Goal: Task Accomplishment & Management: Manage account settings

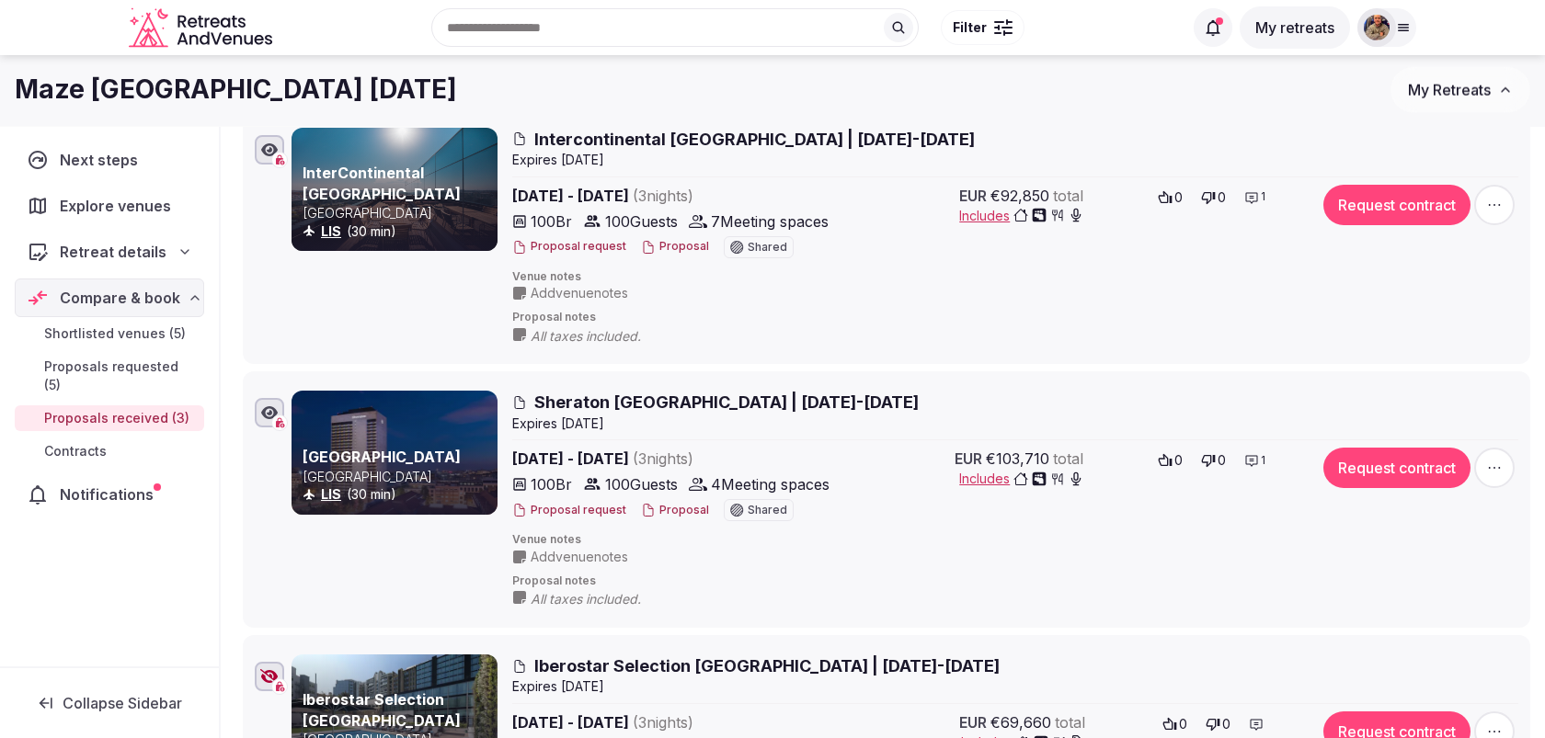
scroll to position [234, 0]
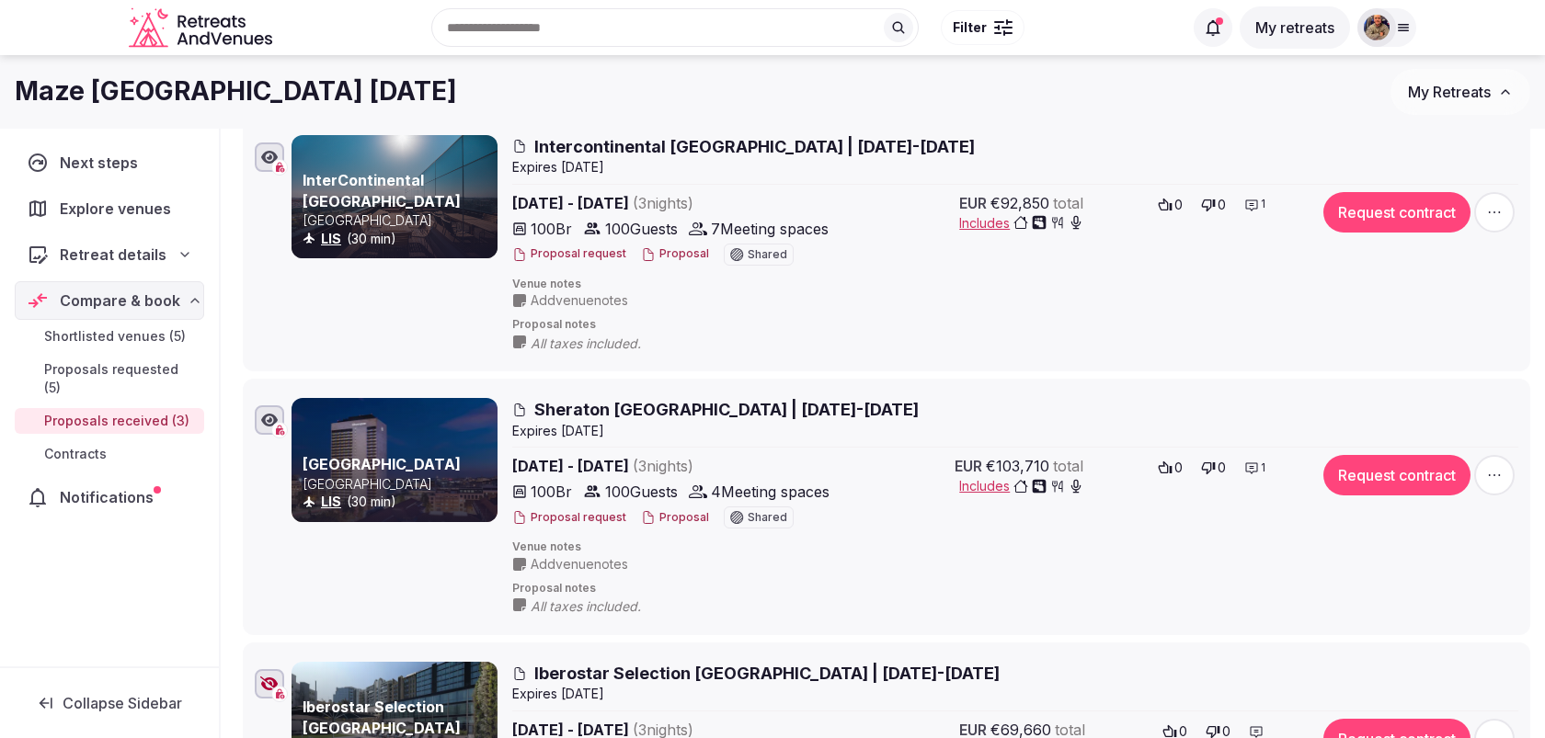
click at [657, 146] on span "Intercontinental Lisbon | 16-19 Nov 2025" at bounding box center [754, 146] width 440 height 23
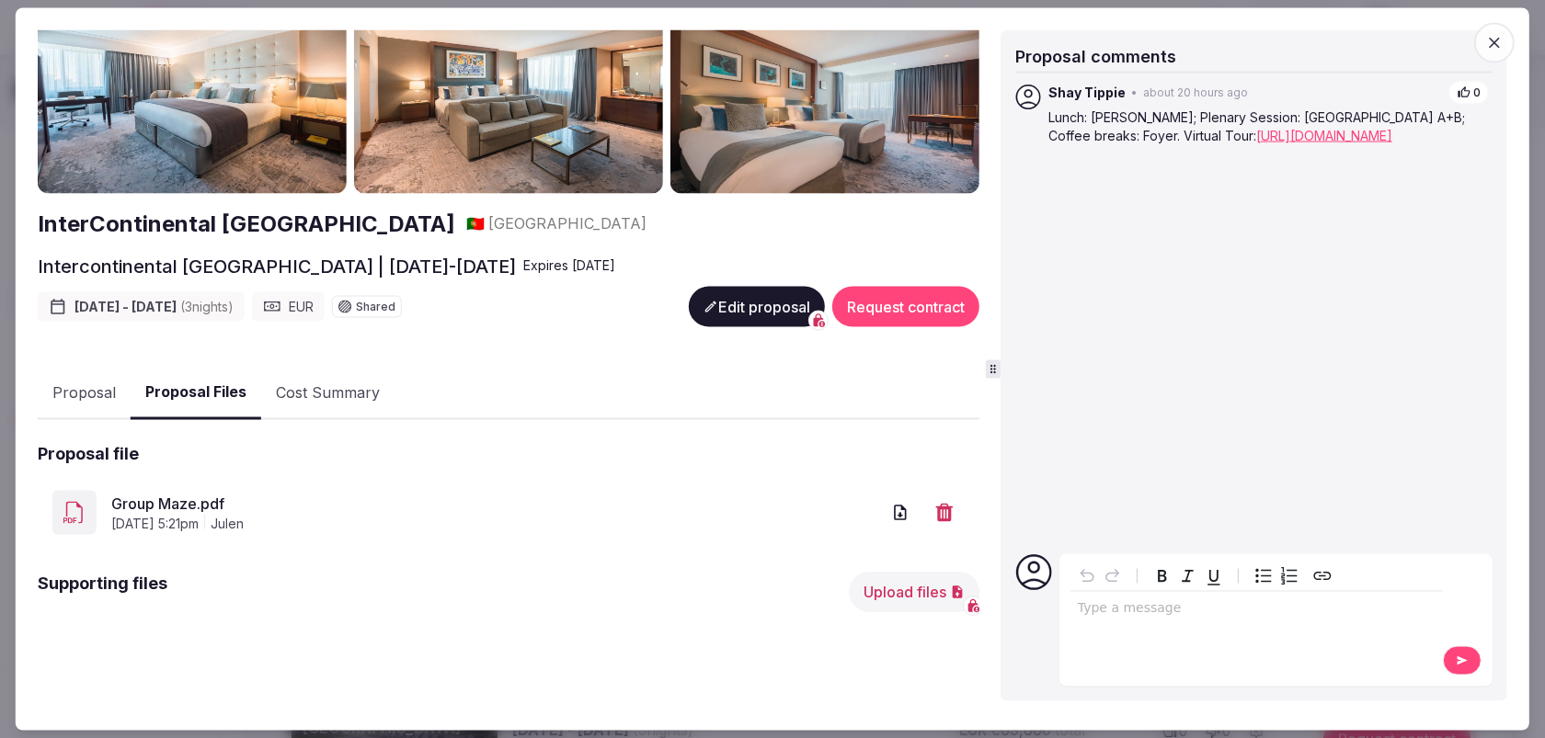
click at [237, 280] on div "InterContinental Lisbon 🇵🇹 Portugal Intercontinental Lisbon | 16-19 Nov 2025 Ex…" at bounding box center [509, 364] width 942 height 690
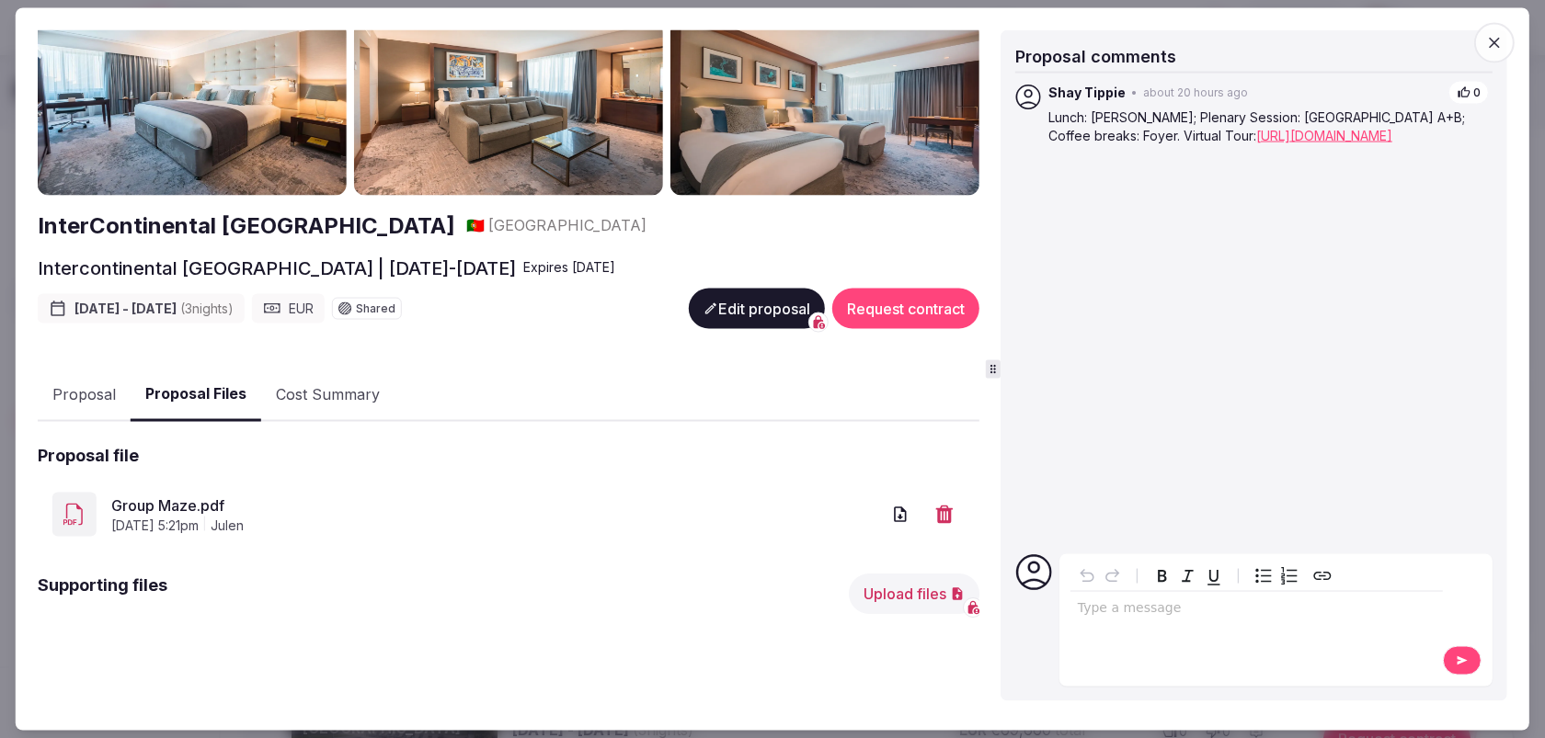
click at [81, 385] on button "Proposal" at bounding box center [84, 394] width 93 height 53
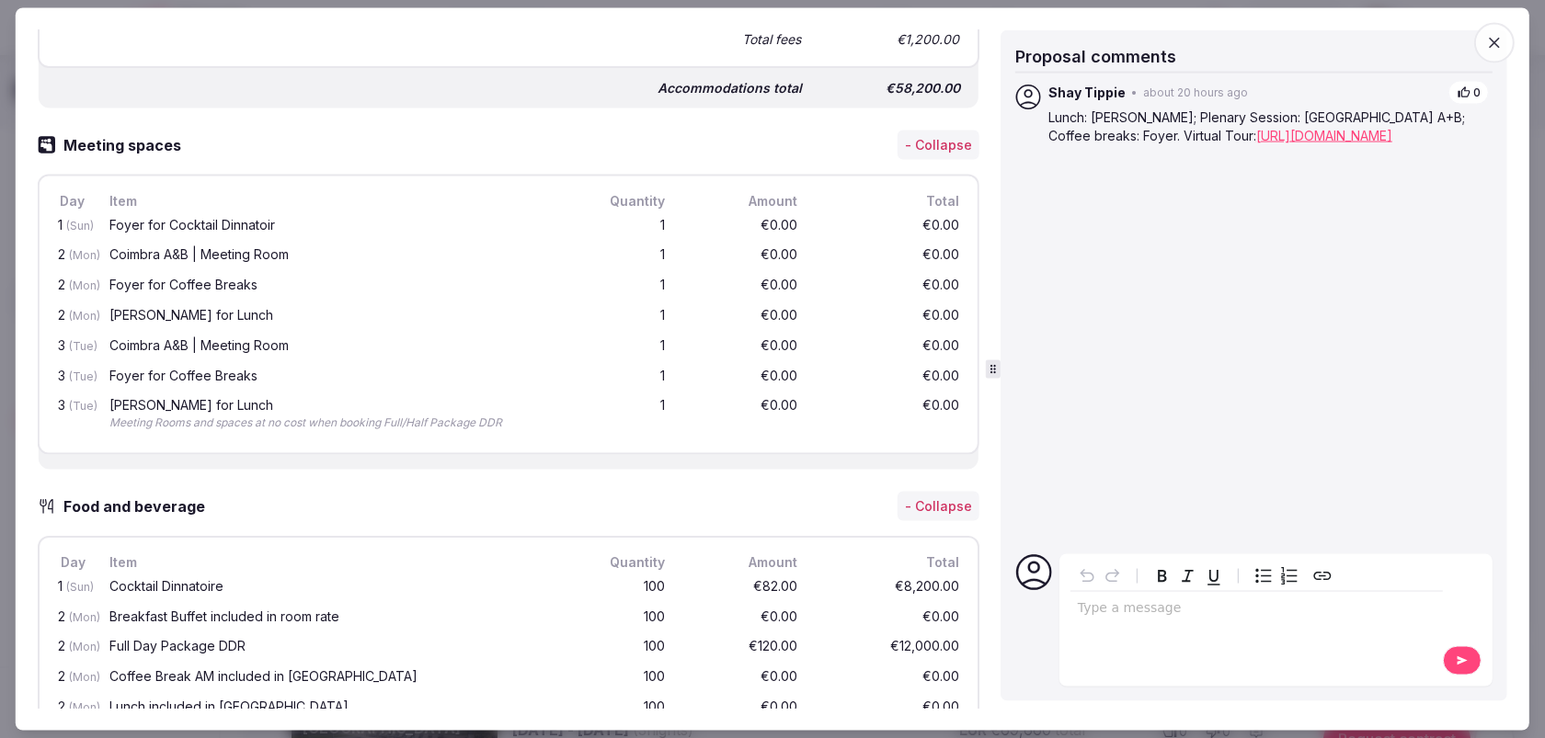
scroll to position [1065, 0]
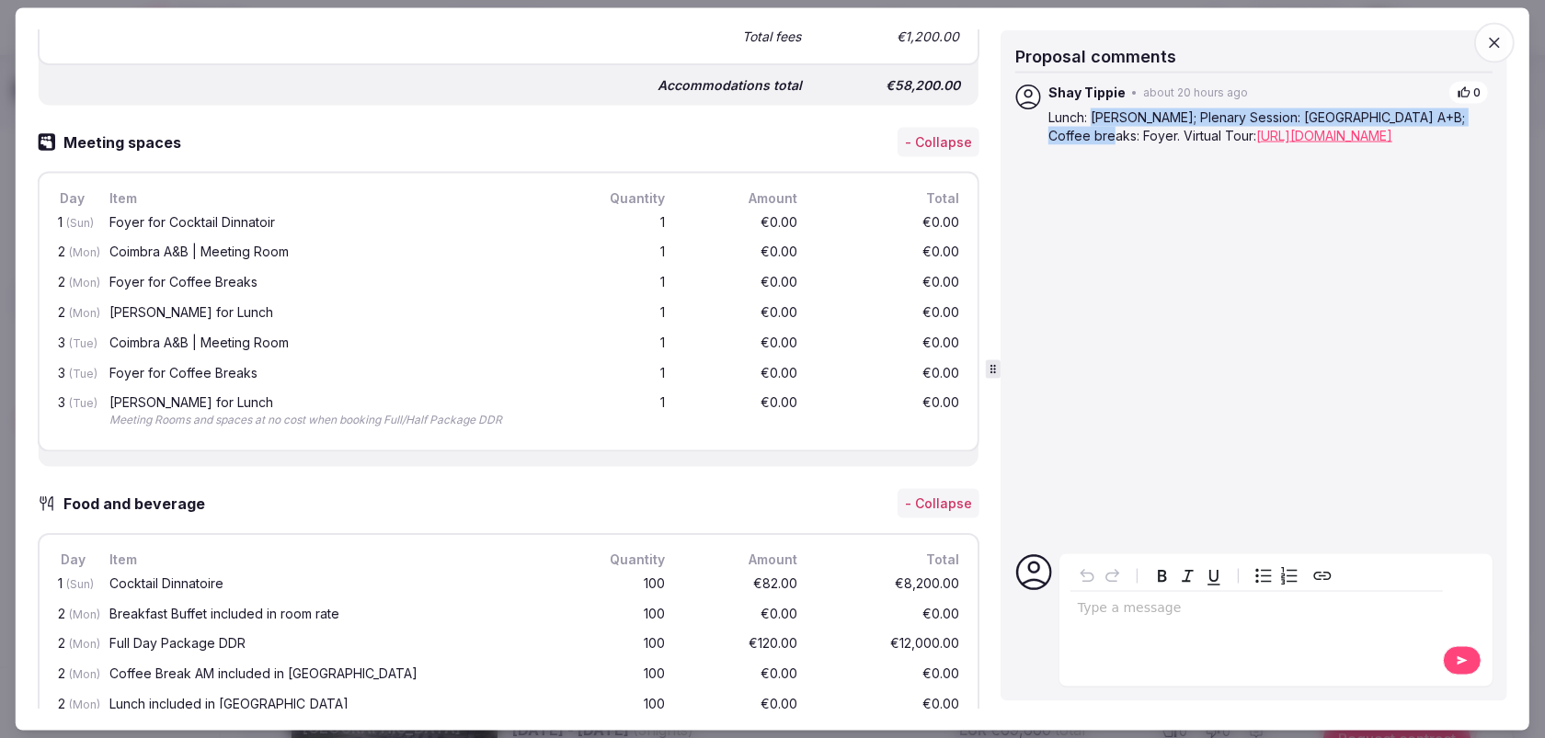
drag, startPoint x: 1091, startPoint y: 111, endPoint x: 1087, endPoint y: 131, distance: 20.6
click at [1087, 131] on p "Lunch: Eduardo VII; Plenary Session: Coimbra A+B; Coffee breaks: Foyer. Virtual…" at bounding box center [1268, 127] width 440 height 36
copy p "Eduardo VII; Plenary Session: Coimbra A+B; Coffee breaks: Foyer."
click at [1502, 40] on icon "button" at bounding box center [1494, 42] width 18 height 18
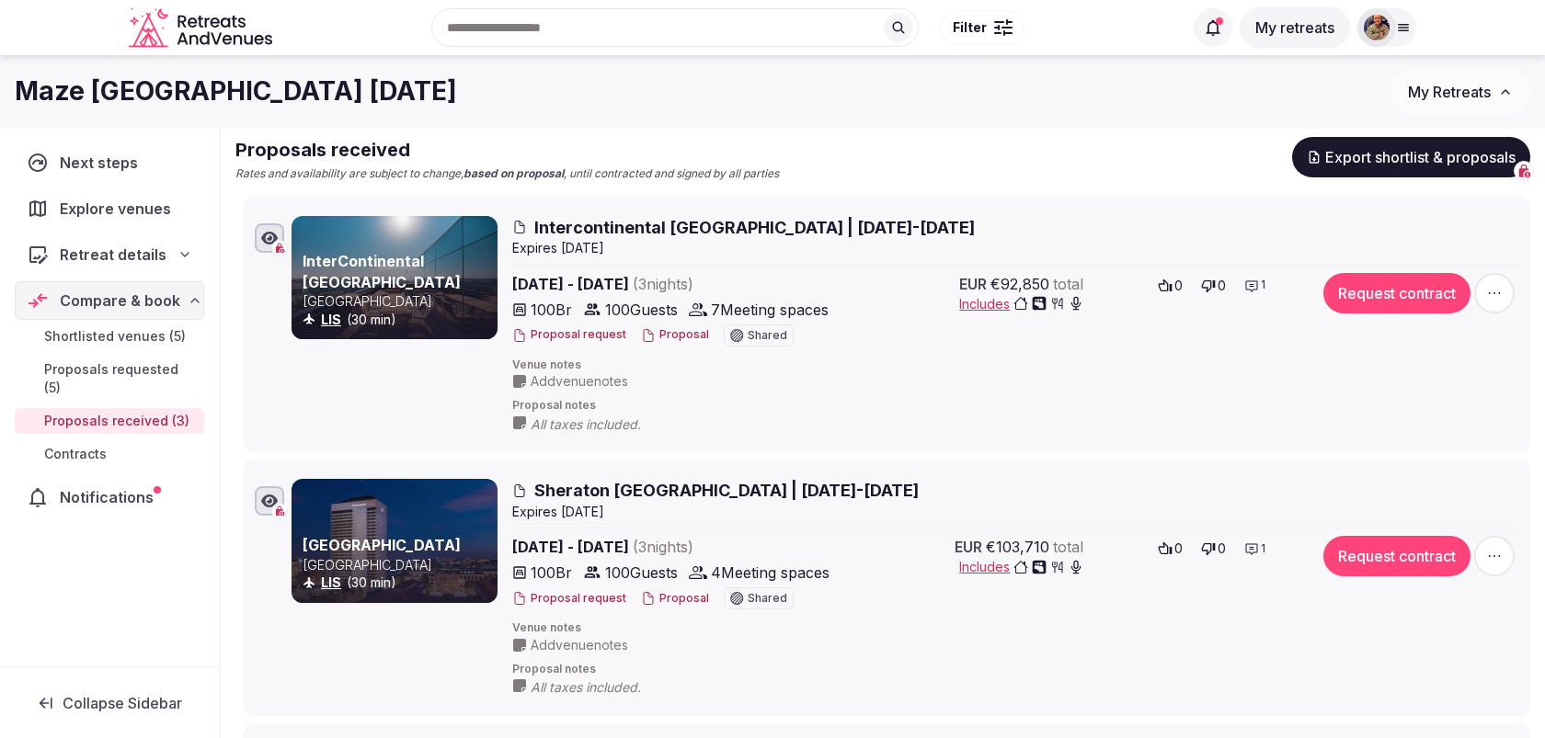
scroll to position [0, 0]
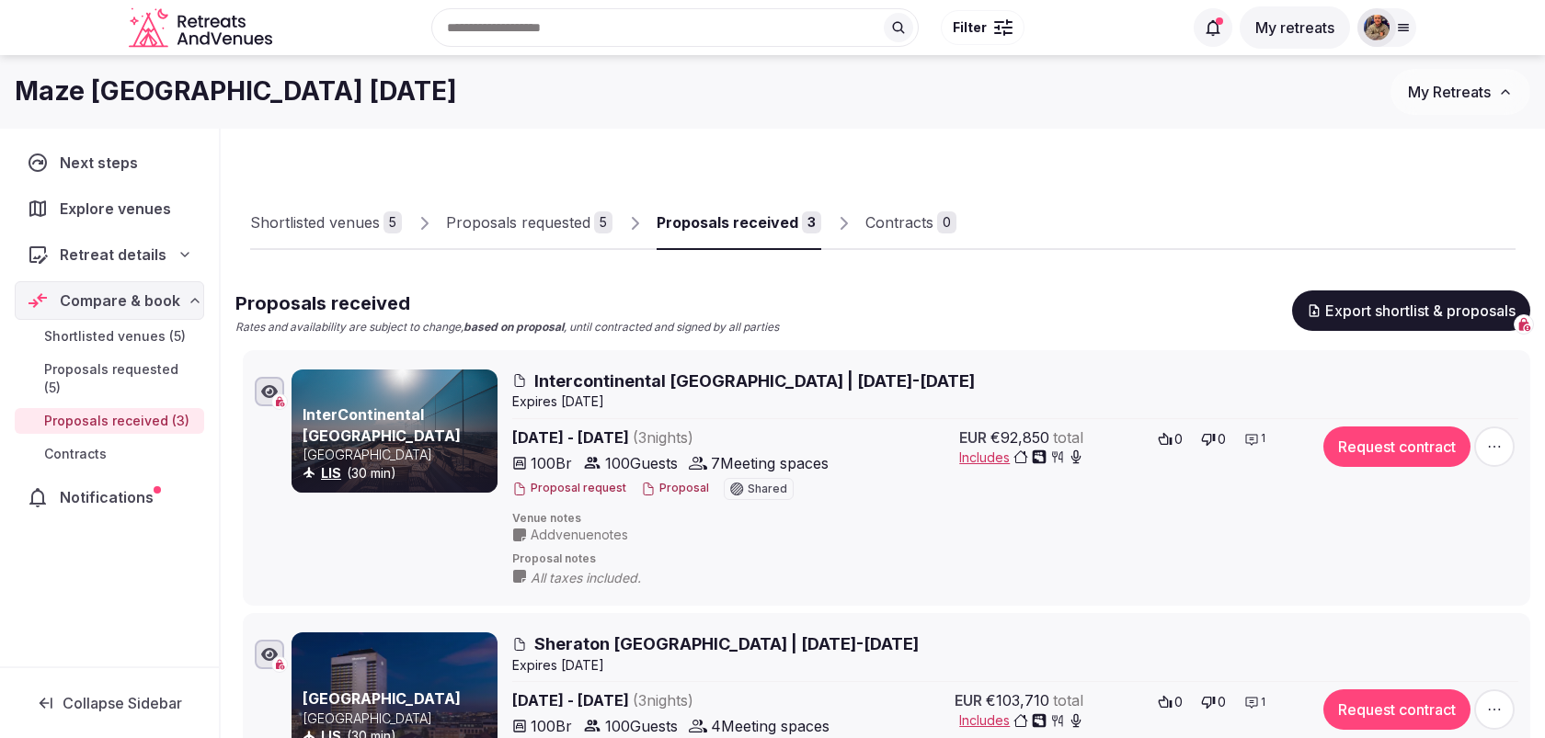
click at [676, 370] on span "Intercontinental Lisbon | 16-19 Nov 2025" at bounding box center [754, 381] width 440 height 23
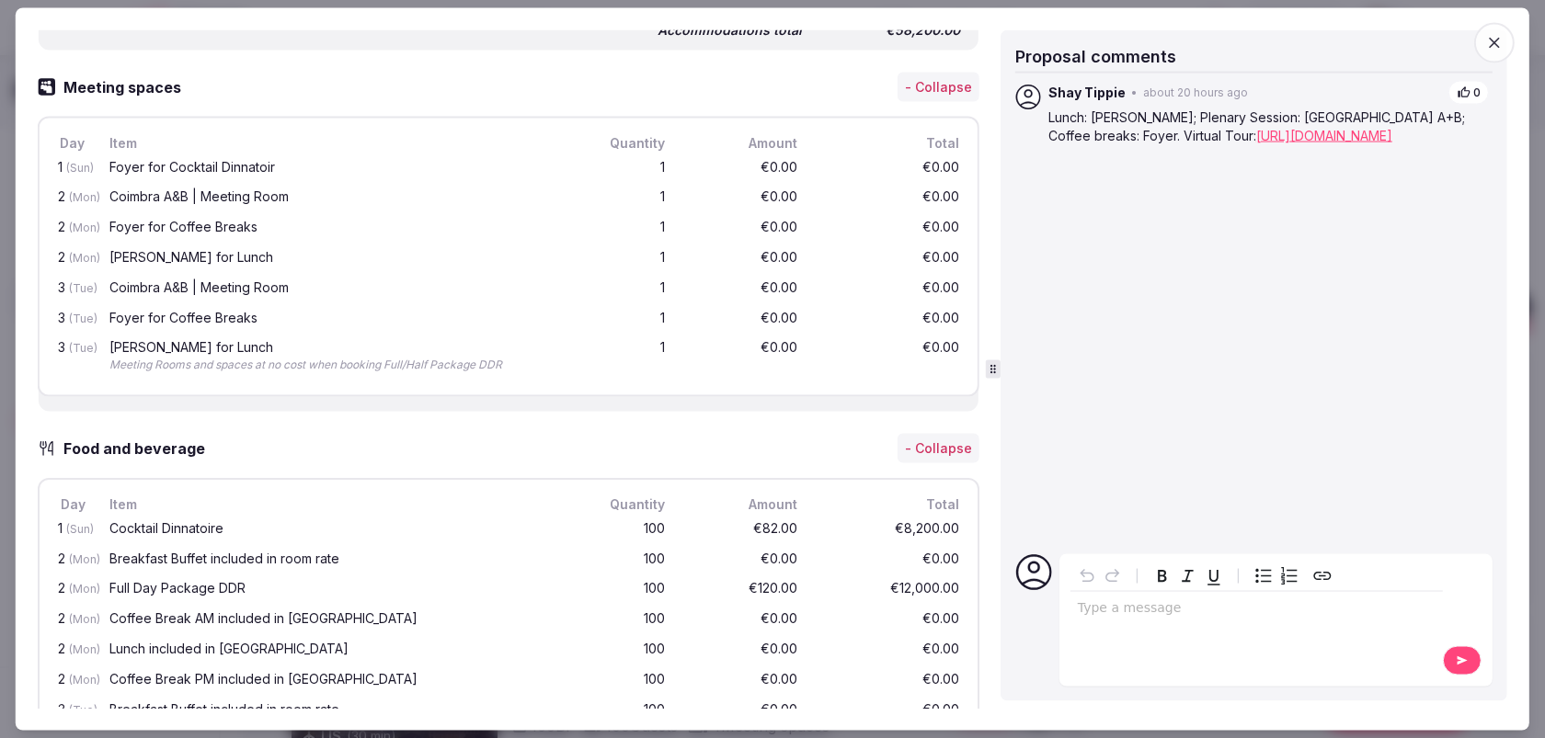
scroll to position [1160, 0]
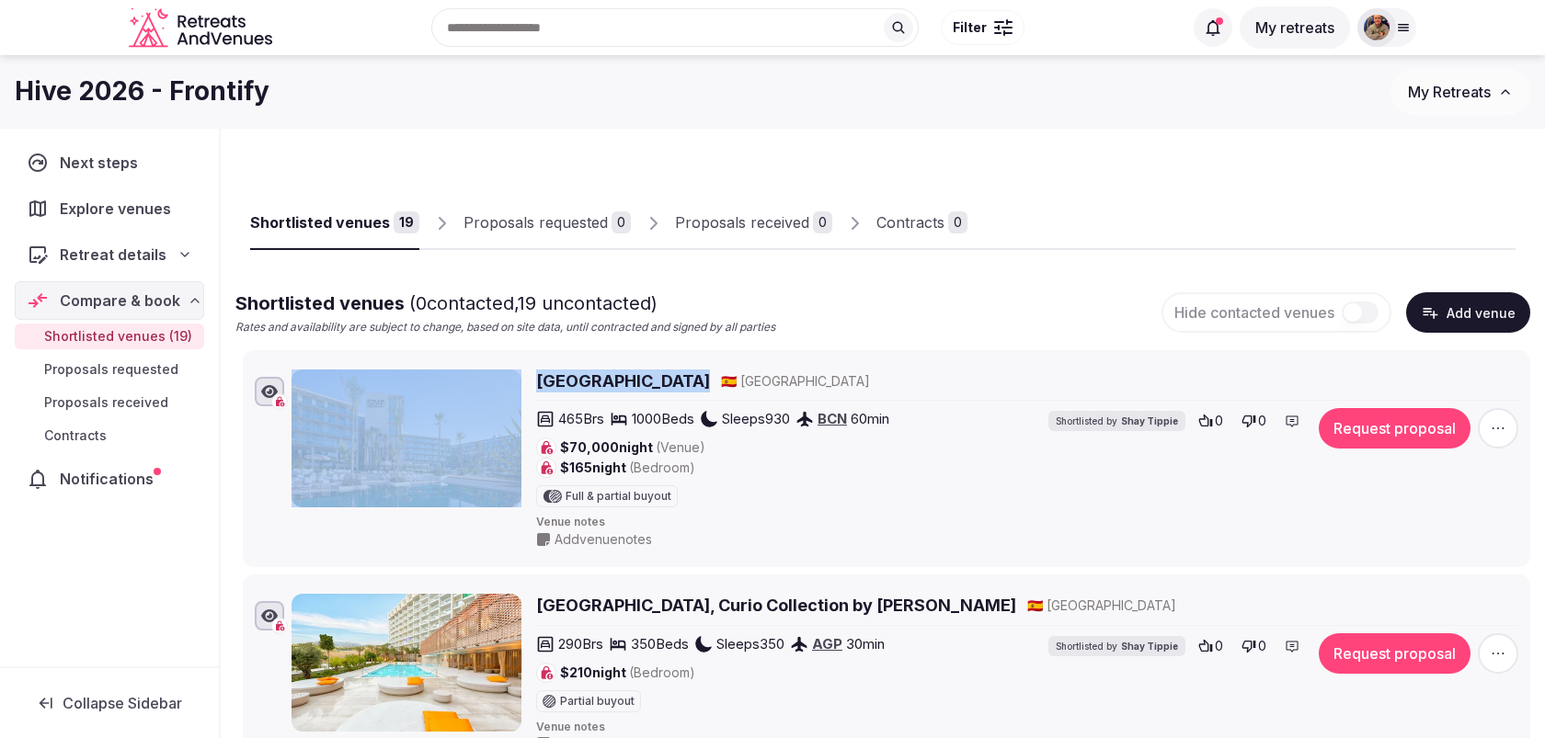
drag, startPoint x: 524, startPoint y: 375, endPoint x: 715, endPoint y: 384, distance: 191.5
click at [716, 385] on div "Atzavara Hotel & Spa 🇪🇸 Spain 465 Brs 1000 Beds Sleeps 930 BCN 60 min $70,000 n…" at bounding box center [904, 459] width 1227 height 179
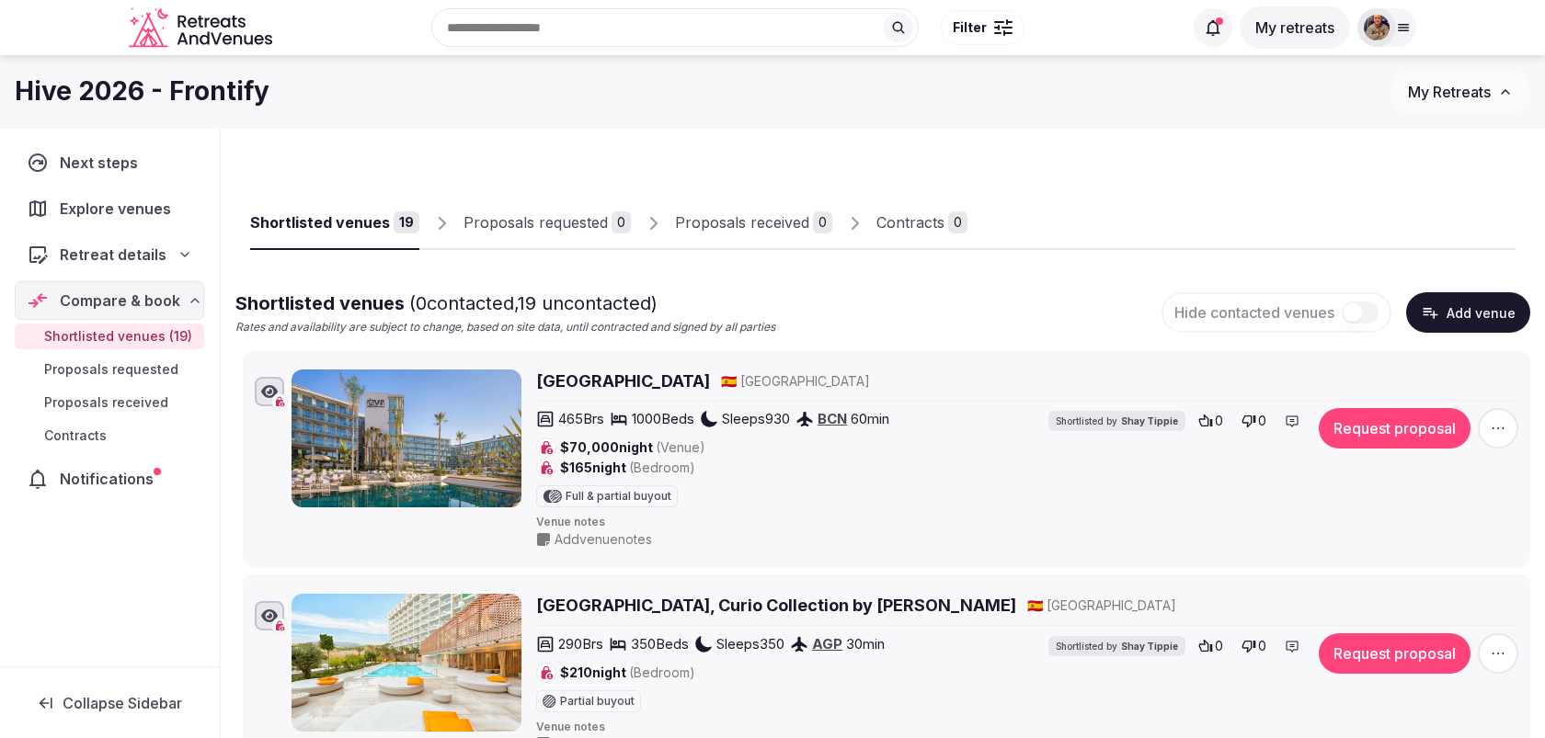
drag, startPoint x: 535, startPoint y: 363, endPoint x: 702, endPoint y: 389, distance: 168.4
click at [702, 389] on li "Atzavara Hotel & Spa 🇪🇸 Spain 465 Brs 1000 Beds Sleeps 930 BCN 60 min $70,000 n…" at bounding box center [886, 459] width 1287 height 218
copy h2 "Atzavara Hotel & Spa"
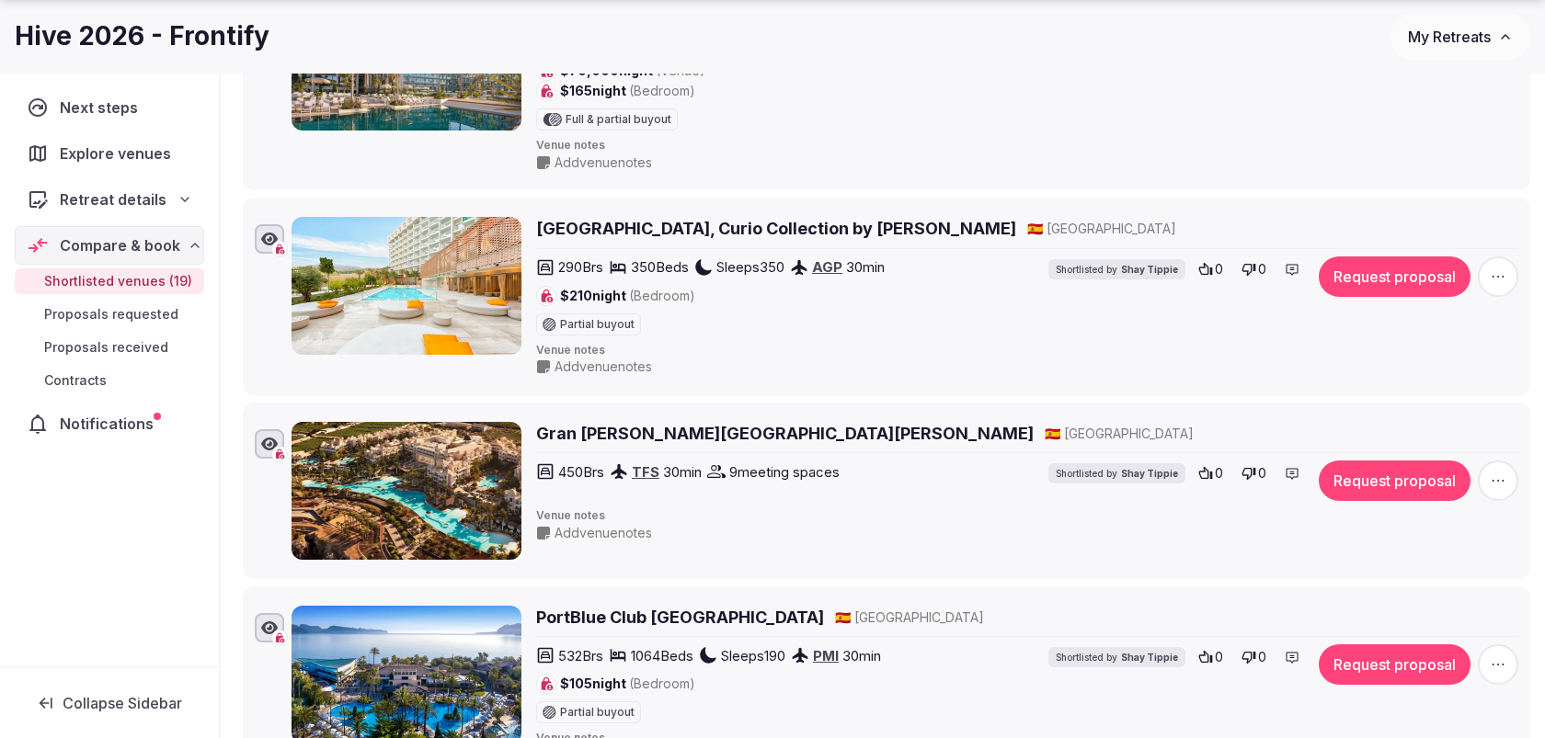
scroll to position [395, 0]
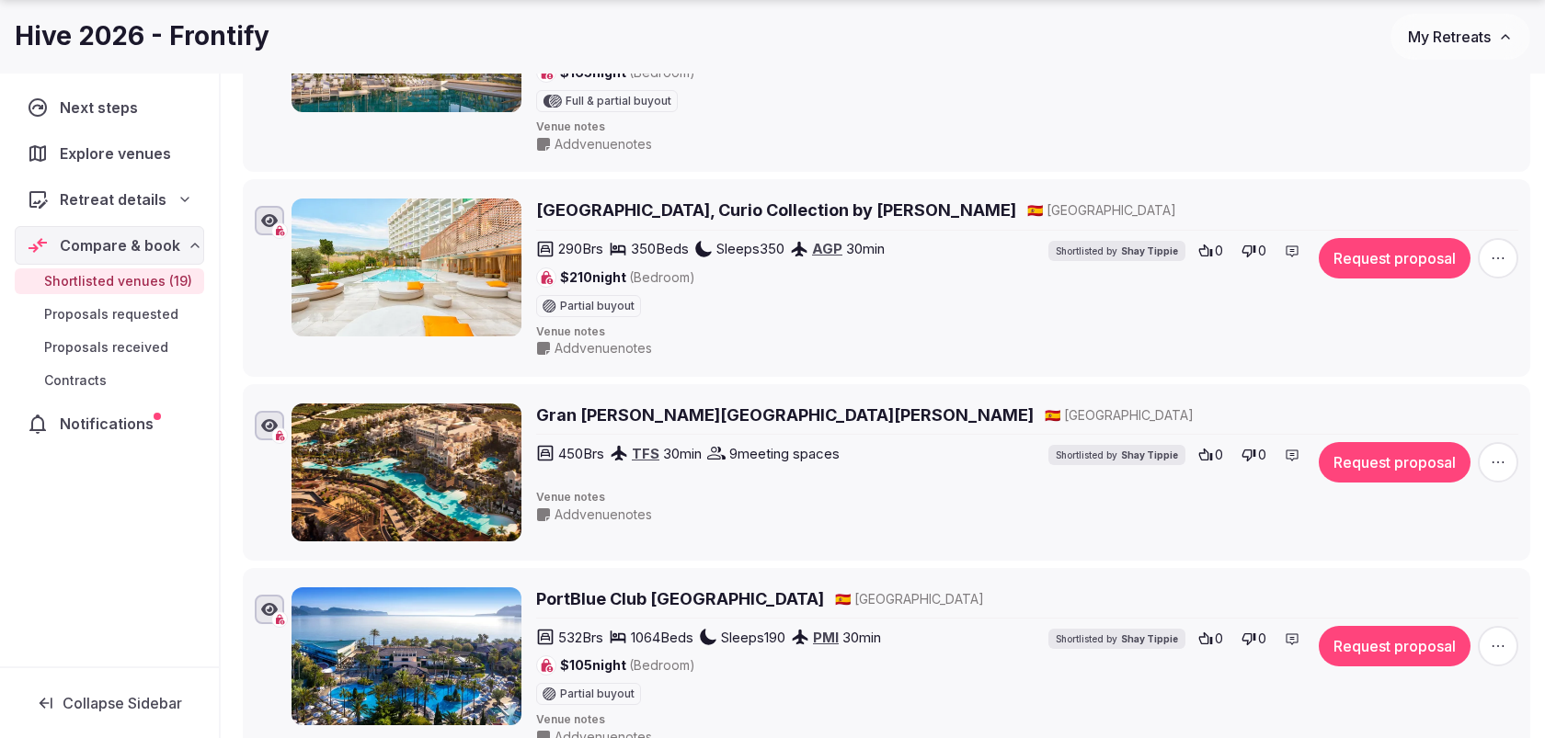
click at [542, 186] on li "Higueron Hotel Malaga, Curio Collection by Hilton 🇪🇸 Spain 290 Brs 350 Beds Sle…" at bounding box center [886, 278] width 1287 height 198
drag, startPoint x: 529, startPoint y: 196, endPoint x: 936, endPoint y: 219, distance: 408.0
click at [936, 219] on div "Higueron Hotel Malaga, Curio Collection by Hilton 🇪🇸 Spain 290 Brs 350 Beds Sle…" at bounding box center [904, 278] width 1227 height 159
copy h2 "Higueron Hotel Malaga, Curio Collection by Hilton"
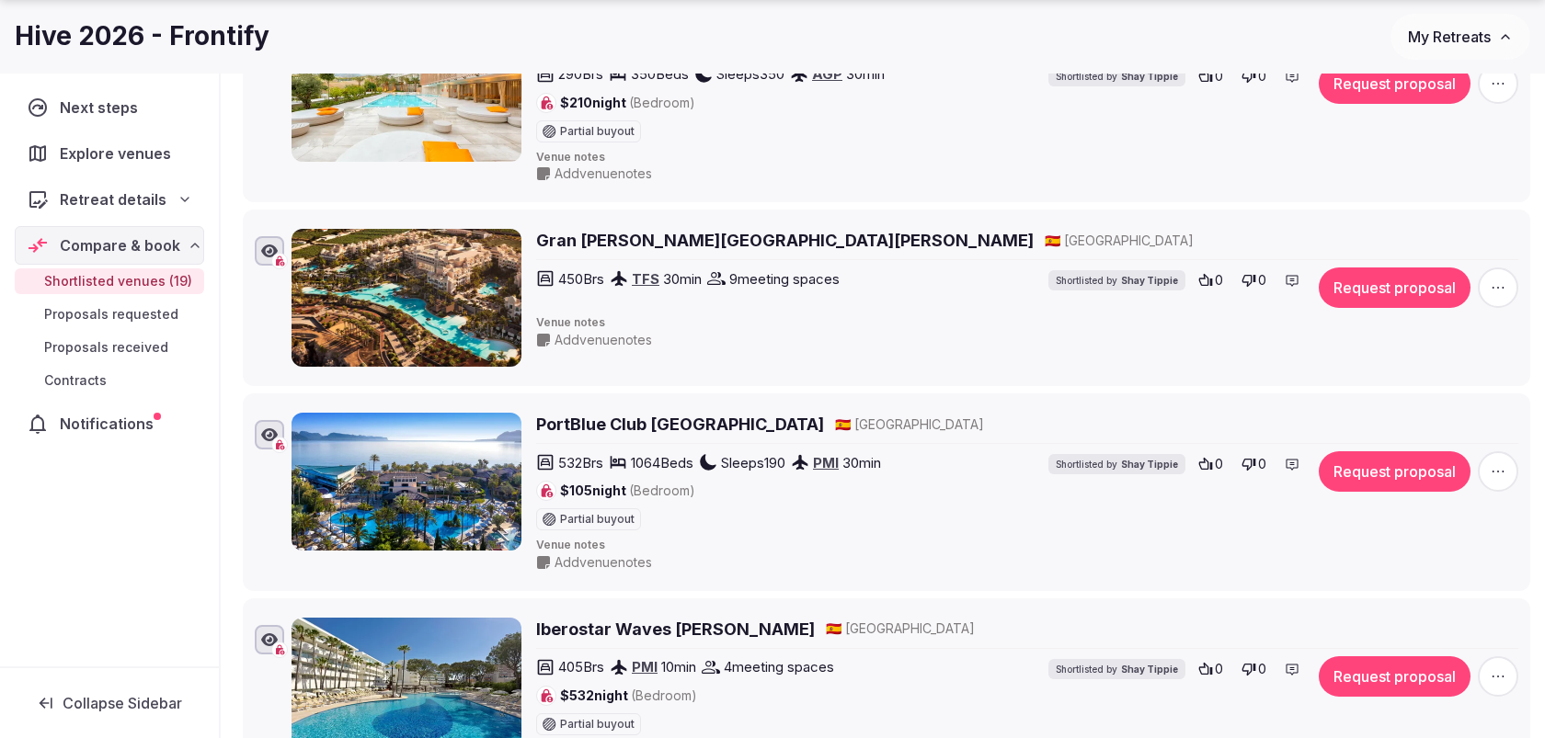
scroll to position [579, 0]
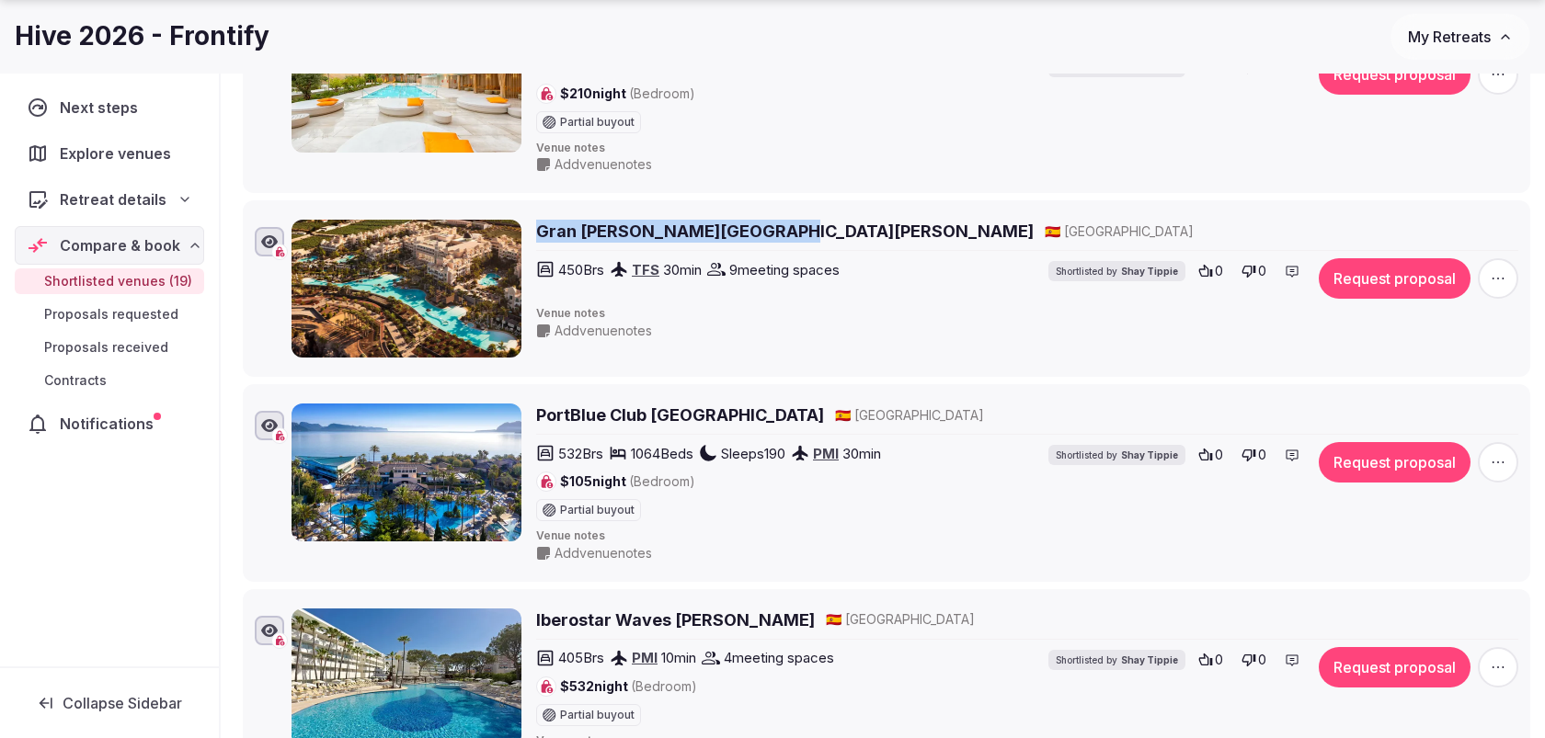
drag, startPoint x: 529, startPoint y: 212, endPoint x: 749, endPoint y: 234, distance: 221.7
click at [749, 234] on div "Gran Melia Palacio de Isora 🇪🇸 Spain 450 Brs TFS 30 min 9 meeting spaces Shortl…" at bounding box center [886, 288] width 1271 height 145
copy h2 "Gran Melia Palacio de Isora"
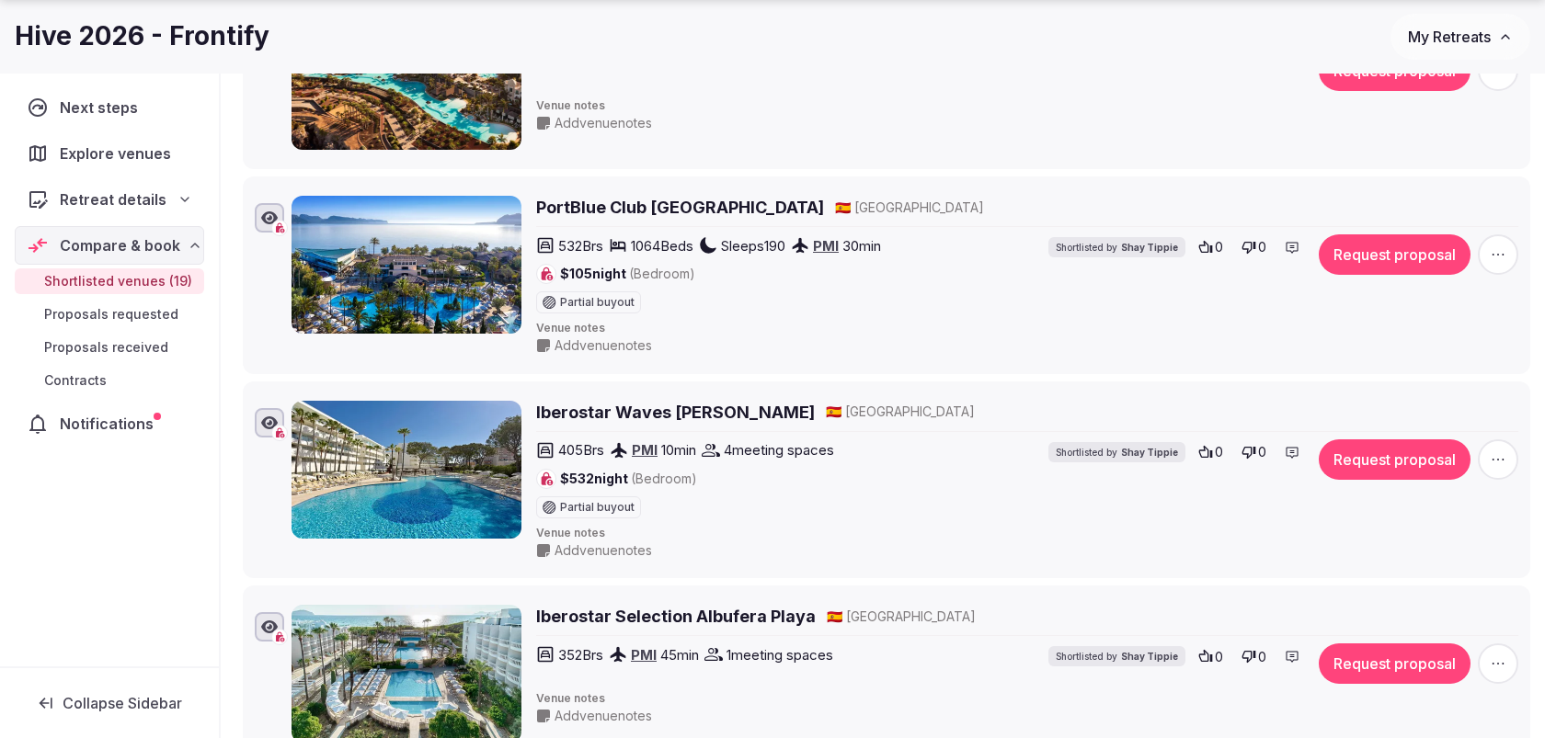
scroll to position [793, 0]
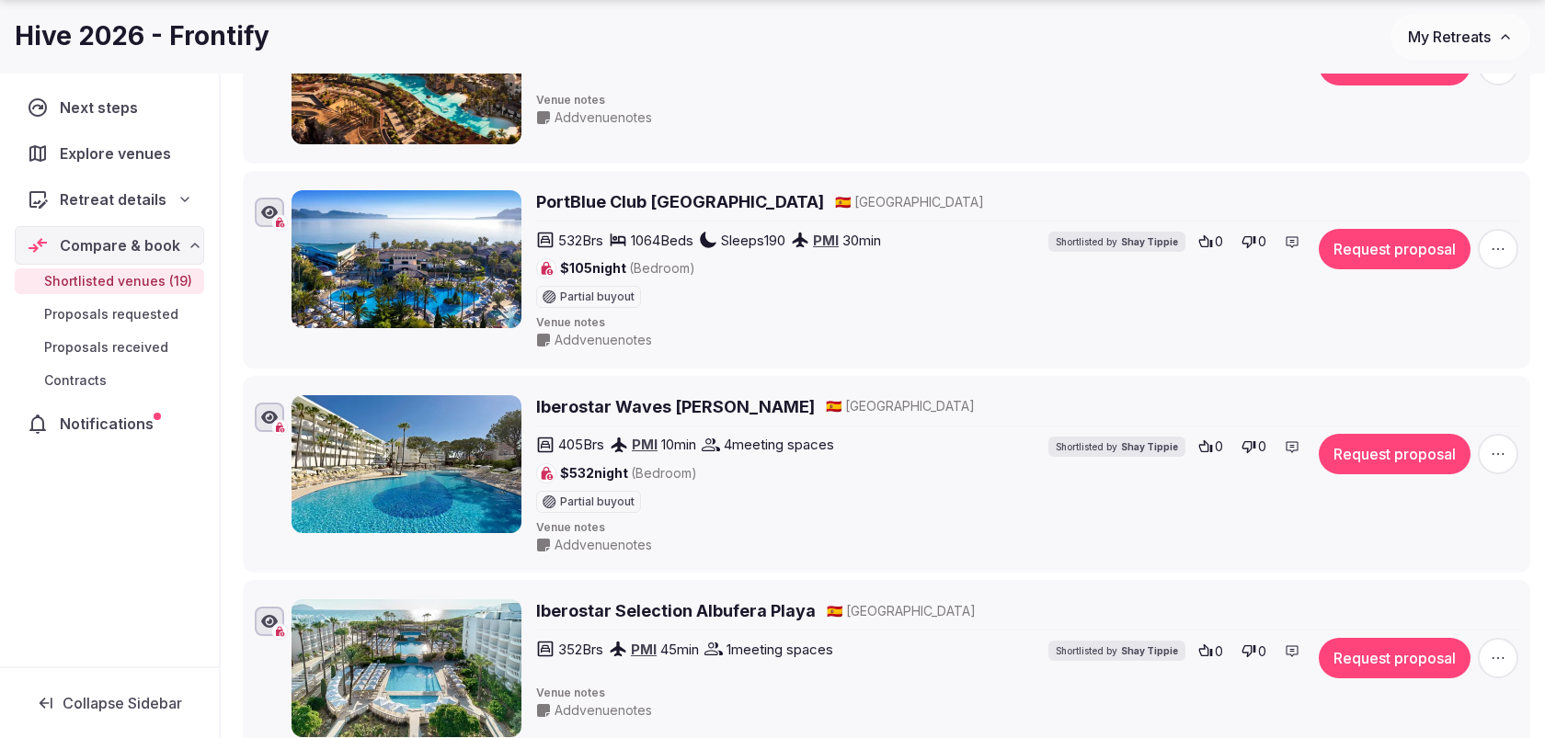
drag, startPoint x: 538, startPoint y: 175, endPoint x: 828, endPoint y: 197, distance: 291.4
click at [828, 197] on li "PortBlue Club Pollentia Resort & Spa 🇪🇸 Spain 532 Brs 1064 Beds Sleeps 190 PMI …" at bounding box center [886, 270] width 1287 height 198
copy h2 "PortBlue Club Pollentia Resort & Spa"
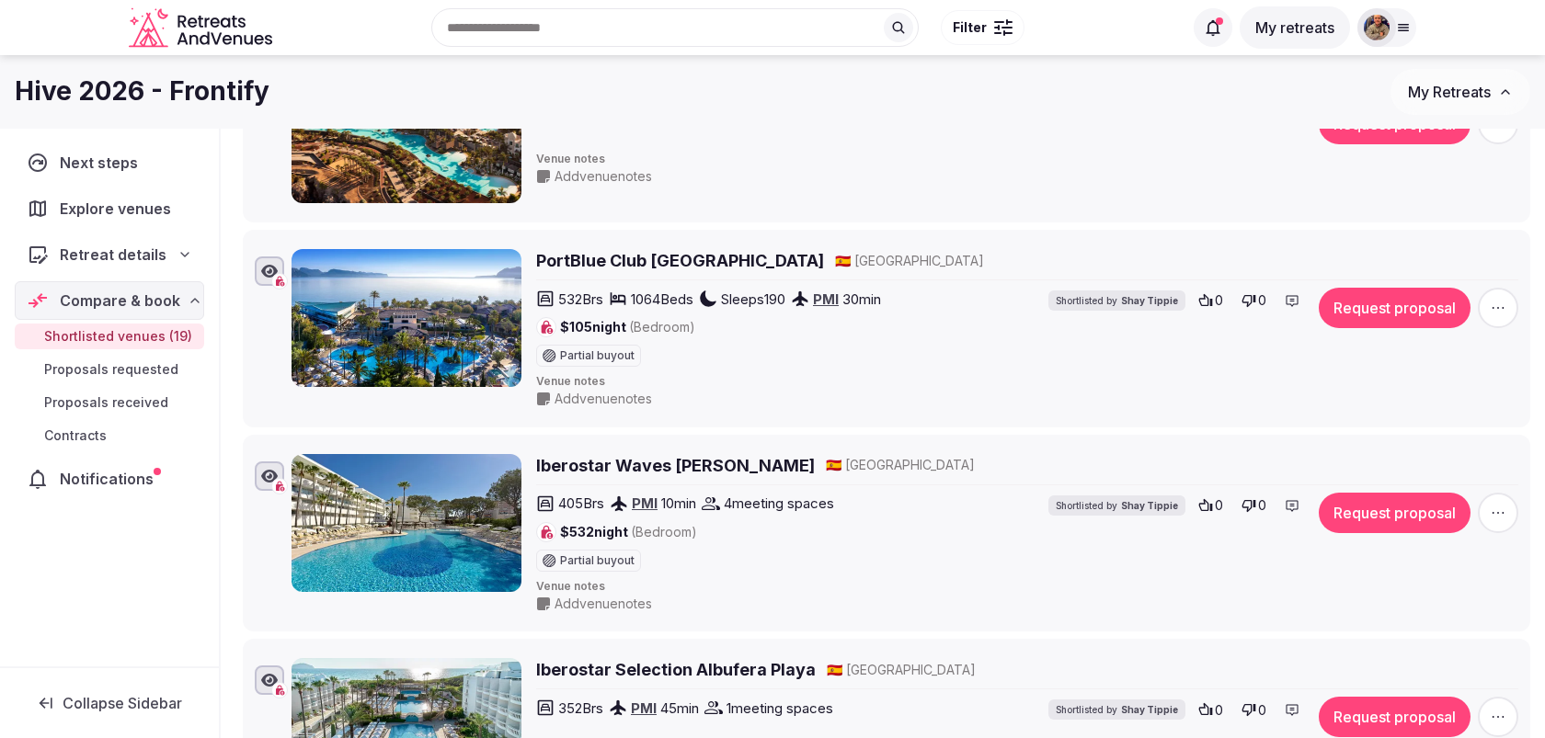
scroll to position [728, 0]
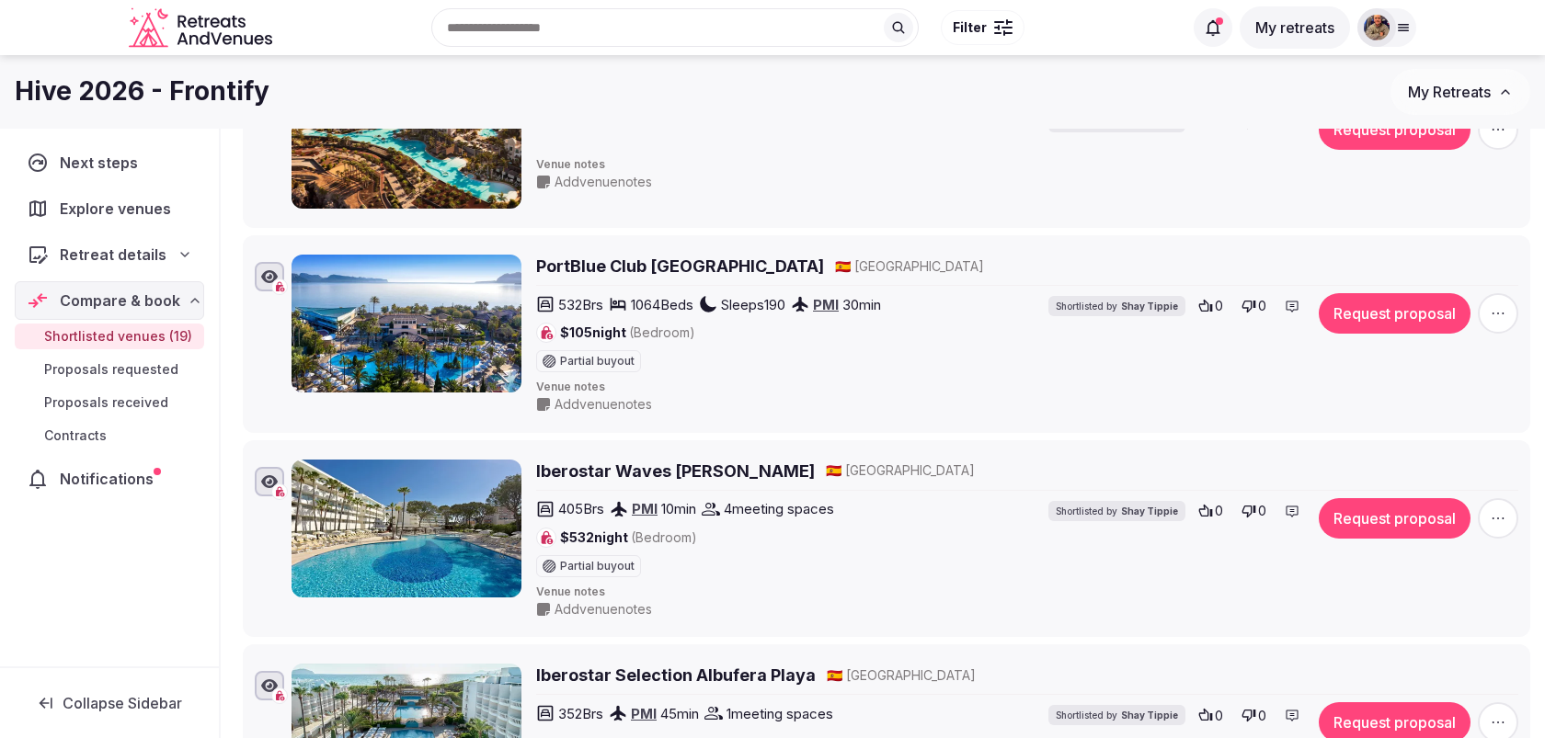
copy h2 "PortBlue Club Pollentia Resort & Spa"
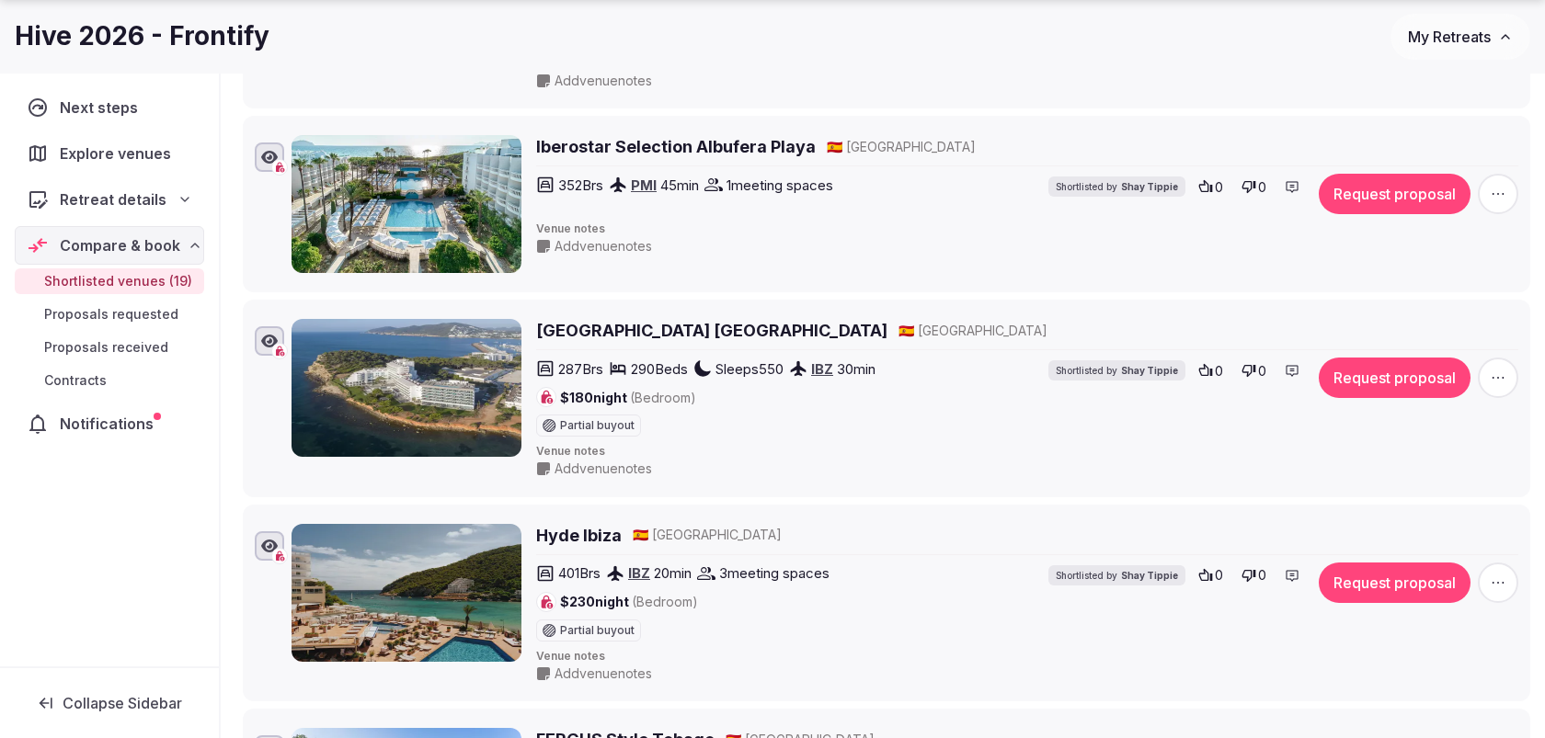
scroll to position [1292, 0]
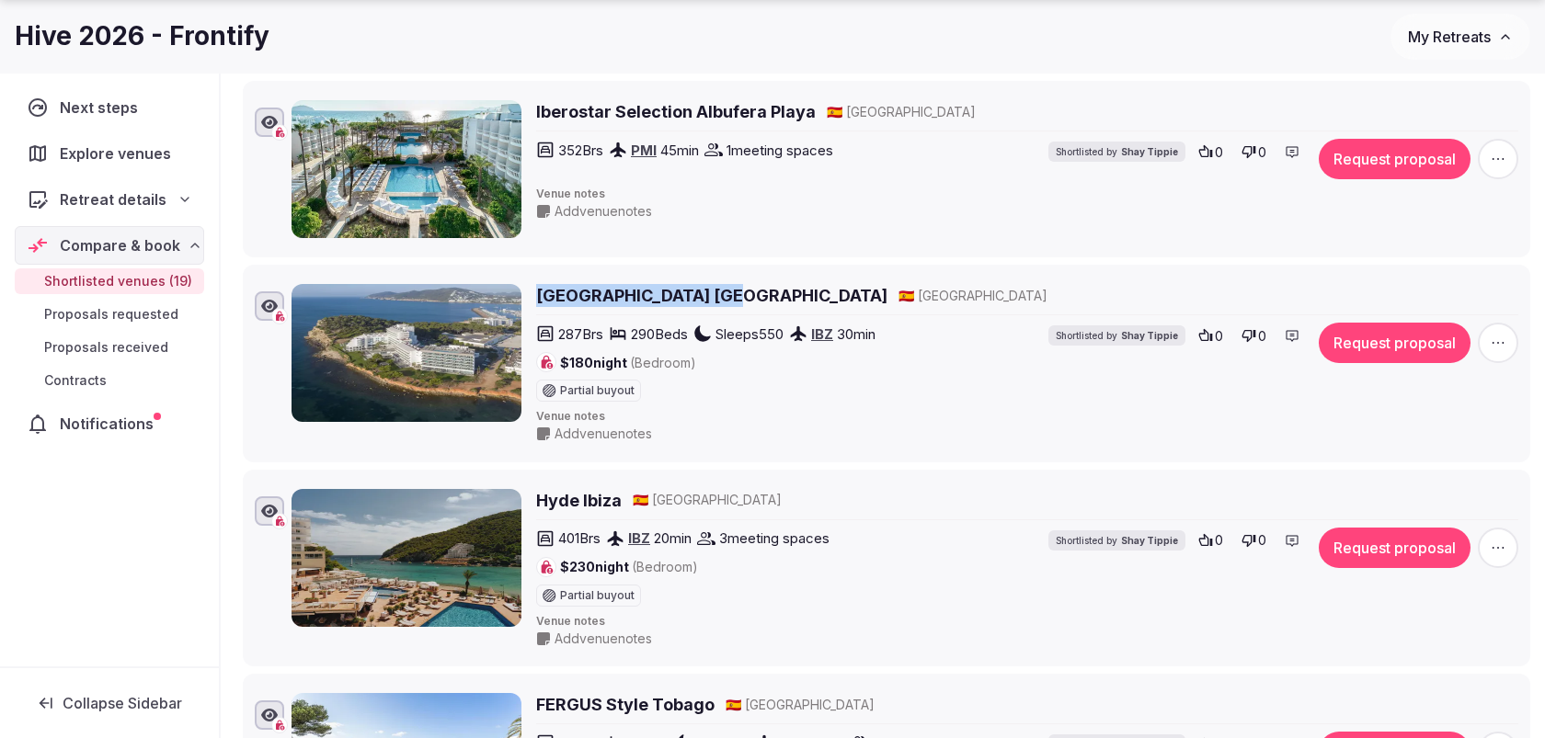
drag, startPoint x: 535, startPoint y: 268, endPoint x: 714, endPoint y: 290, distance: 180.7
click at [714, 290] on div "Sol Beach House Ibiza 🇪🇸 Spain 287 Brs 290 Beds Sleeps 550 IBZ 30 min $180 nigh…" at bounding box center [886, 363] width 1271 height 166
copy h2 "Sol Beach House Ibiza"
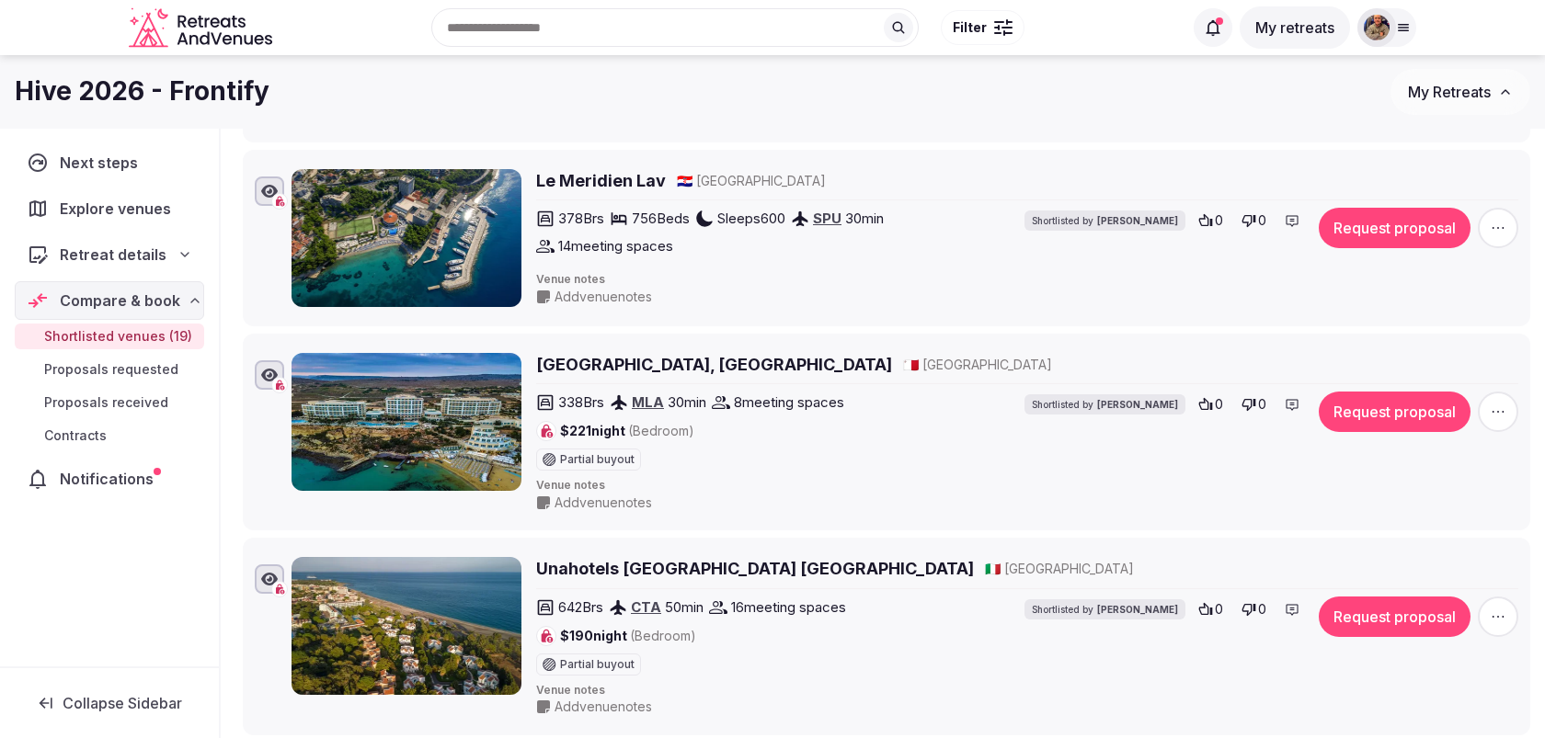
scroll to position [3062, 0]
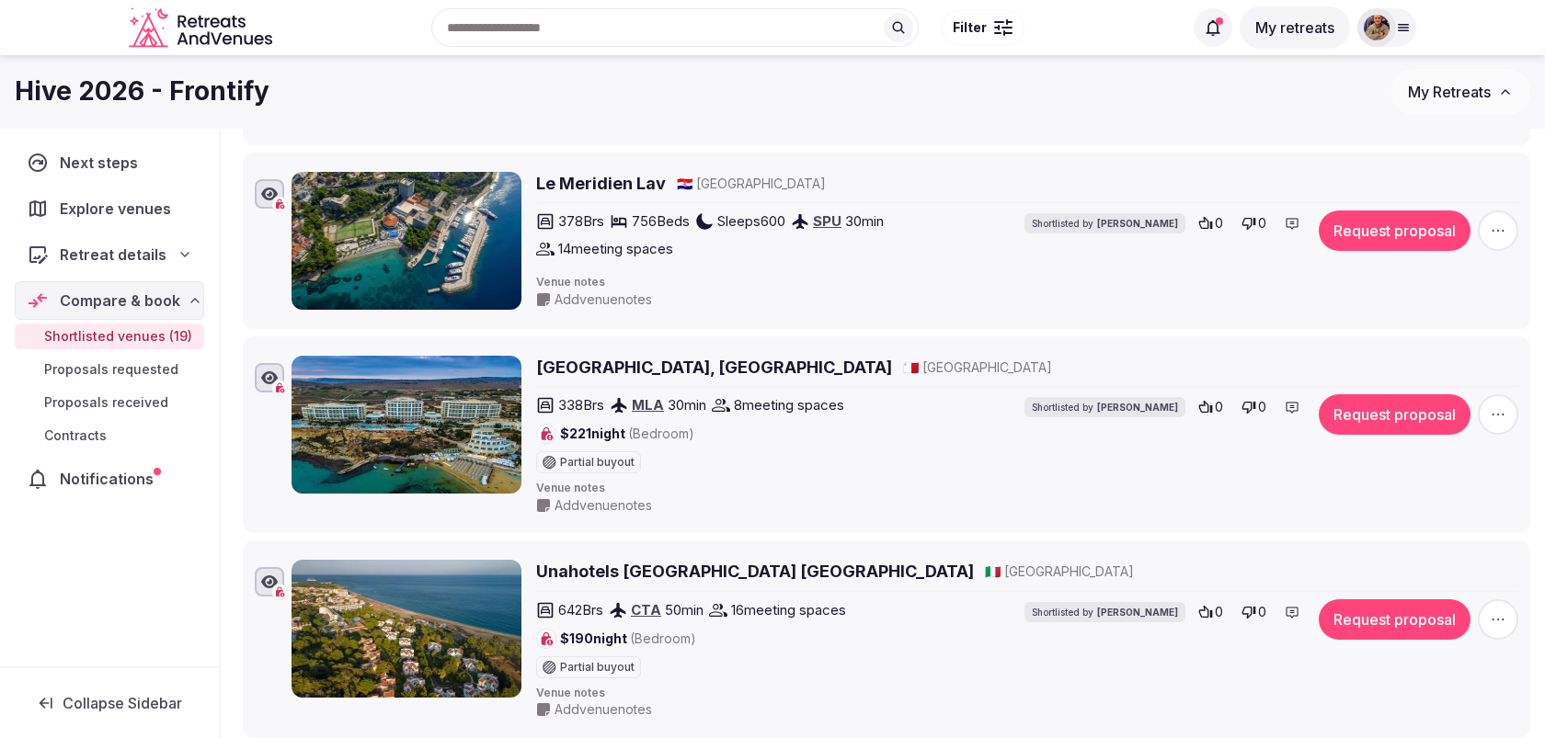
click at [1508, 394] on span "button" at bounding box center [1498, 414] width 40 height 40
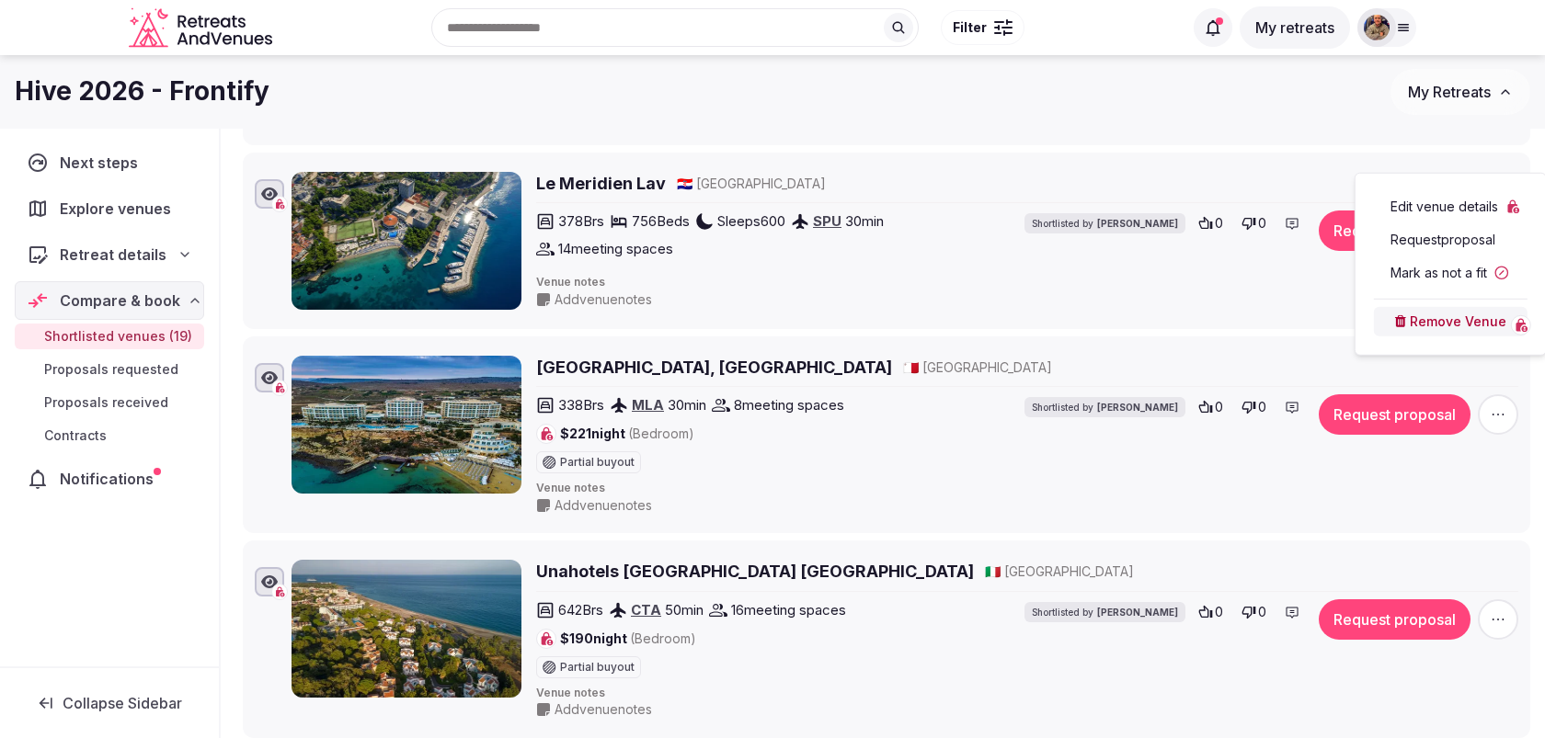
click at [1461, 309] on button "Remove Venue" at bounding box center [1451, 321] width 154 height 29
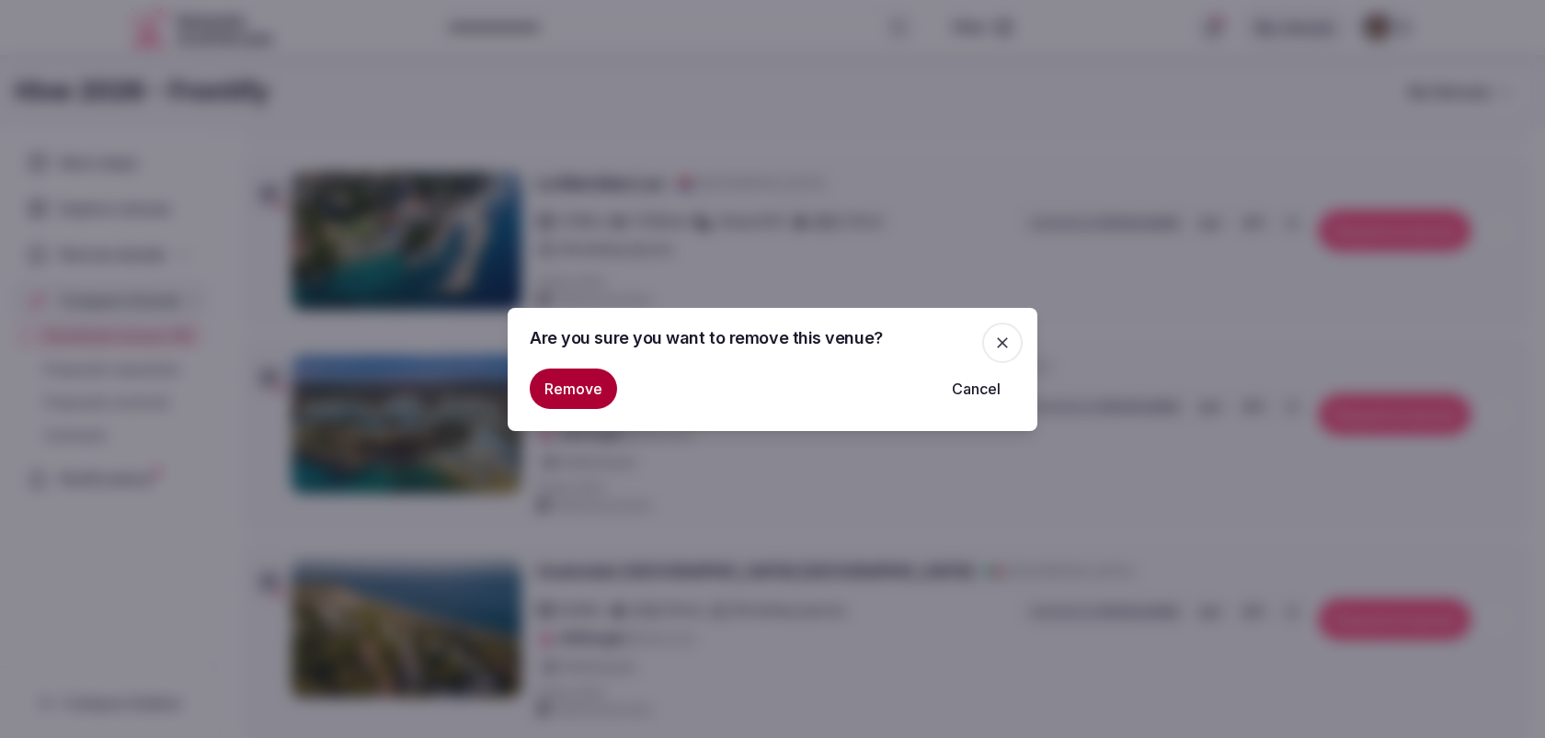
click at [596, 395] on button "Remove" at bounding box center [573, 389] width 87 height 40
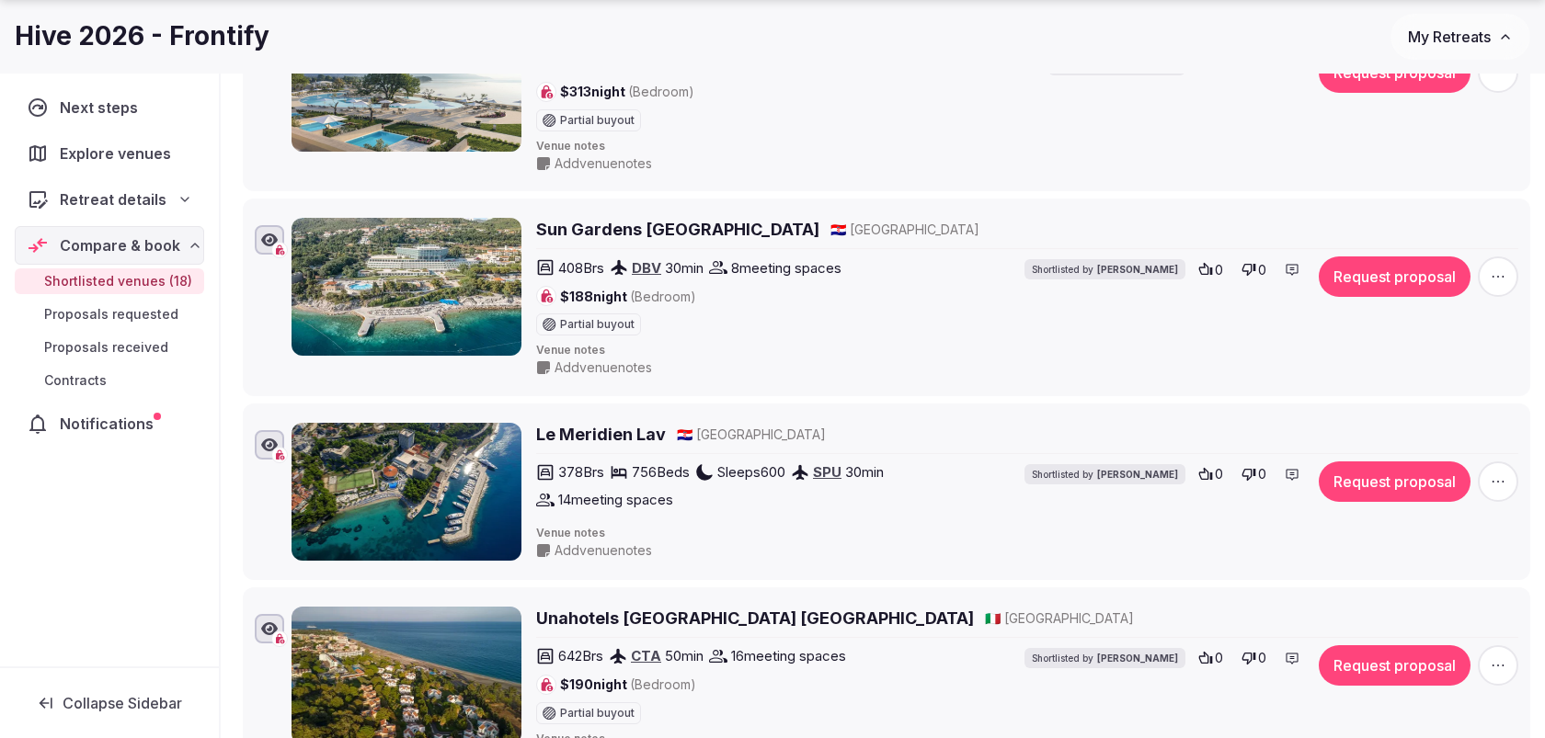
scroll to position [2816, 0]
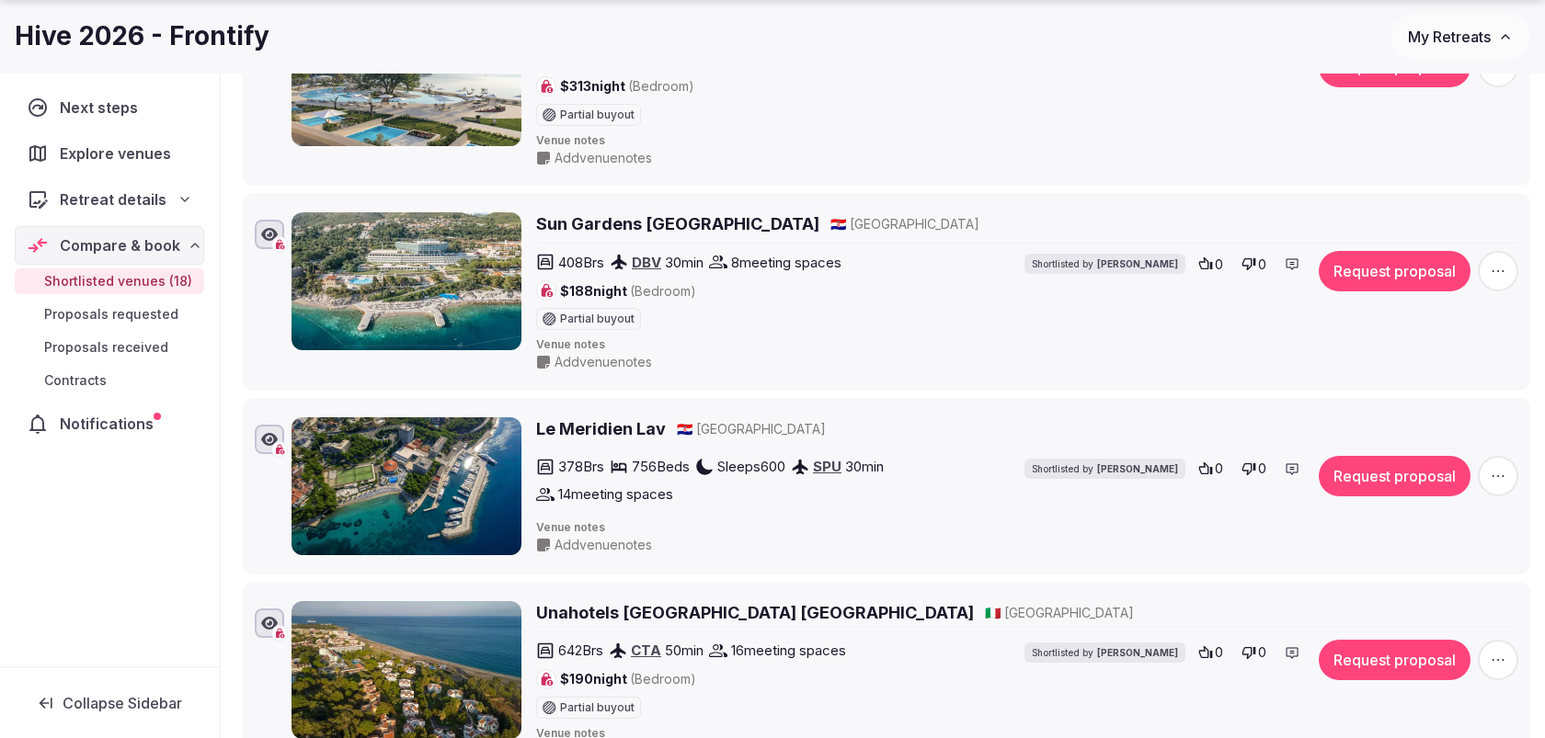
click at [1502, 467] on icon "button" at bounding box center [1498, 476] width 18 height 18
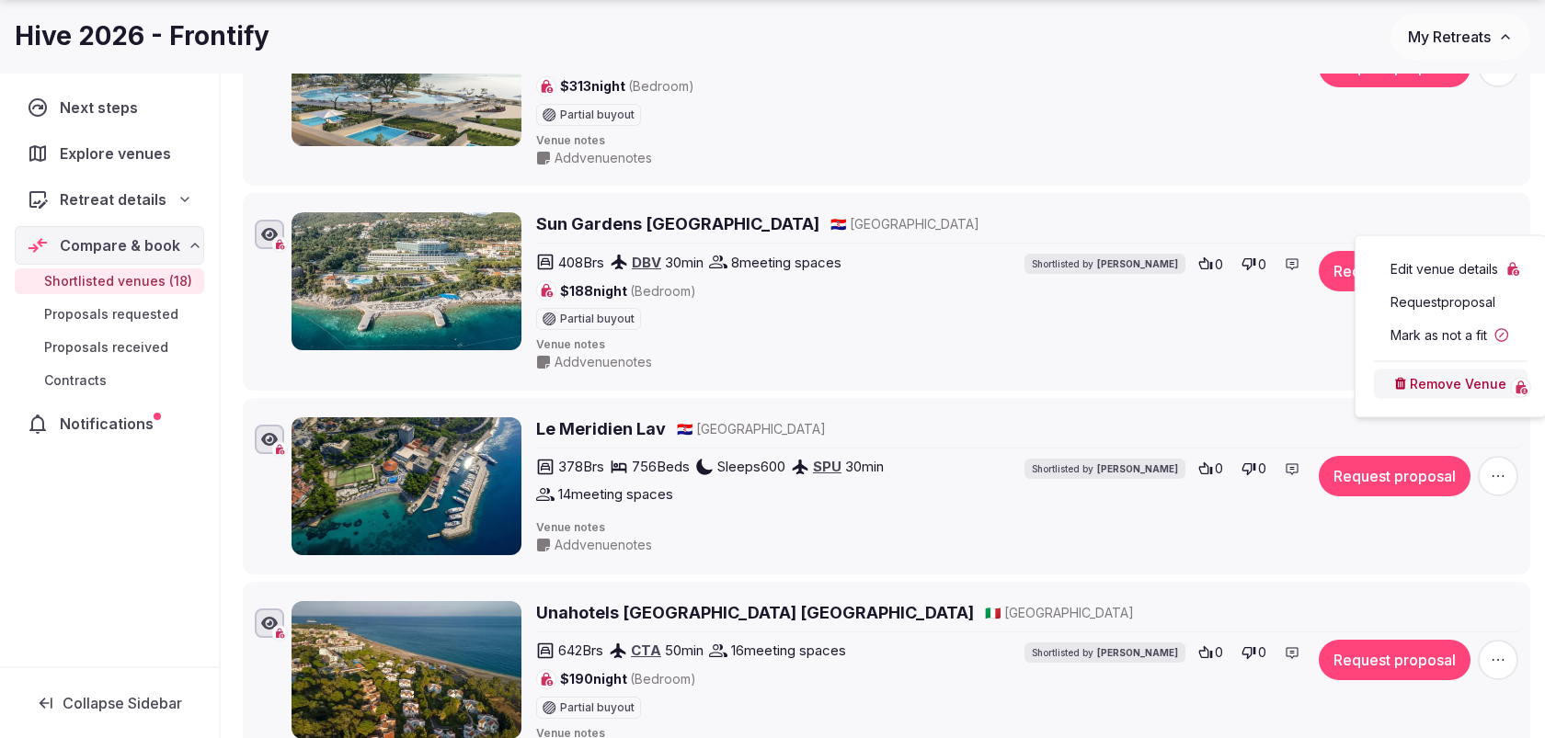
click at [1410, 377] on button "Remove Venue" at bounding box center [1451, 384] width 154 height 29
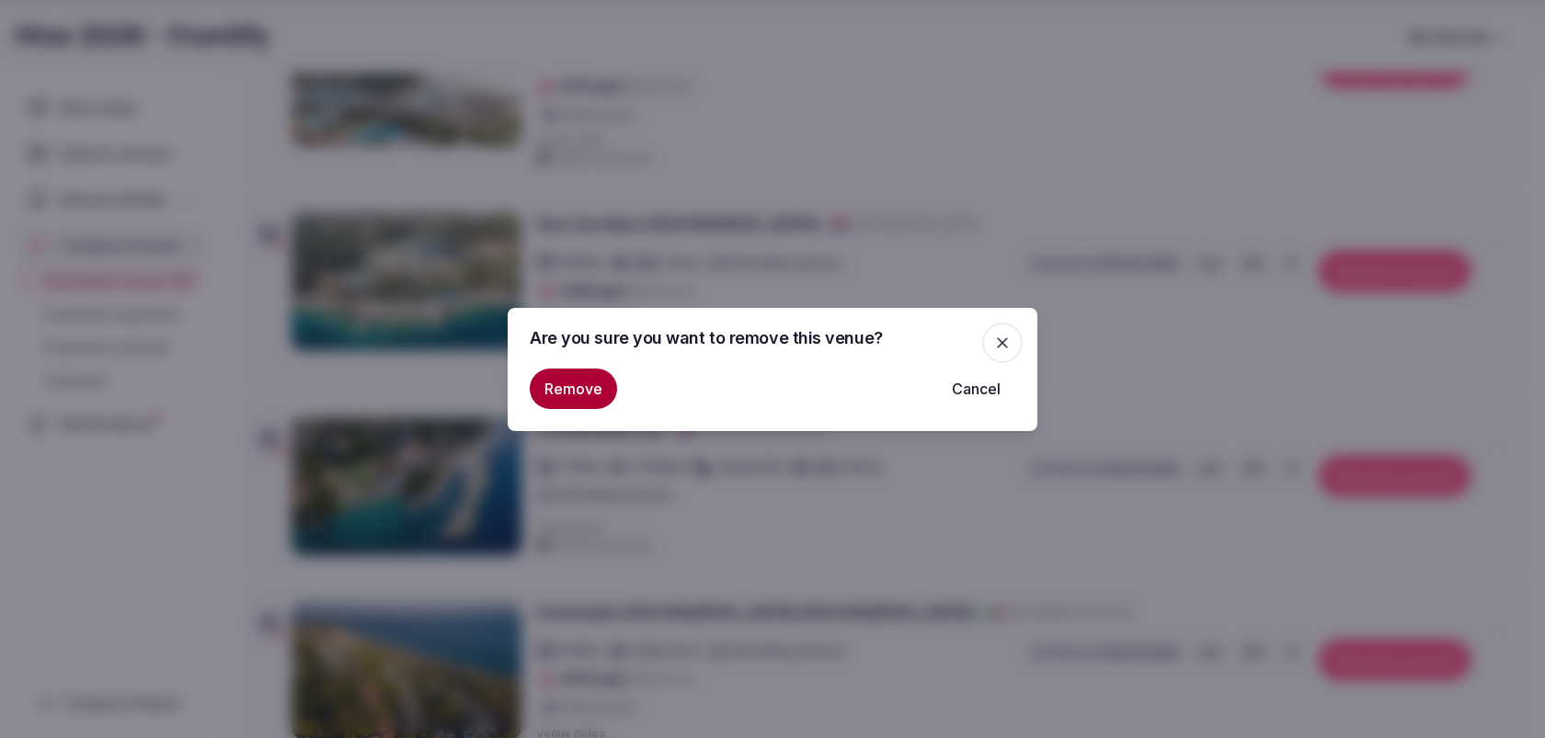
click at [570, 394] on button "Remove" at bounding box center [573, 389] width 87 height 40
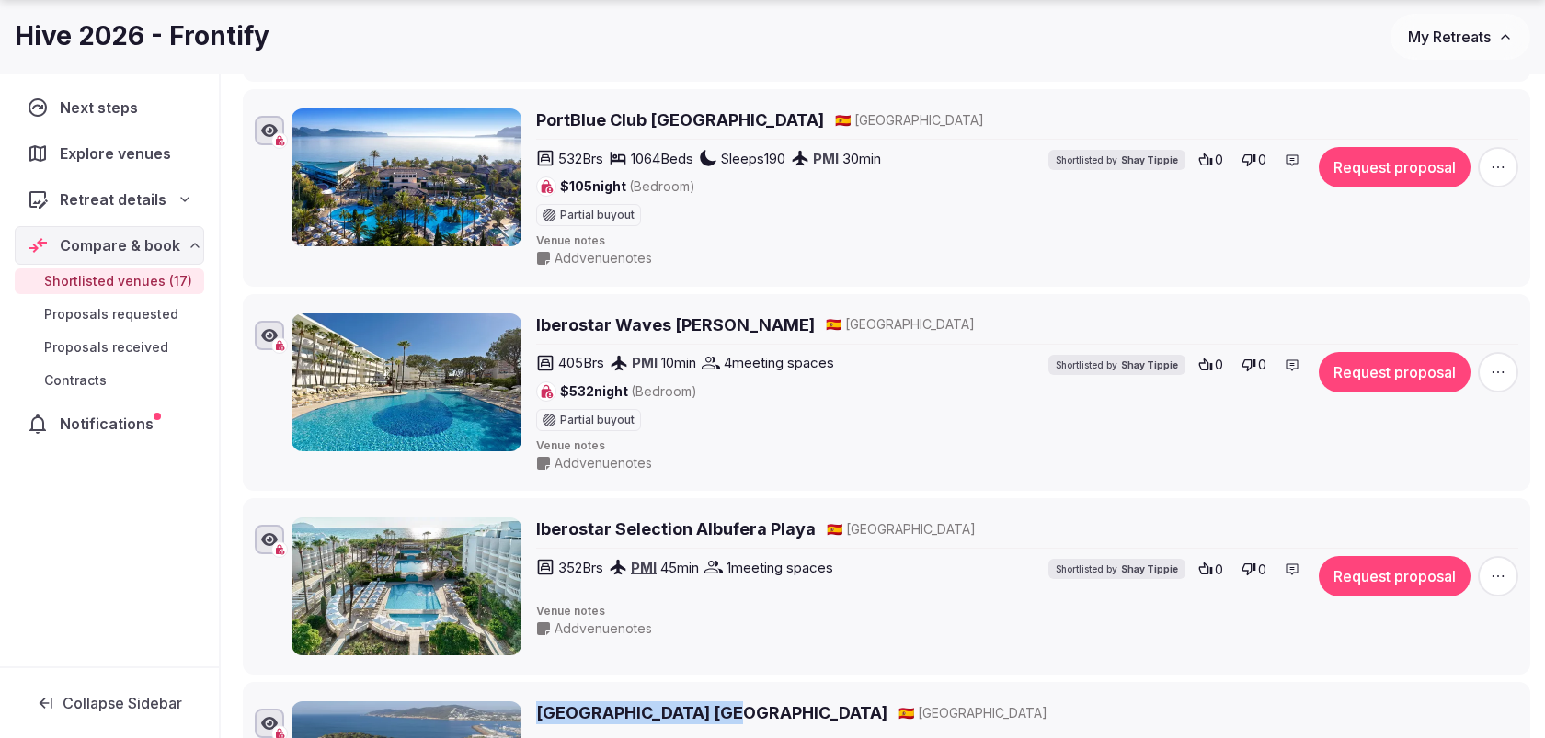
scroll to position [875, 0]
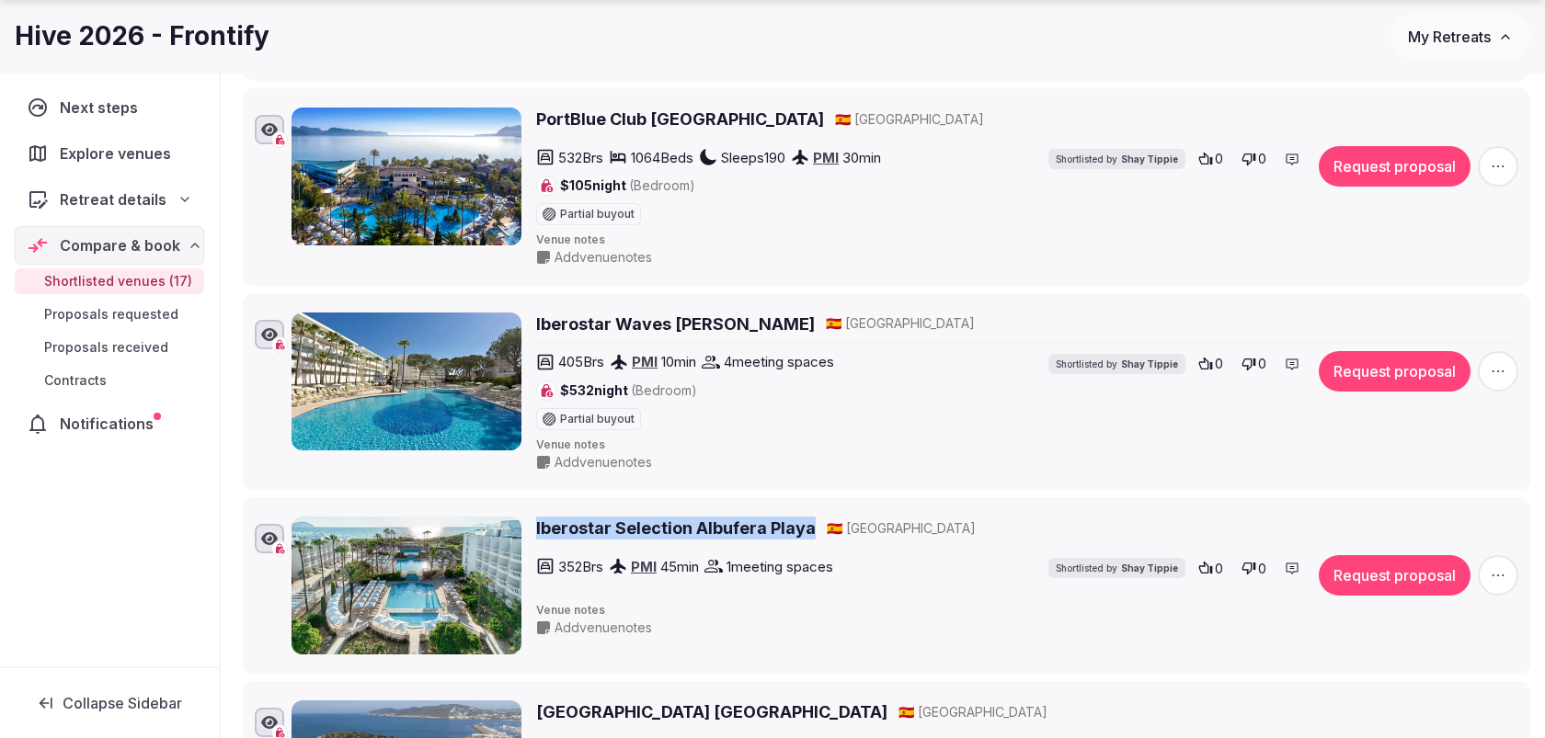
drag, startPoint x: 814, startPoint y: 518, endPoint x: 535, endPoint y: 521, distance: 278.6
click at [536, 521] on div "Iberostar Selection Albufera Playa 🇪🇸 Spain" at bounding box center [1027, 528] width 982 height 23
copy h2 "Iberostar Selection Albufera Playa"
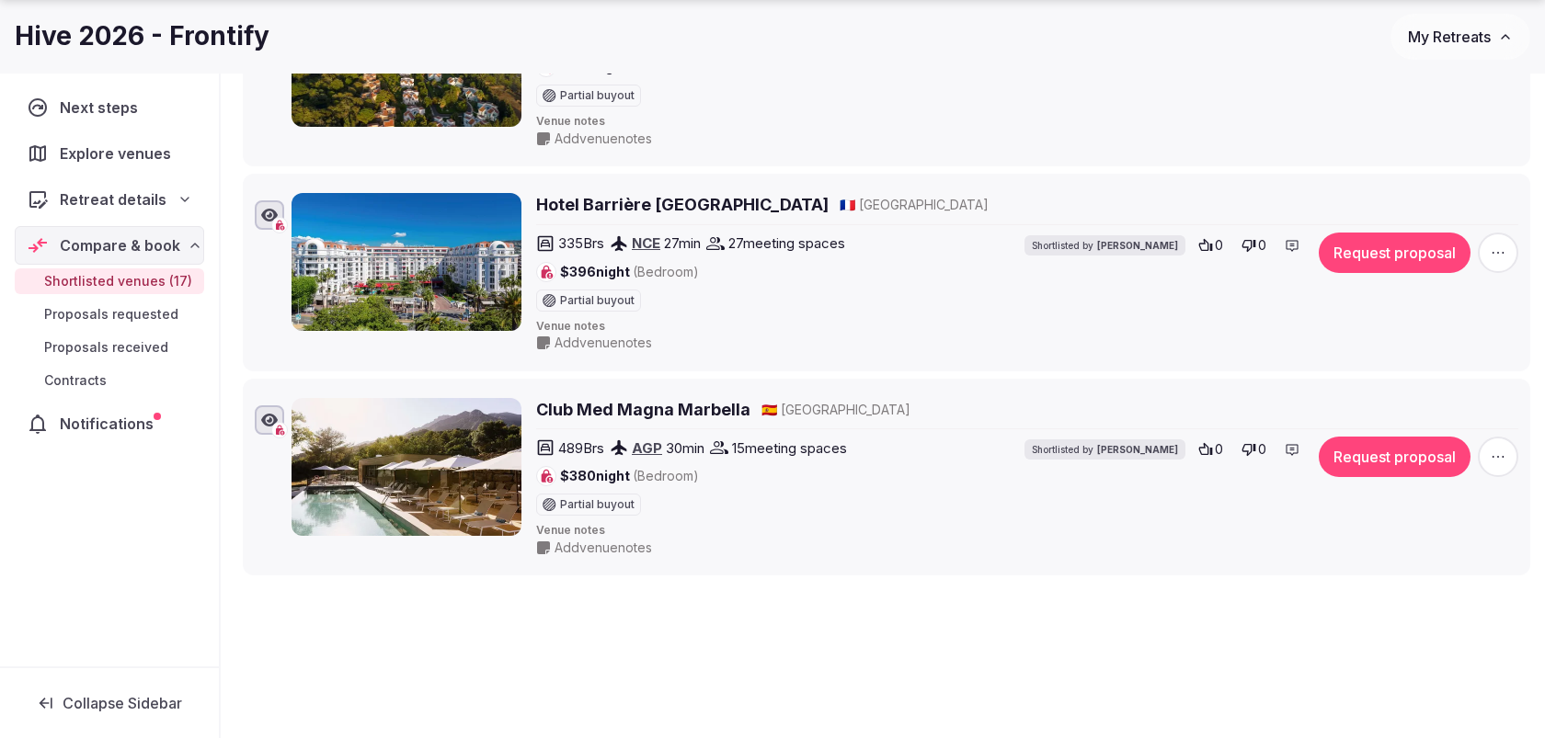
scroll to position [3312, 0]
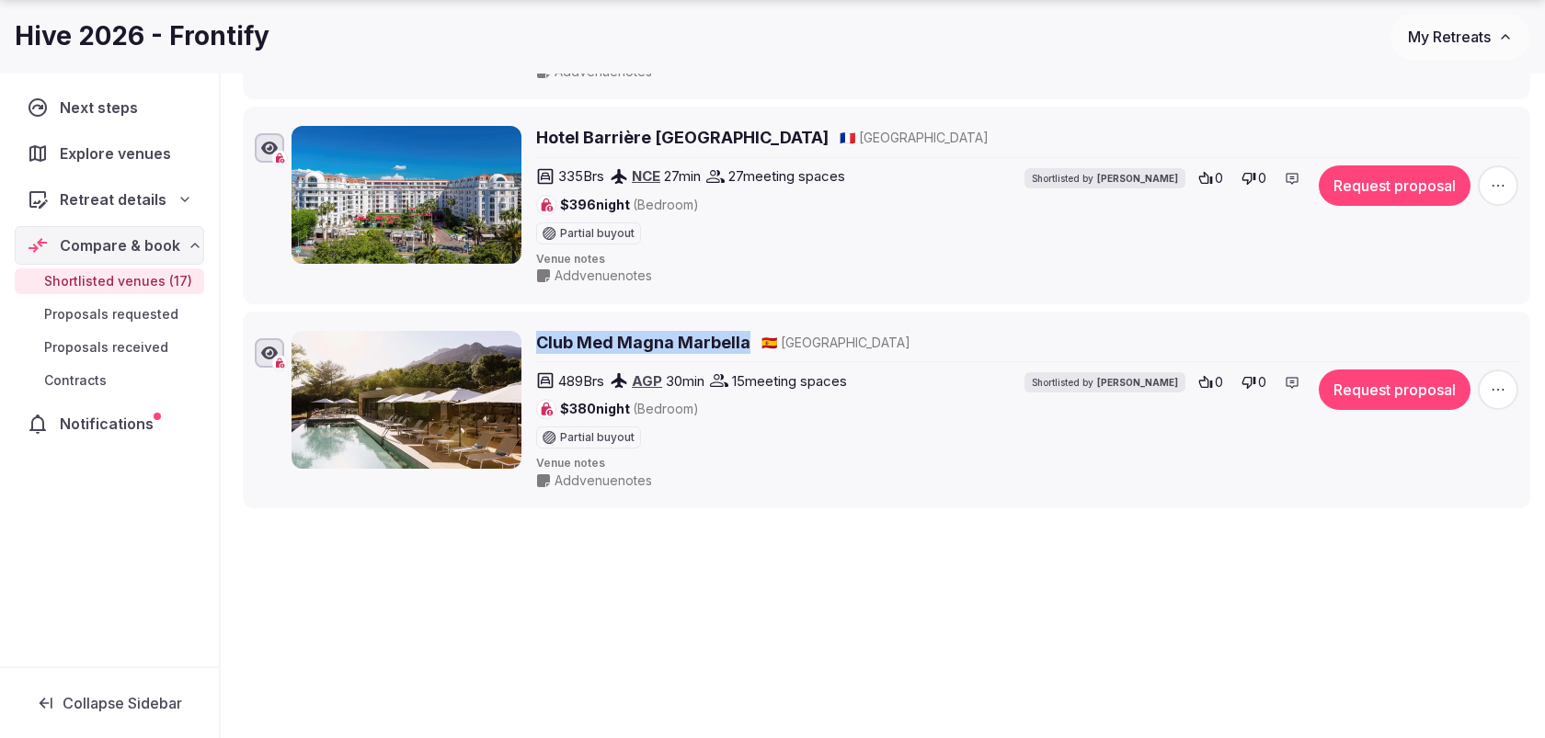
drag, startPoint x: 749, startPoint y: 309, endPoint x: 538, endPoint y: 308, distance: 211.5
click at [538, 331] on div "Club Med Magna Marbella 🇪🇸 Spain" at bounding box center [1027, 342] width 982 height 23
copy h2 "Club Med Magna Marbella"
drag, startPoint x: 811, startPoint y: 108, endPoint x: 535, endPoint y: 109, distance: 275.9
click at [536, 126] on div "Hotel Barrière Le Majestic Cannes 🇫🇷 France" at bounding box center [1027, 137] width 982 height 23
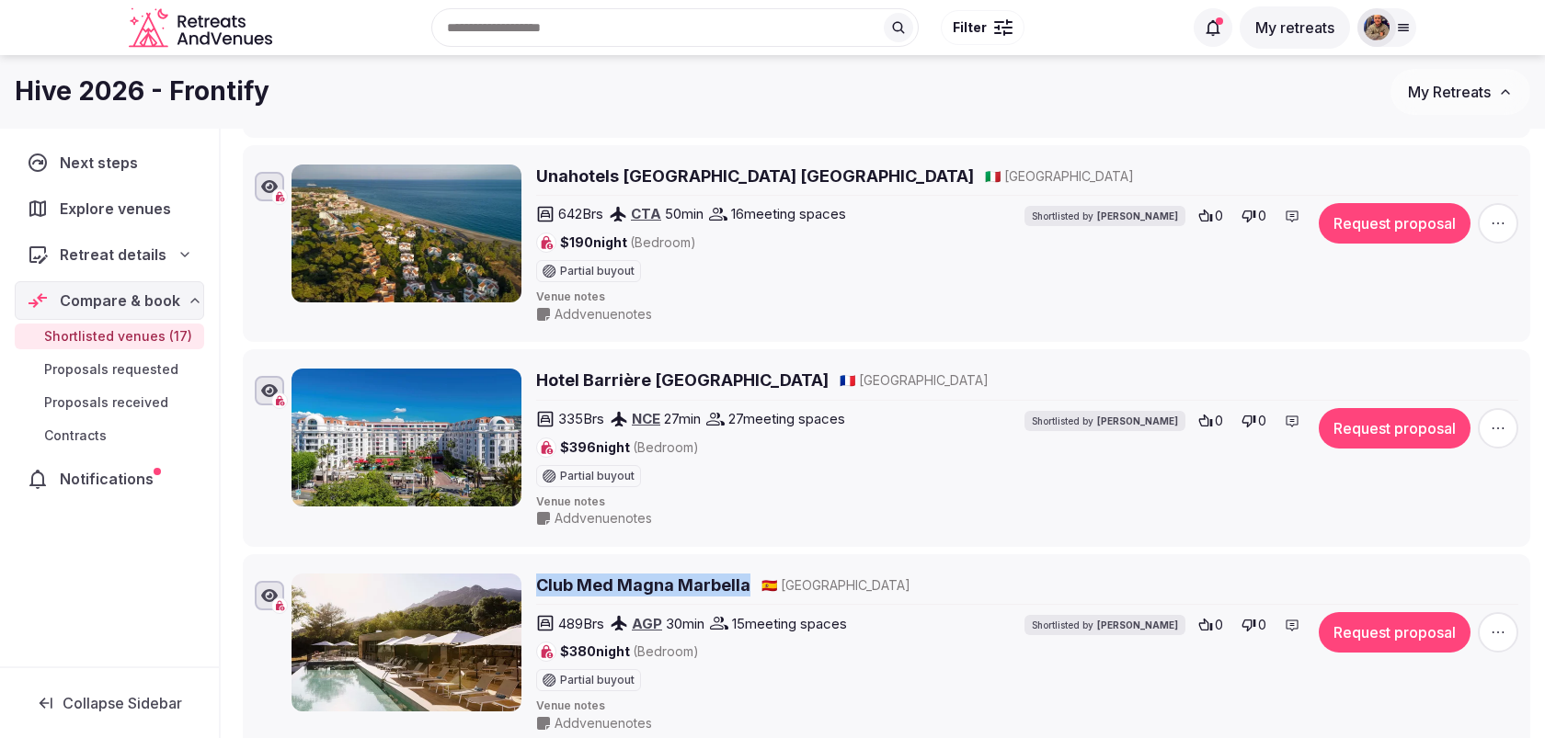
scroll to position [3054, 0]
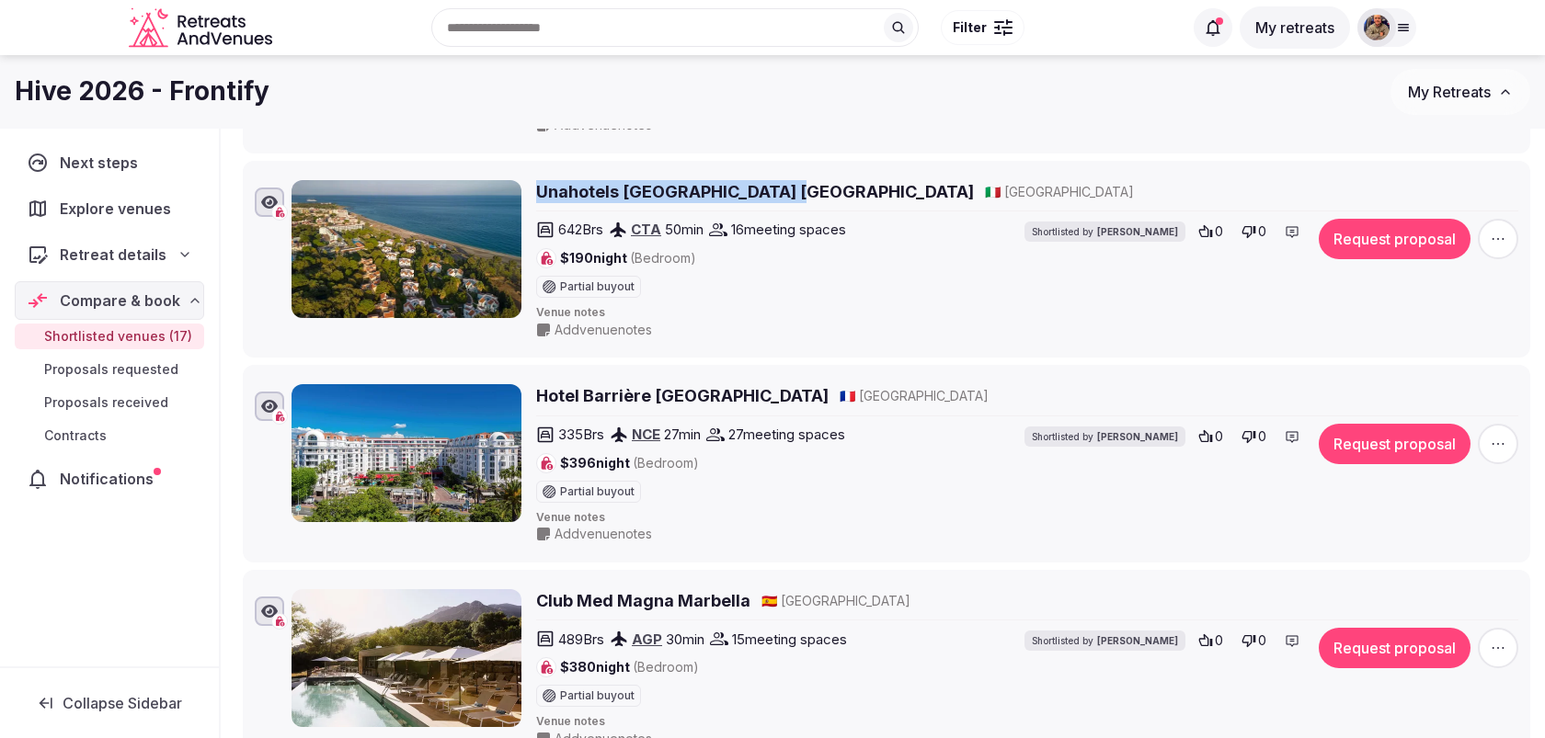
drag, startPoint x: 781, startPoint y: 160, endPoint x: 537, endPoint y: 159, distance: 243.7
click at [537, 180] on div "Unahotels Naxos Beach Sicilia 🇮🇹 Italy" at bounding box center [1027, 191] width 982 height 23
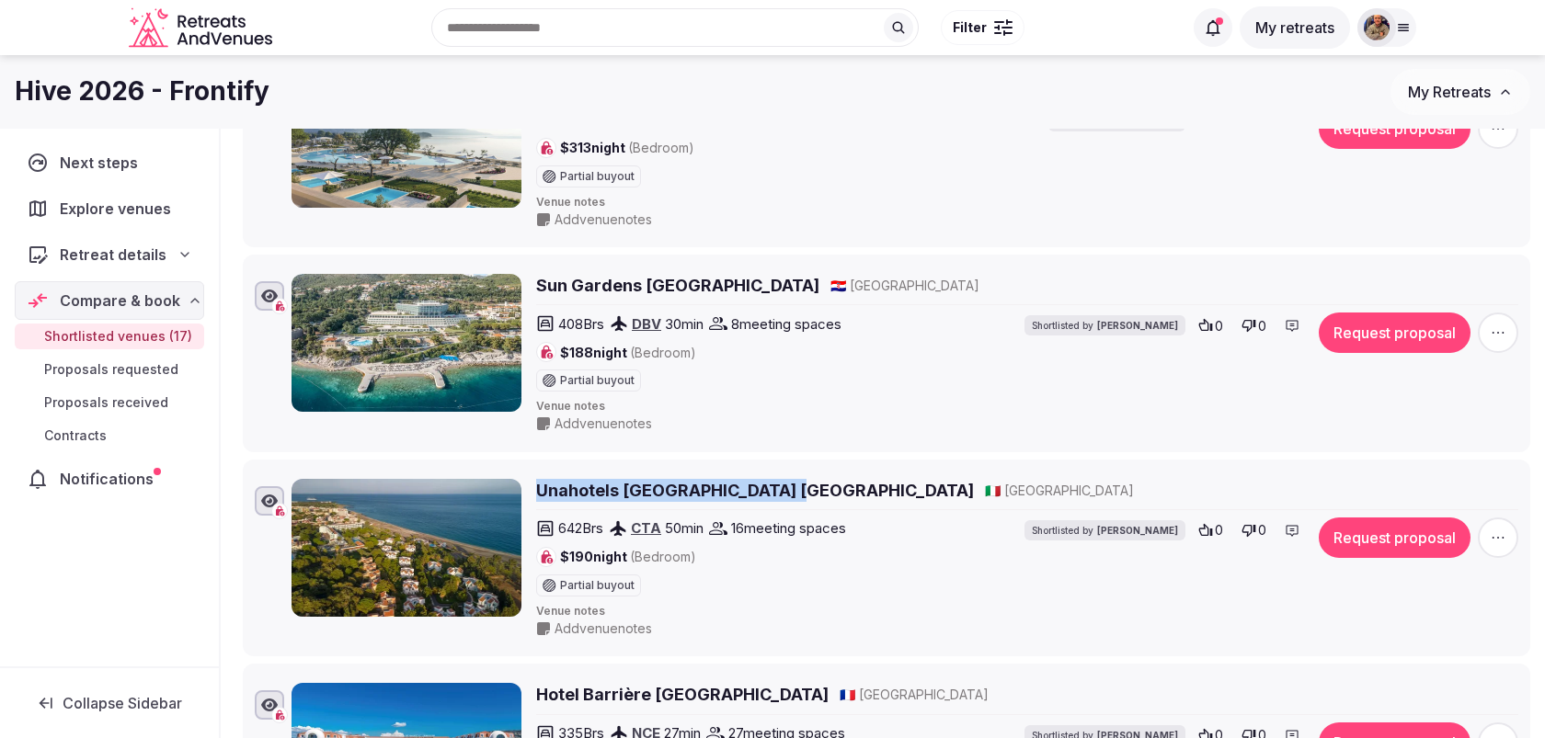
scroll to position [2732, 0]
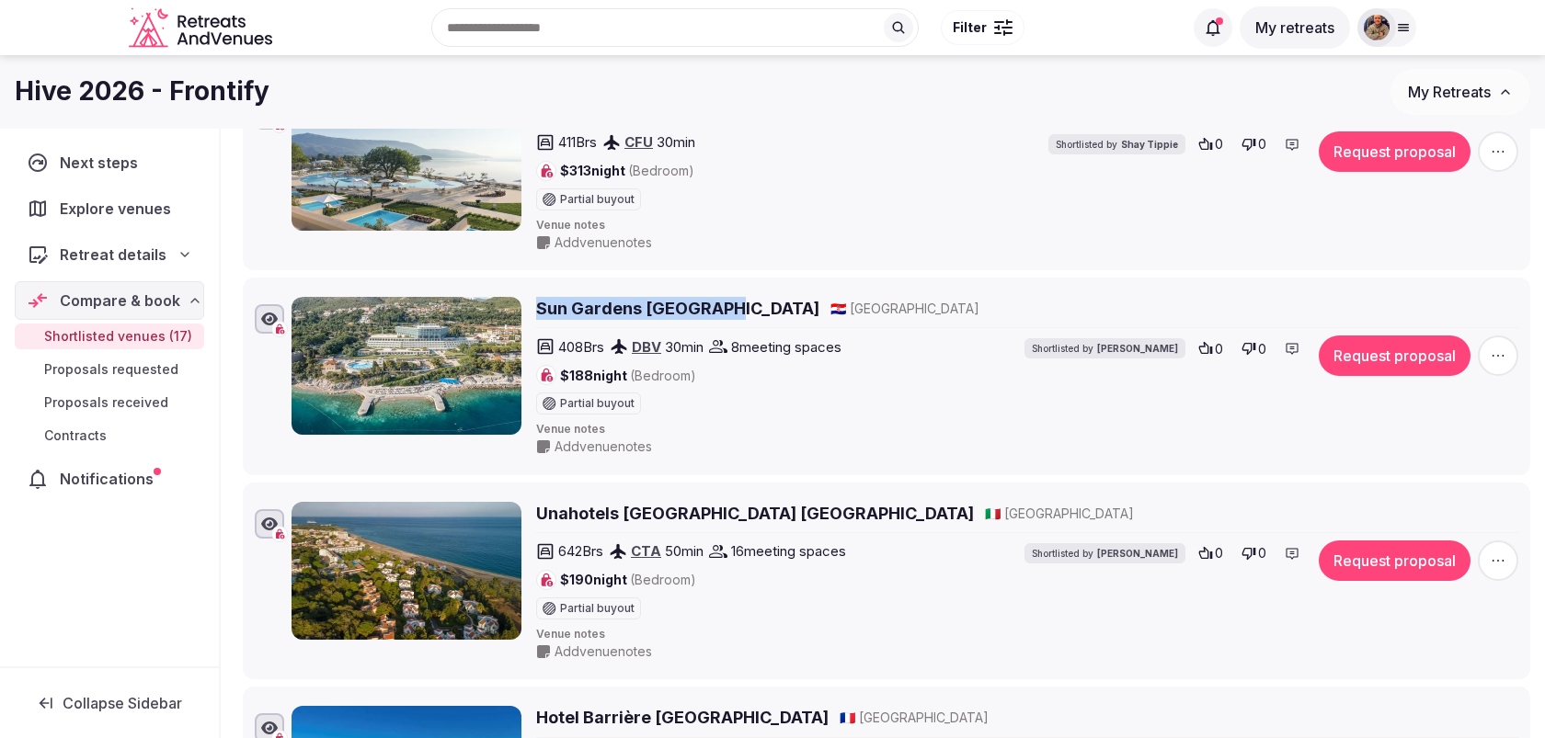
drag, startPoint x: 729, startPoint y: 281, endPoint x: 532, endPoint y: 280, distance: 196.8
click at [532, 297] on div "Sun Gardens Dubrovnik 🇭🇷 Croatia 408 Brs DBV 30 min 8 meeting spaces $188 night…" at bounding box center [904, 376] width 1227 height 159
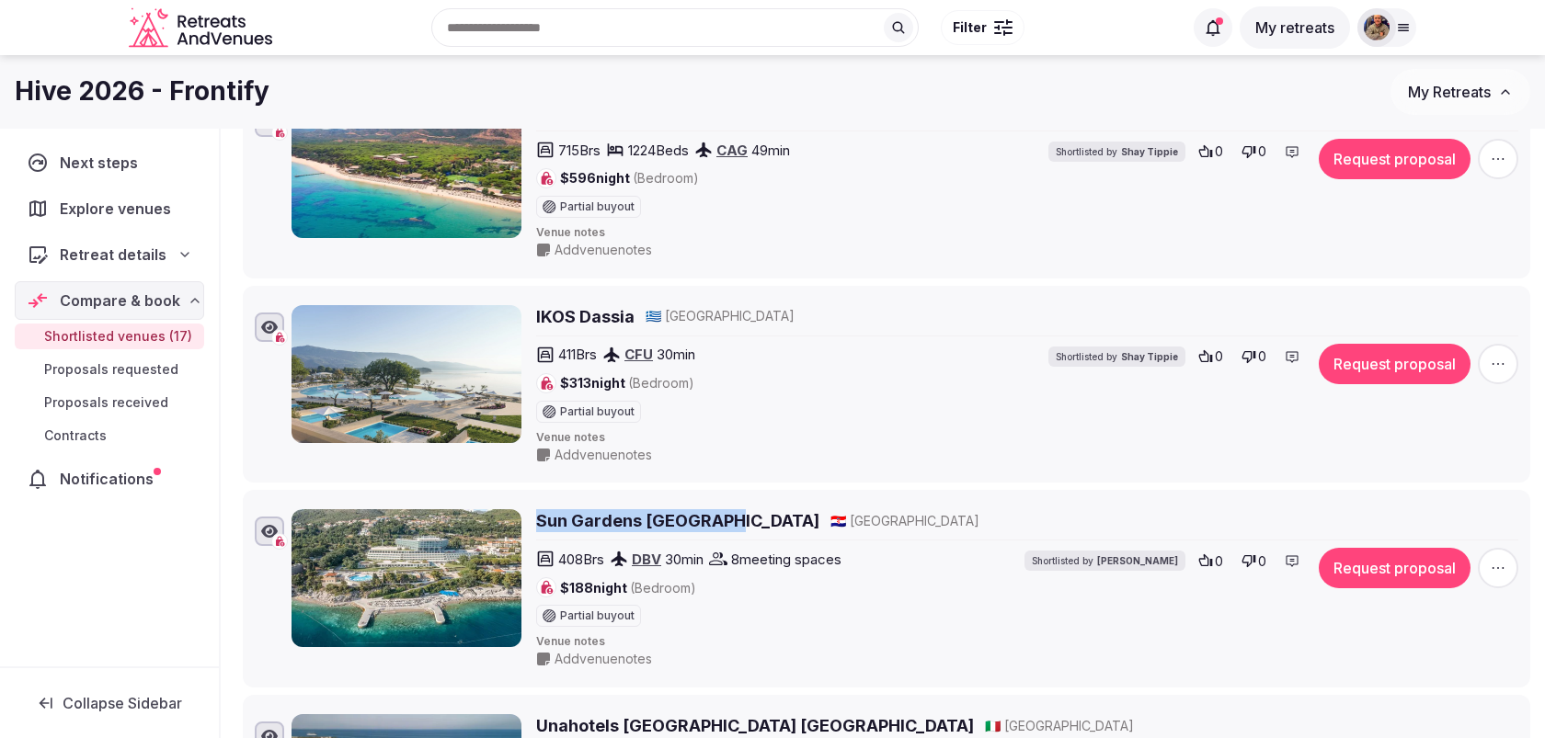
scroll to position [2501, 0]
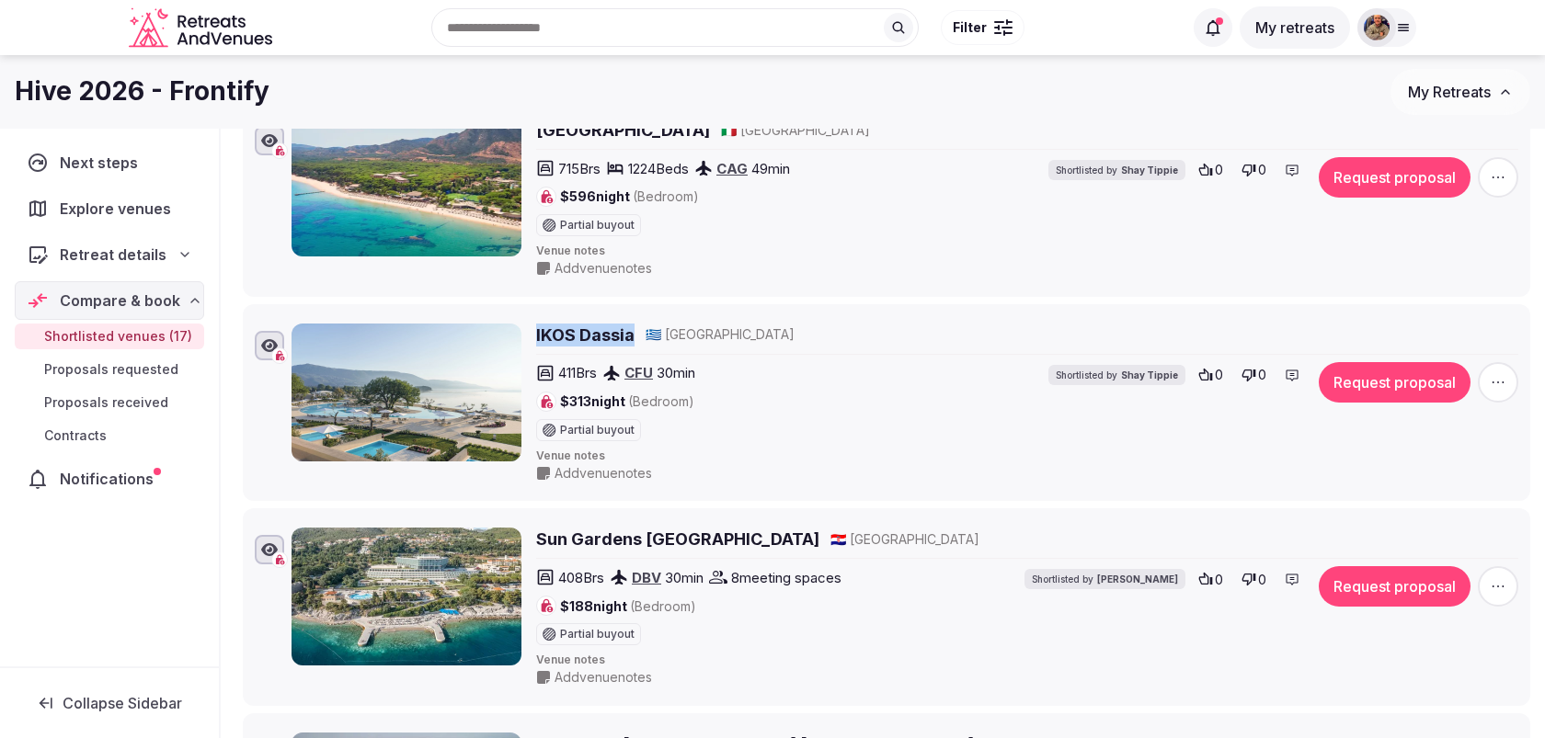
drag, startPoint x: 634, startPoint y: 308, endPoint x: 534, endPoint y: 308, distance: 99.3
click at [534, 324] on div "IKOS Dassia 🇬🇷 Greece 411 Brs CFU 30 min $313 night (Bedroom) Partial buyout Sh…" at bounding box center [904, 403] width 1227 height 159
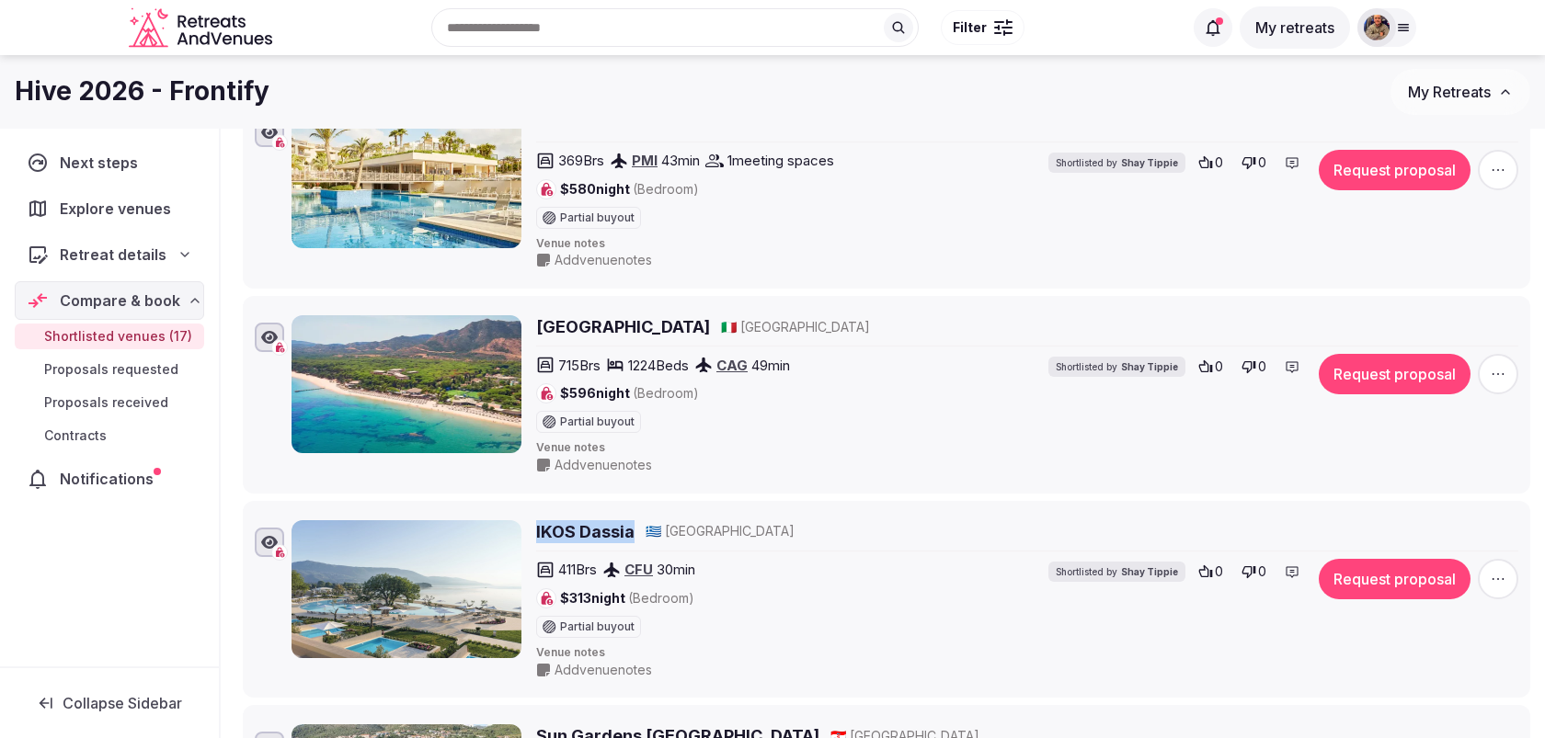
scroll to position [2287, 0]
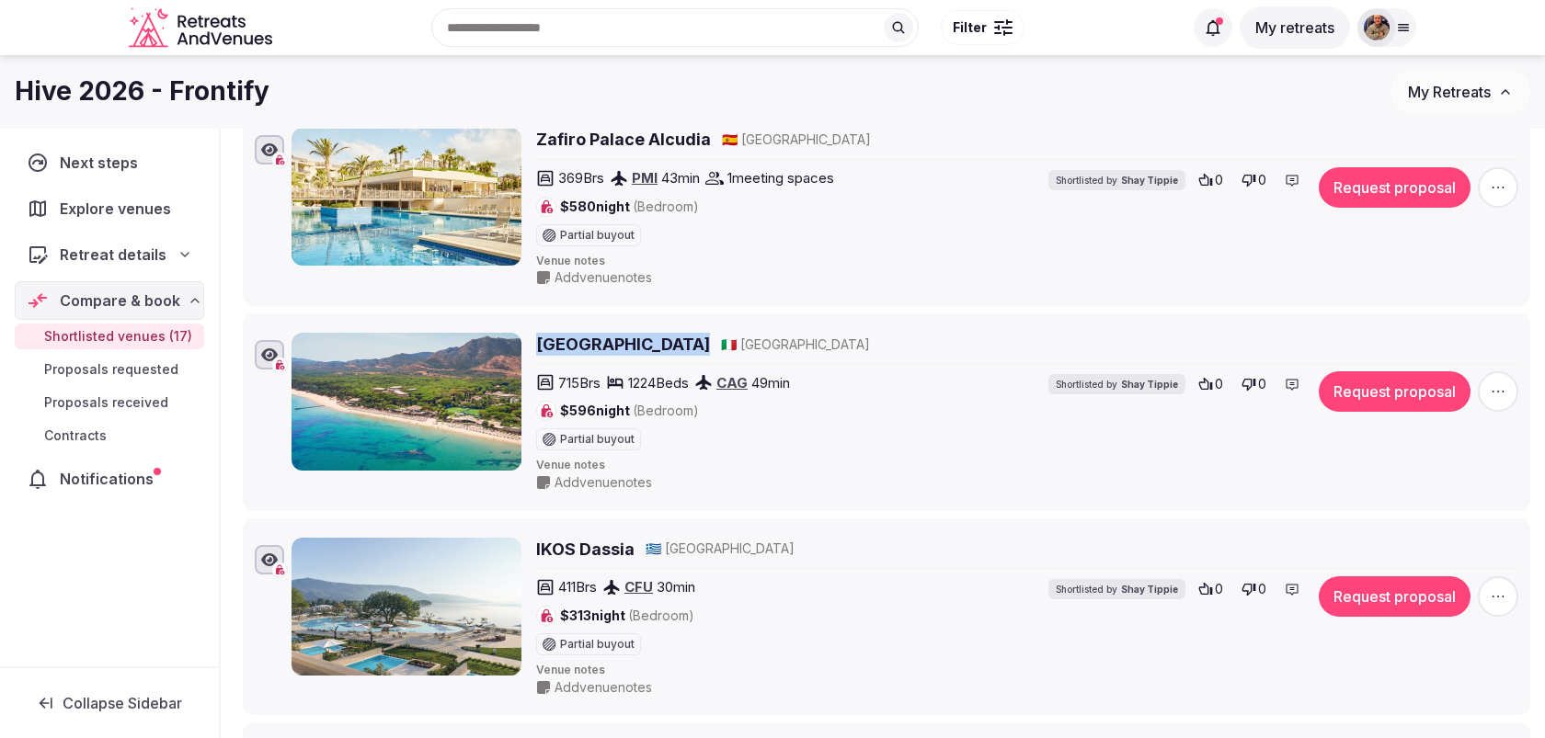
drag, startPoint x: 701, startPoint y: 322, endPoint x: 537, endPoint y: 320, distance: 163.7
click at [537, 333] on div "Forte Village Resort 🇮🇹 Italy" at bounding box center [1027, 344] width 982 height 23
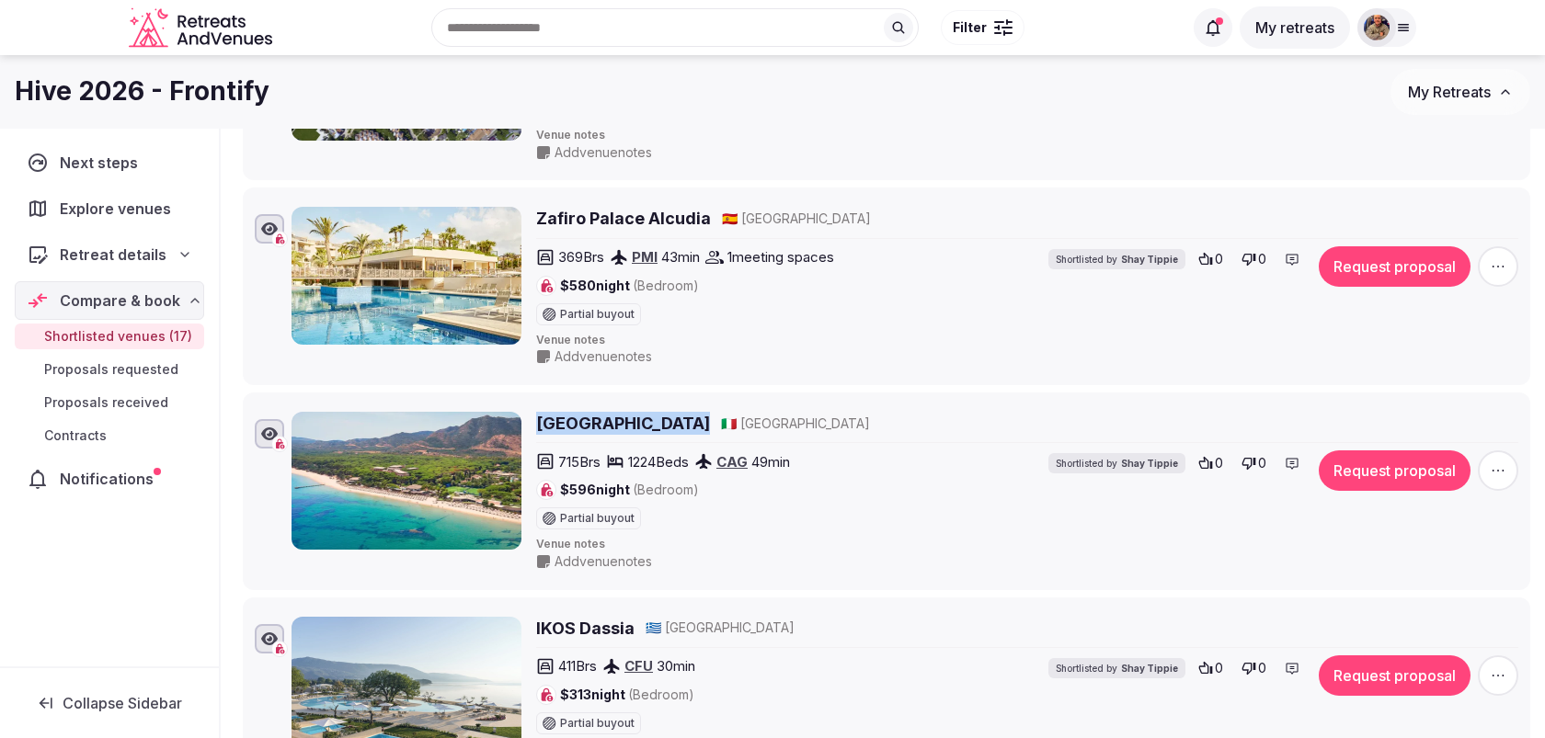
scroll to position [2149, 0]
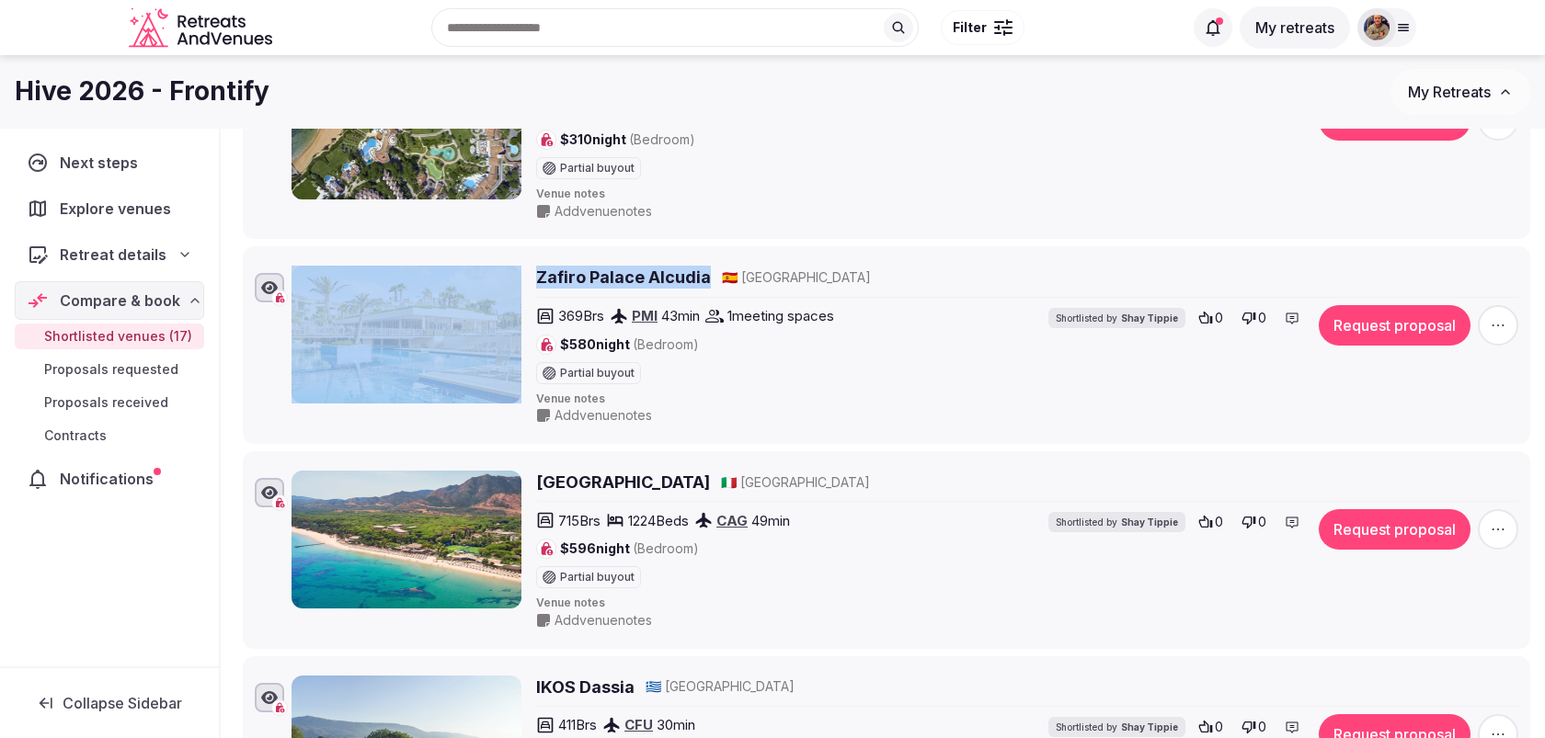
drag, startPoint x: 713, startPoint y: 255, endPoint x: 526, endPoint y: 255, distance: 186.7
click at [525, 266] on div "Zafiro Palace Alcudia 🇪🇸 Spain 369 Brs PMI 43 min 1 meeting spaces $580 night (…" at bounding box center [904, 345] width 1227 height 159
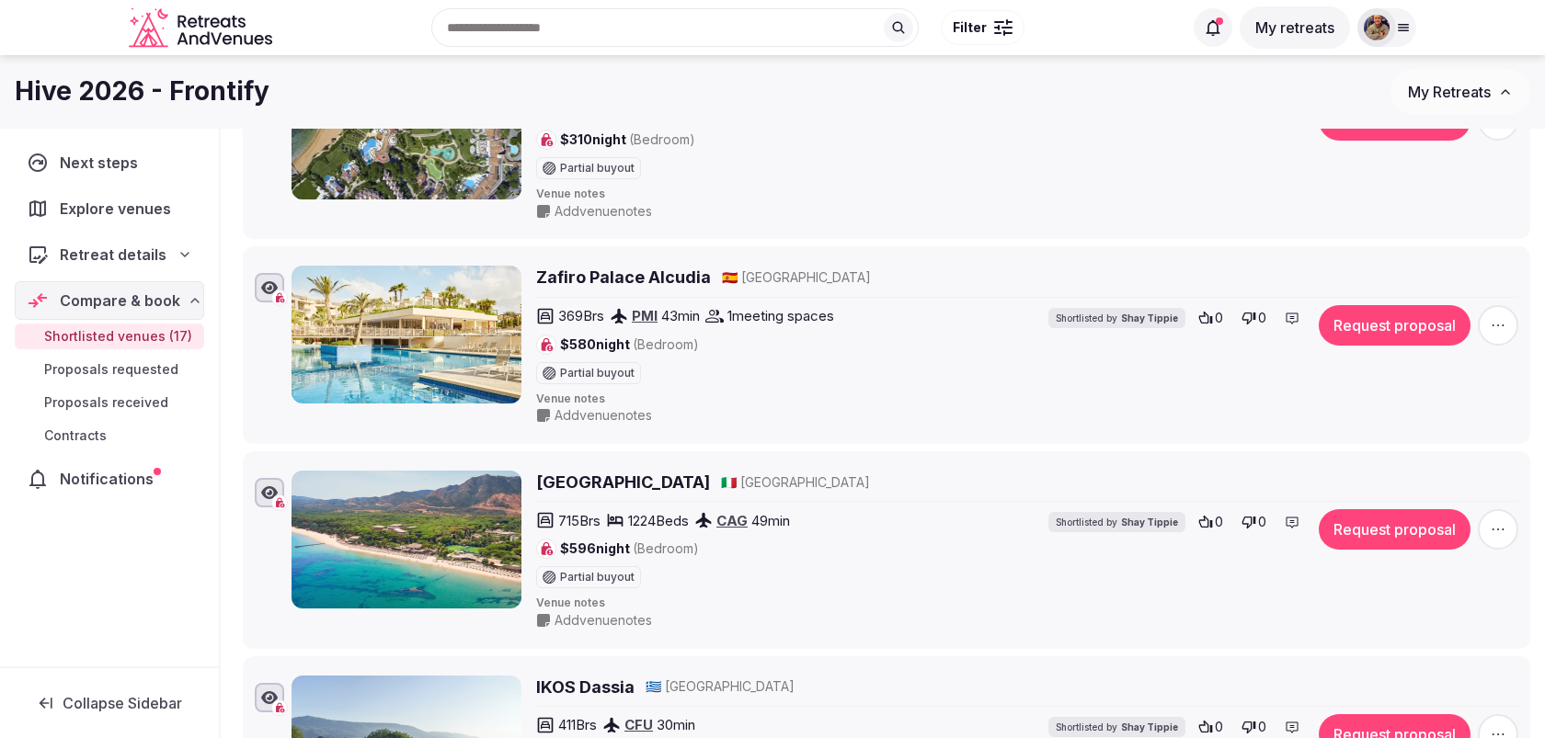
click at [732, 208] on li "Vila Vita Parc, Resort & Spa 🇵🇹 Portugal 250 Brs 250 Beds Sleeps 500 FAO 38 min…" at bounding box center [886, 141] width 1287 height 198
drag, startPoint x: 707, startPoint y: 257, endPoint x: 531, endPoint y: 257, distance: 175.6
click at [531, 266] on div "Zafiro Palace Alcudia 🇪🇸 Spain 369 Brs PMI 43 min 1 meeting spaces $580 night (…" at bounding box center [904, 345] width 1227 height 159
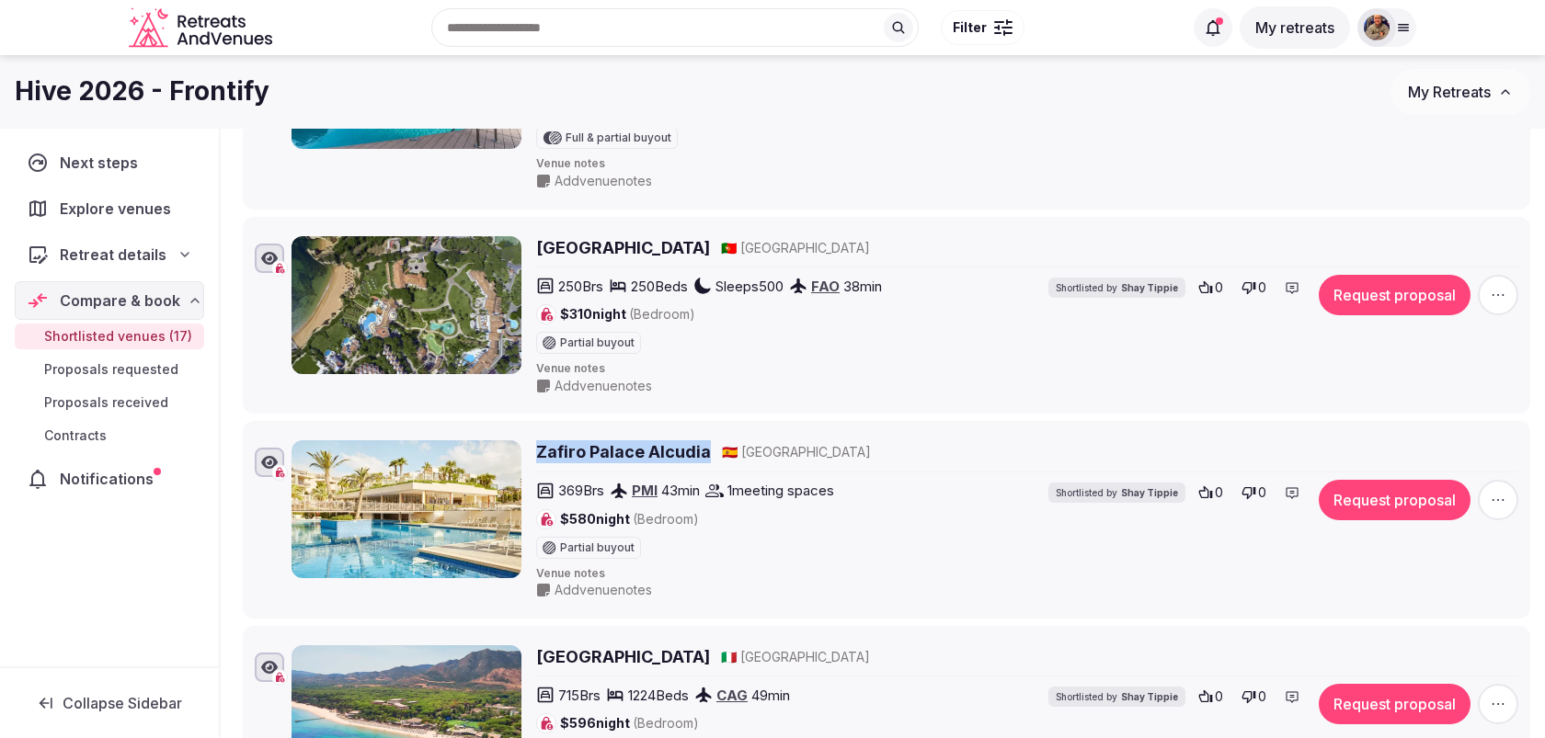
scroll to position [1969, 0]
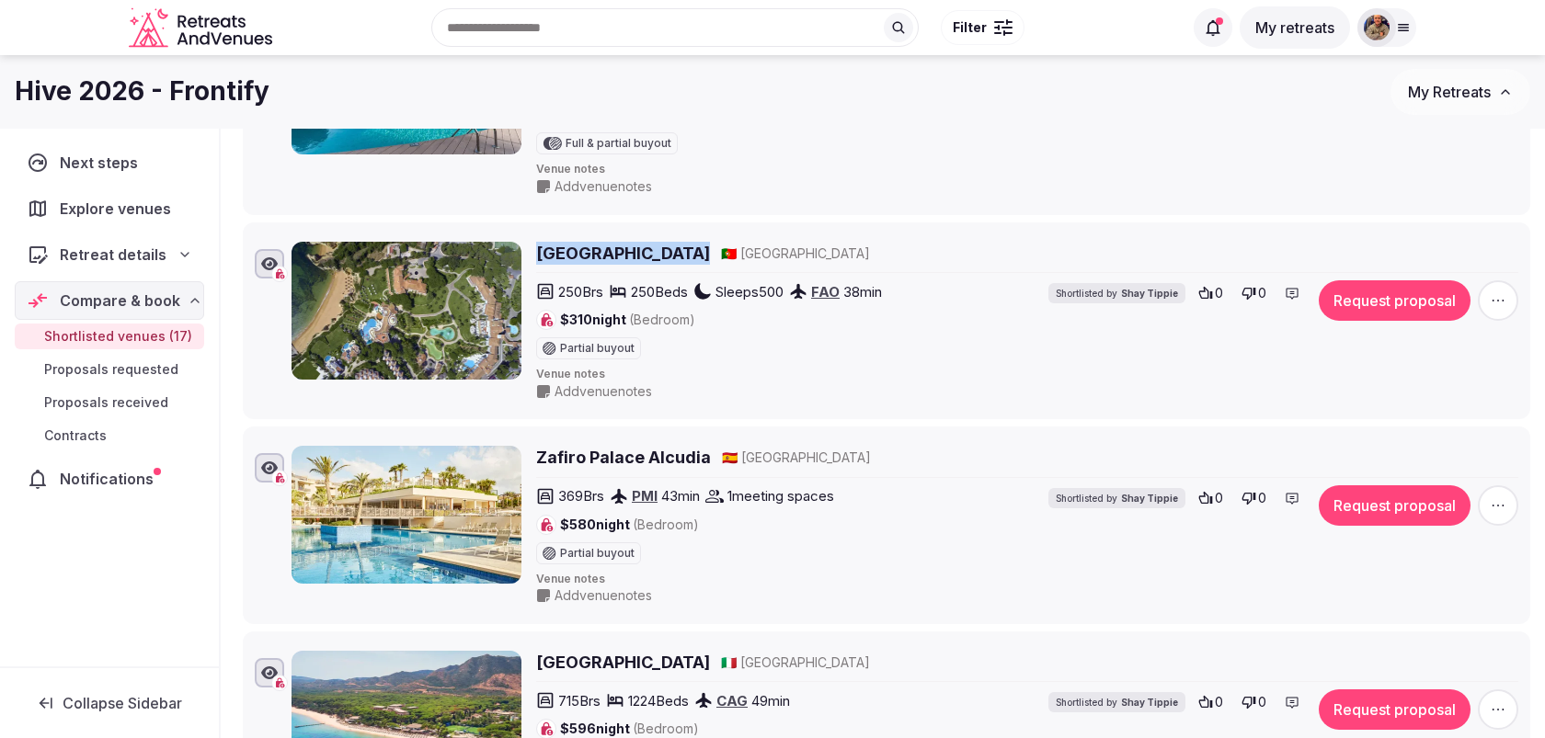
drag, startPoint x: 760, startPoint y: 234, endPoint x: 541, endPoint y: 242, distance: 219.9
click at [541, 242] on div "Vila Vita Parc, Resort & Spa 🇵🇹 Portugal" at bounding box center [1027, 253] width 982 height 23
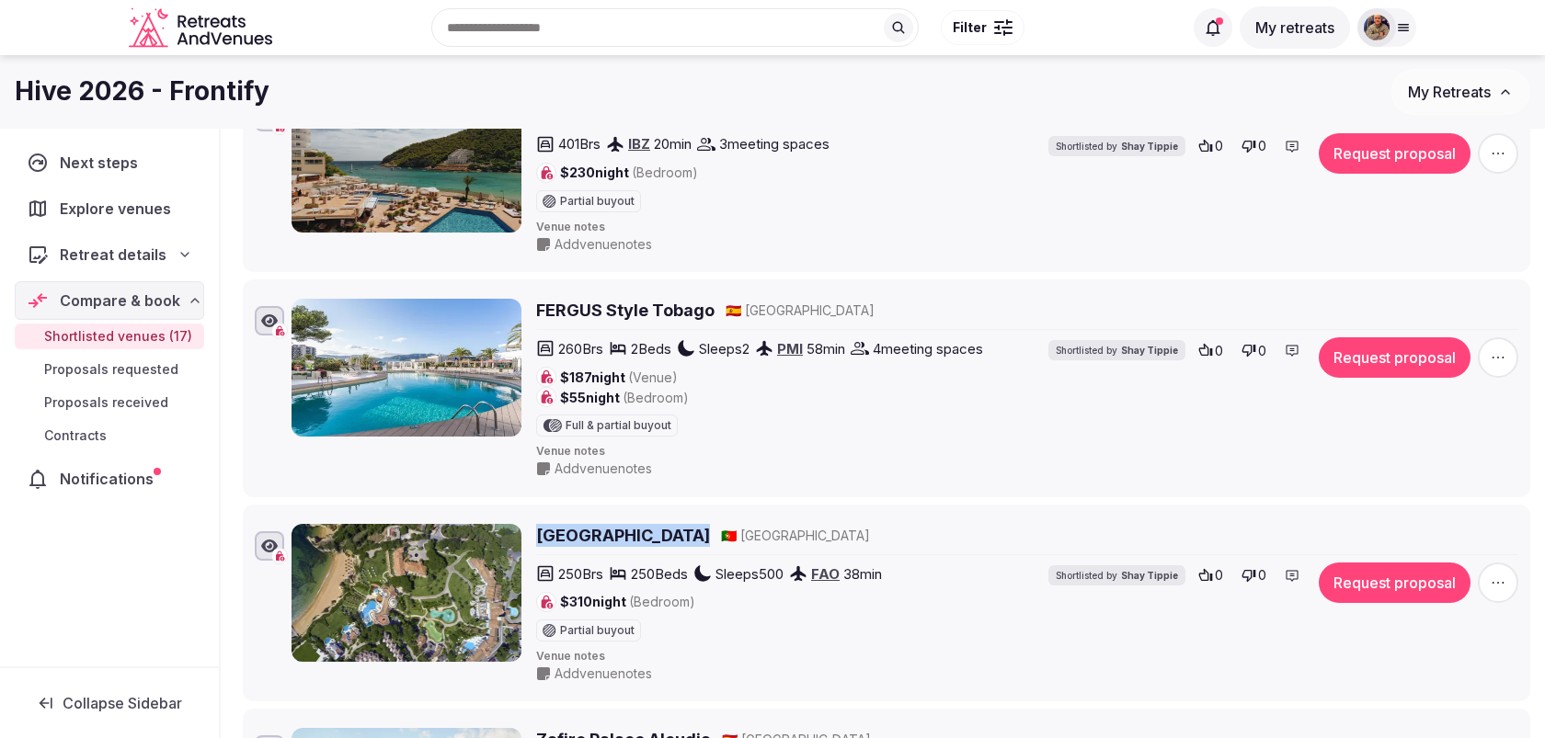
scroll to position [1650, 0]
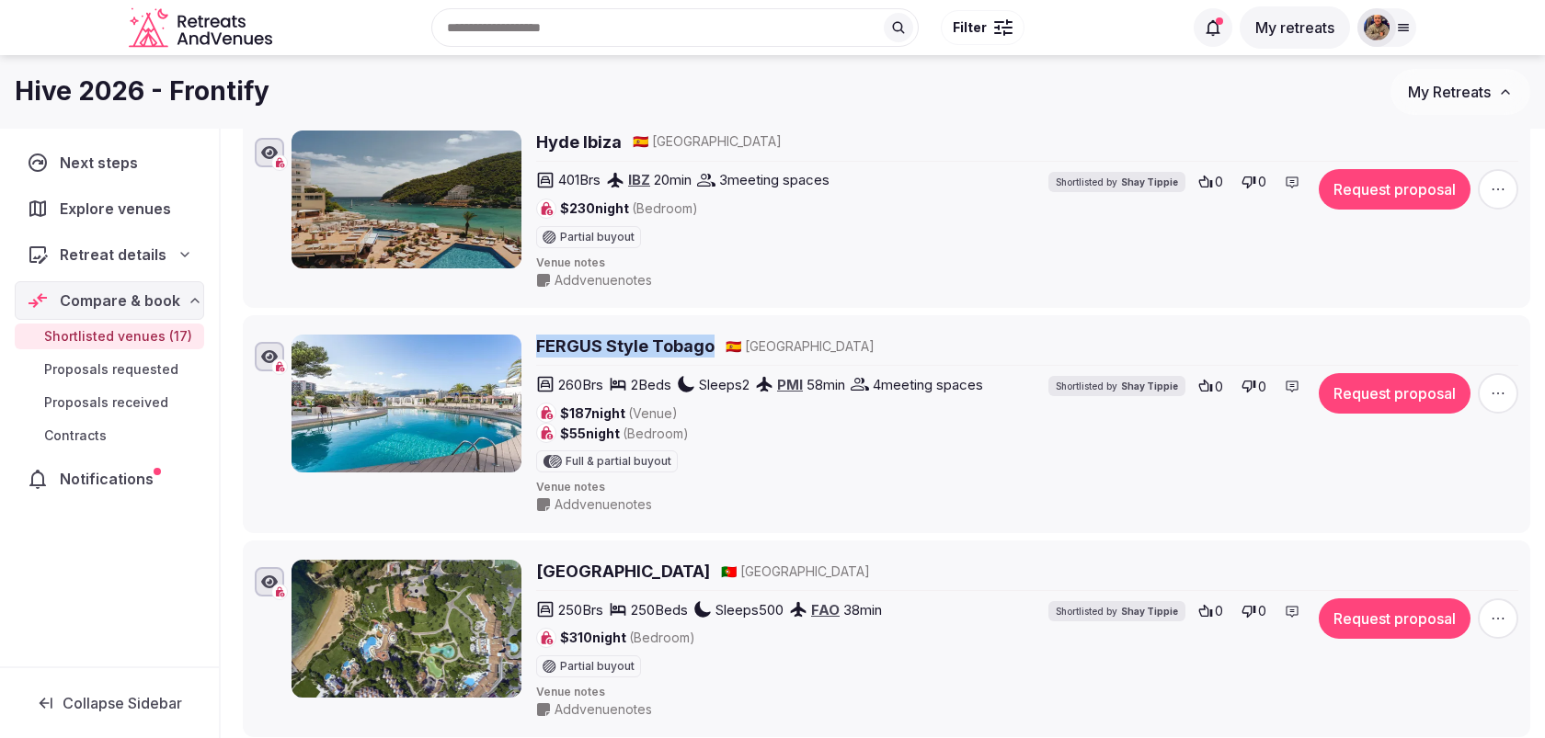
drag, startPoint x: 713, startPoint y: 335, endPoint x: 540, endPoint y: 332, distance: 172.9
click at [540, 335] on div "FERGUS Style Tobago 🇪🇸 Spain" at bounding box center [1027, 346] width 982 height 23
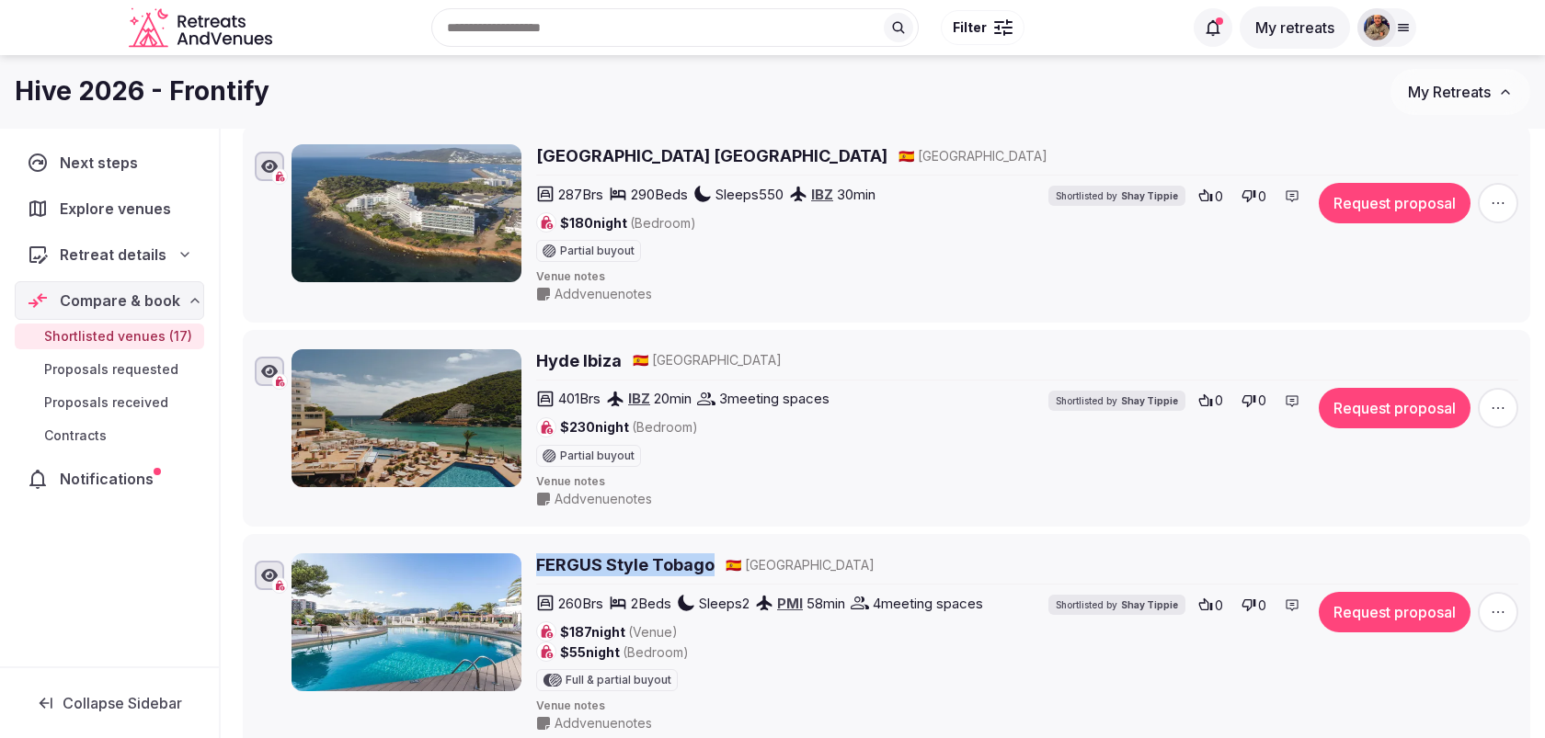
scroll to position [1418, 0]
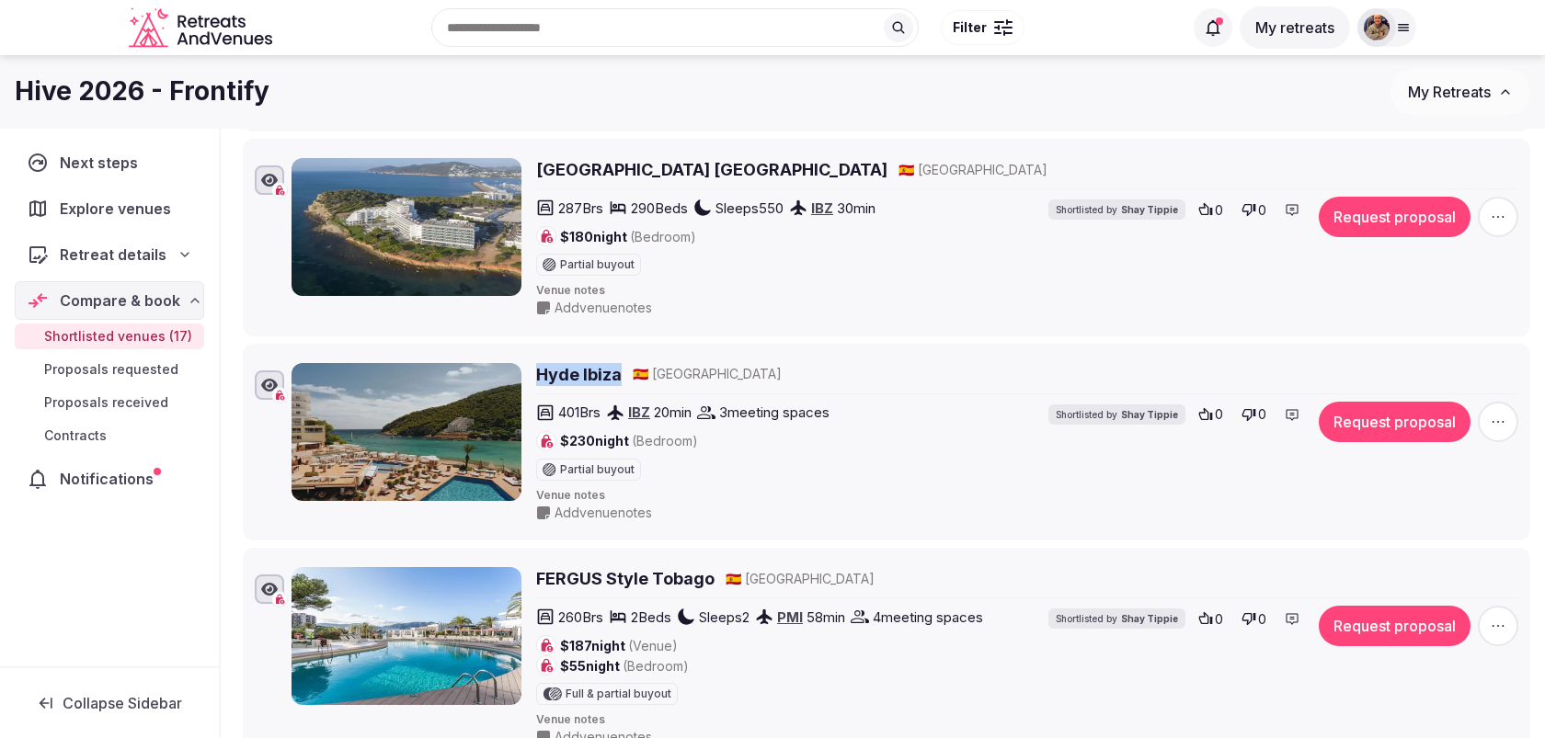
drag, startPoint x: 621, startPoint y: 361, endPoint x: 532, endPoint y: 360, distance: 88.3
click at [532, 363] on div "Hyde Ibiza 🇪🇸 Spain 401 Brs IBZ 20 min 3 meeting spaces $230 night (Bedroom) Pa…" at bounding box center [904, 442] width 1227 height 159
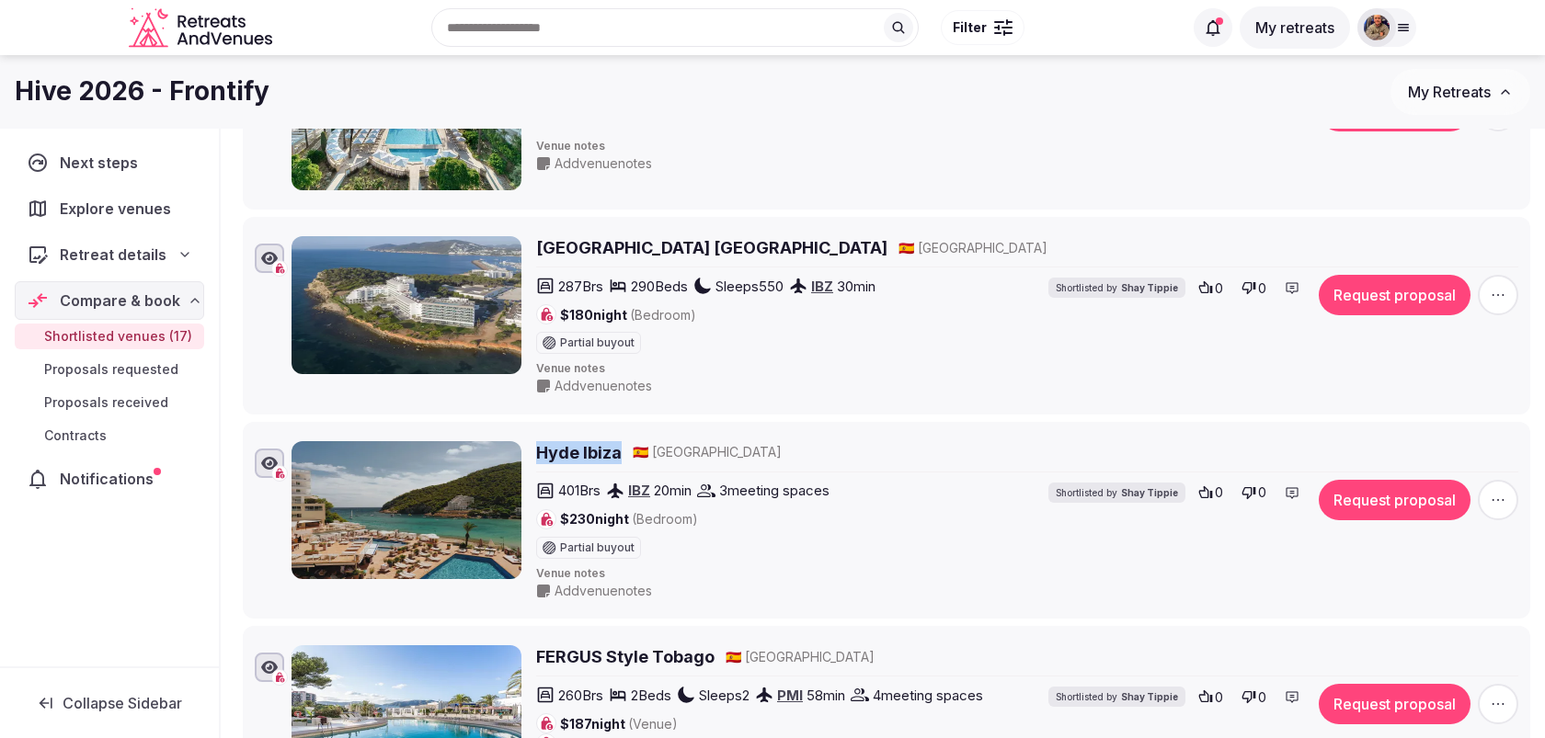
scroll to position [1324, 0]
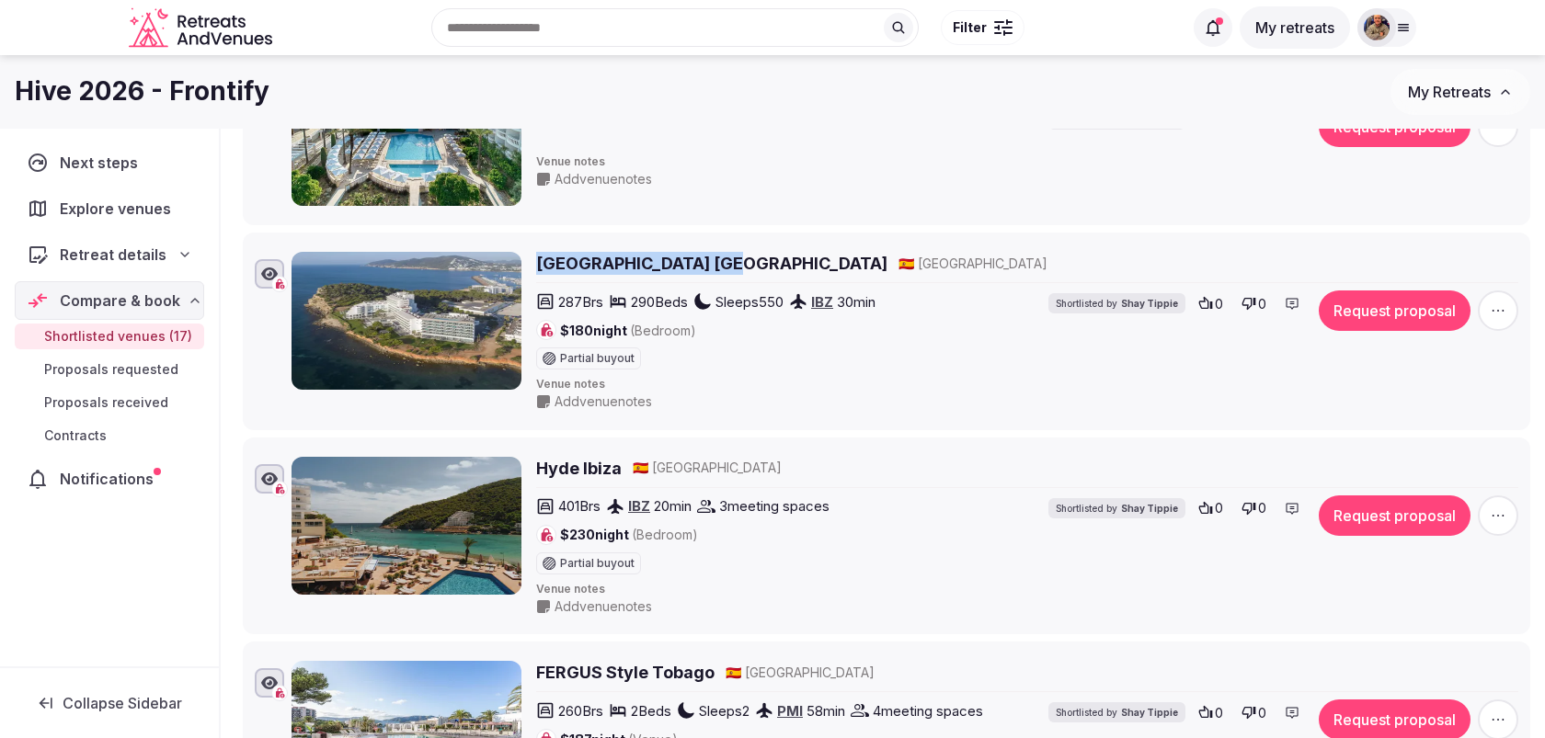
drag, startPoint x: 717, startPoint y: 255, endPoint x: 532, endPoint y: 255, distance: 184.8
click at [532, 255] on div "Sol Beach House Ibiza 🇪🇸 Spain 287 Brs 290 Beds Sleeps 550 IBZ 30 min $180 nigh…" at bounding box center [904, 331] width 1227 height 159
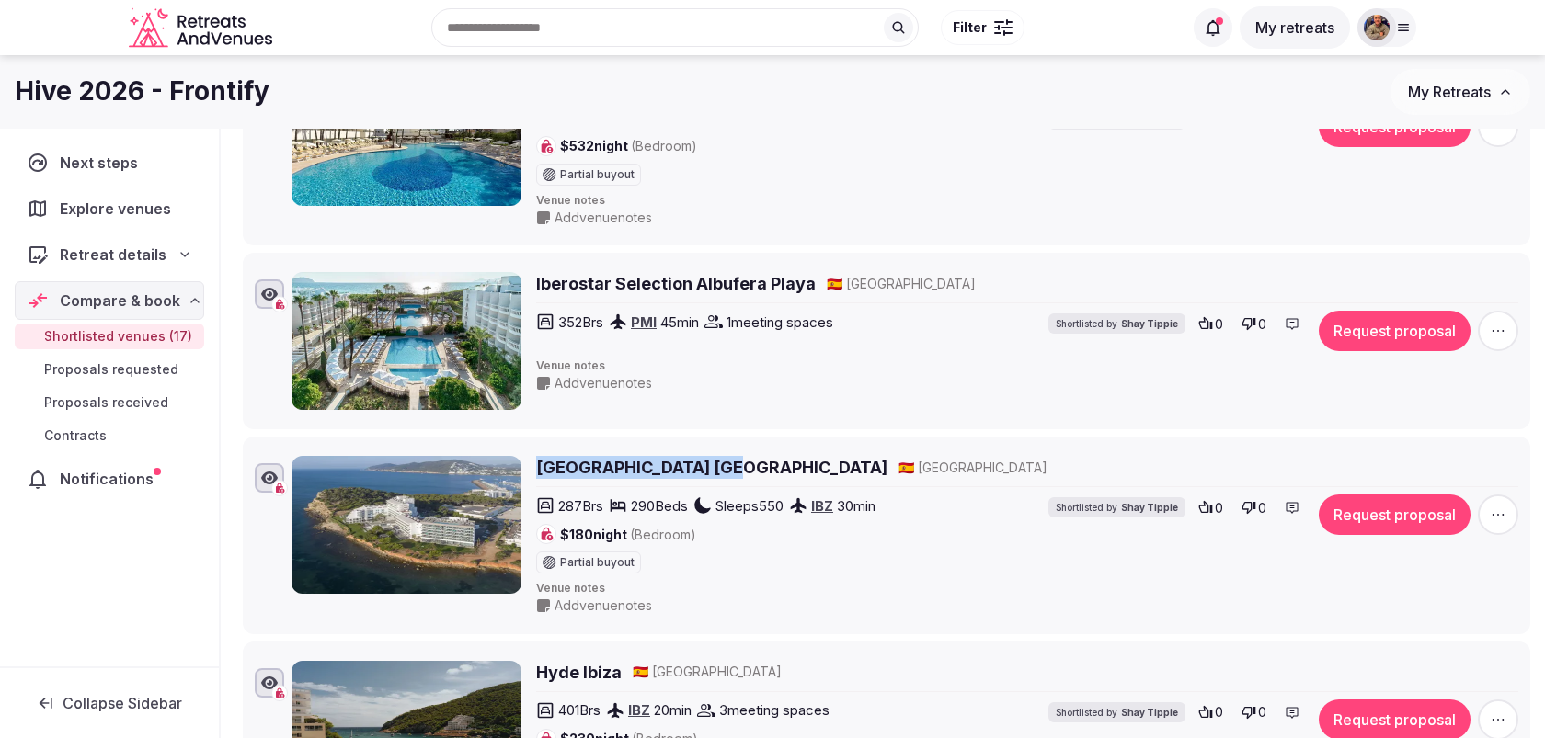
scroll to position [1116, 0]
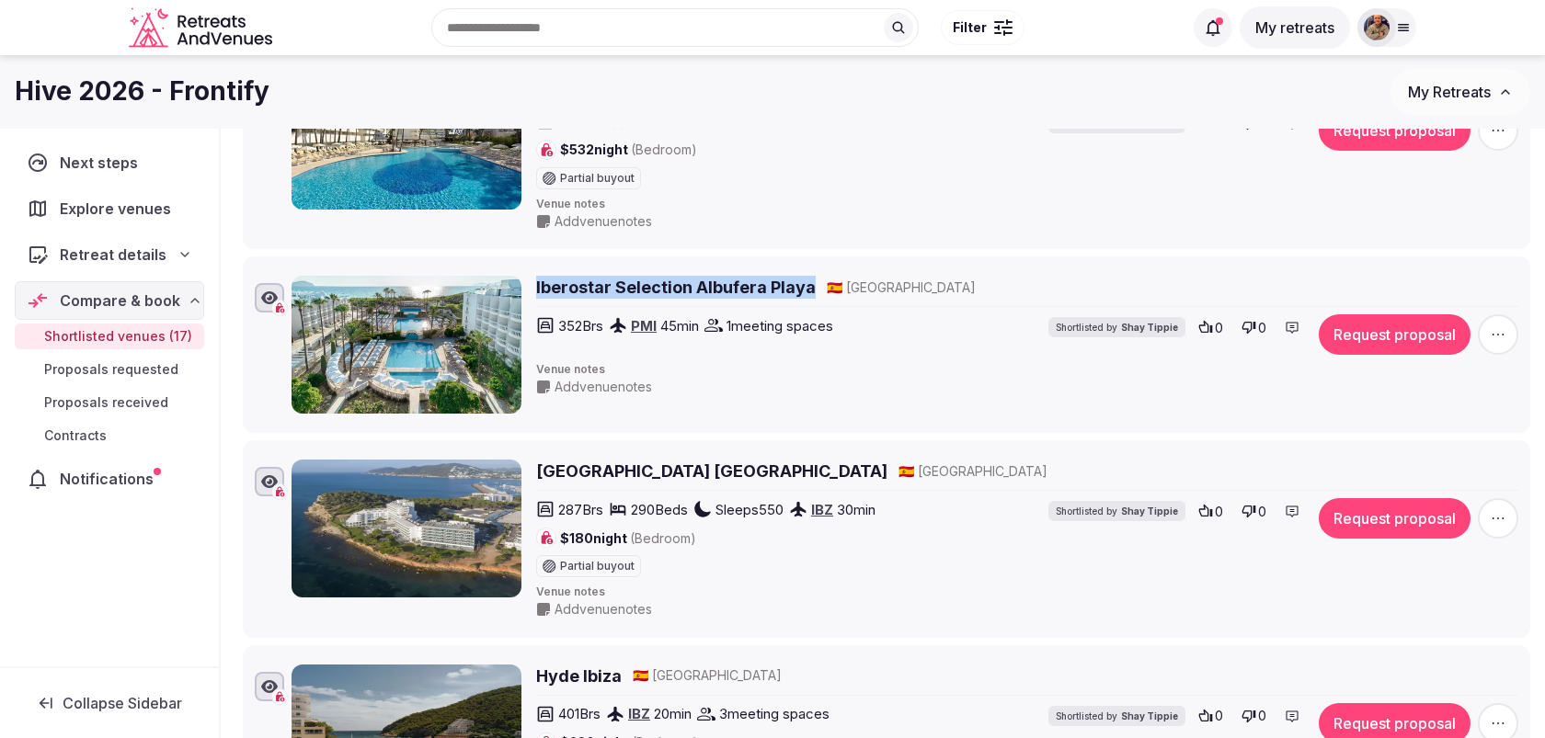
drag, startPoint x: 813, startPoint y: 276, endPoint x: 537, endPoint y: 273, distance: 275.9
click at [537, 276] on div "Iberostar Selection Albufera Playa 🇪🇸 Spain" at bounding box center [1027, 287] width 982 height 23
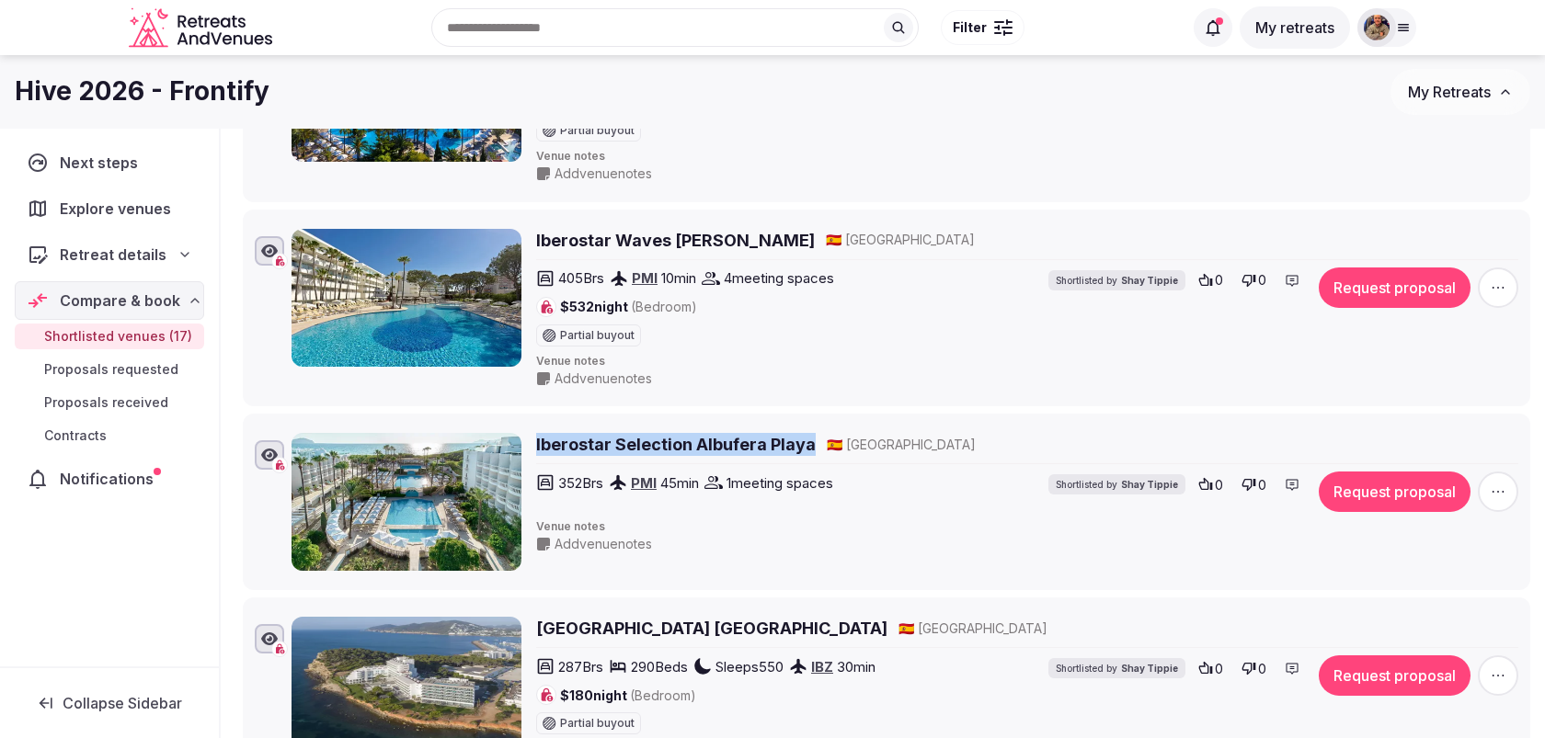
scroll to position [957, 0]
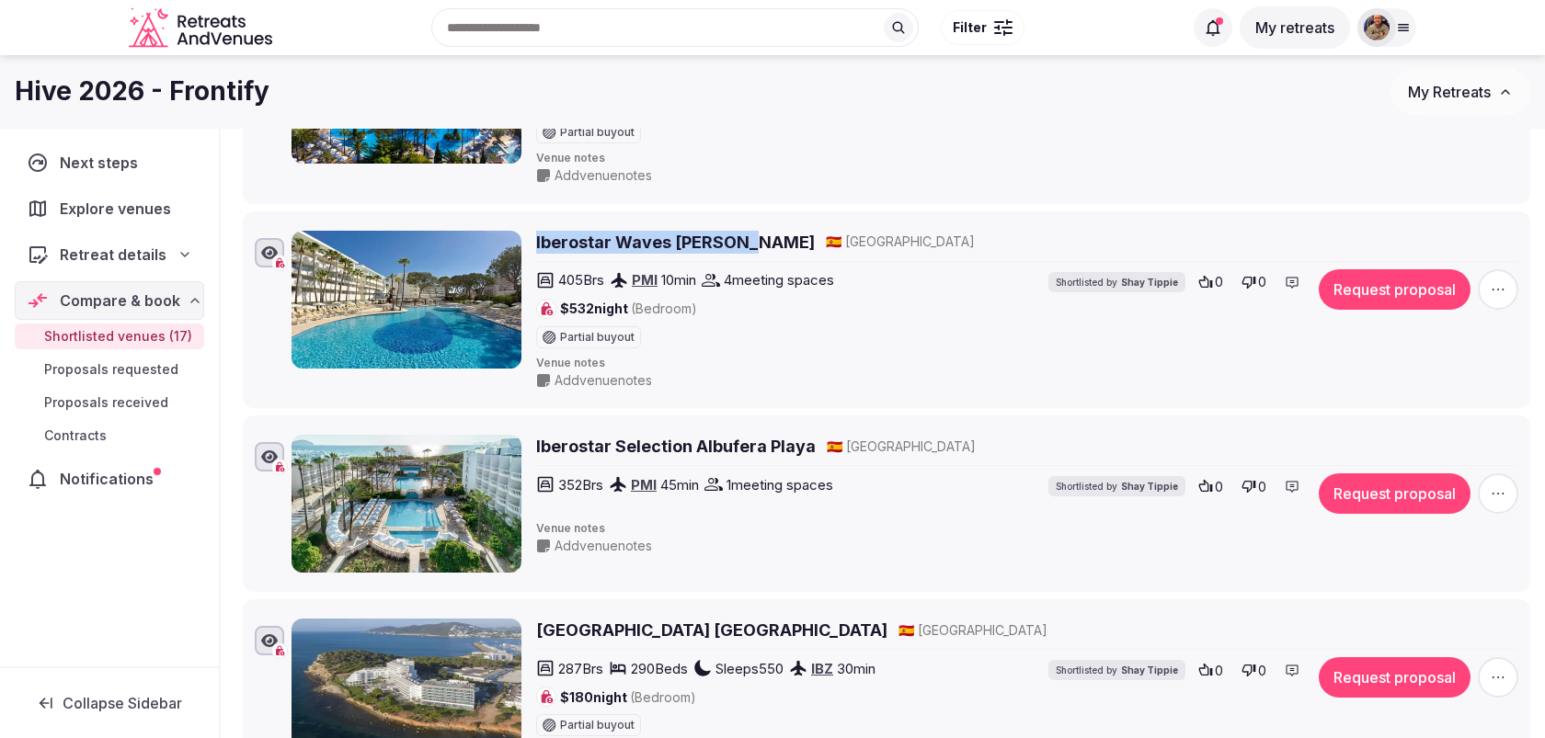
drag, startPoint x: 738, startPoint y: 240, endPoint x: 534, endPoint y: 233, distance: 204.3
click at [534, 233] on div "Iberostar Waves Cristina 🇪🇸 Spain 405 Brs PMI 10 min 4 meeting spaces $532 nigh…" at bounding box center [904, 310] width 1227 height 159
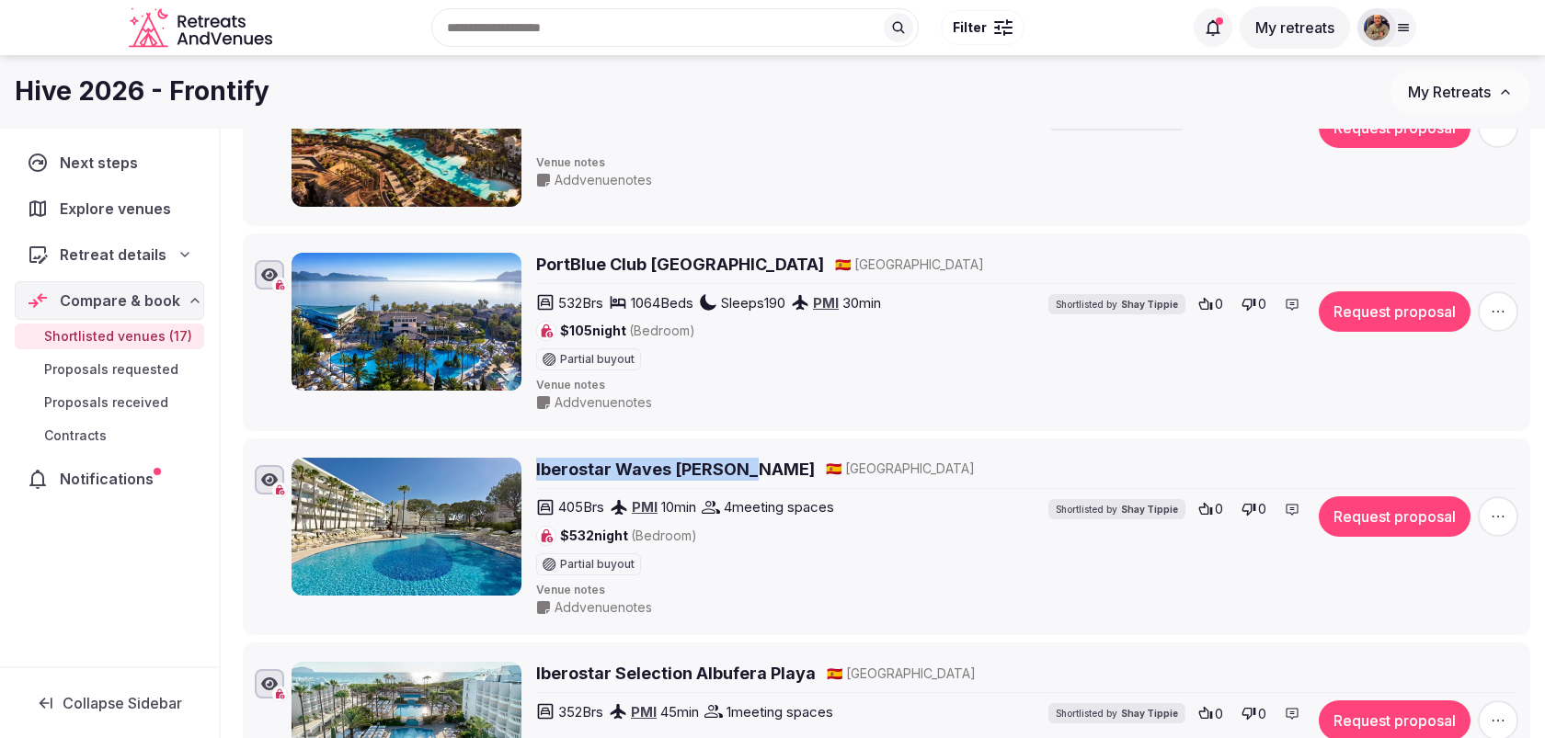
scroll to position [720, 0]
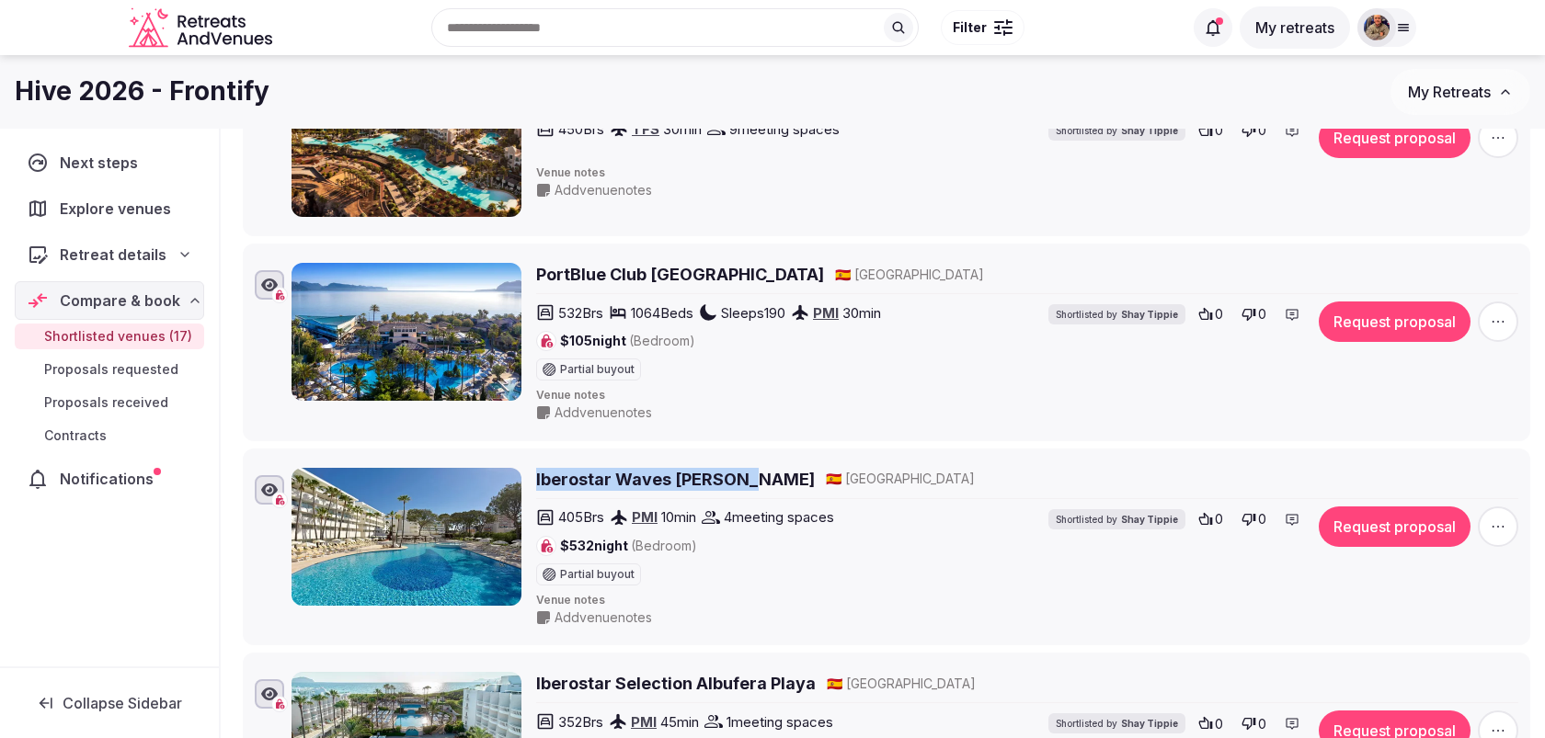
drag, startPoint x: 830, startPoint y: 269, endPoint x: 535, endPoint y: 266, distance: 295.2
click at [536, 266] on div "PortBlue Club Pollentia Resort & Spa 🇪🇸 Spain" at bounding box center [1027, 274] width 982 height 23
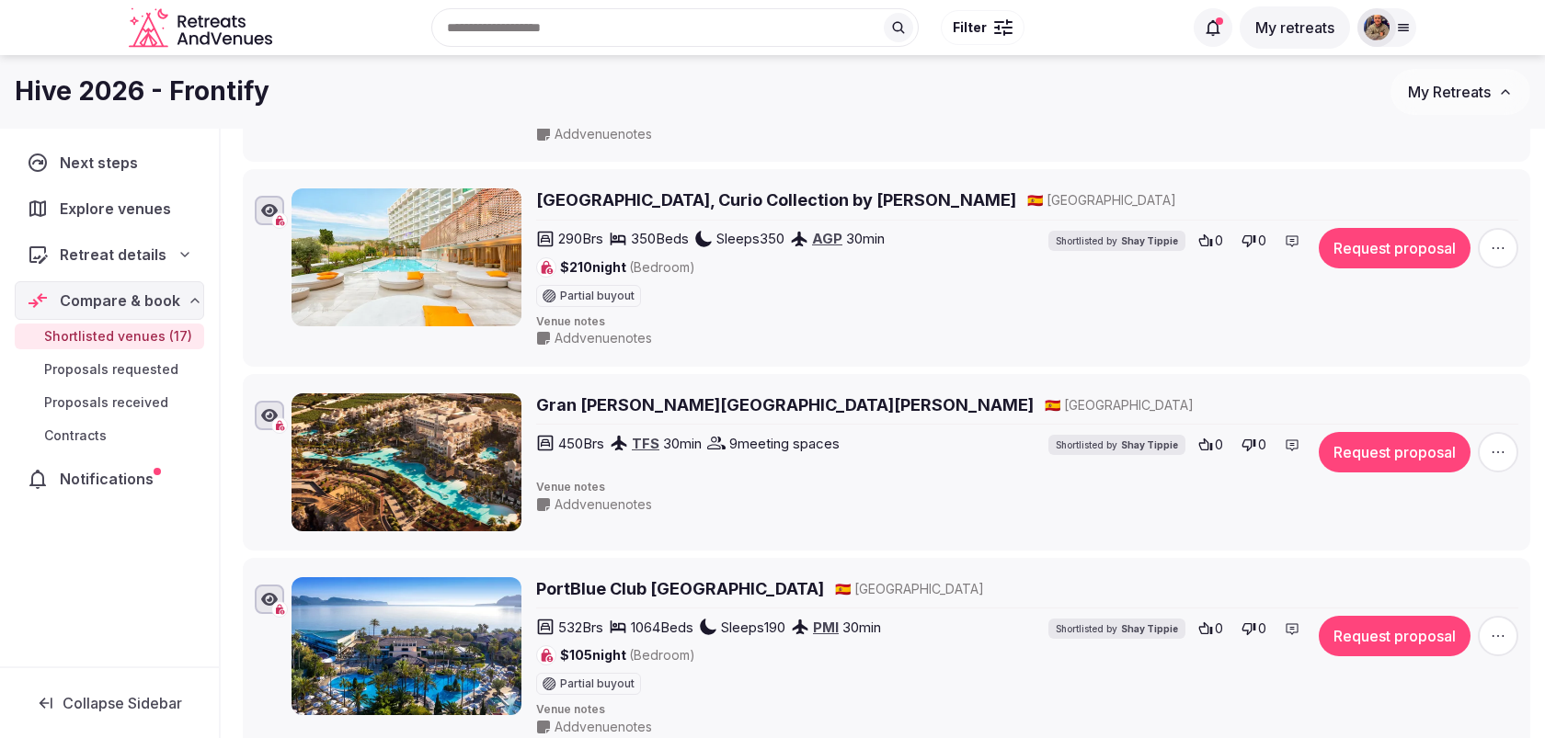
scroll to position [397, 0]
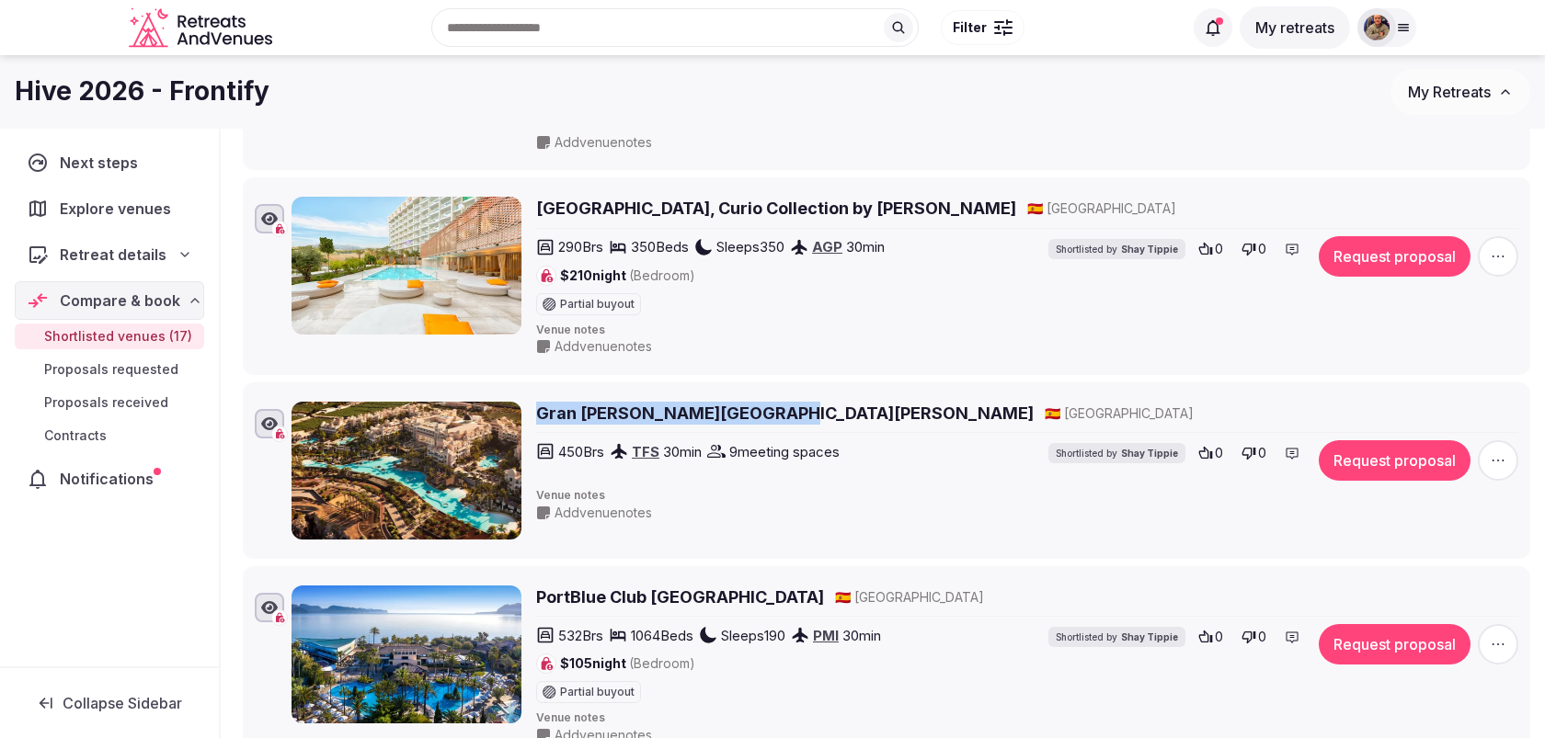
drag, startPoint x: 755, startPoint y: 407, endPoint x: 528, endPoint y: 404, distance: 227.1
click at [528, 404] on div "Gran Melia Palacio de Isora 🇪🇸 Spain 450 Brs TFS 30 min 9 meeting spaces Shortl…" at bounding box center [904, 471] width 1227 height 138
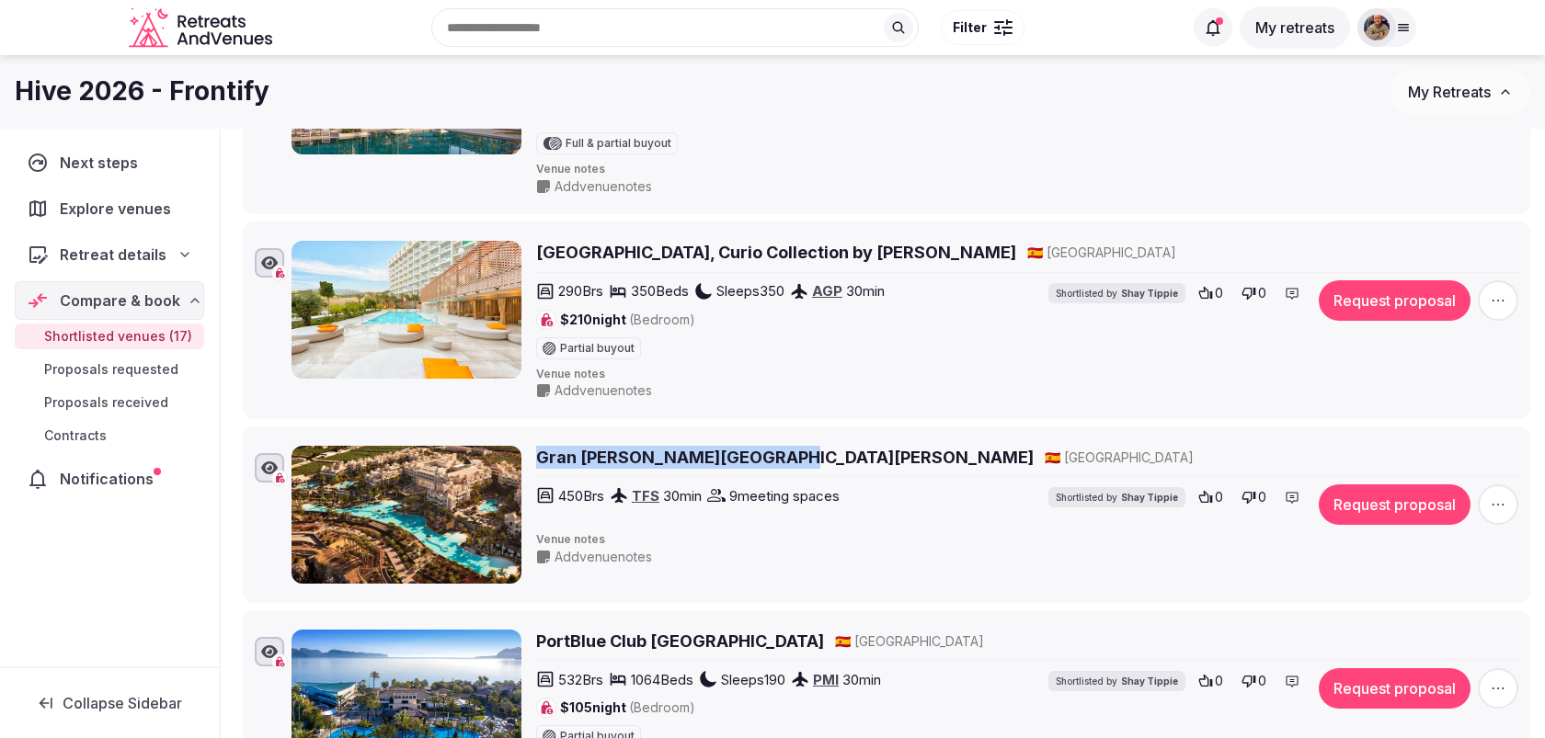
scroll to position [243, 0]
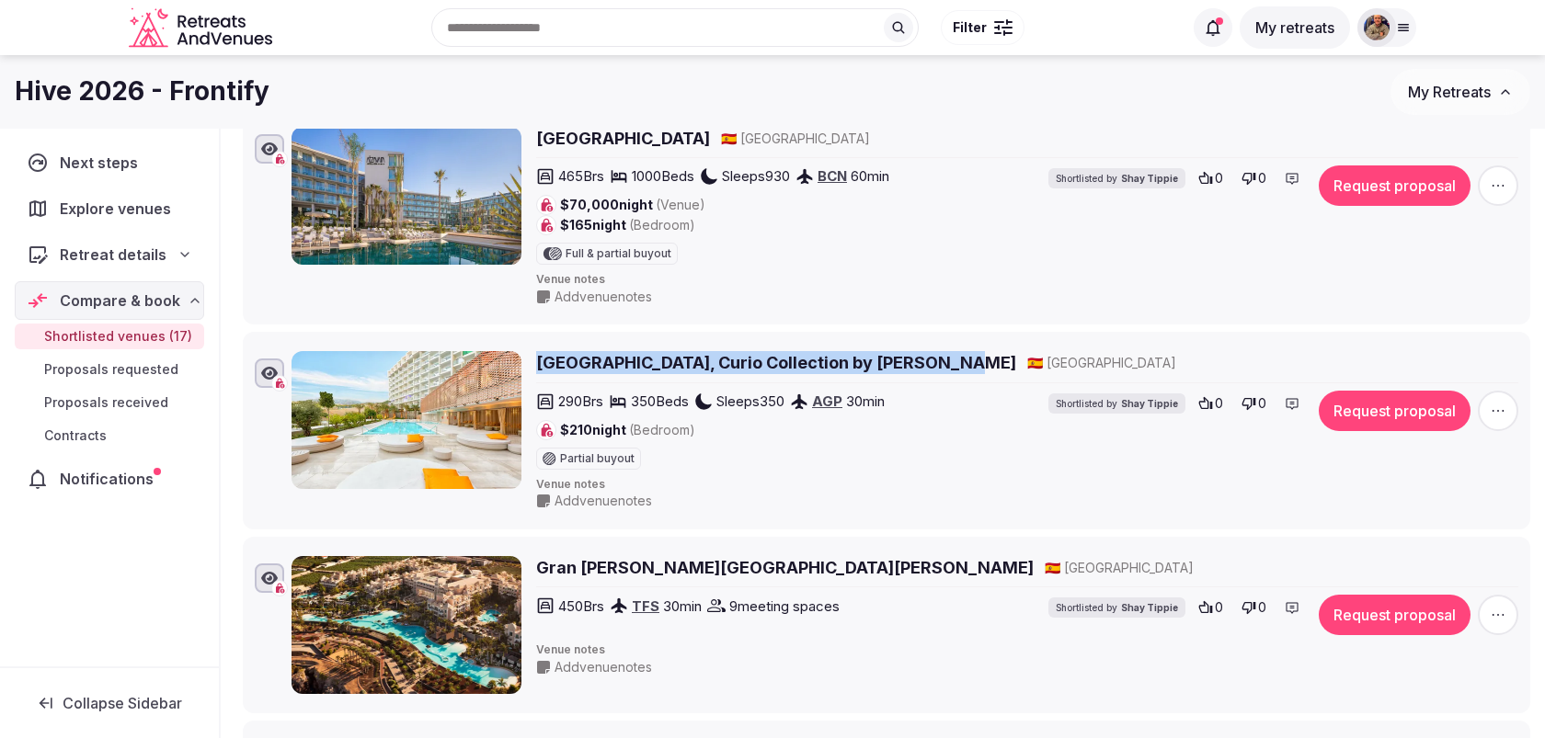
drag, startPoint x: 938, startPoint y: 359, endPoint x: 533, endPoint y: 353, distance: 404.6
click at [533, 353] on div "Higueron Hotel Malaga, Curio Collection by Hilton 🇪🇸 Spain 290 Brs 350 Beds Sle…" at bounding box center [904, 430] width 1227 height 159
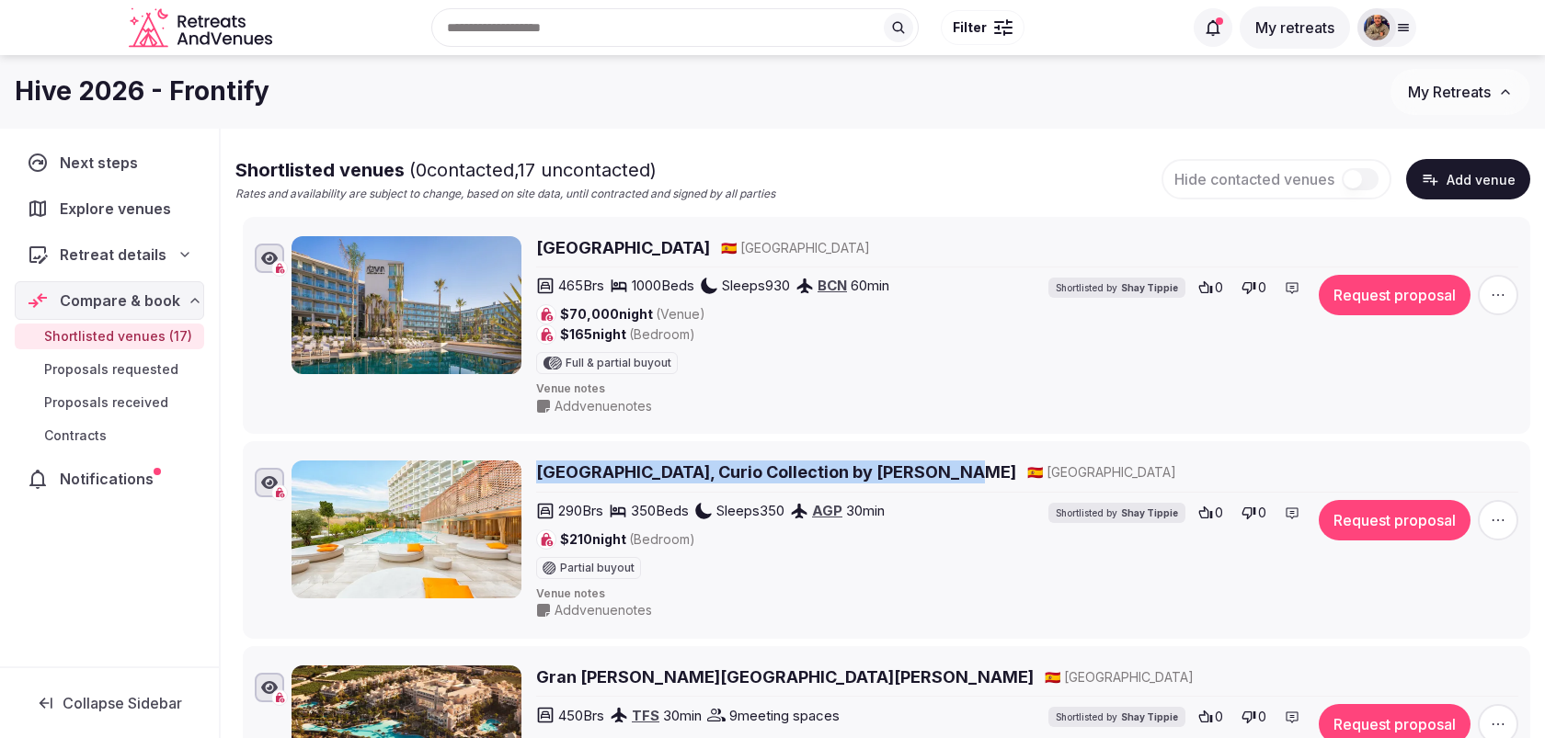
scroll to position [71, 0]
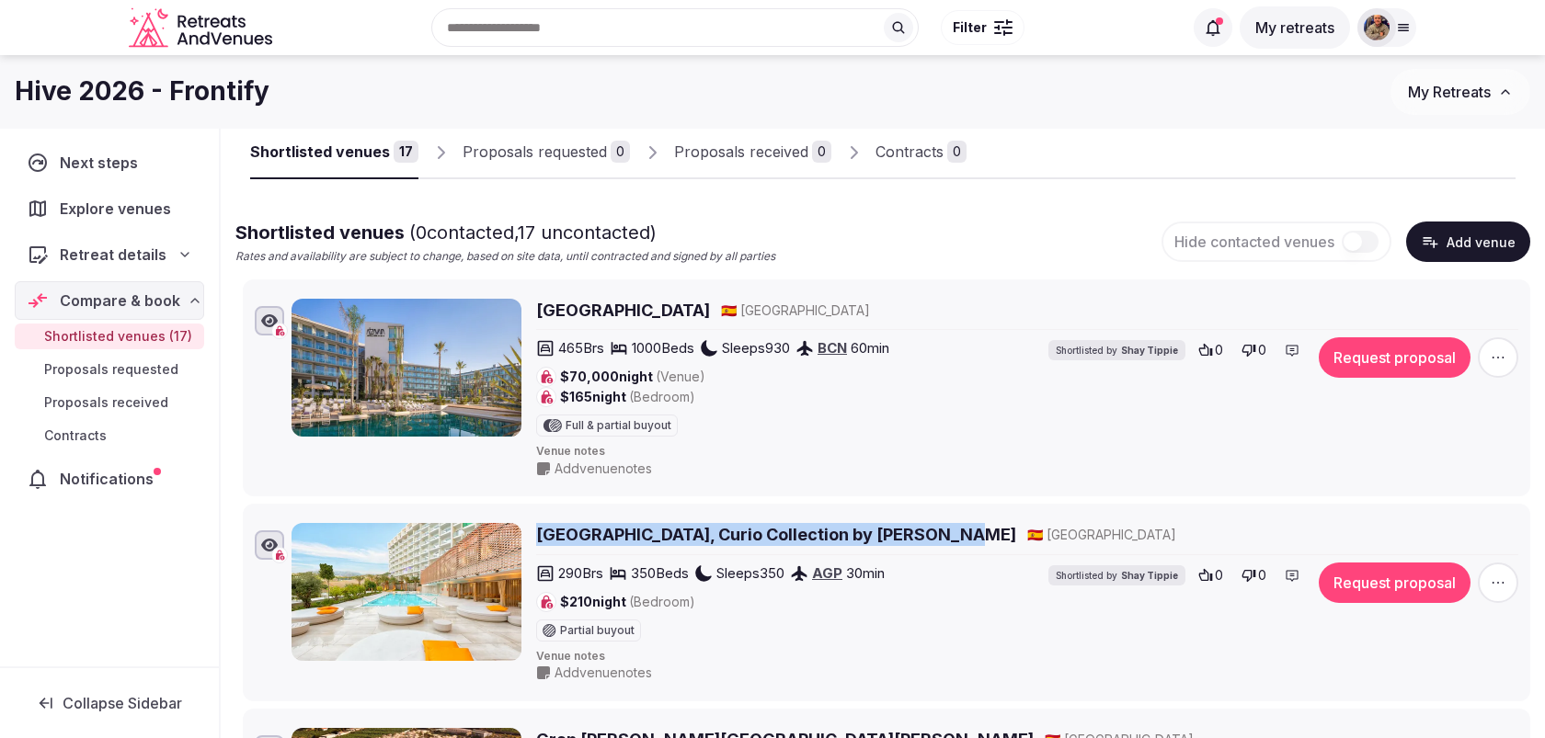
drag, startPoint x: 705, startPoint y: 308, endPoint x: 533, endPoint y: 305, distance: 172.0
click at [533, 305] on div "Atzavara Hotel & Spa 🇪🇸 Spain 465 Brs 1000 Beds Sleeps 930 BCN 60 min $70,000 n…" at bounding box center [904, 388] width 1227 height 179
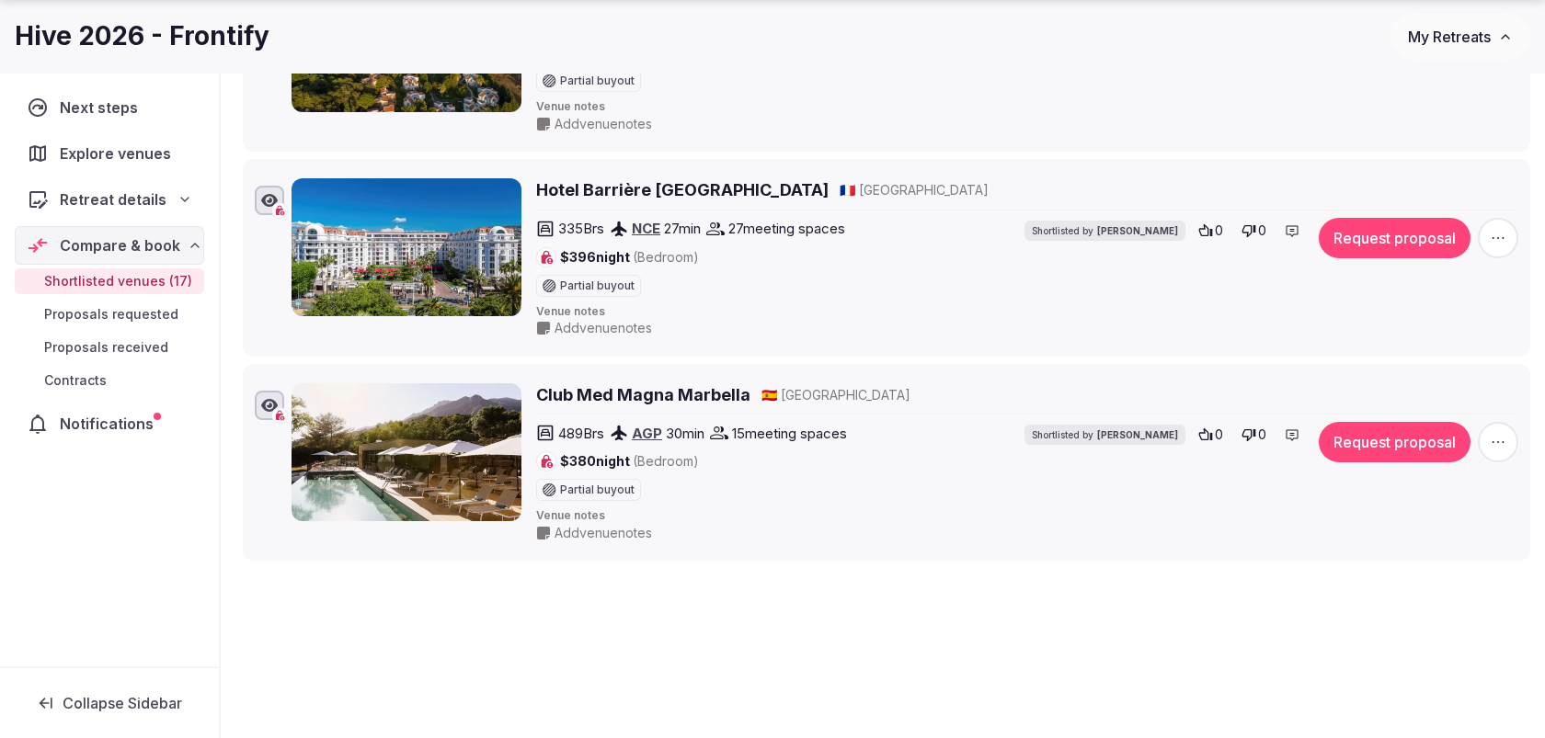
scroll to position [3261, 0]
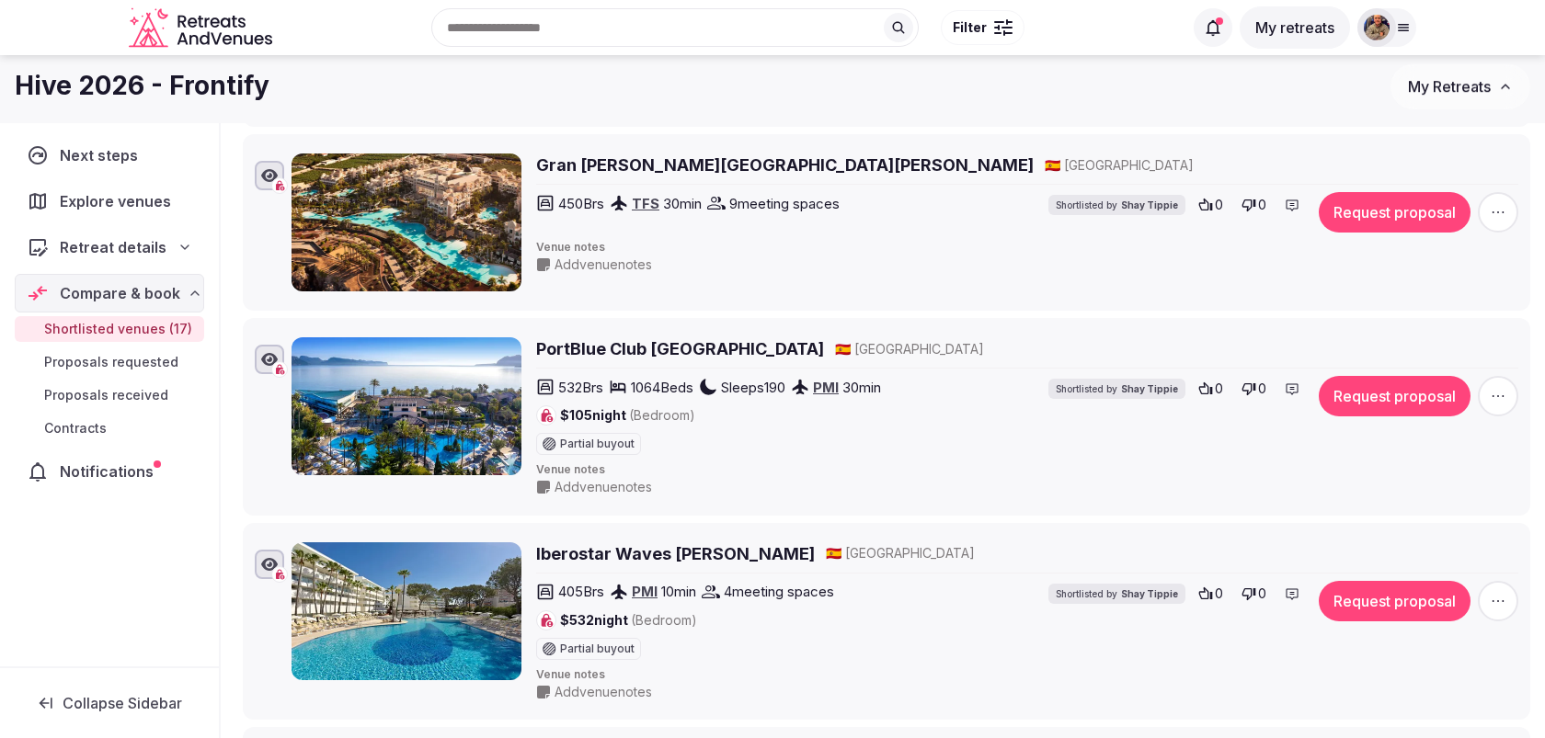
scroll to position [0, 0]
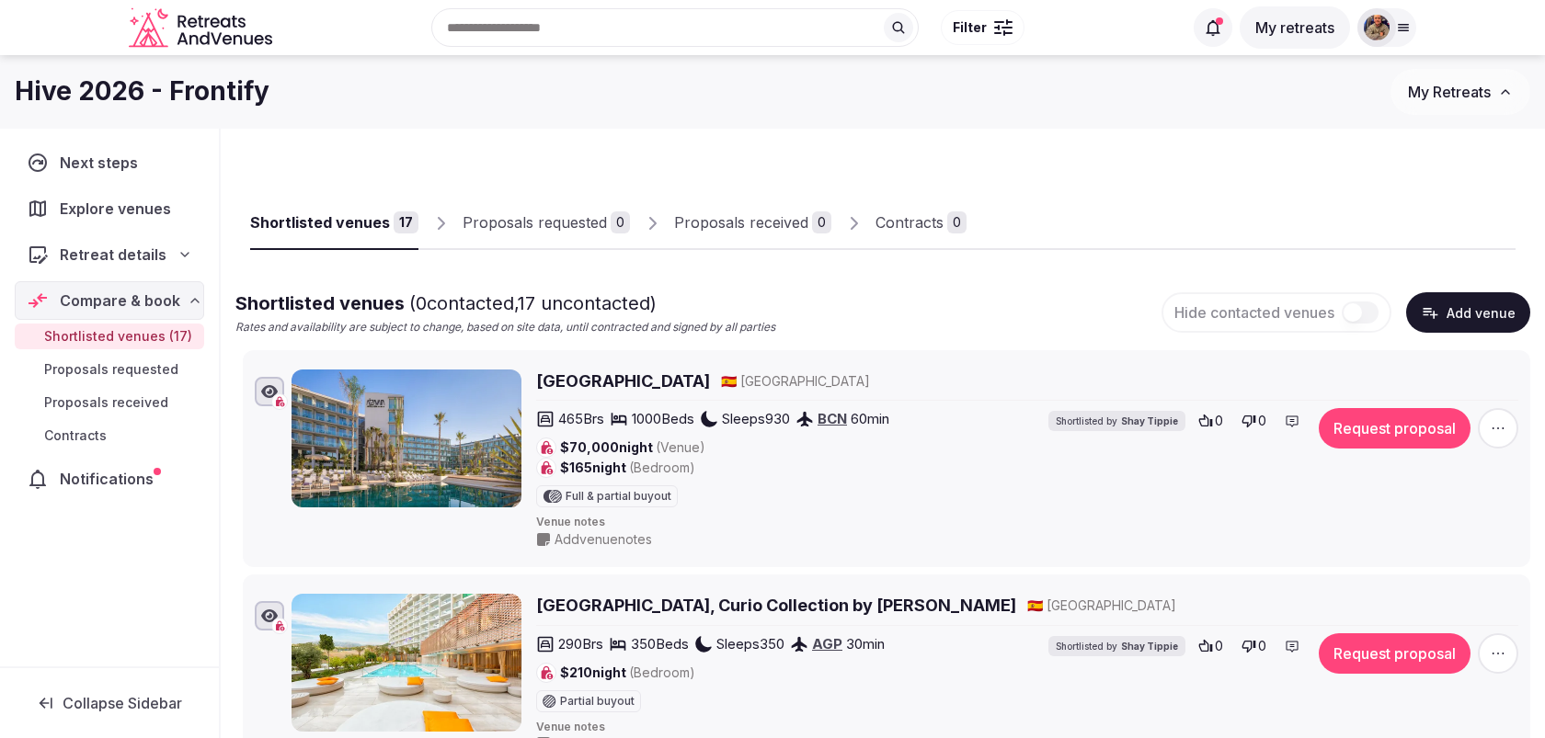
click at [775, 299] on div "Shortlisted venues ( 0 contacted, 17 uncontacted)" at bounding box center [505, 304] width 540 height 26
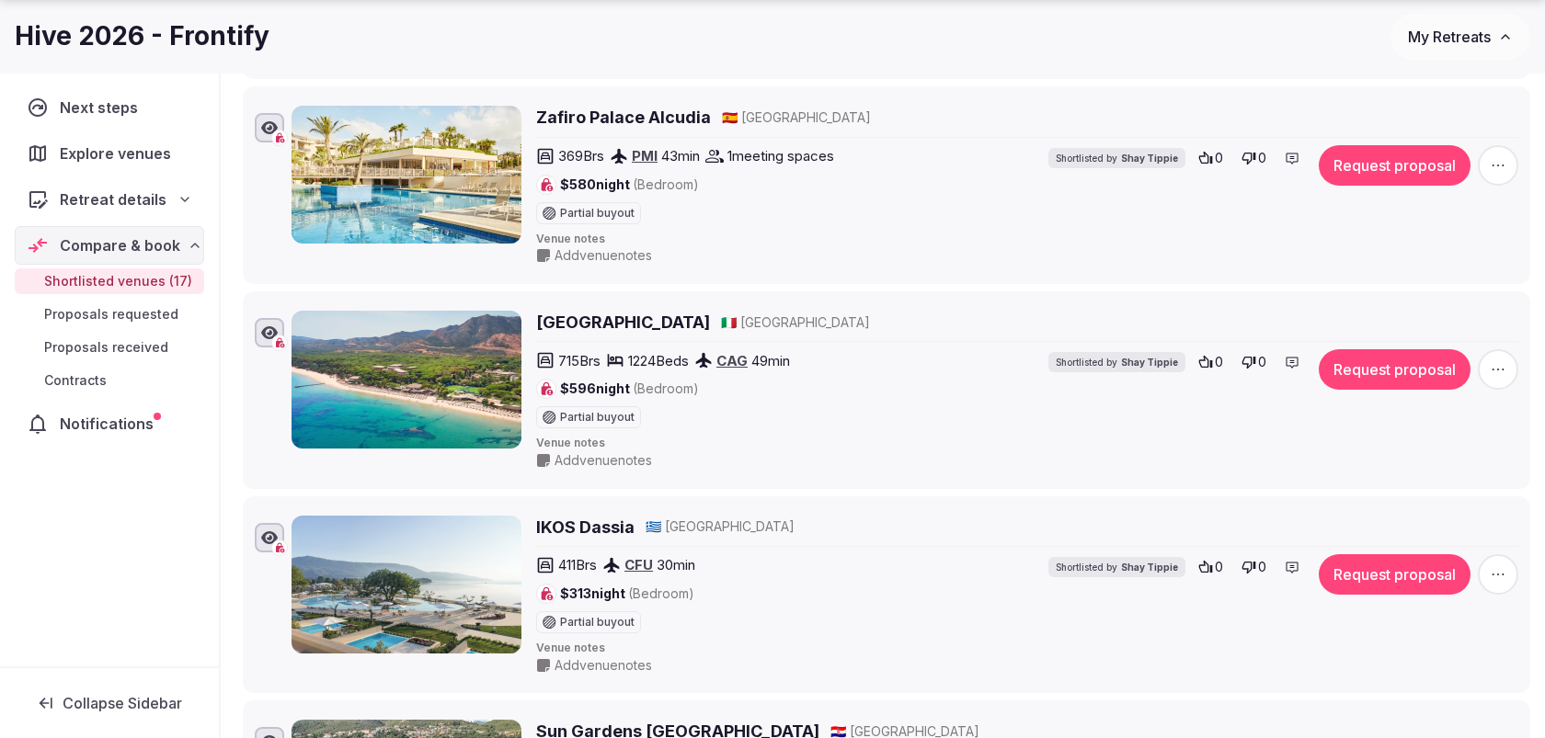
scroll to position [3312, 0]
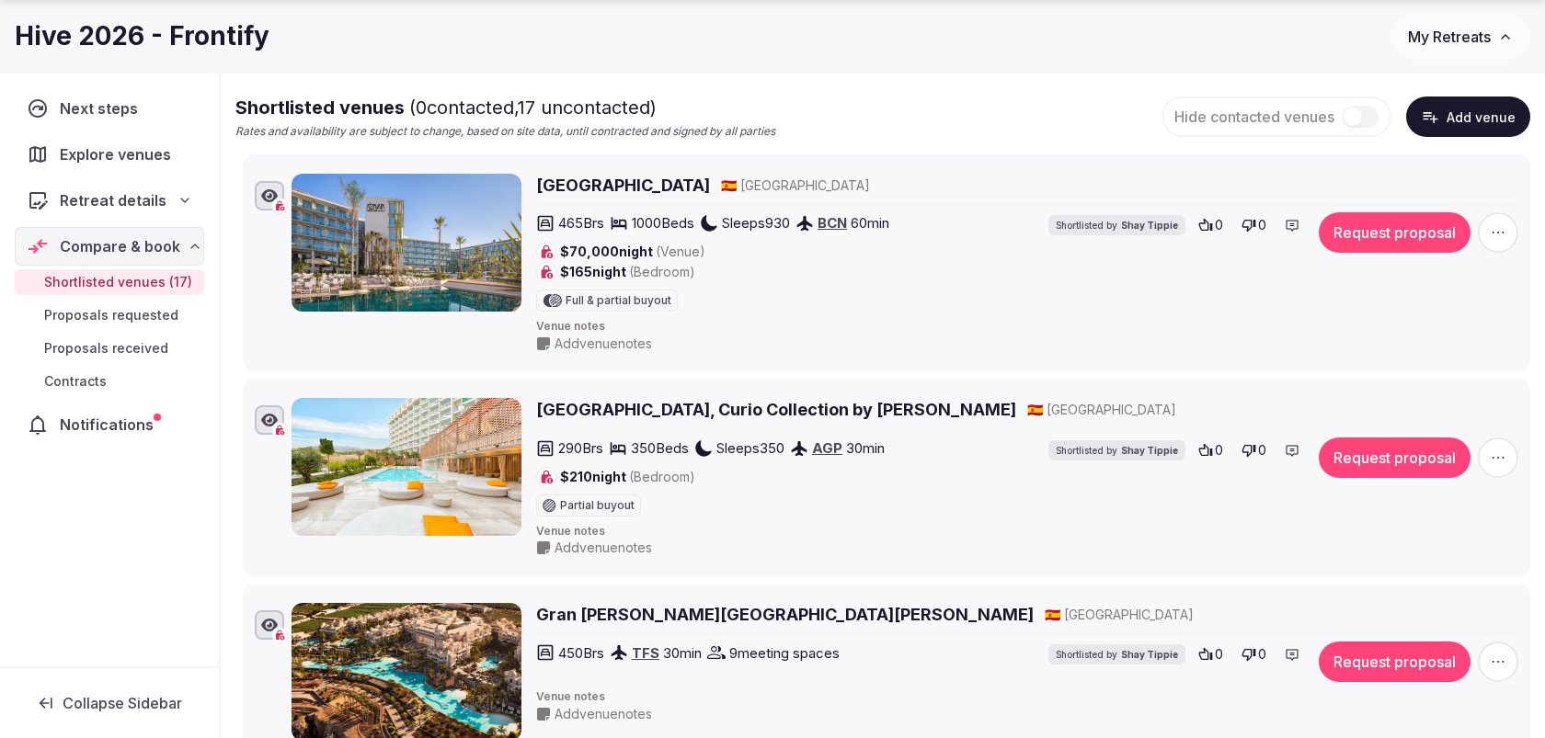
scroll to position [210, 0]
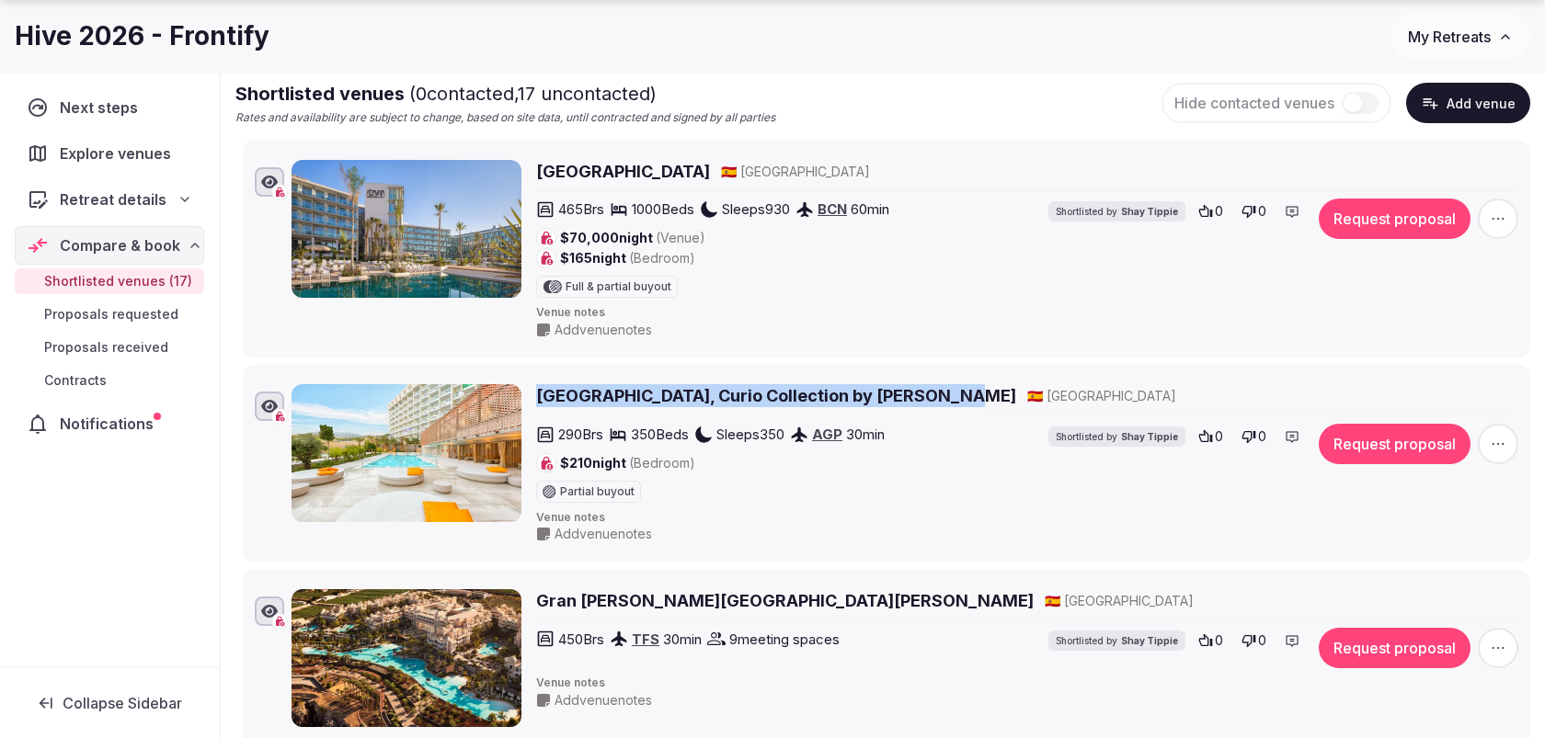
drag, startPoint x: 531, startPoint y: 375, endPoint x: 932, endPoint y: 394, distance: 401.3
click at [932, 394] on li "Higueron Hotel Malaga, Curio Collection by Hilton 🇪🇸 Spain 290 Brs 350 Beds Sle…" at bounding box center [886, 464] width 1287 height 198
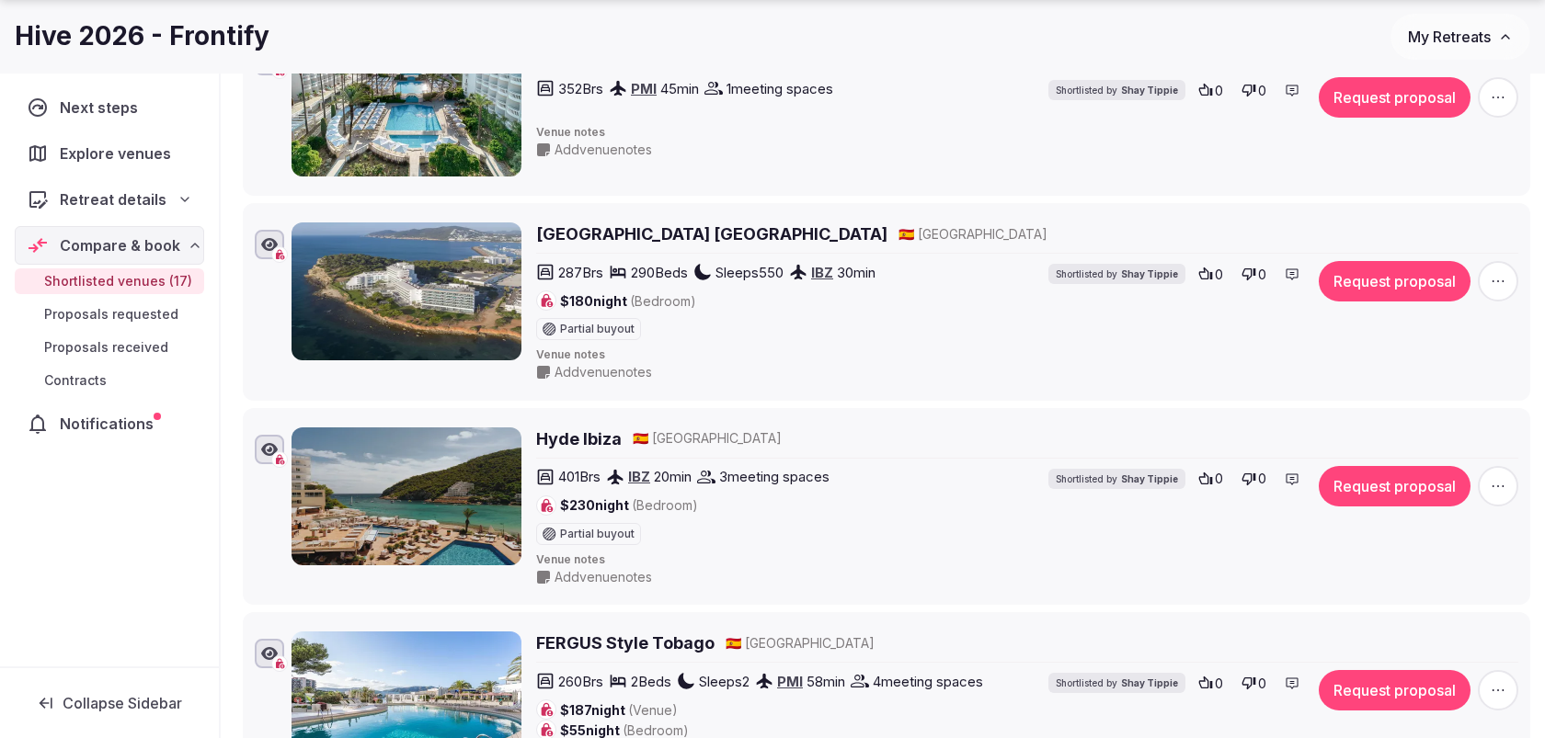
scroll to position [1355, 0]
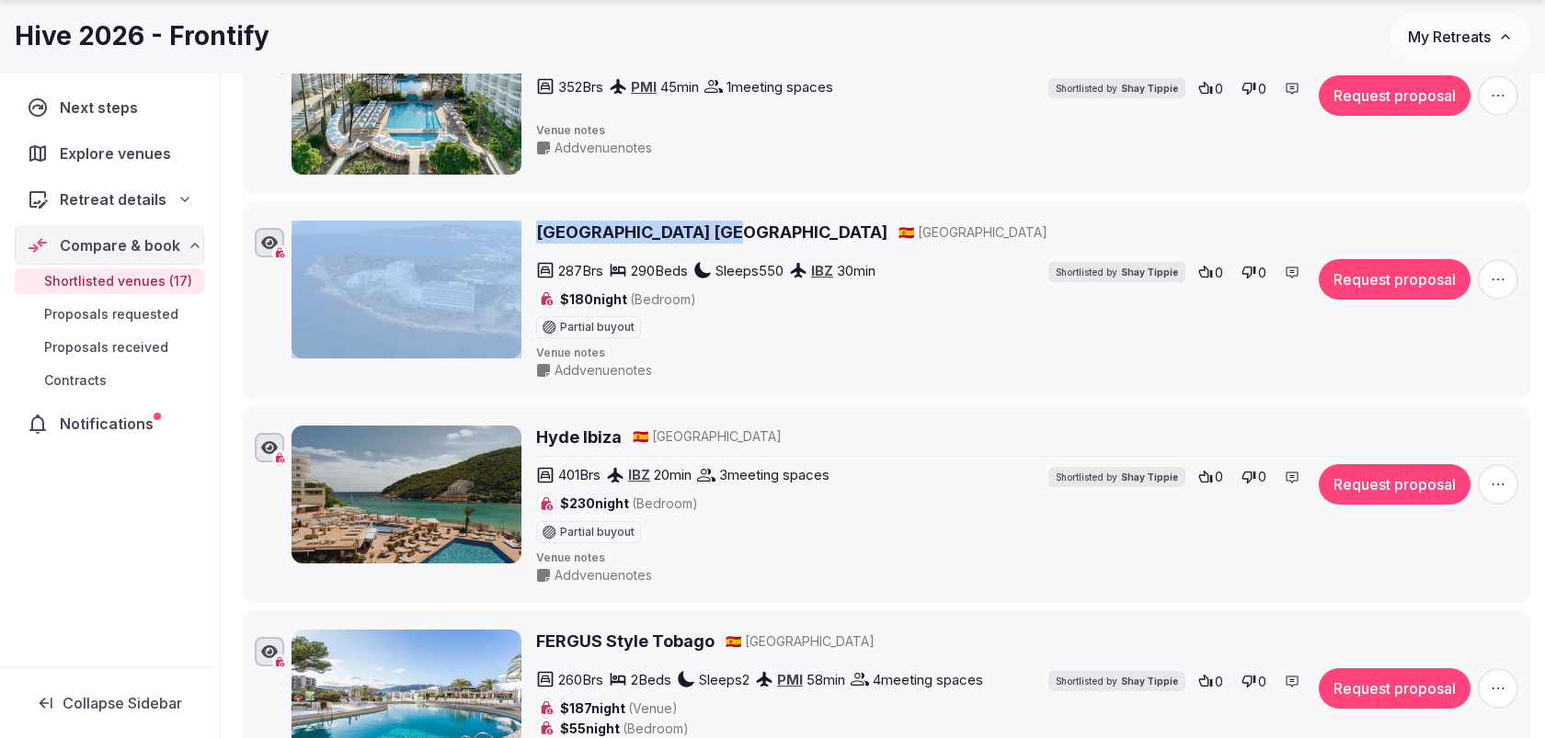
drag, startPoint x: 717, startPoint y: 222, endPoint x: 527, endPoint y: 221, distance: 190.3
click at [527, 221] on div "Sol Beach House Ibiza 🇪🇸 Spain 287 Brs 290 Beds Sleeps 550 IBZ 30 min $180 nigh…" at bounding box center [904, 300] width 1227 height 159
click at [580, 201] on li "Sol Beach House Ibiza 🇪🇸 Spain 287 Brs 290 Beds Sleeps 550 IBZ 30 min $180 nigh…" at bounding box center [886, 300] width 1287 height 198
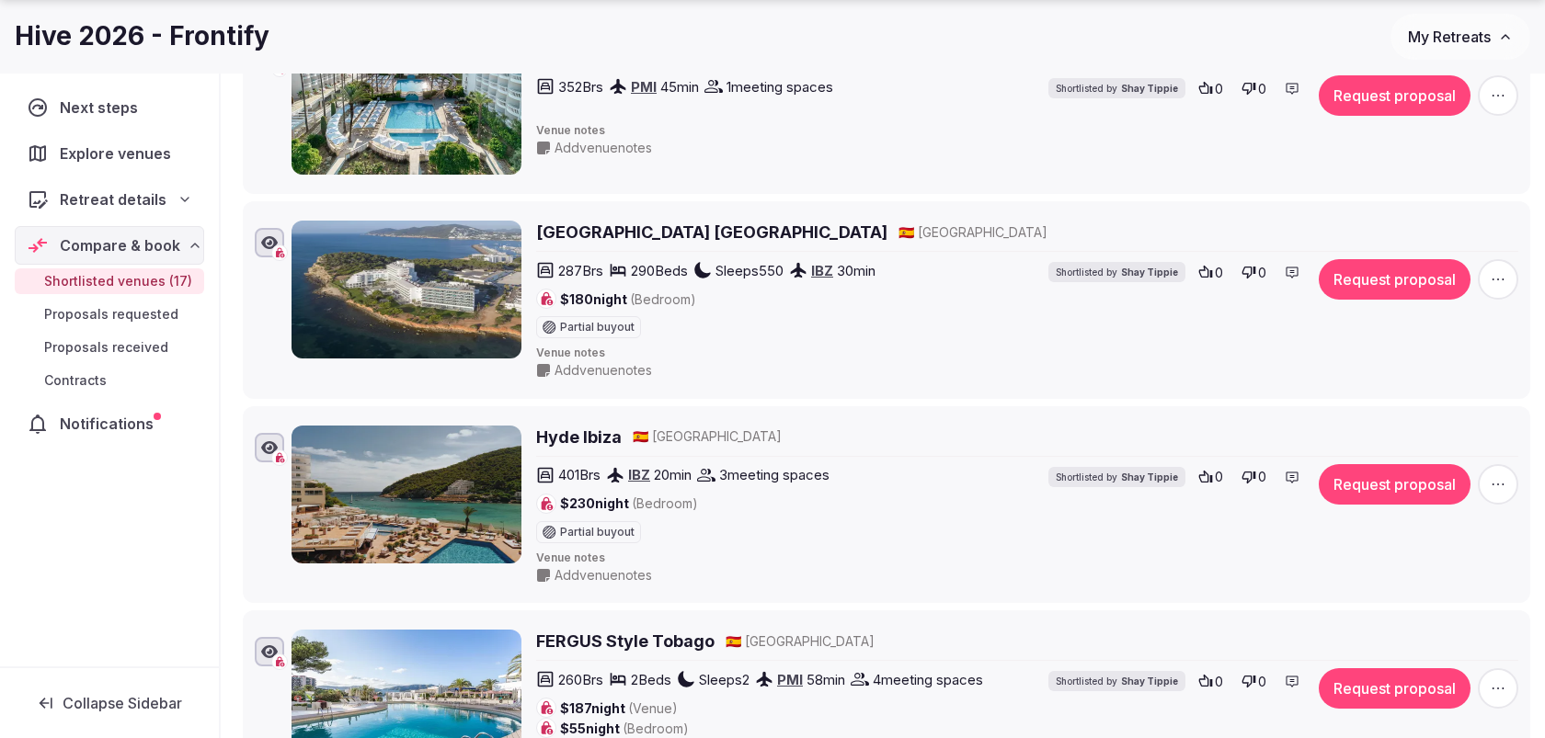
drag, startPoint x: 528, startPoint y: 203, endPoint x: 722, endPoint y: 223, distance: 195.1
click at [722, 223] on li "Sol Beach House Ibiza 🇪🇸 Spain 287 Brs 290 Beds Sleeps 550 IBZ 30 min $180 nigh…" at bounding box center [886, 300] width 1287 height 198
drag, startPoint x: 717, startPoint y: 217, endPoint x: 539, endPoint y: 222, distance: 178.4
click at [539, 222] on div "Sol Beach House Ibiza 🇪🇸 Spain" at bounding box center [1027, 232] width 982 height 23
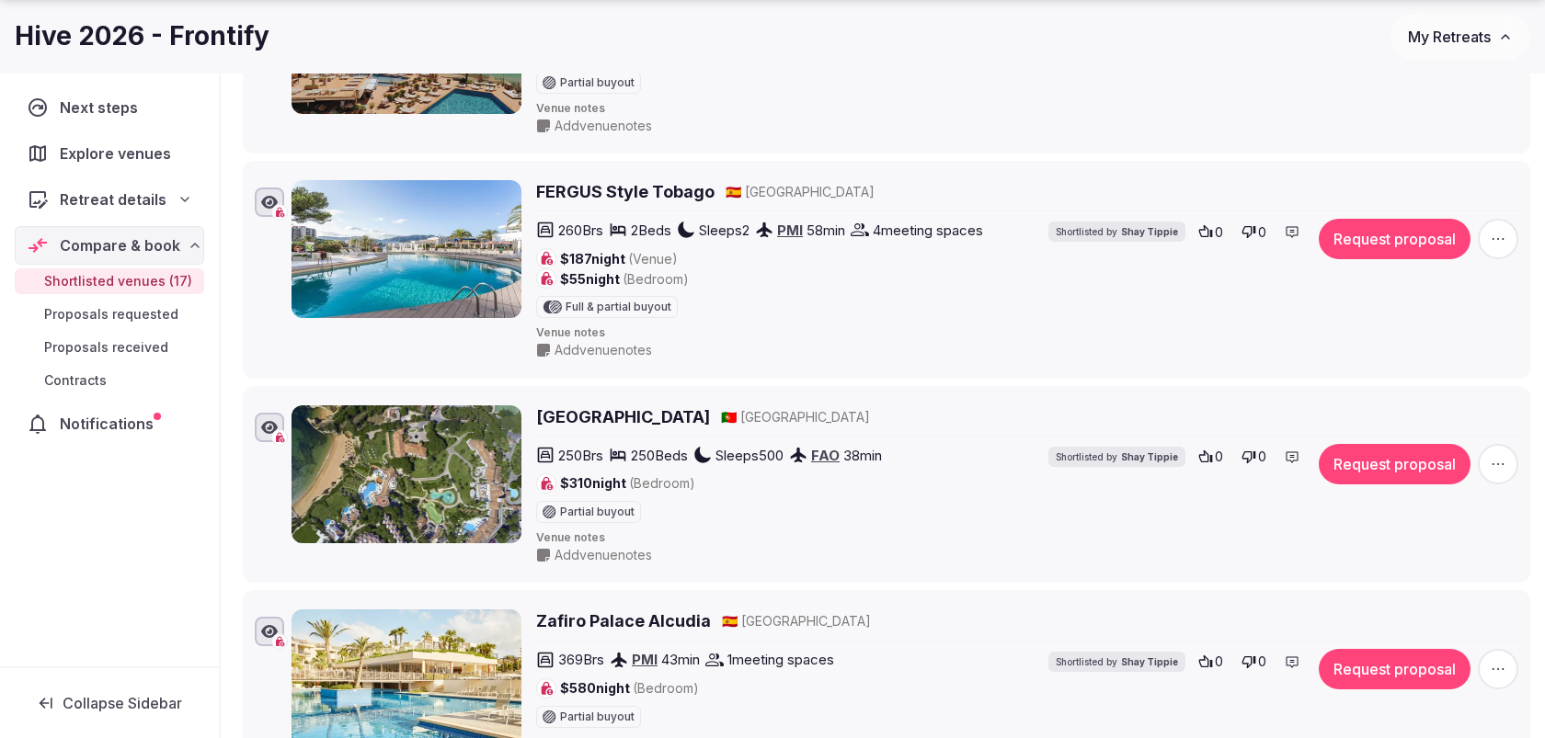
scroll to position [1862, 0]
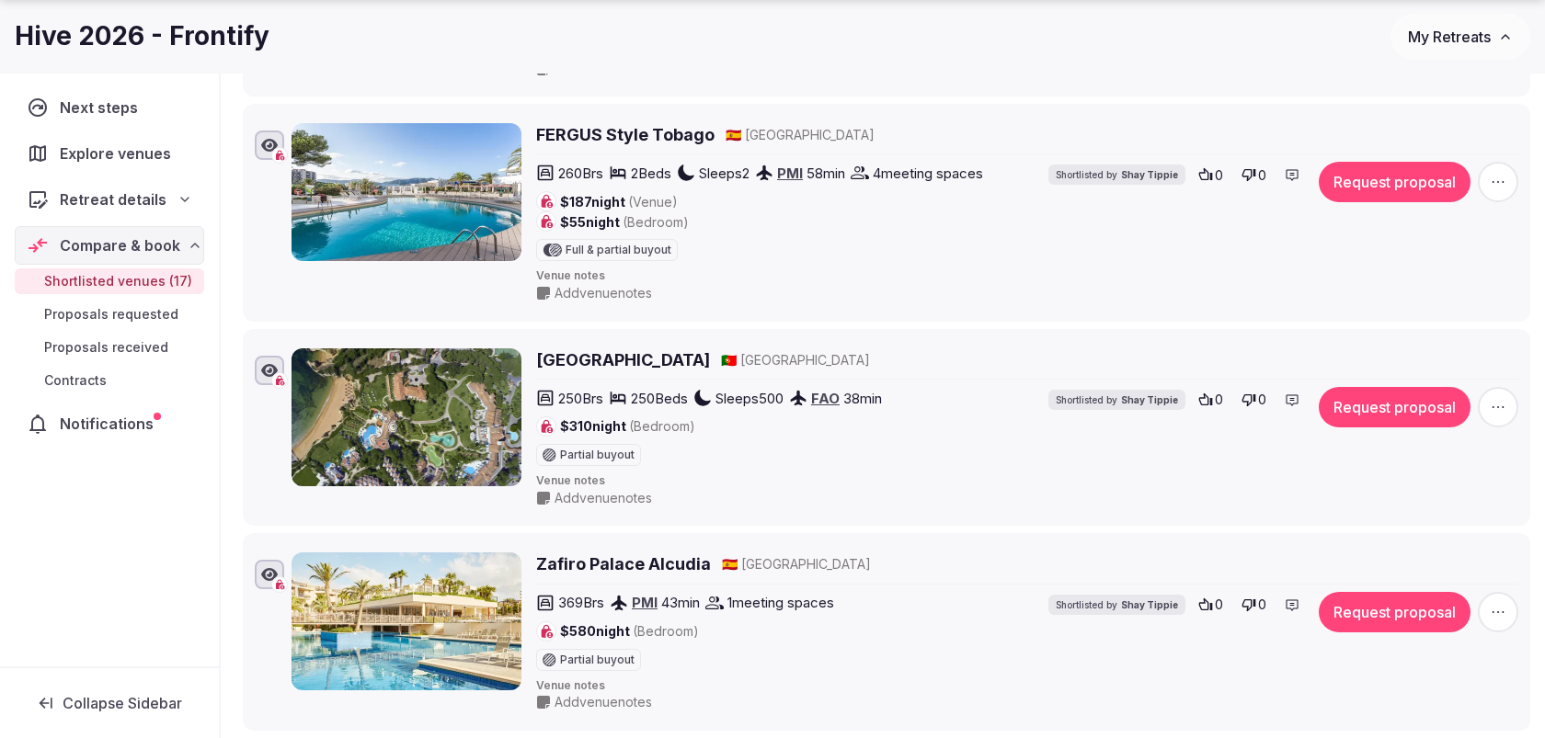
click at [1483, 162] on span "button" at bounding box center [1498, 182] width 40 height 40
click at [1409, 352] on button "Remove Venue" at bounding box center [1451, 343] width 154 height 29
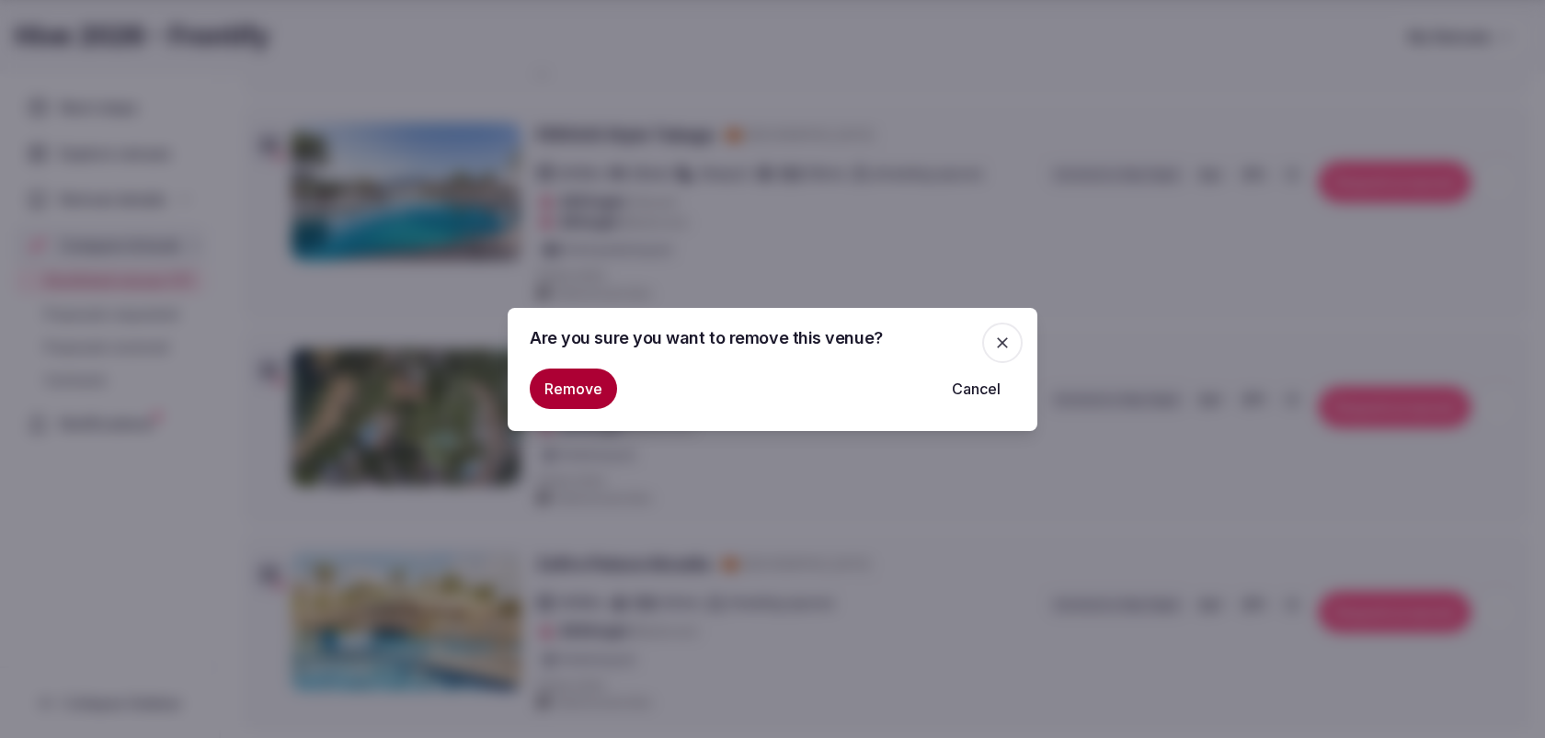
click at [590, 387] on button "Remove" at bounding box center [573, 389] width 87 height 40
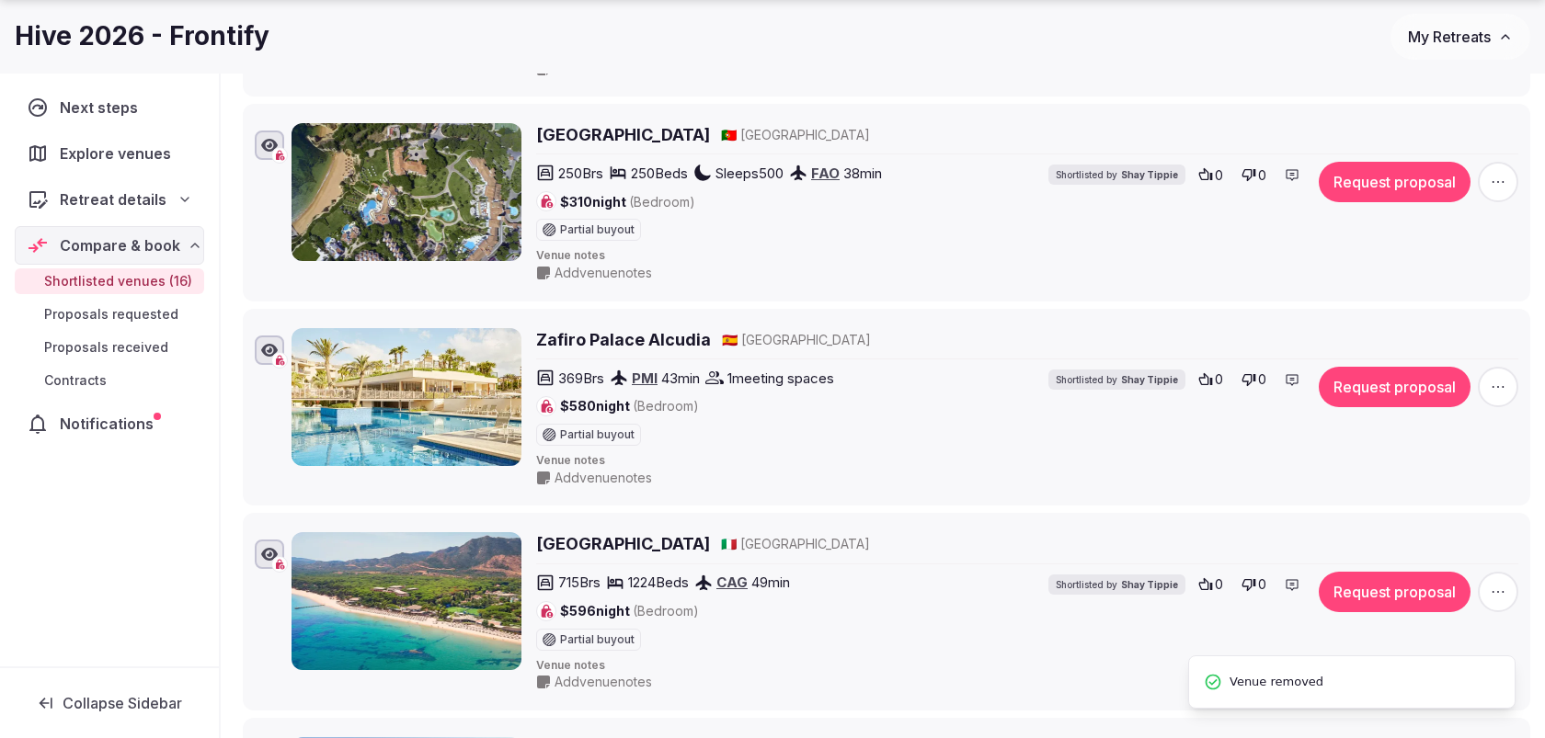
click at [1501, 378] on icon "button" at bounding box center [1498, 387] width 18 height 18
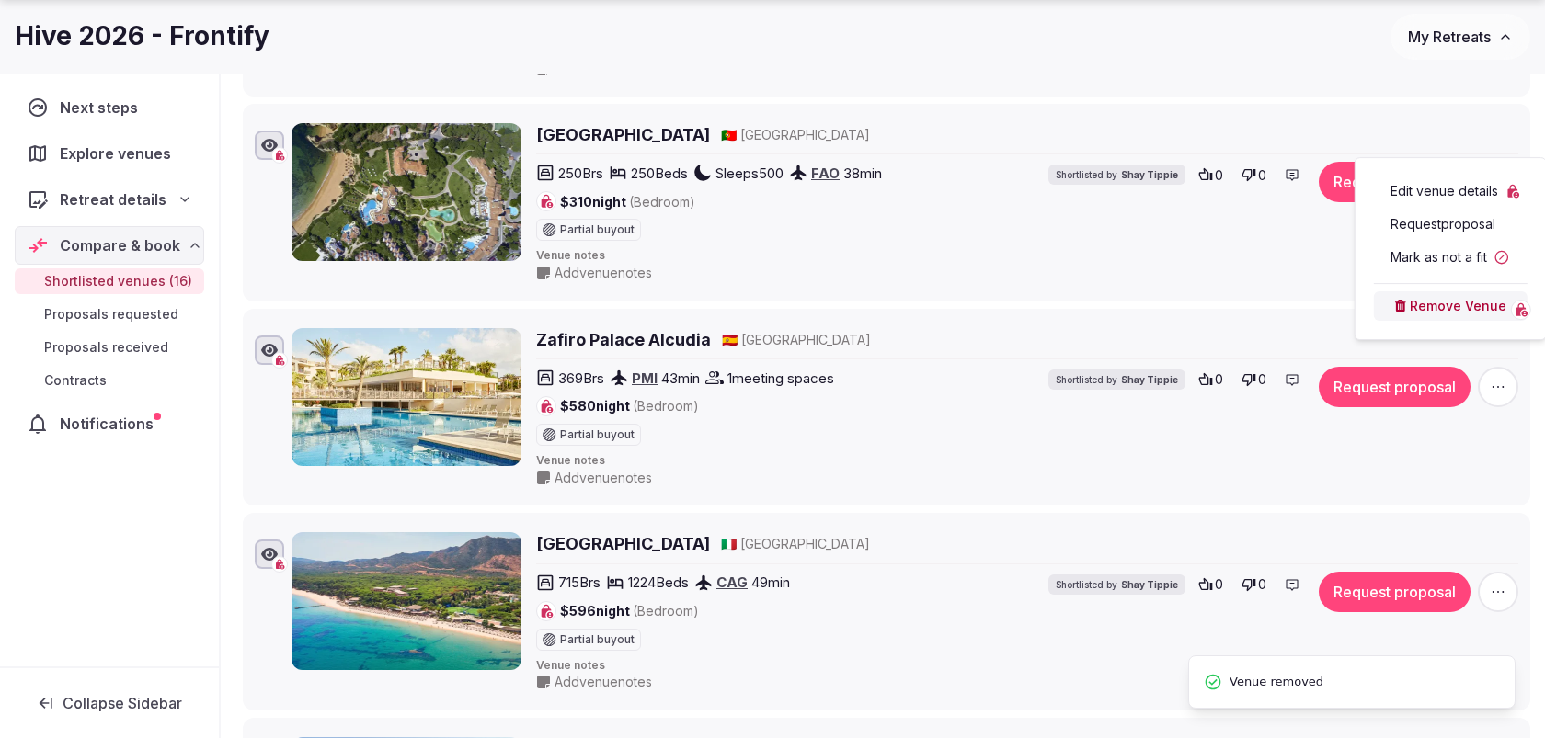
click at [1422, 303] on button "Remove Venue" at bounding box center [1451, 305] width 154 height 29
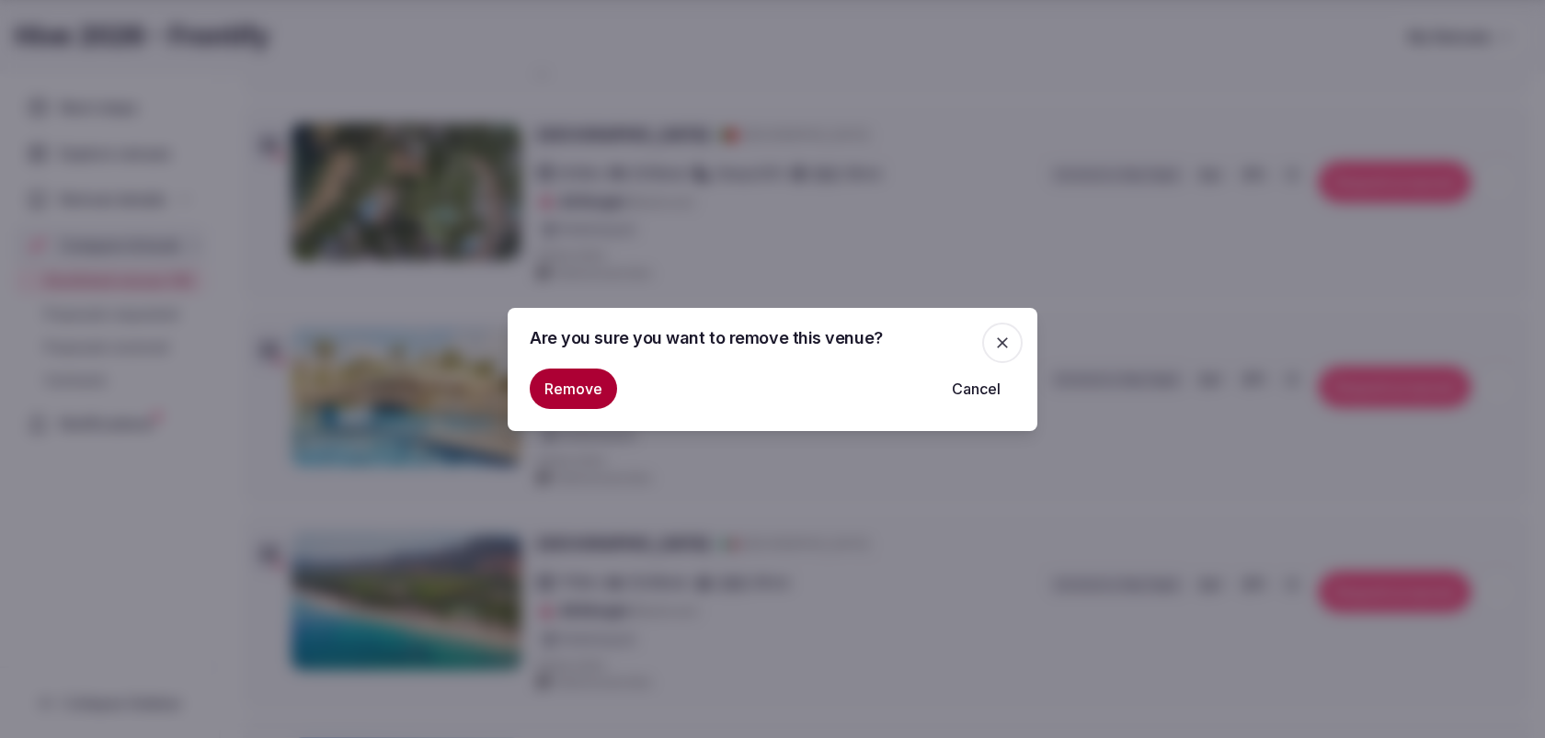
click at [583, 386] on button "Remove" at bounding box center [573, 389] width 87 height 40
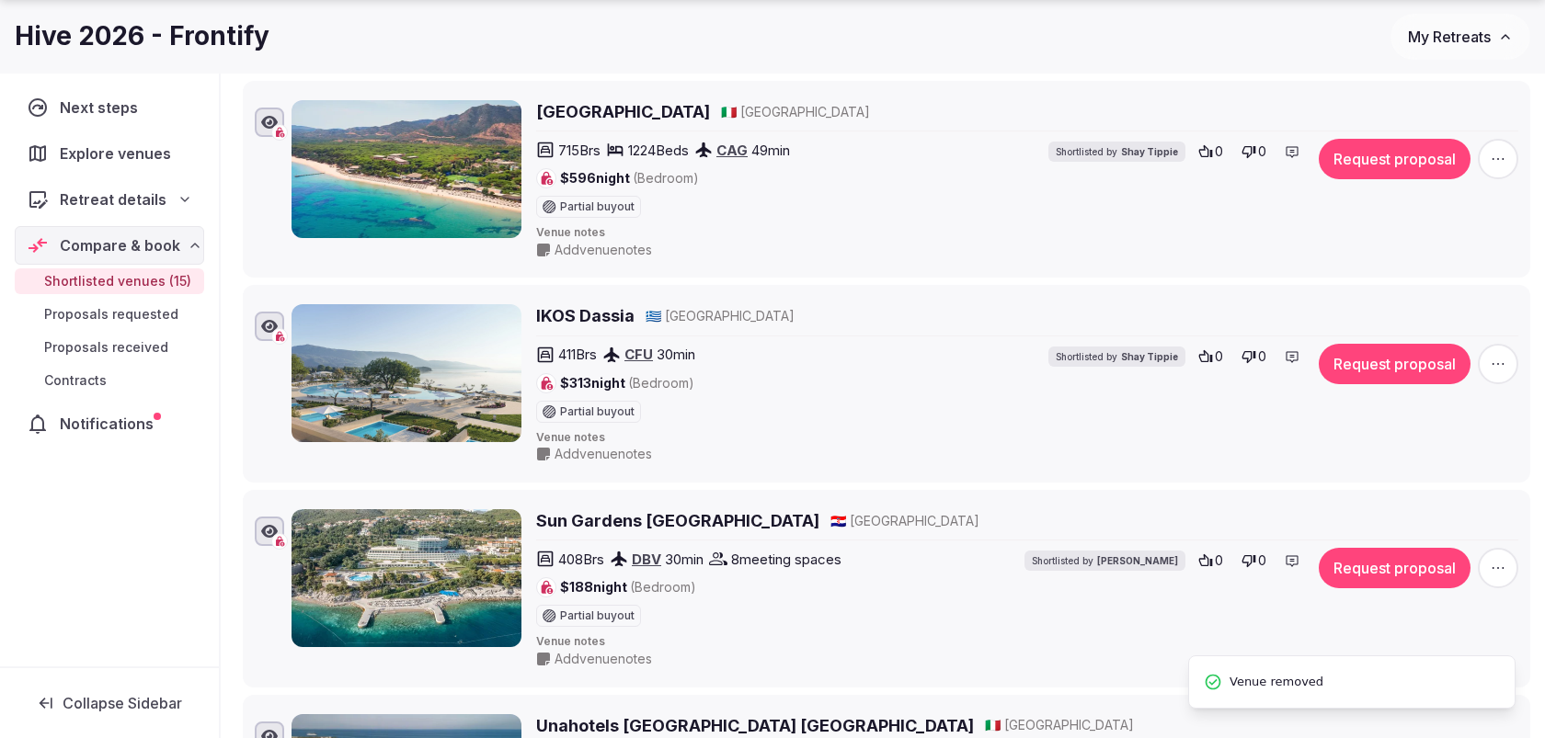
scroll to position [2144, 0]
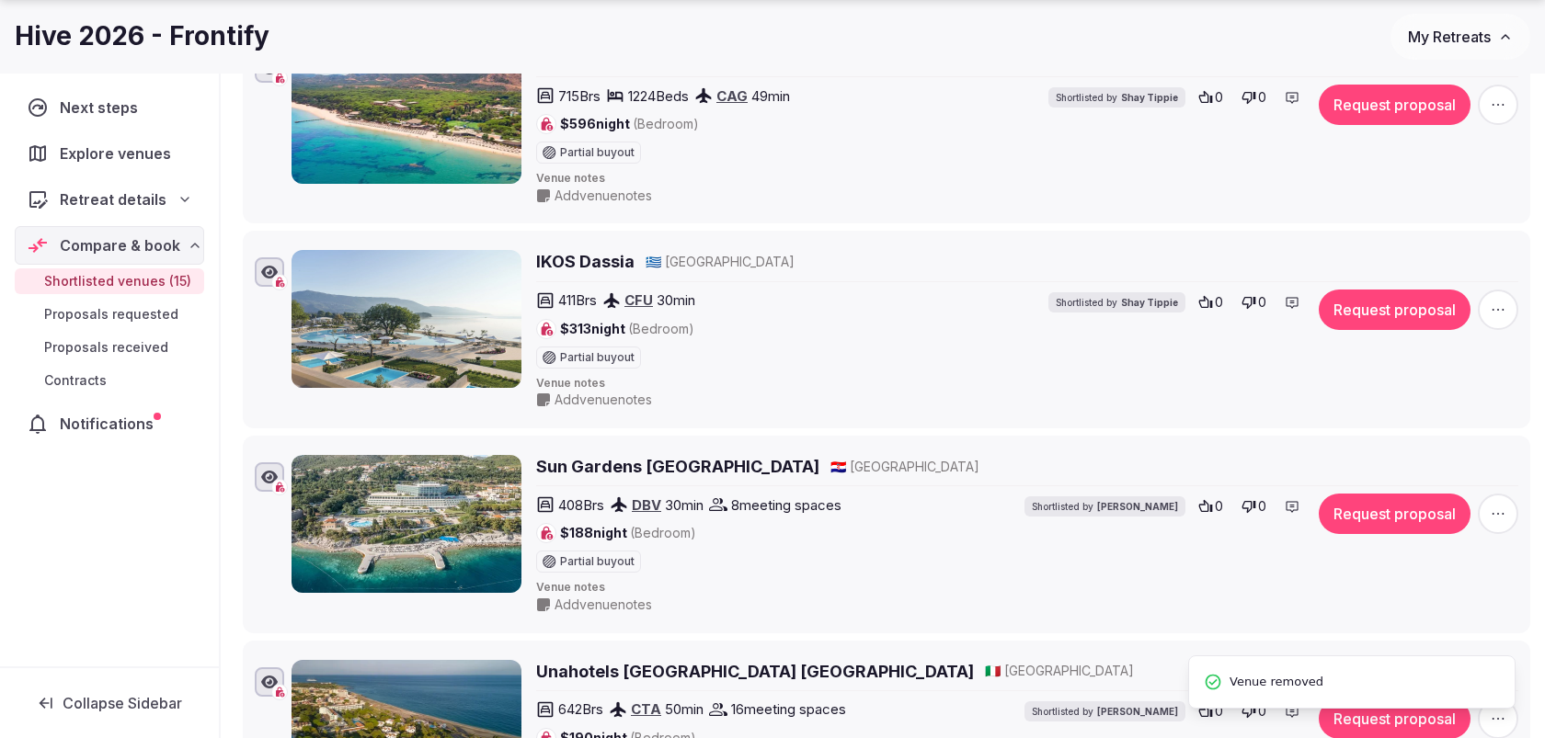
click at [1501, 300] on span "button" at bounding box center [1498, 310] width 40 height 40
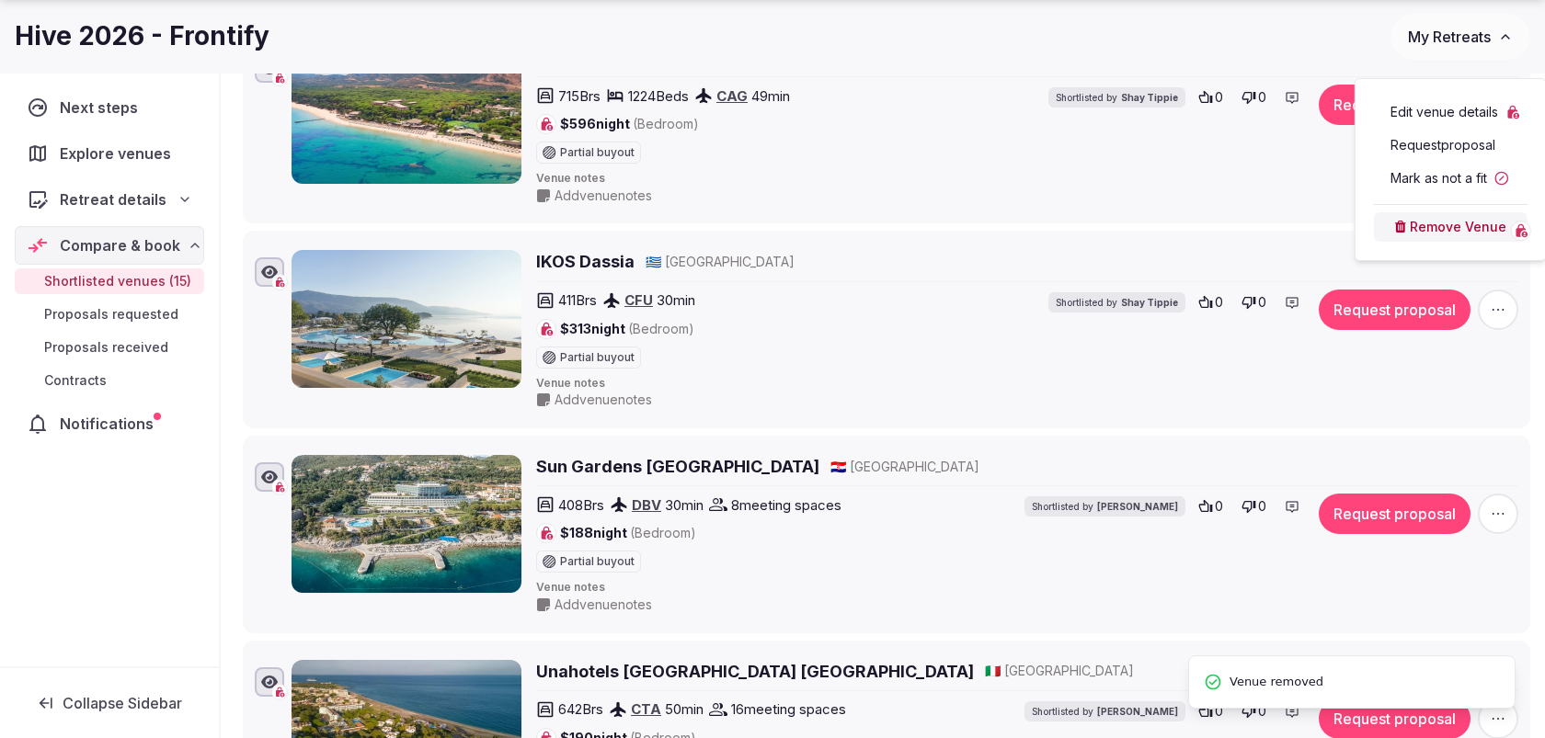
click at [1402, 212] on button "Remove Venue" at bounding box center [1451, 226] width 154 height 29
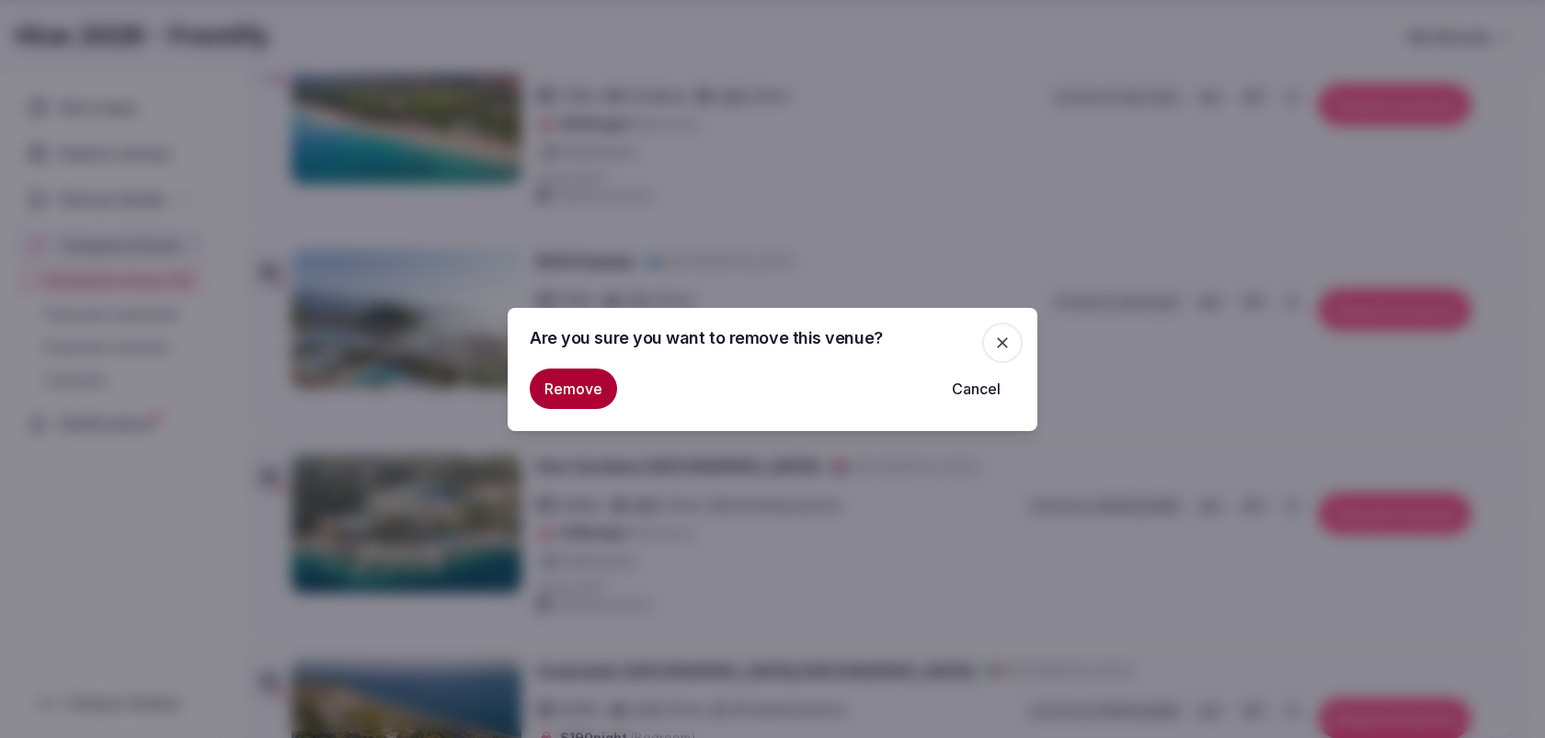
click at [565, 379] on button "Remove" at bounding box center [573, 389] width 87 height 40
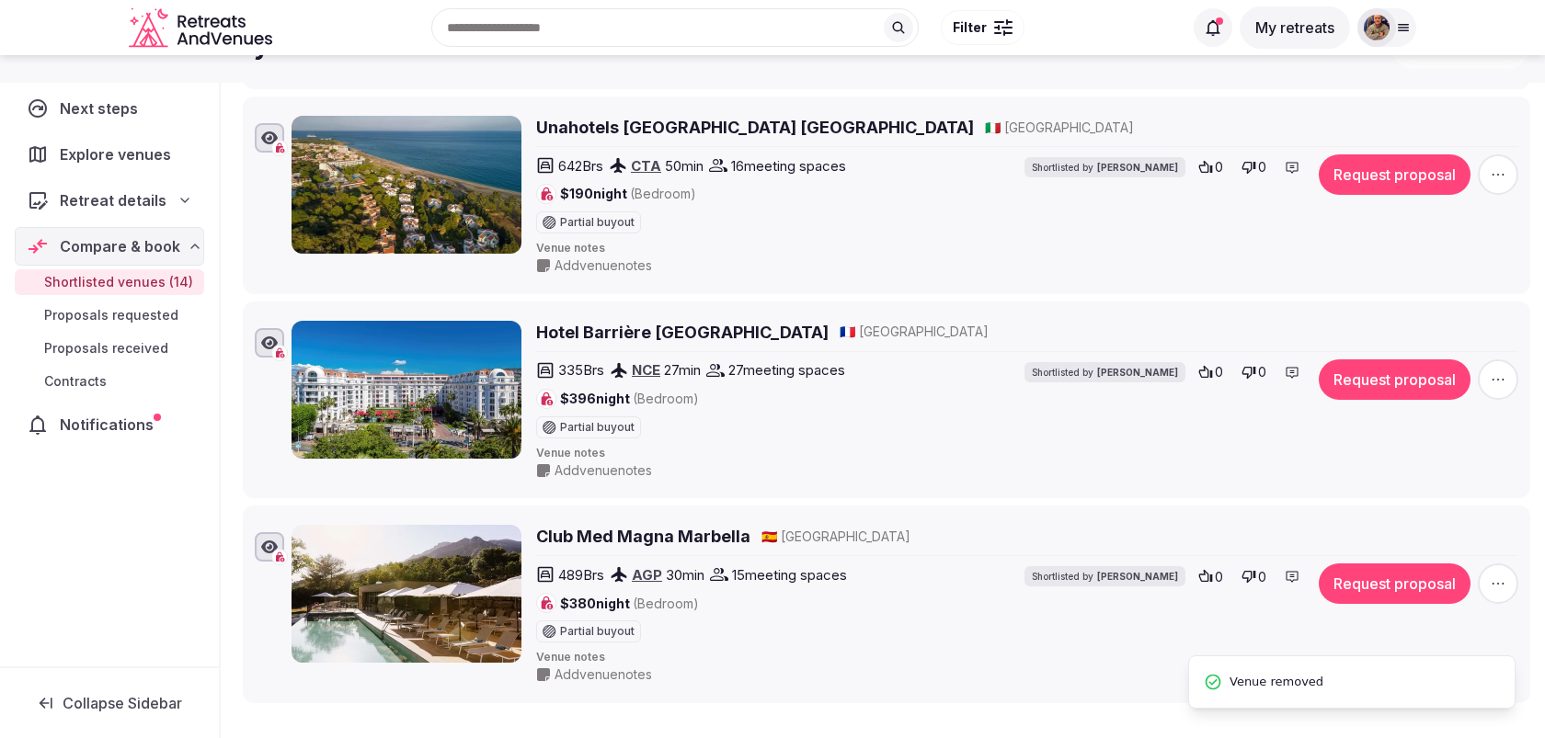
scroll to position [2467, 0]
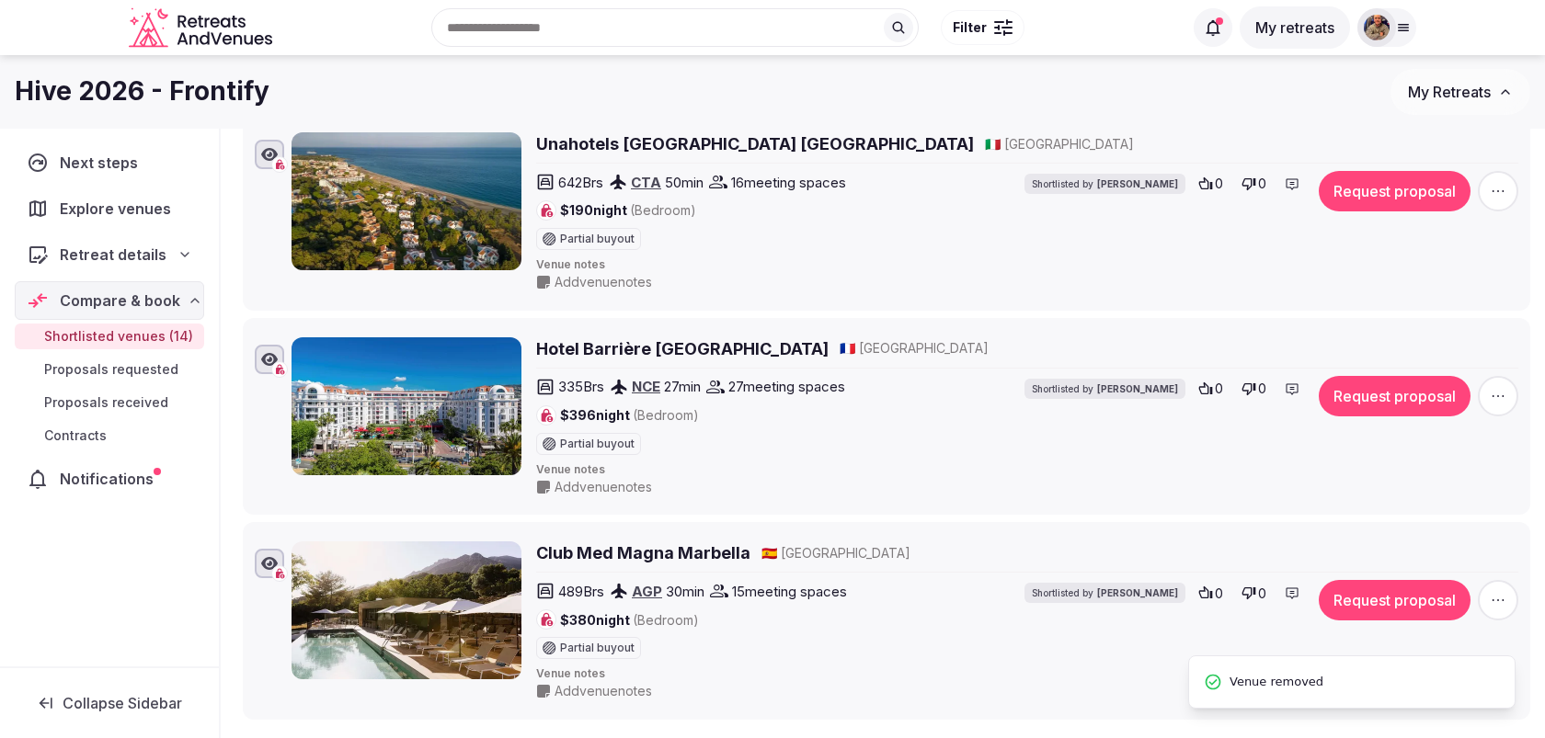
click at [1498, 182] on icon "button" at bounding box center [1498, 191] width 18 height 18
click at [1411, 350] on button "Remove Venue" at bounding box center [1451, 346] width 154 height 29
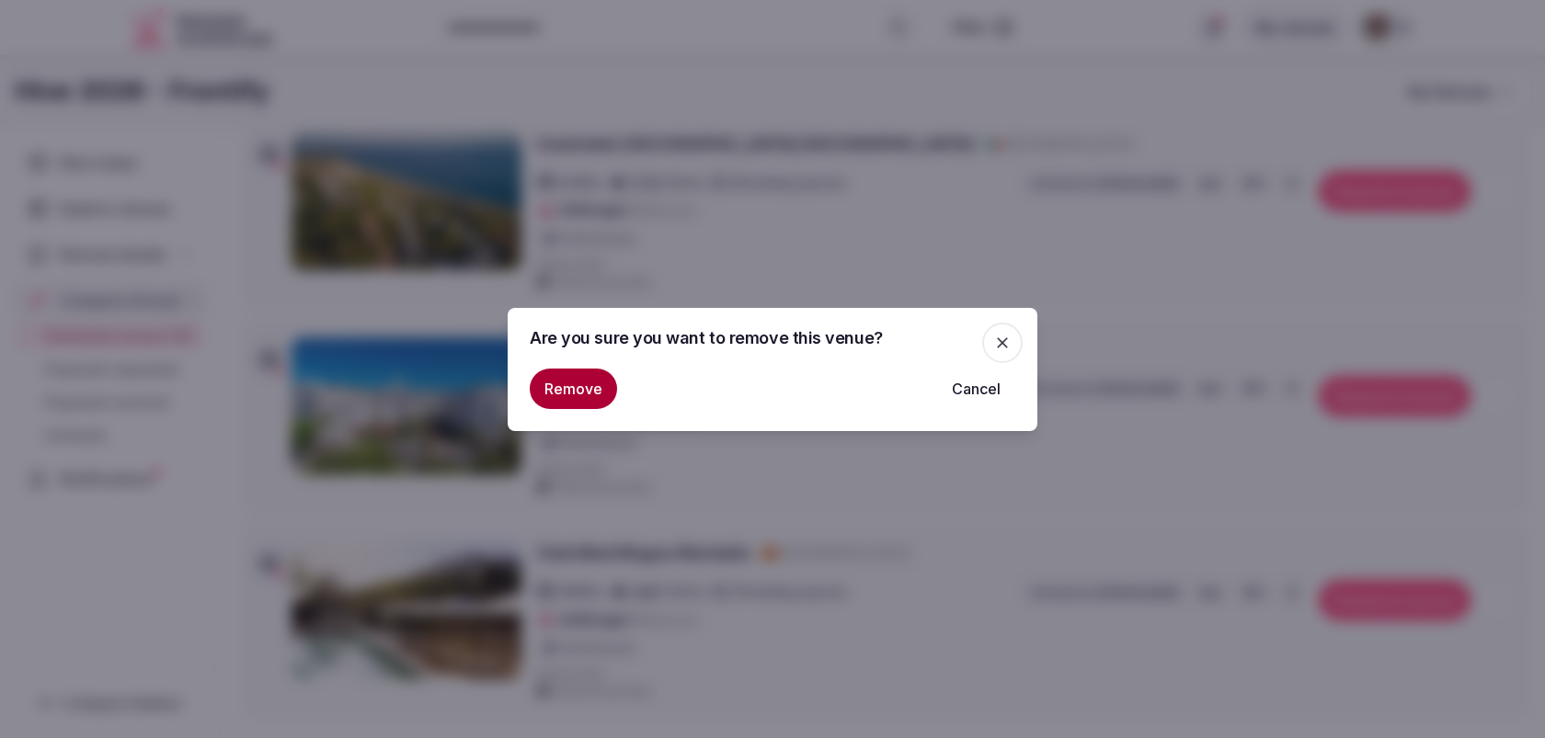
click at [567, 388] on button "Remove" at bounding box center [573, 389] width 87 height 40
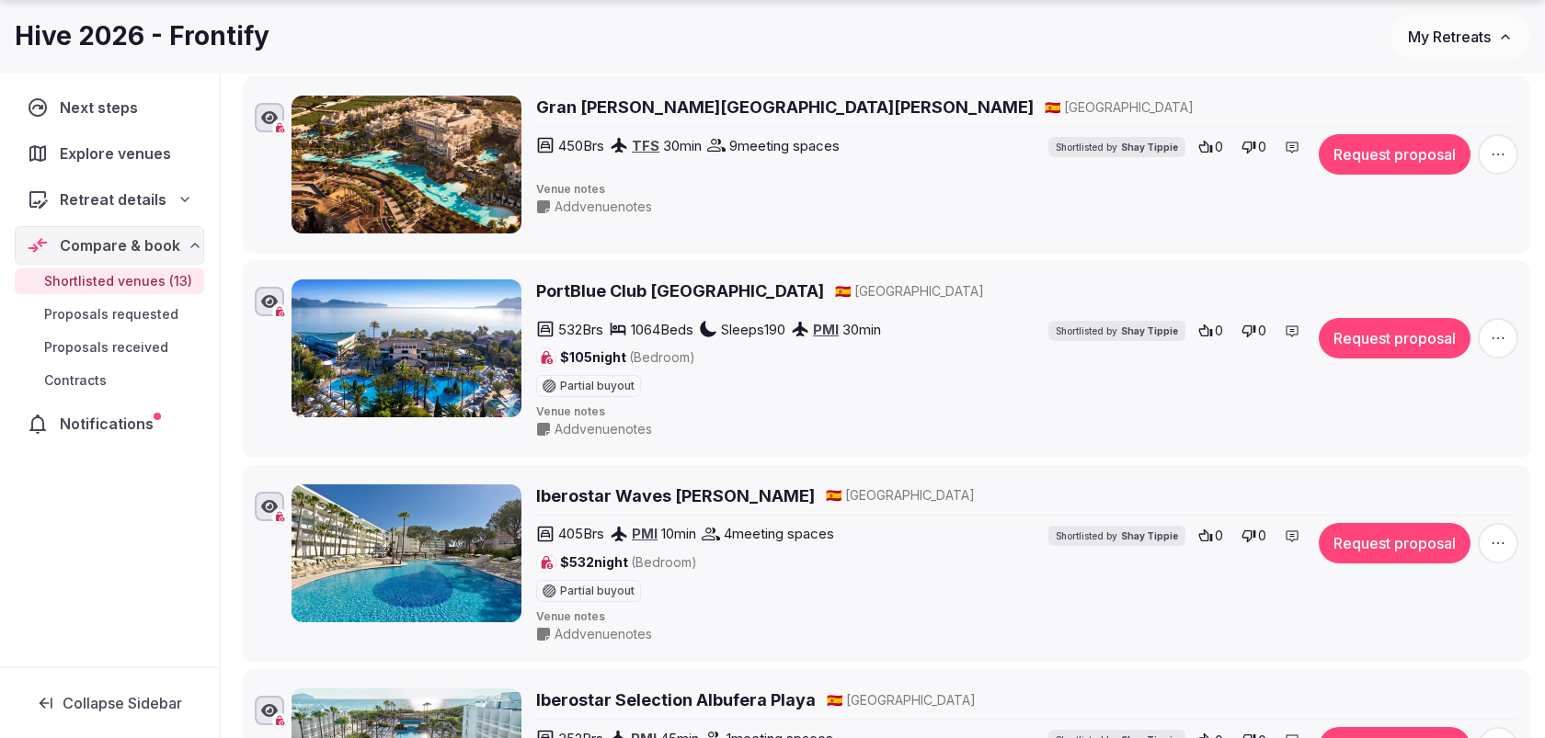
scroll to position [708, 0]
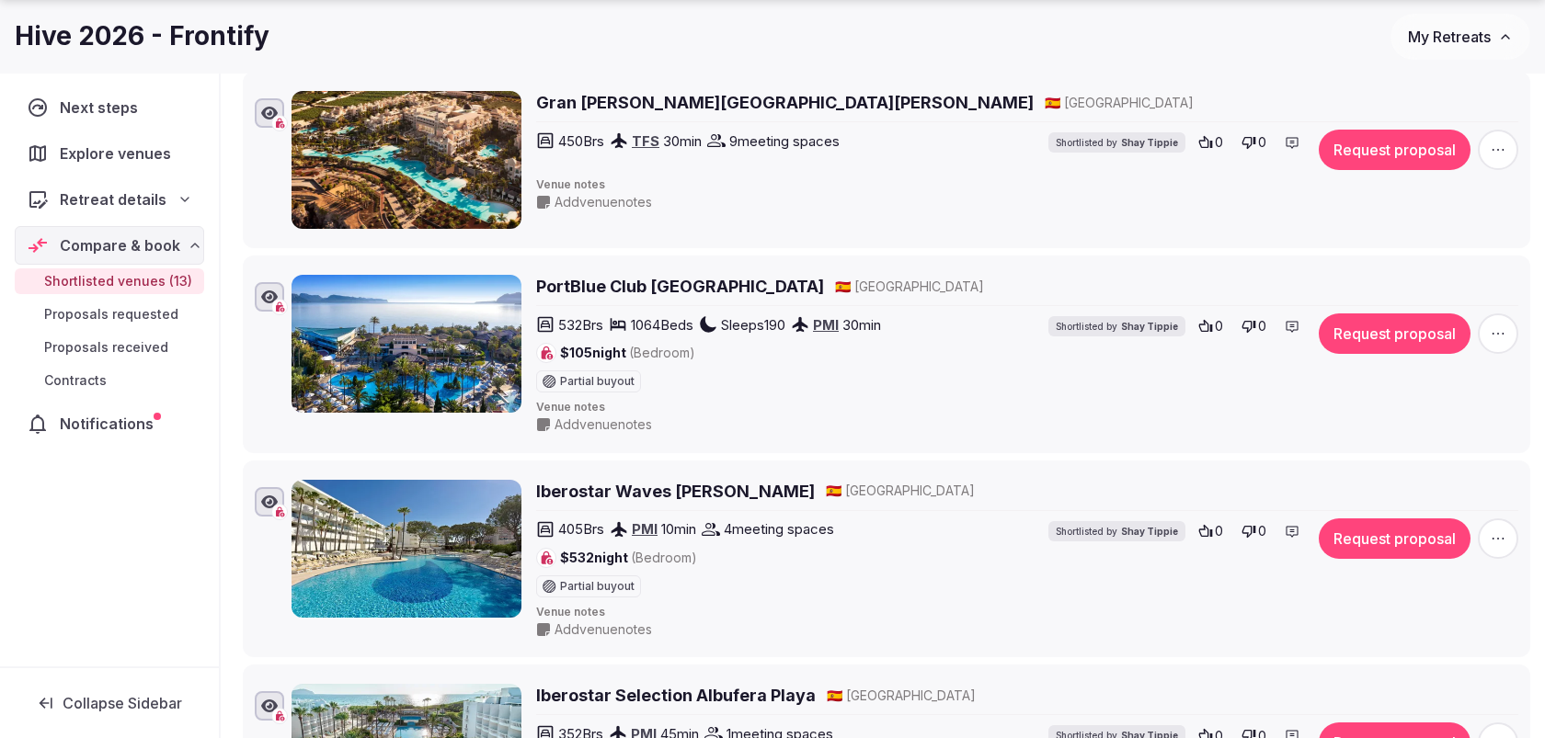
click at [1494, 325] on icon "button" at bounding box center [1498, 334] width 18 height 18
click at [1415, 266] on button "Remove Venue" at bounding box center [1451, 264] width 154 height 29
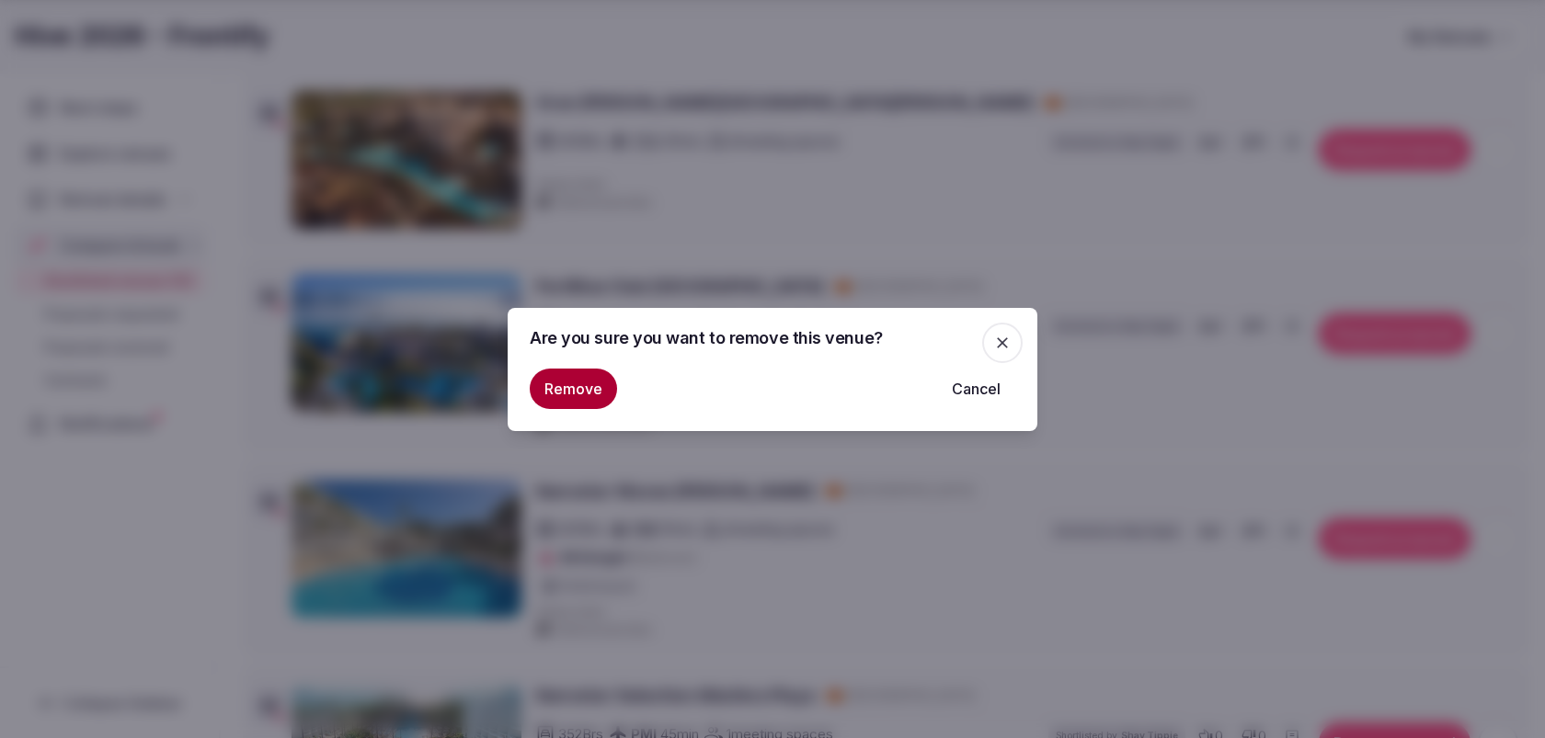
click at [569, 395] on button "Remove" at bounding box center [573, 389] width 87 height 40
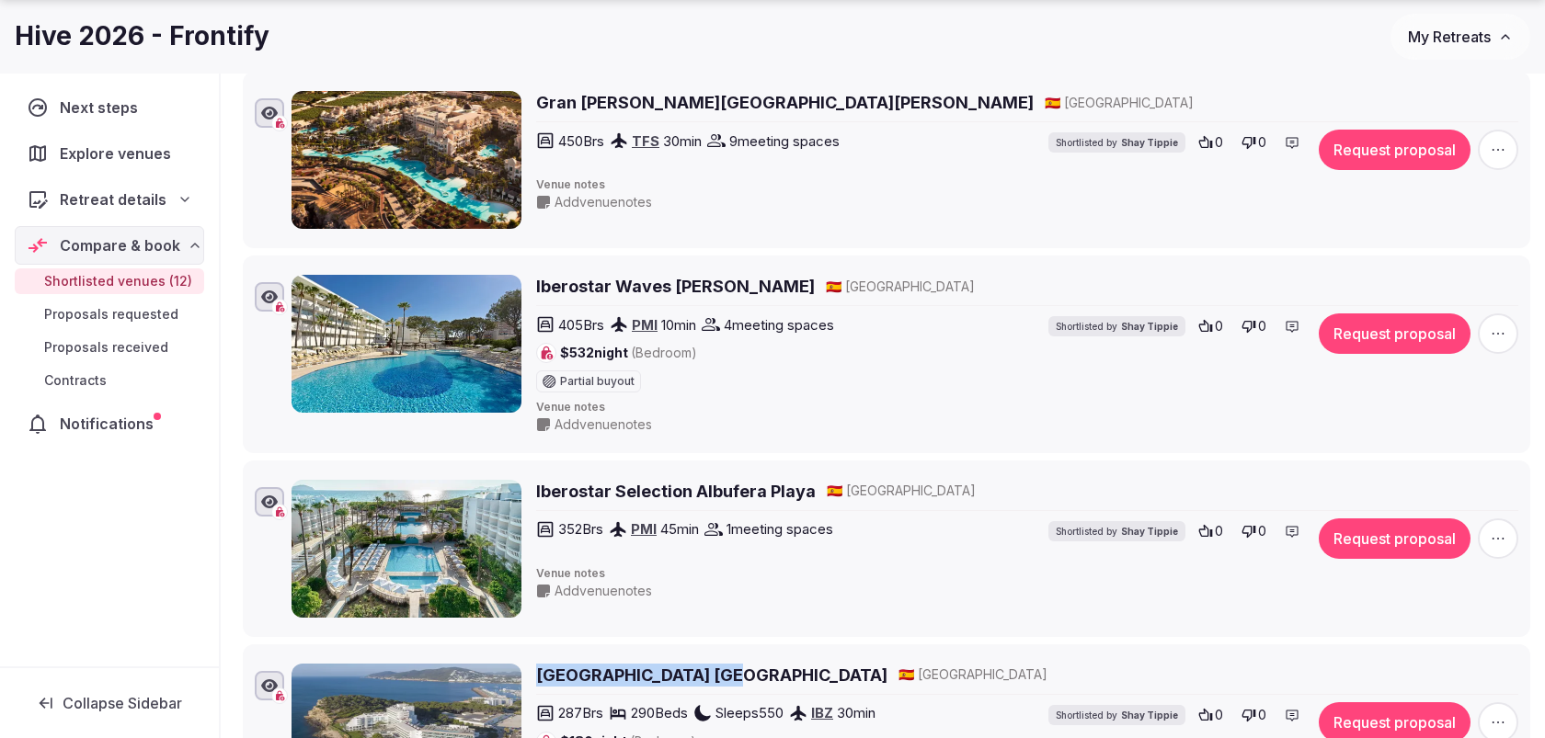
click at [1484, 327] on span "button" at bounding box center [1498, 334] width 40 height 40
click at [1445, 271] on button "Remove Venue" at bounding box center [1451, 264] width 154 height 29
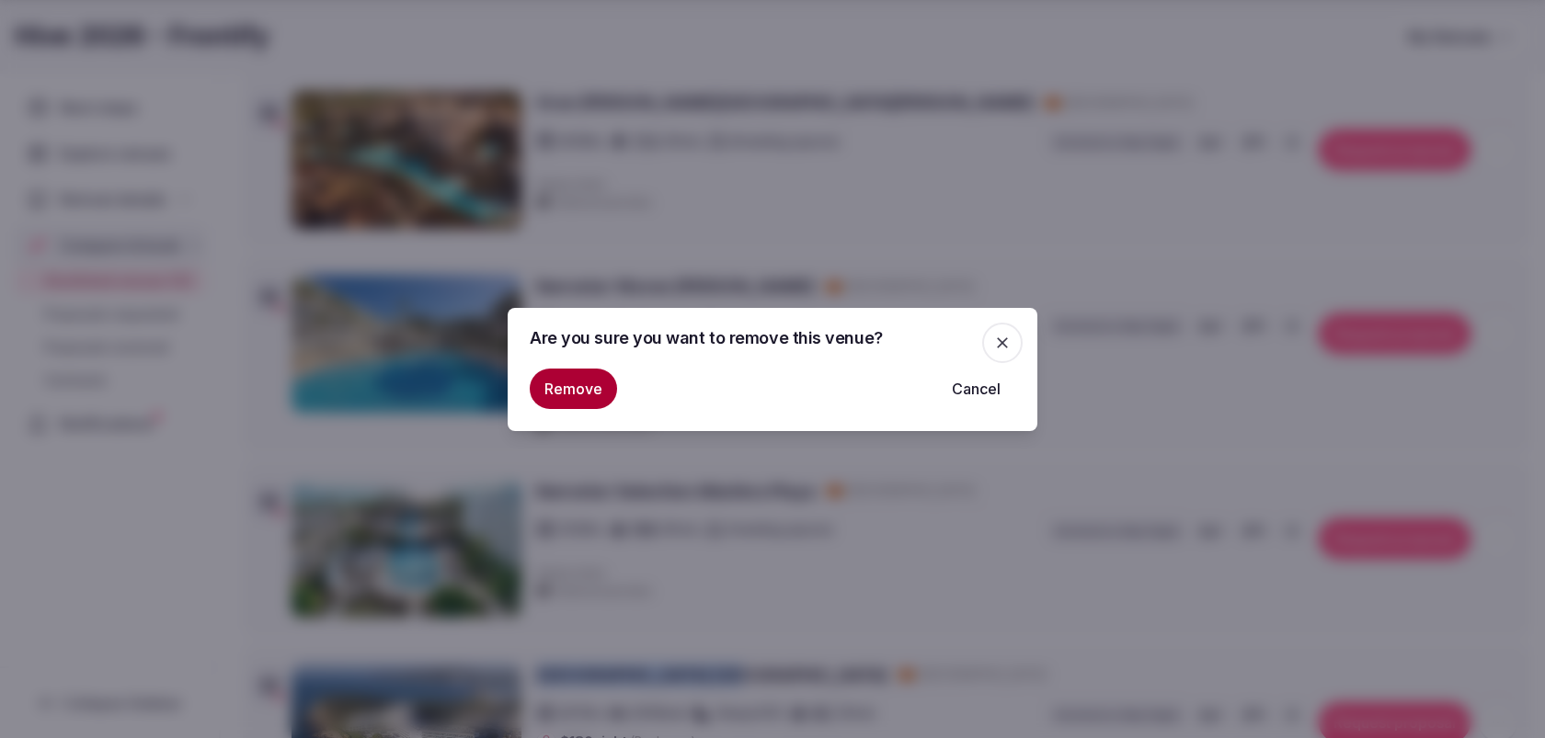
click at [578, 375] on button "Remove" at bounding box center [573, 389] width 87 height 40
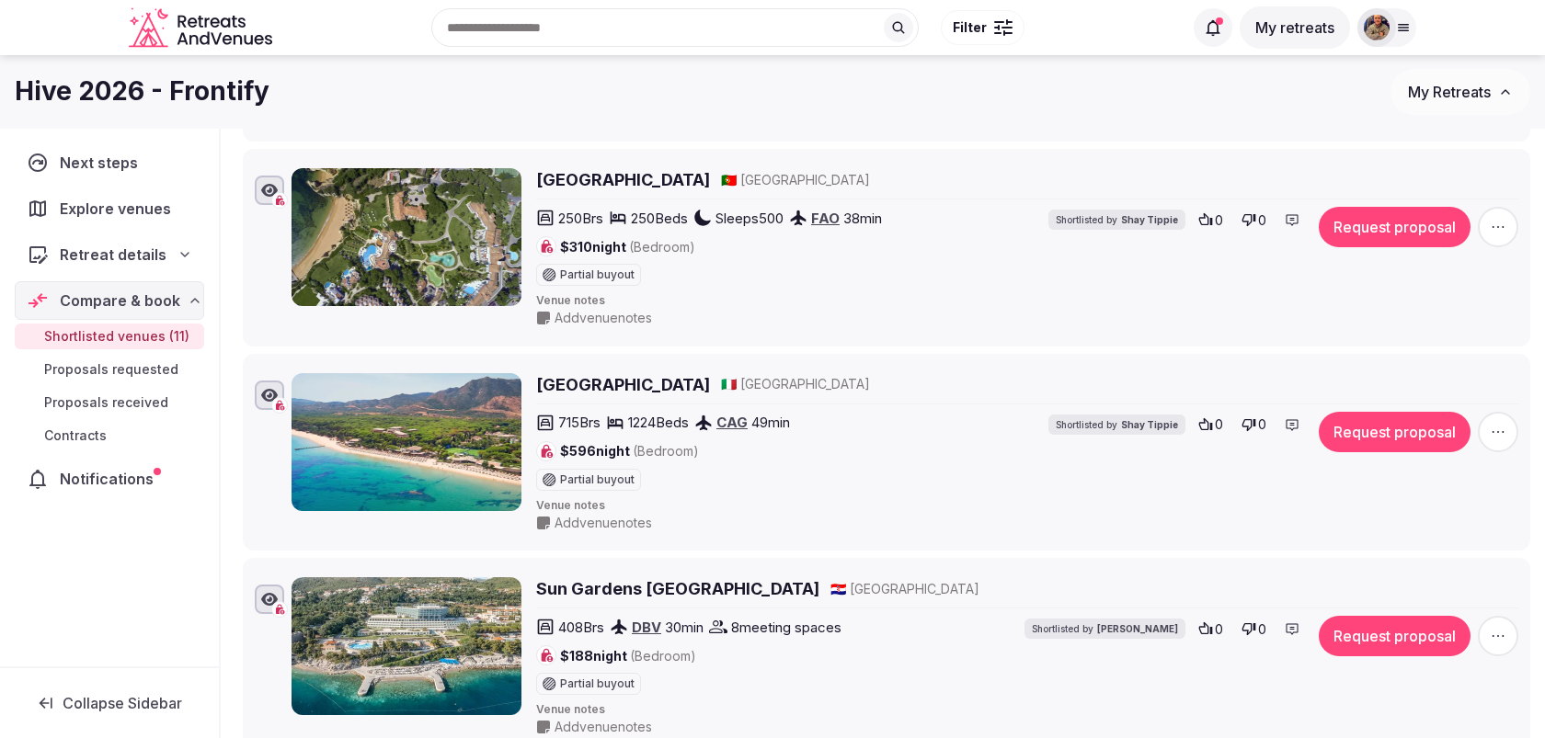
scroll to position [1398, 0]
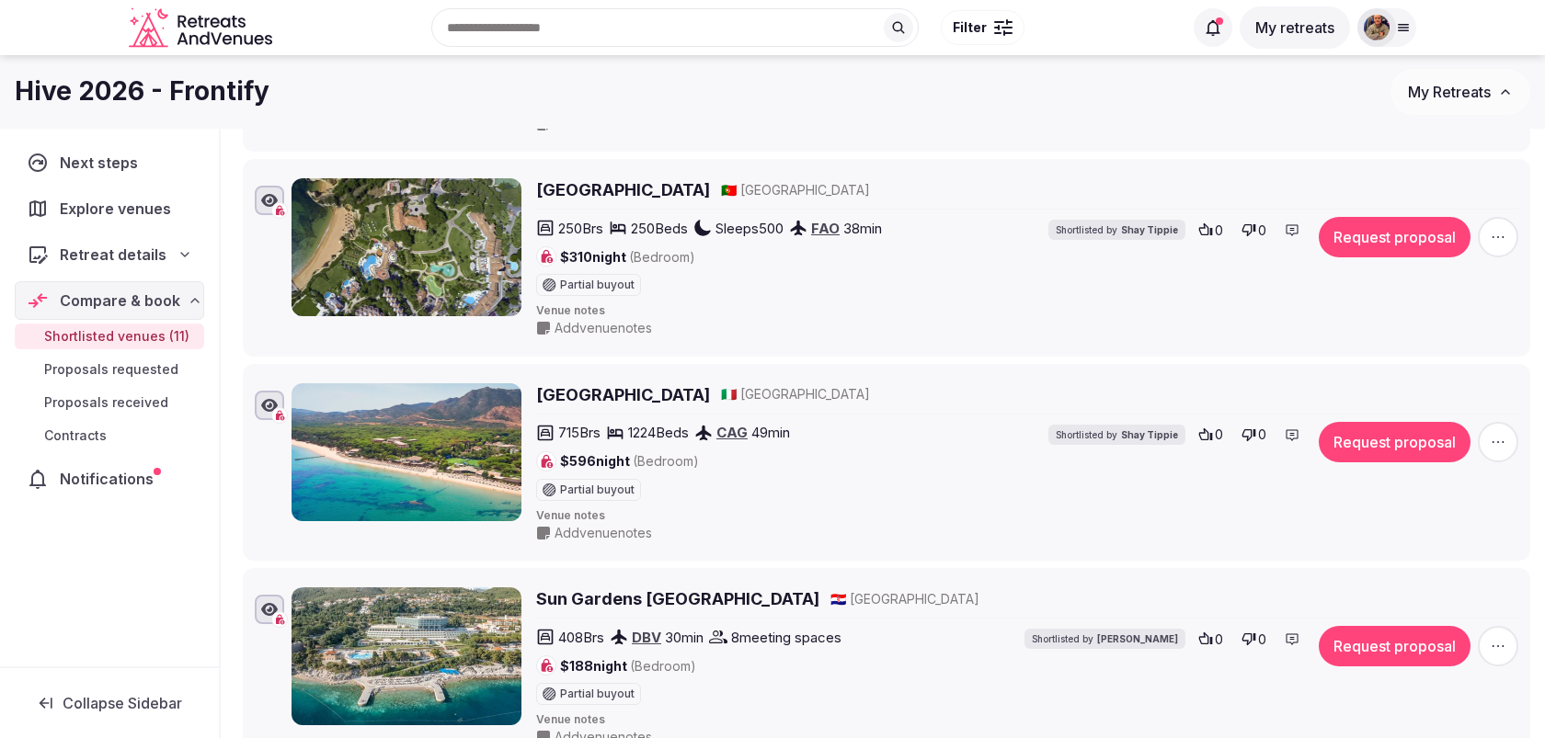
click at [1512, 429] on span "button" at bounding box center [1498, 442] width 40 height 40
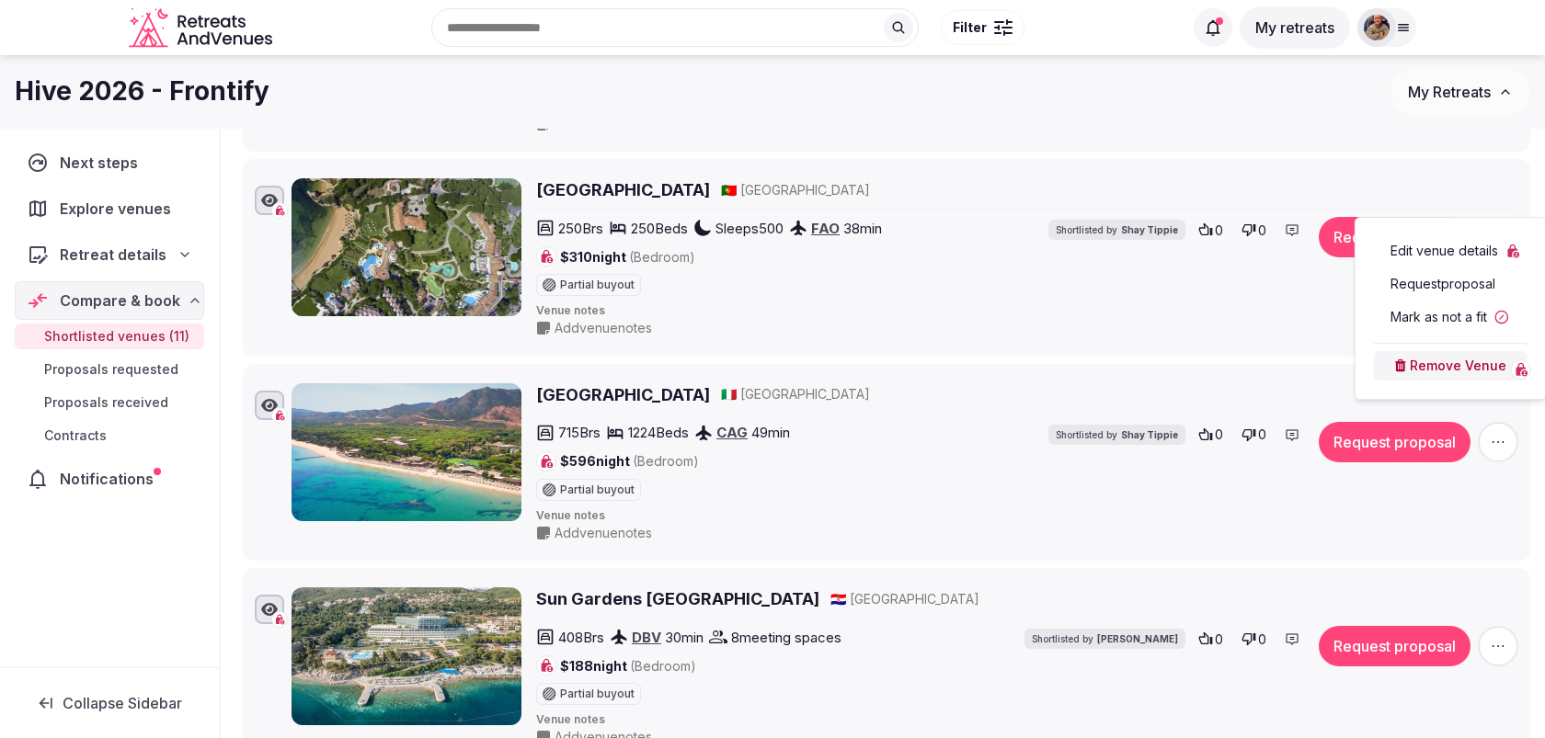
click at [1422, 369] on button "Remove Venue" at bounding box center [1451, 365] width 154 height 29
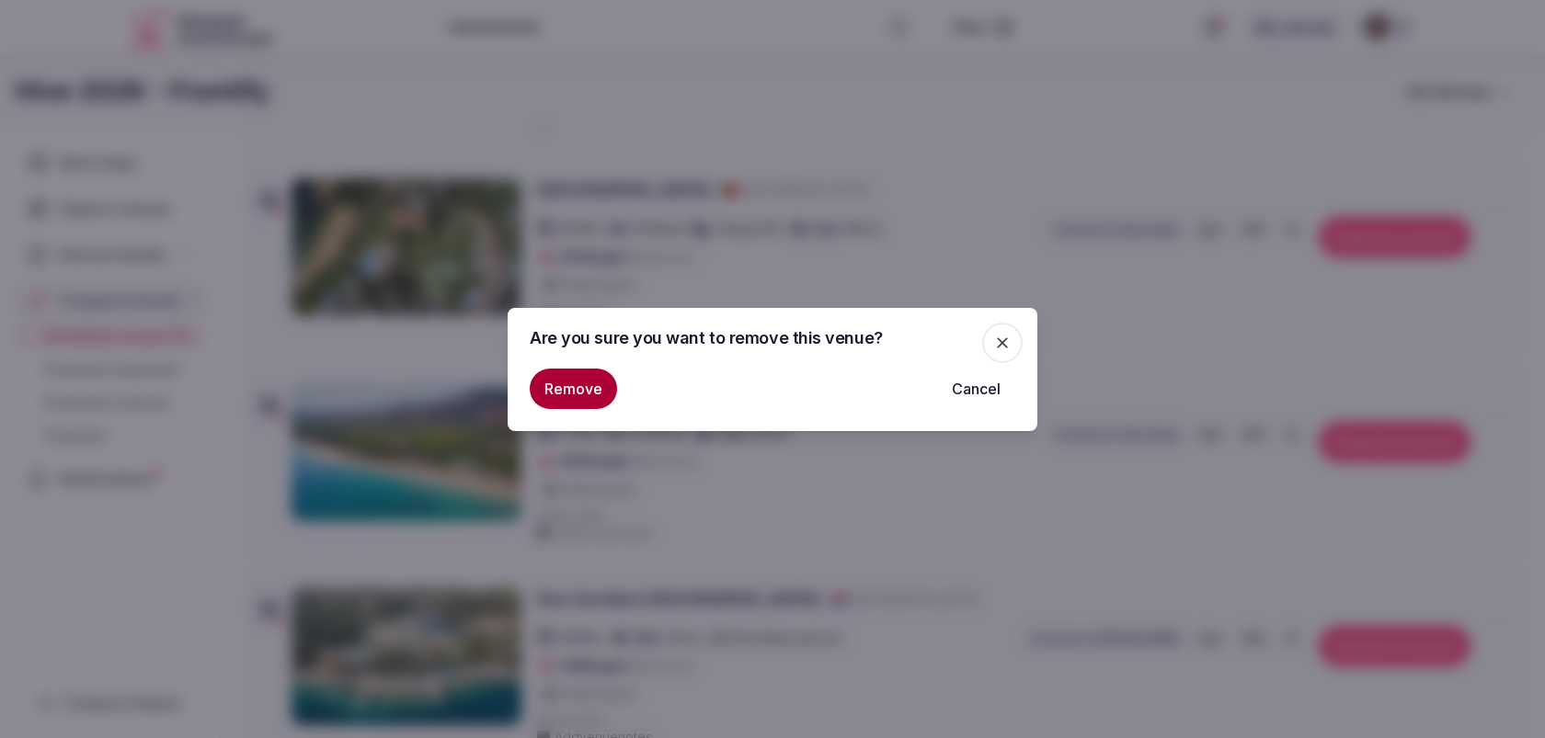
click at [589, 383] on button "Remove" at bounding box center [573, 389] width 87 height 40
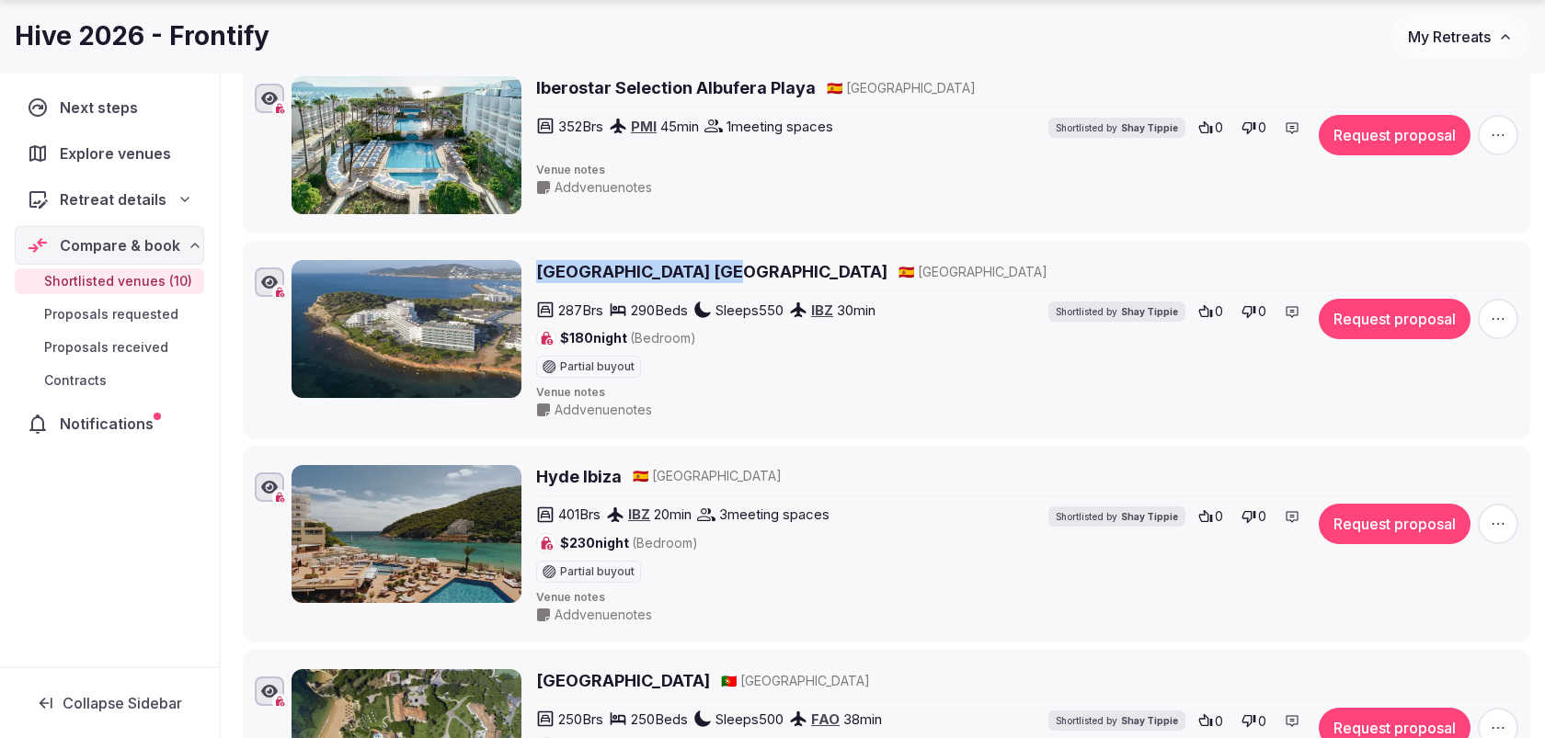
scroll to position [921, 0]
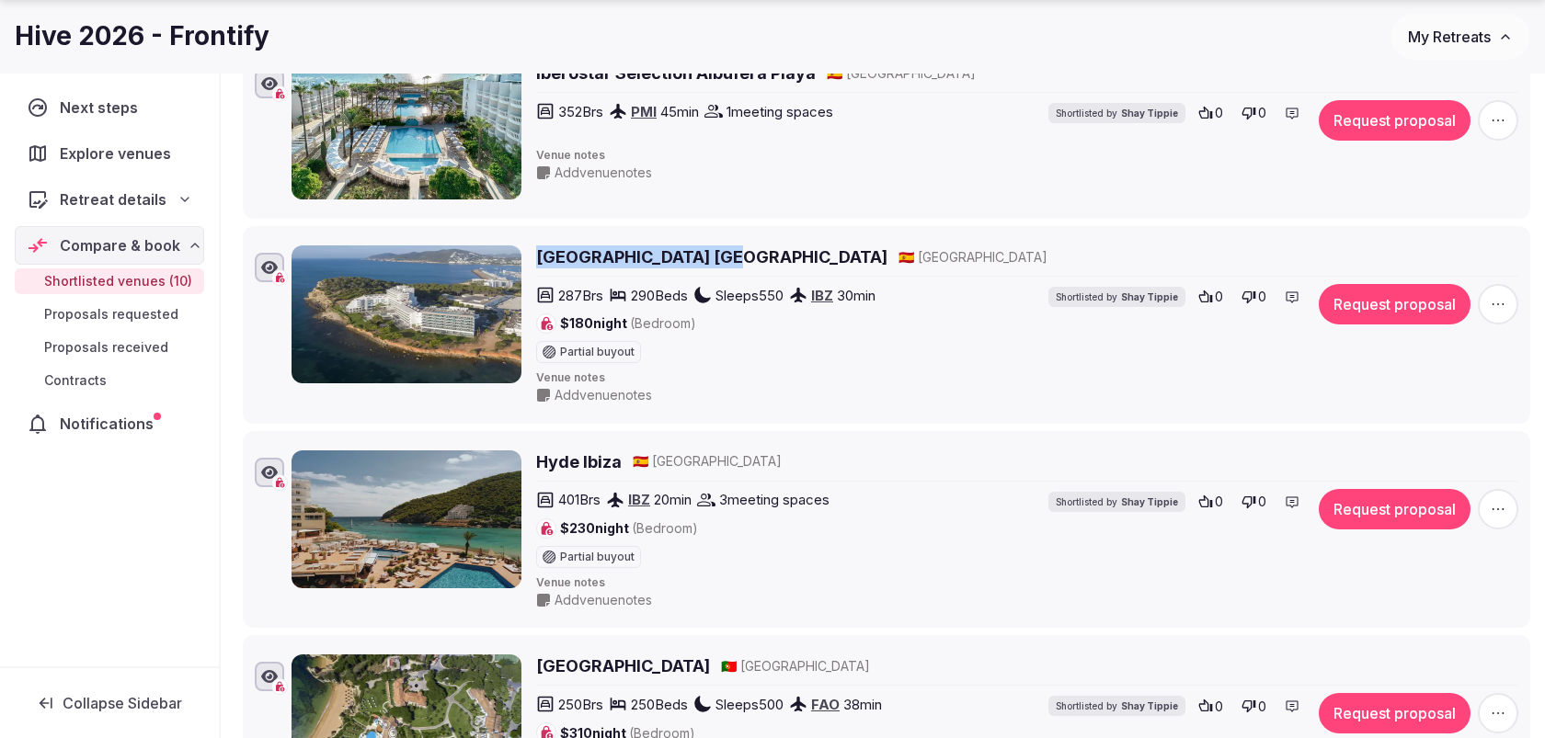
click at [1507, 297] on icon "button" at bounding box center [1498, 304] width 18 height 18
click at [1430, 234] on button "Remove Venue" at bounding box center [1451, 234] width 154 height 29
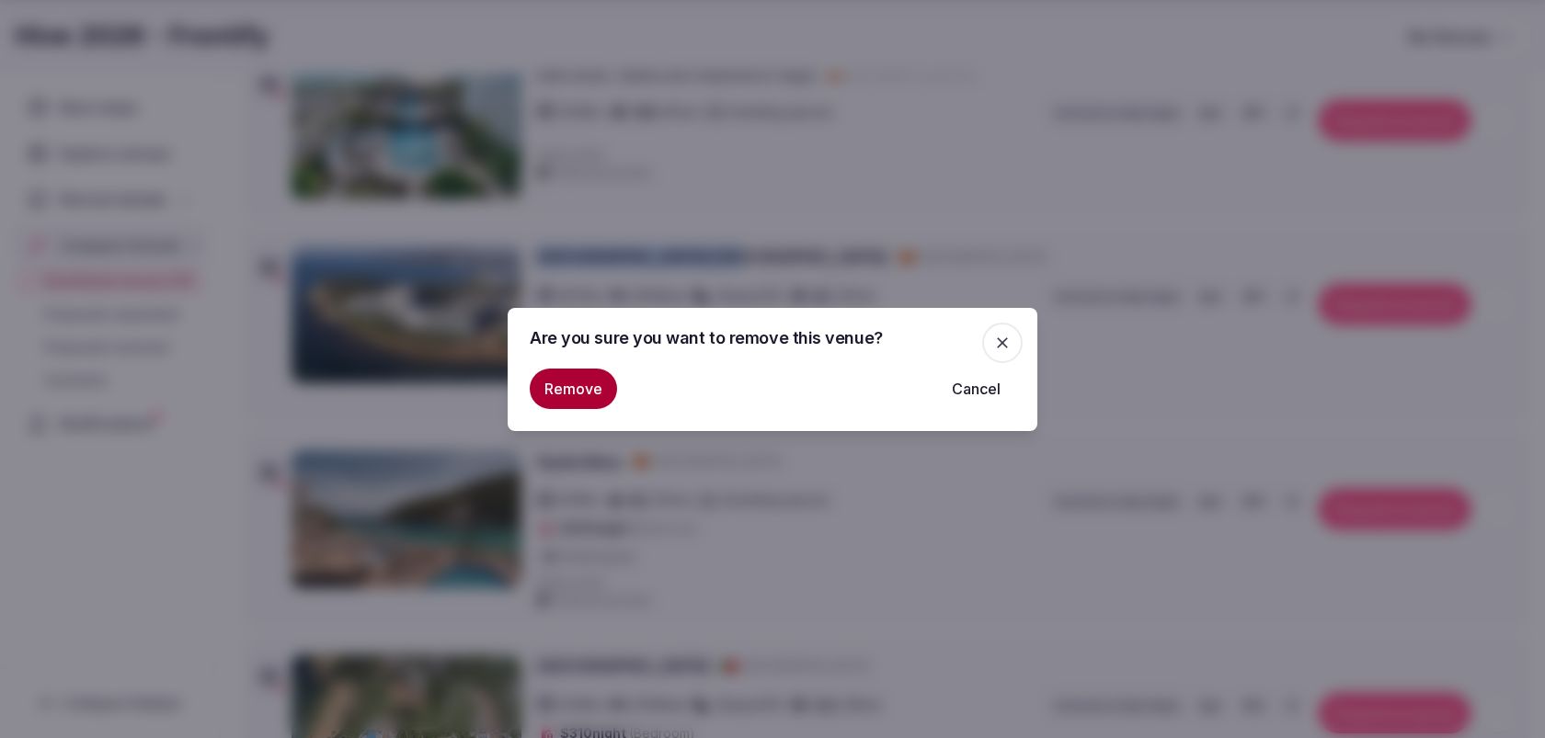
click at [597, 390] on button "Remove" at bounding box center [573, 389] width 87 height 40
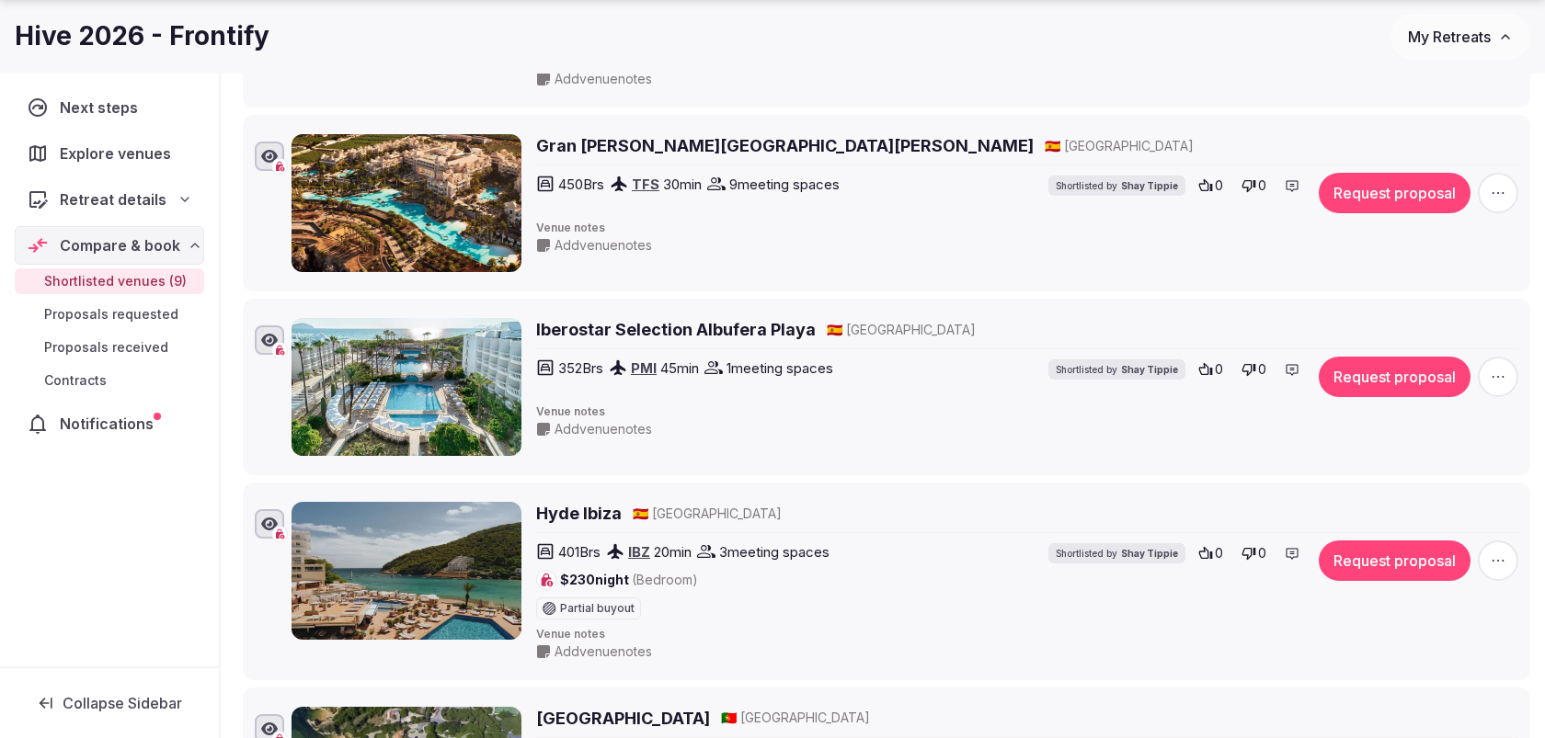
scroll to position [668, 0]
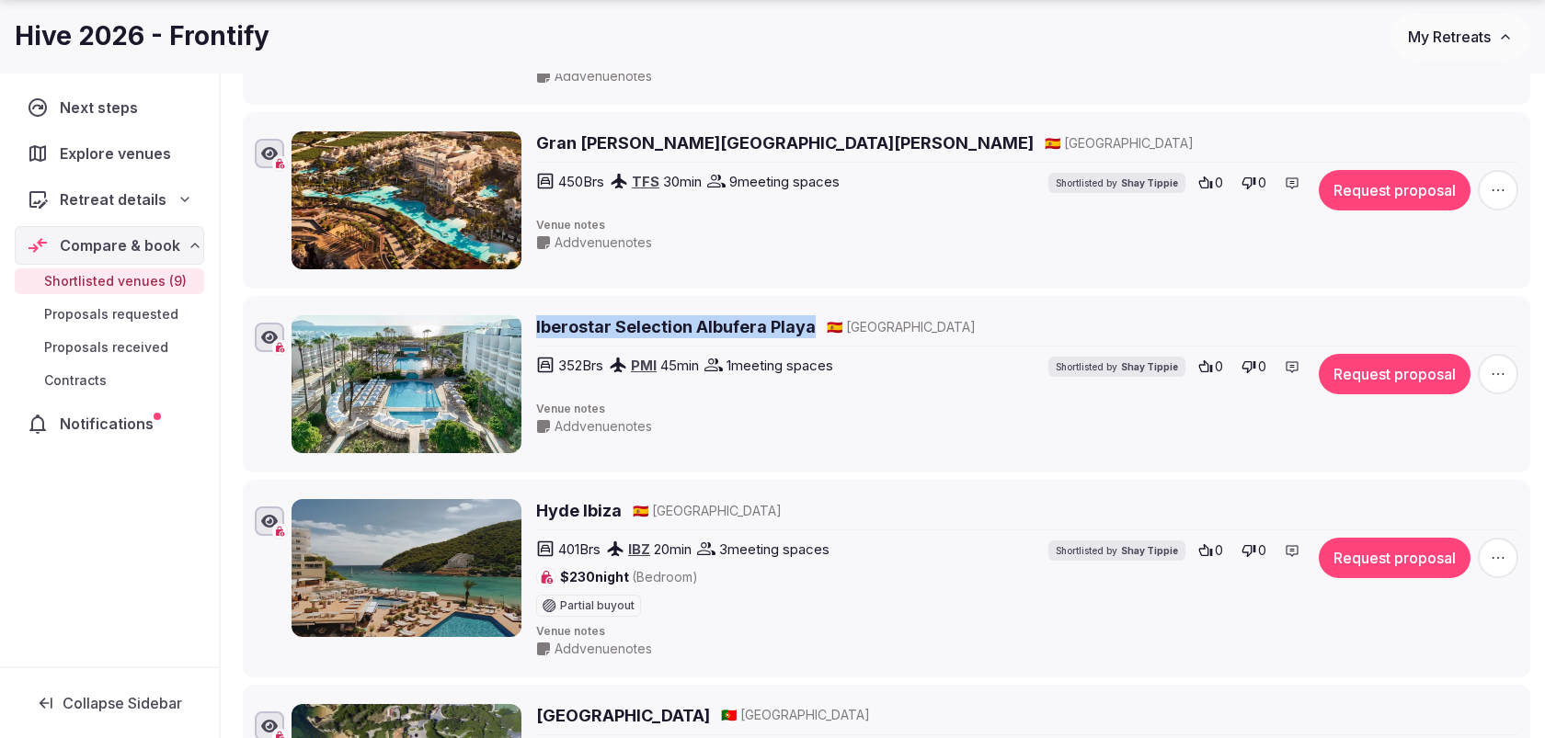
drag, startPoint x: 812, startPoint y: 324, endPoint x: 535, endPoint y: 325, distance: 276.8
click at [536, 325] on div "Iberostar Selection Albufera Playa 🇪🇸 Spain" at bounding box center [1027, 326] width 982 height 23
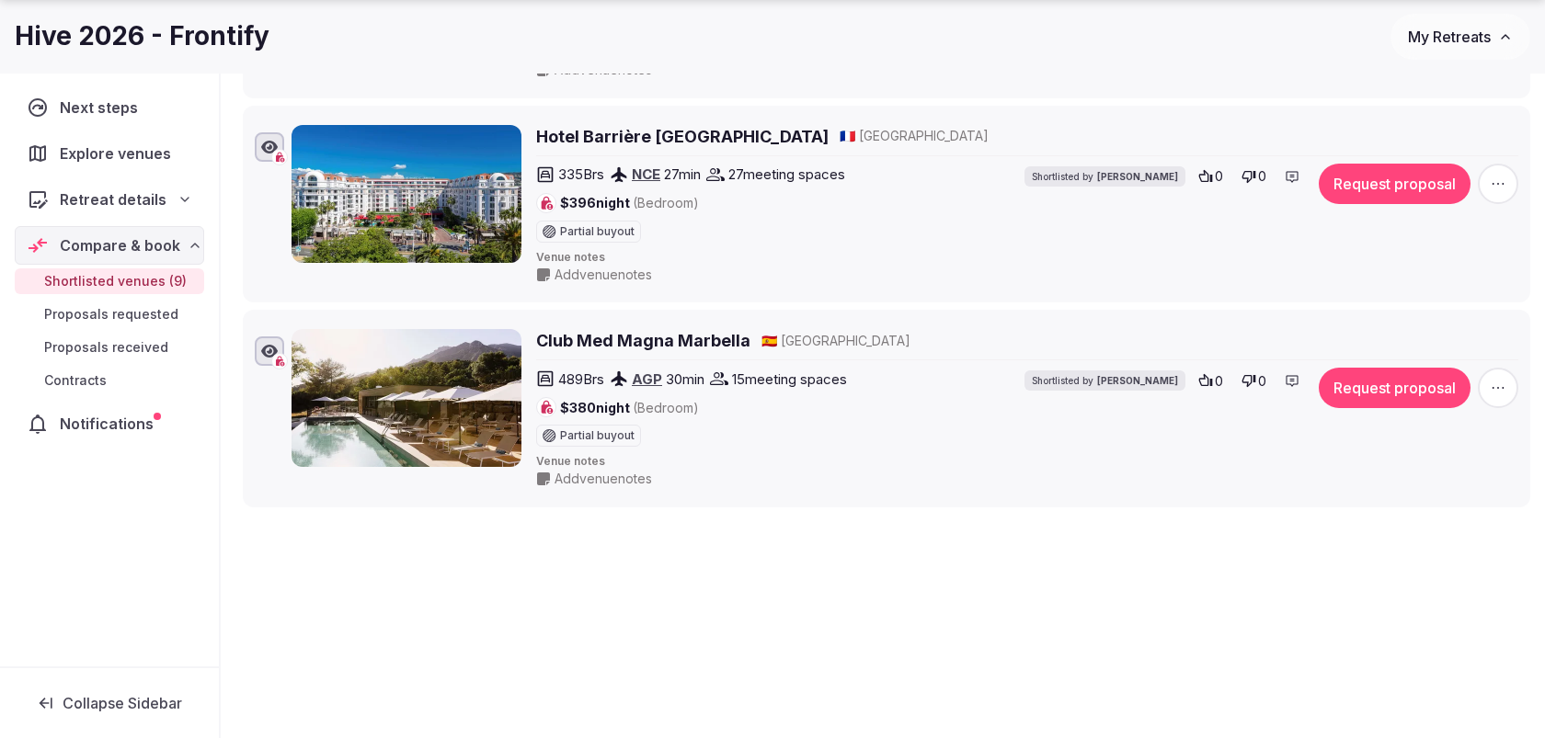
scroll to position [1672, 0]
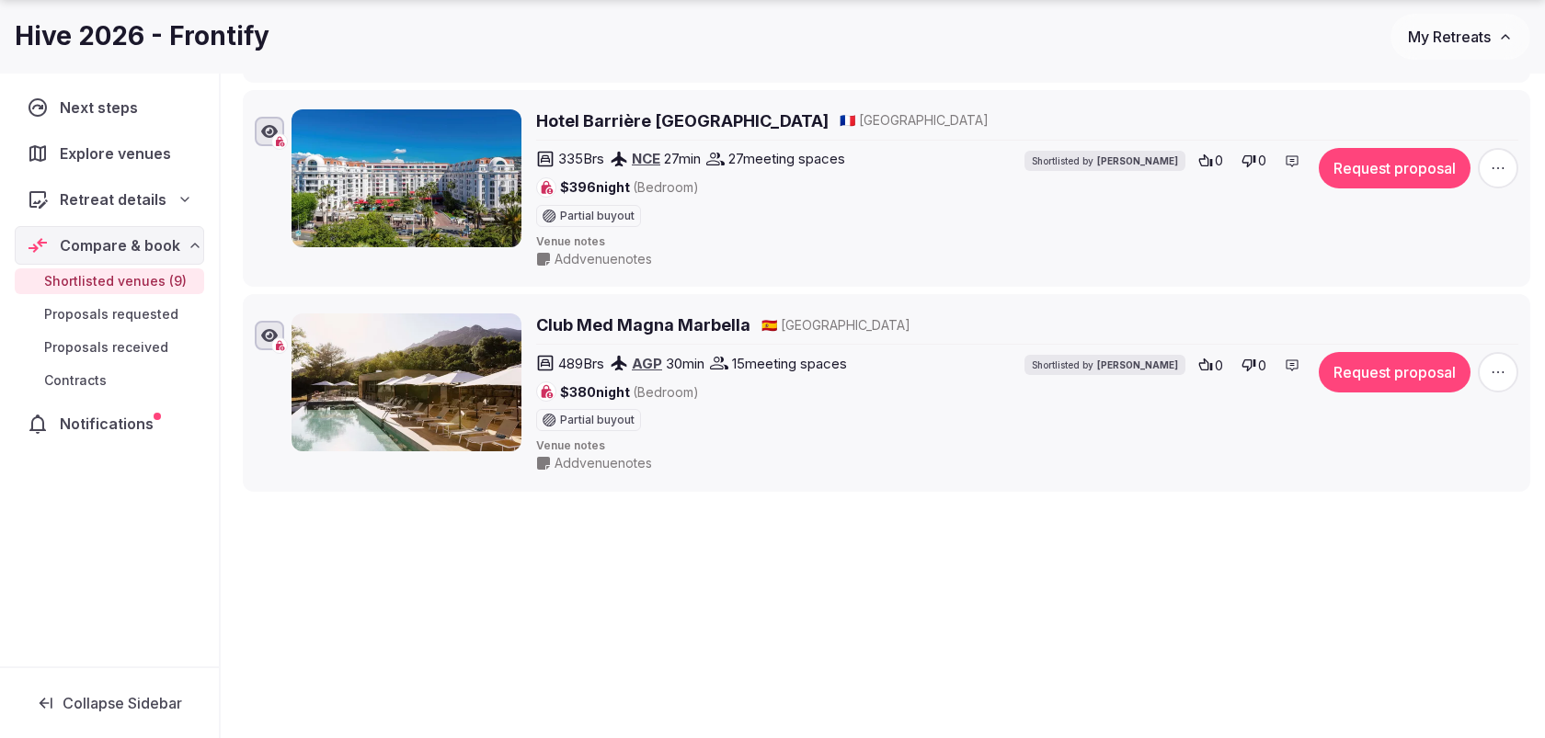
click at [1494, 363] on icon "button" at bounding box center [1498, 372] width 18 height 18
click at [1436, 290] on button "Remove Venue" at bounding box center [1451, 294] width 154 height 29
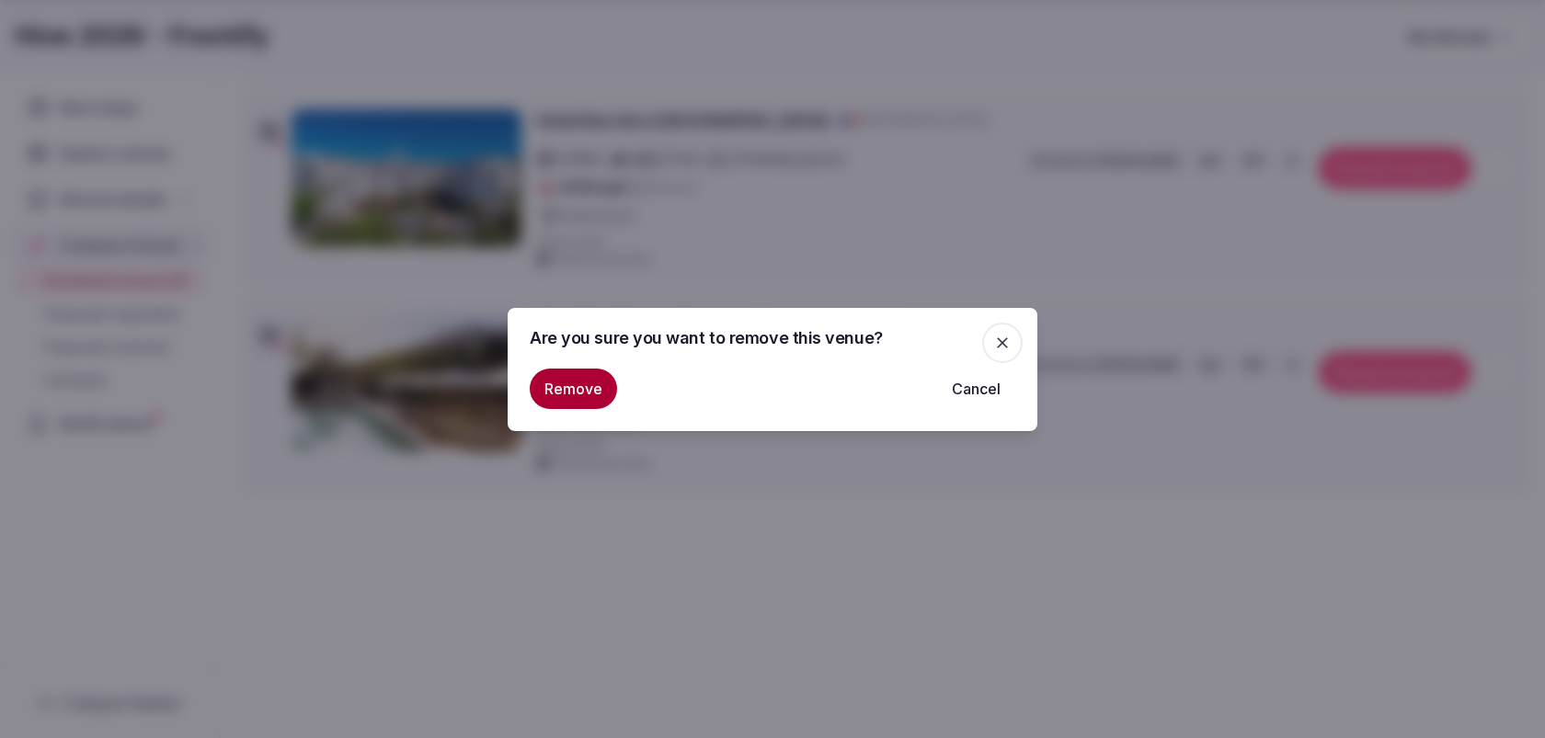
click at [588, 390] on button "Remove" at bounding box center [573, 389] width 87 height 40
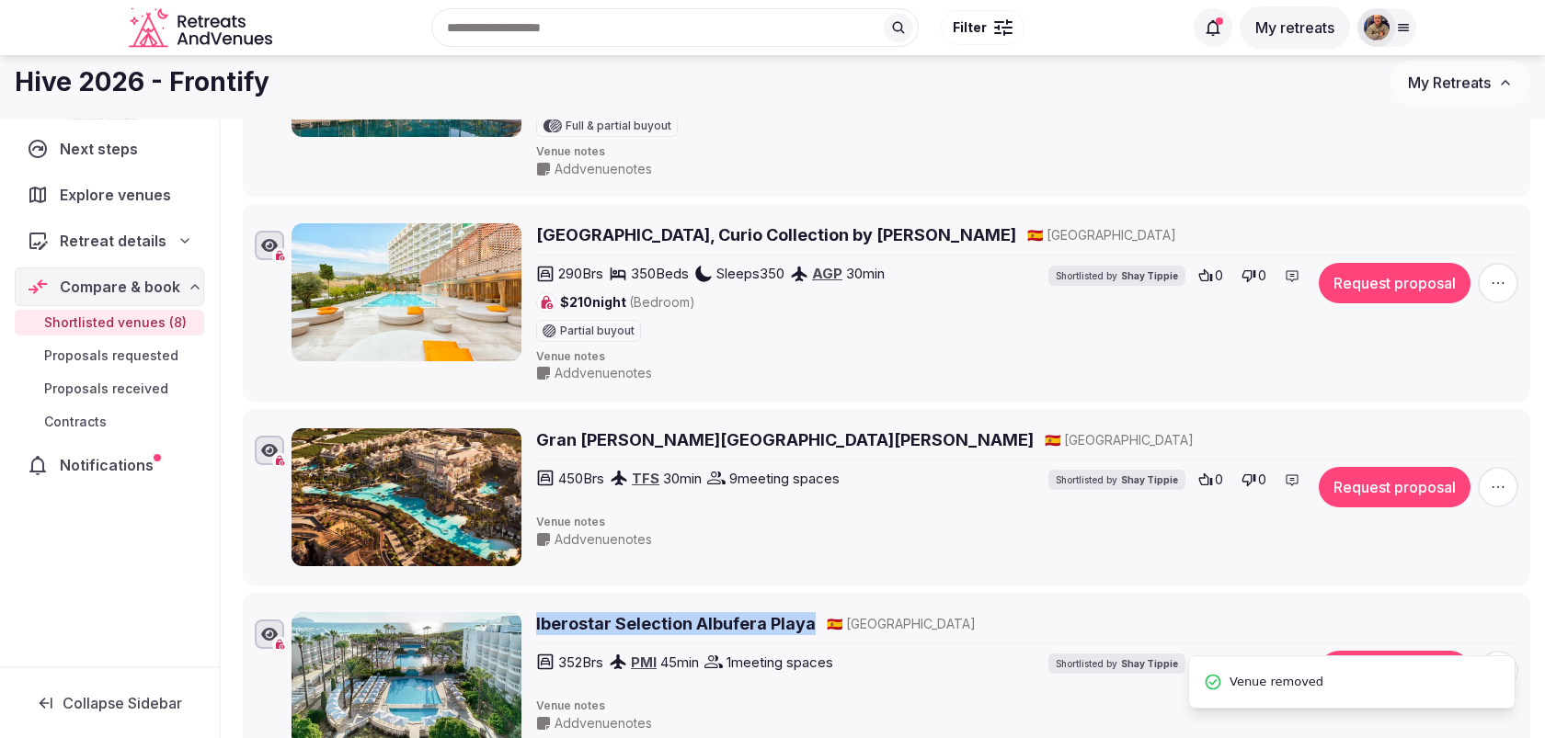
scroll to position [0, 0]
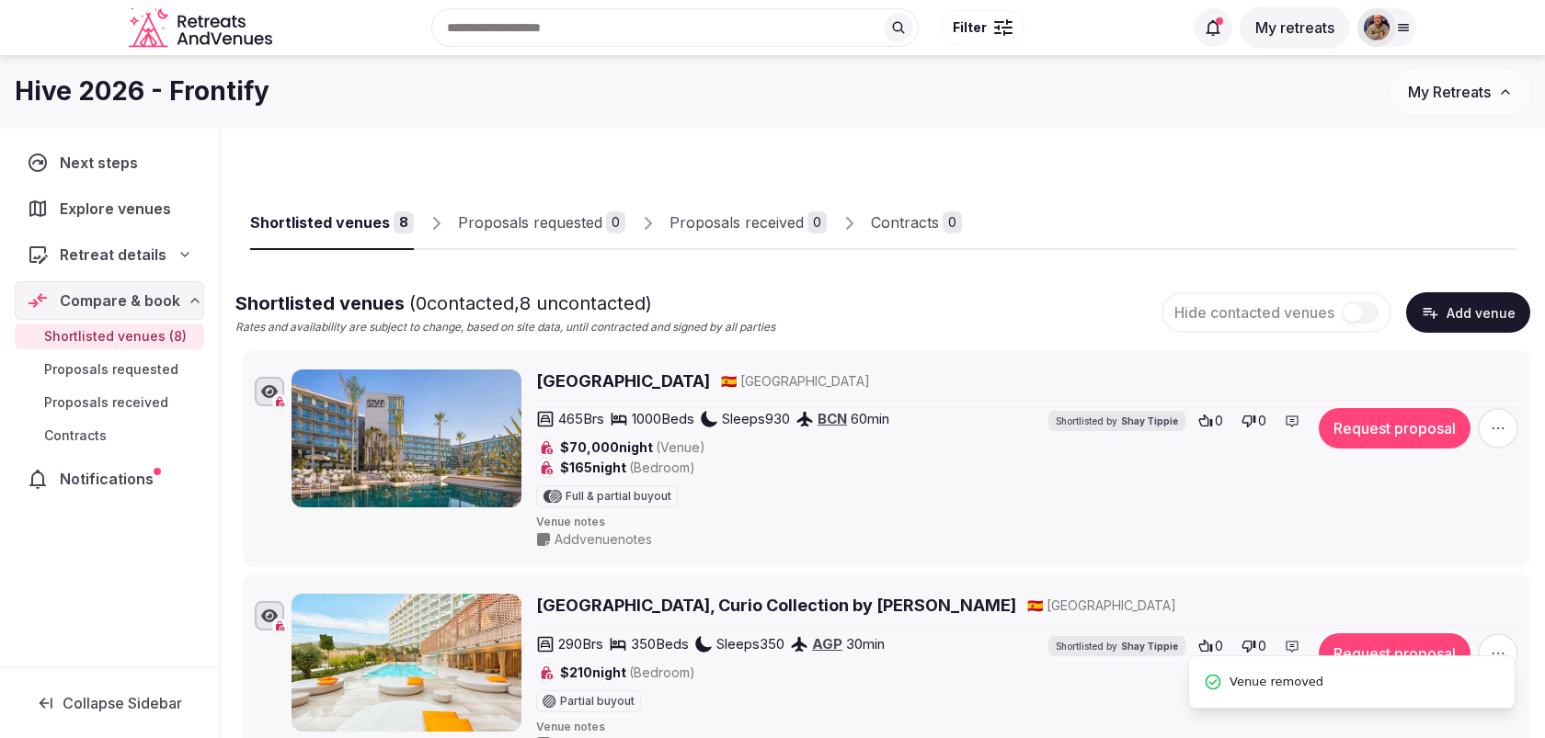
click at [1446, 326] on button "Add venue" at bounding box center [1468, 312] width 124 height 40
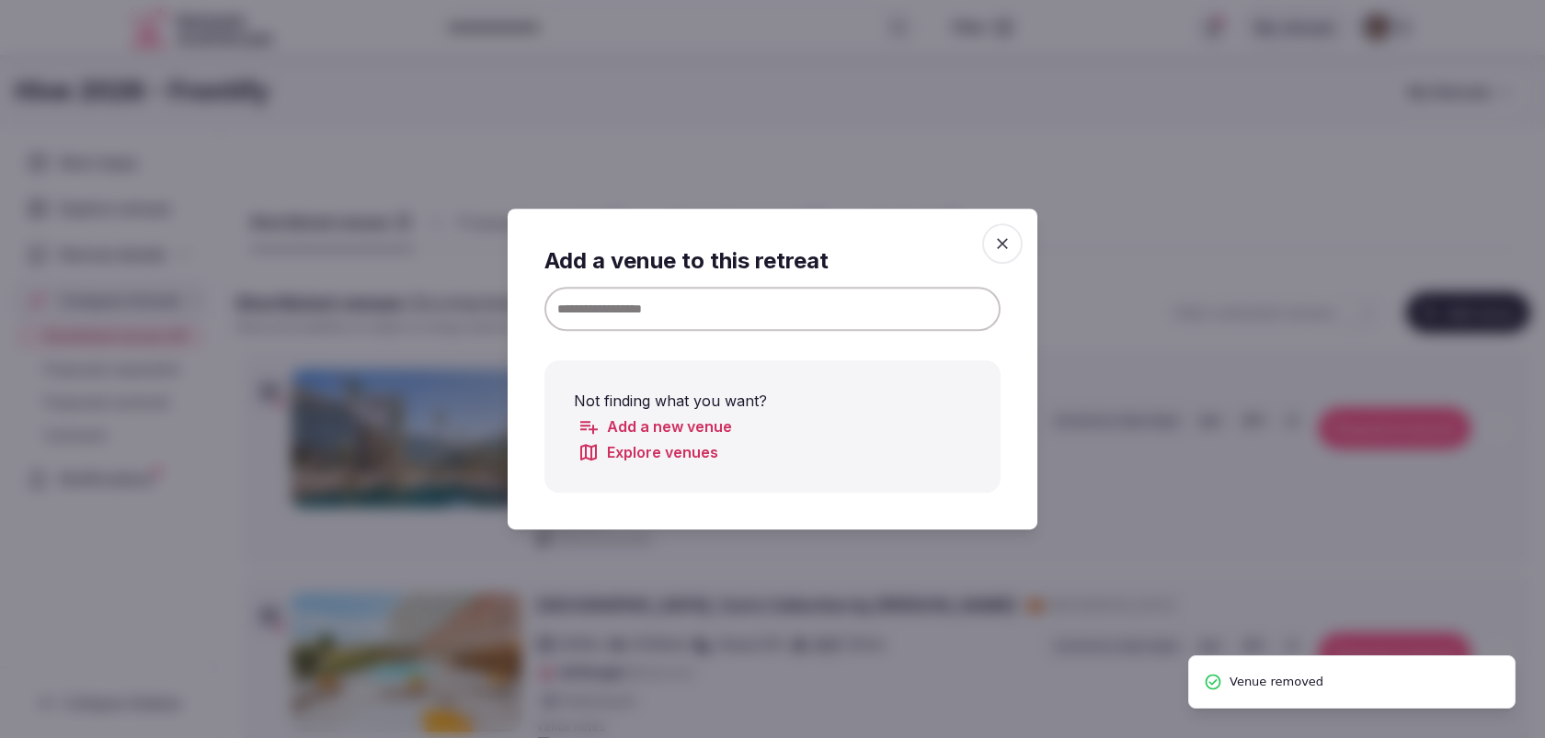
click at [940, 319] on input at bounding box center [772, 309] width 456 height 44
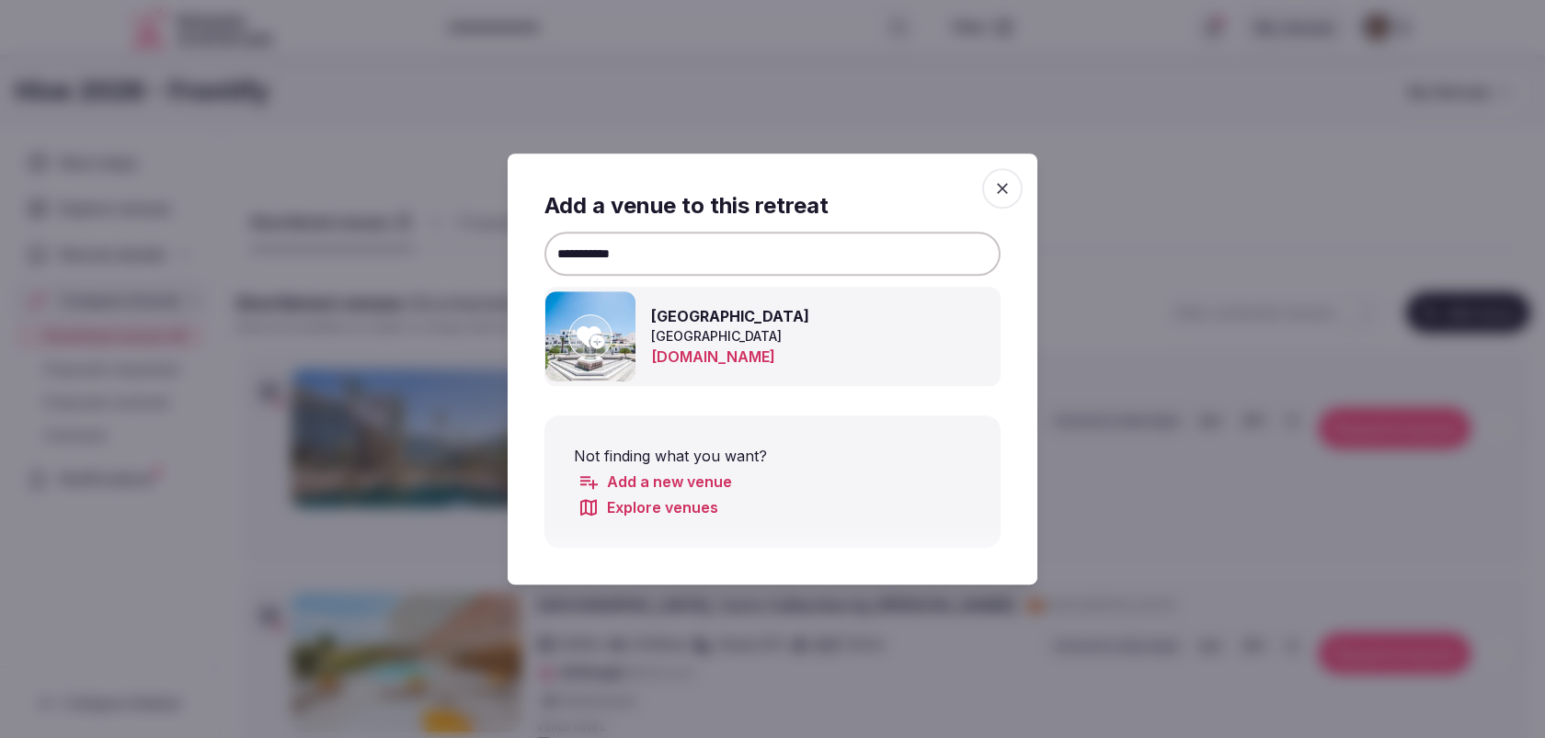
type input "**********"
click at [596, 326] on icon at bounding box center [591, 337] width 28 height 22
click at [1000, 190] on icon "button" at bounding box center [1002, 188] width 11 height 11
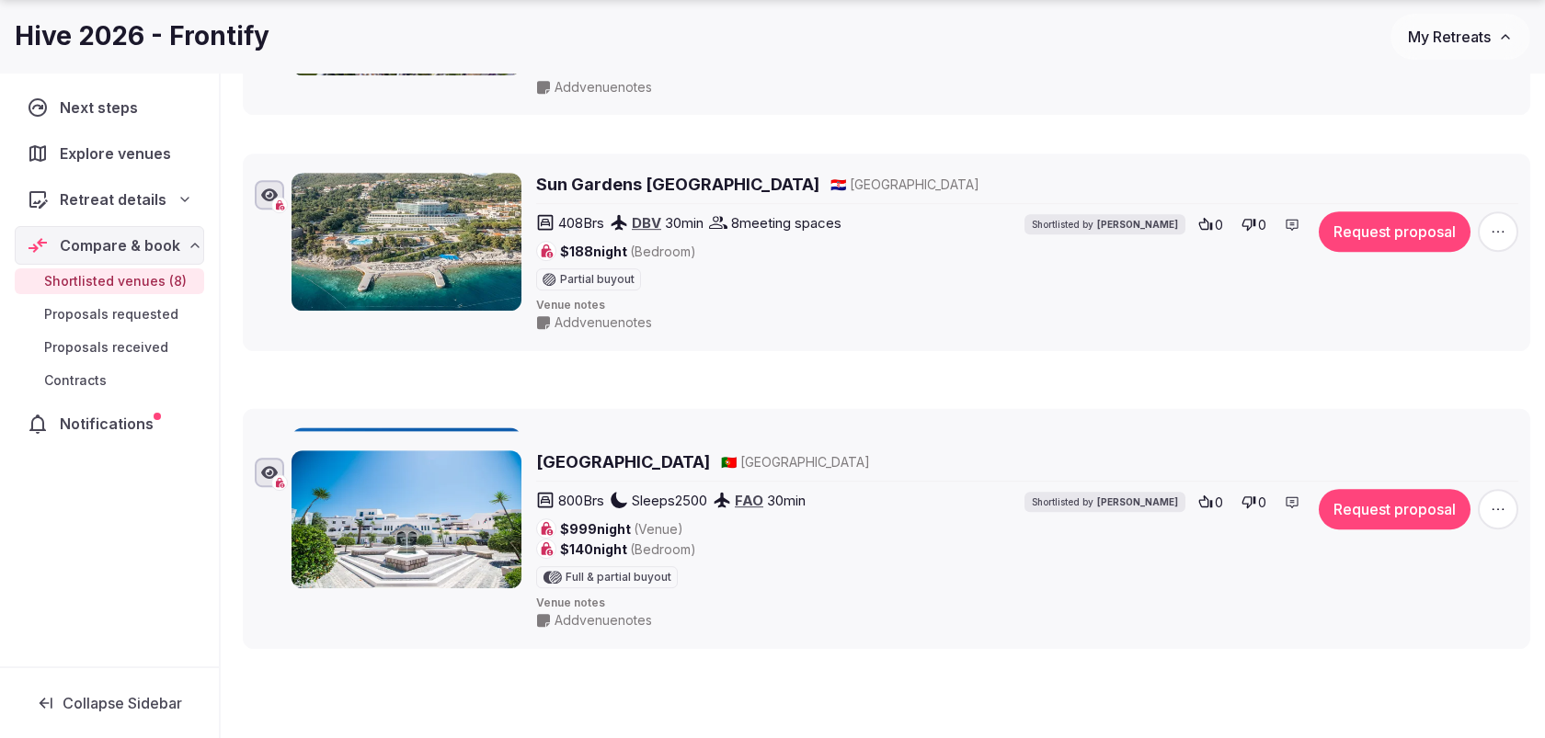
scroll to position [1692, 0]
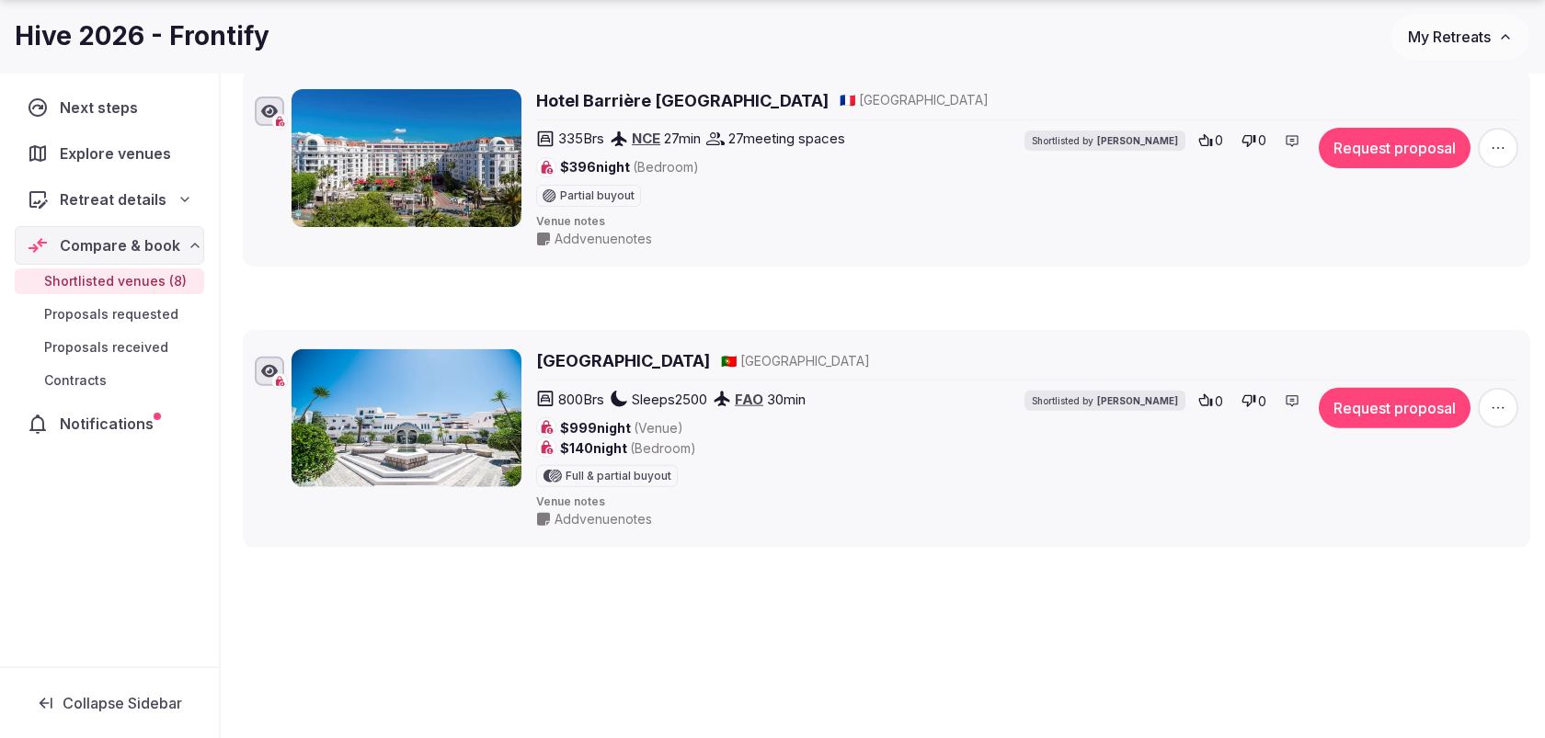
drag, startPoint x: 230, startPoint y: 493, endPoint x: 280, endPoint y: 328, distance: 171.9
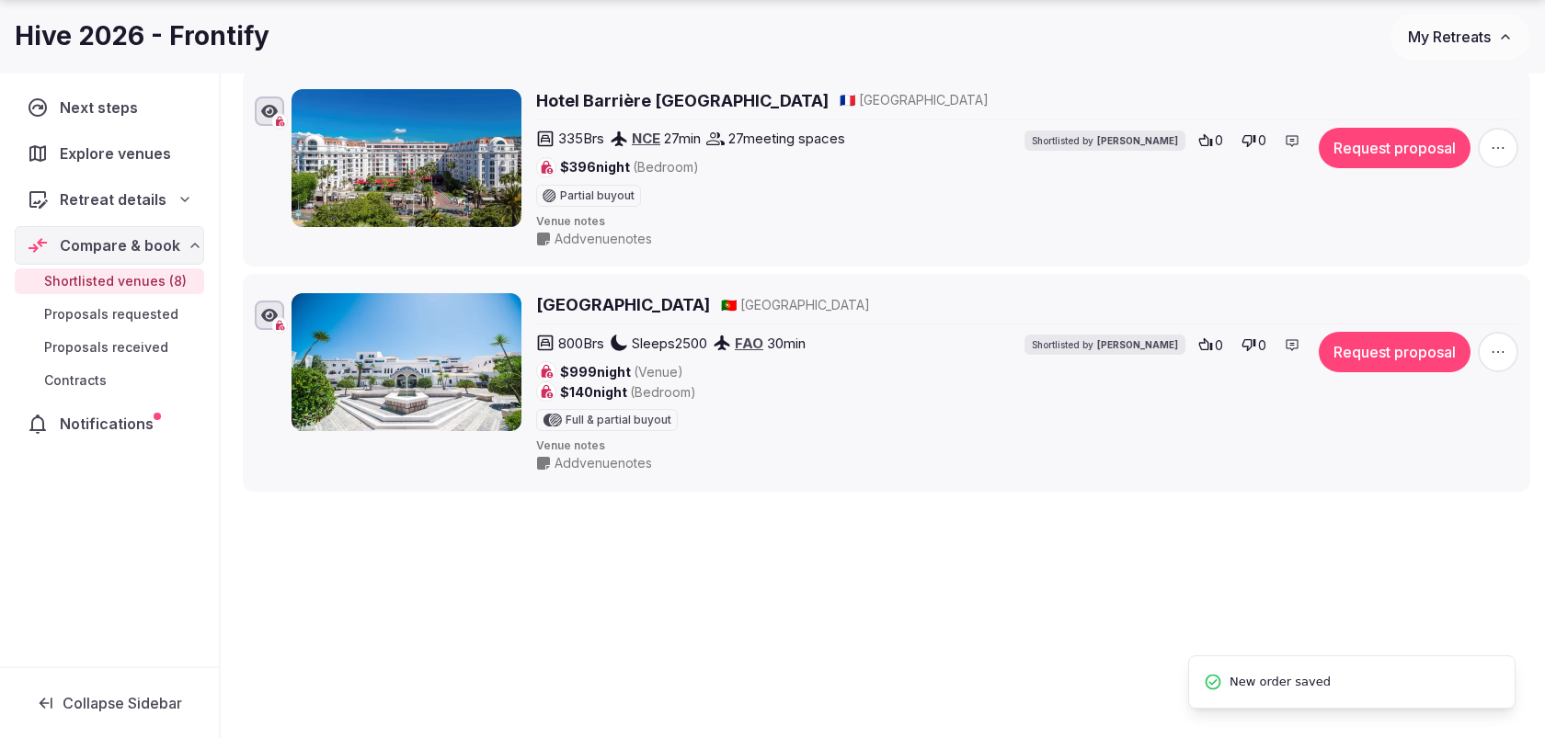
click at [230, 276] on icon at bounding box center [229, 290] width 28 height 28
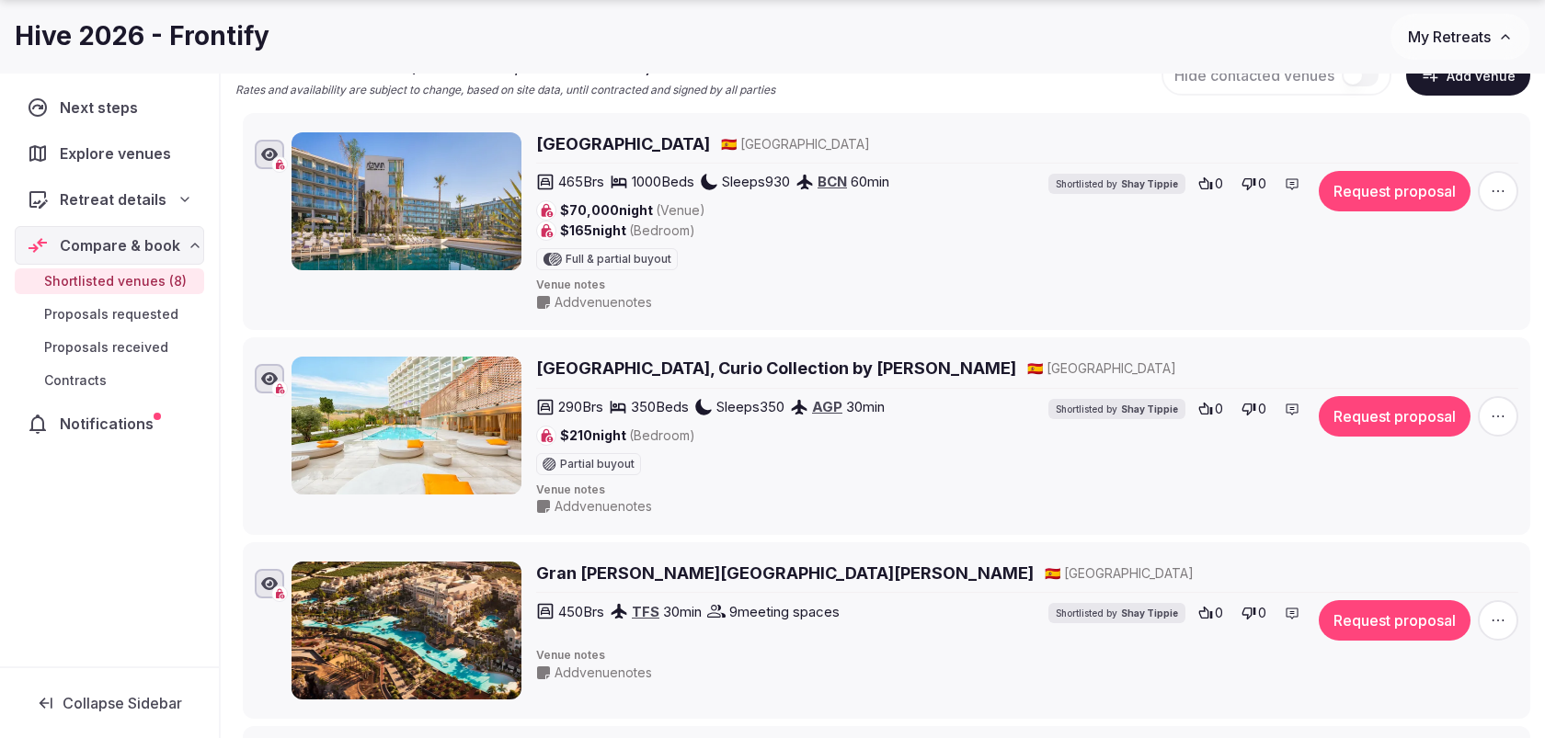
scroll to position [241, 0]
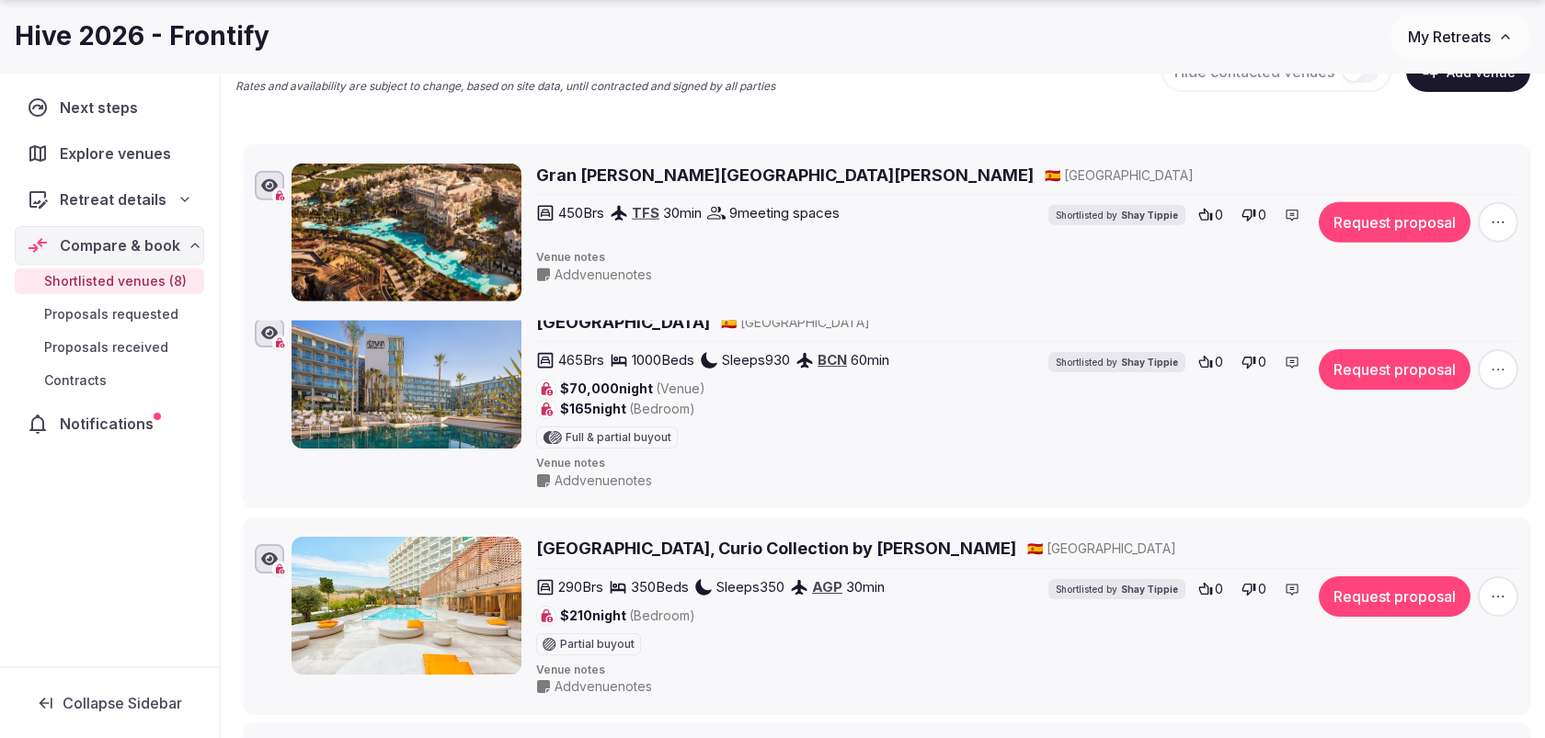
drag, startPoint x: 229, startPoint y: 551, endPoint x: 255, endPoint y: 162, distance: 389.8
click at [256, 161] on li "Gran Melia Palacio de Isora 🇪🇸 Spain 450 Brs TFS 30 min 9 meeting spaces Shortl…" at bounding box center [886, 232] width 1287 height 177
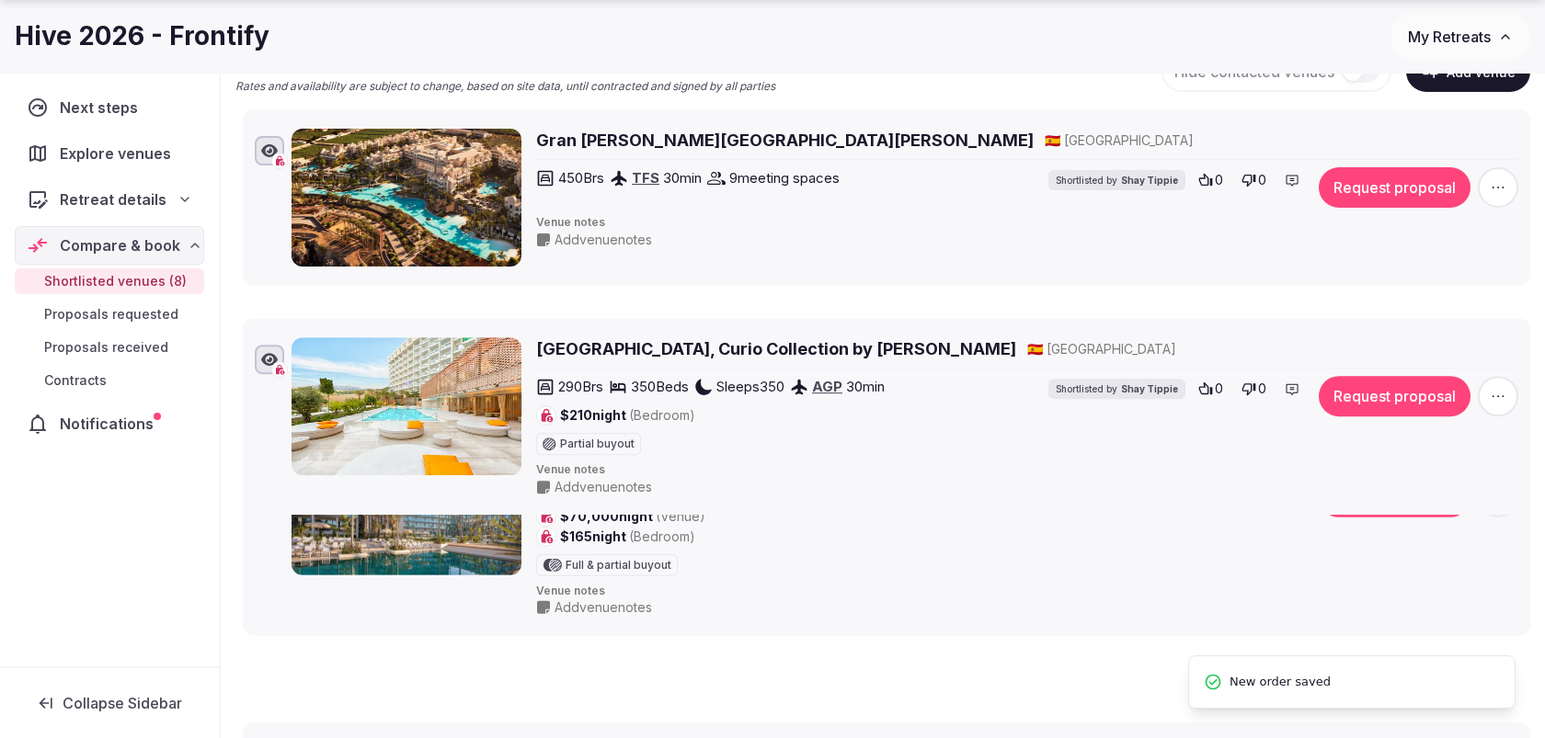
drag, startPoint x: 224, startPoint y: 530, endPoint x: 232, endPoint y: 330, distance: 199.7
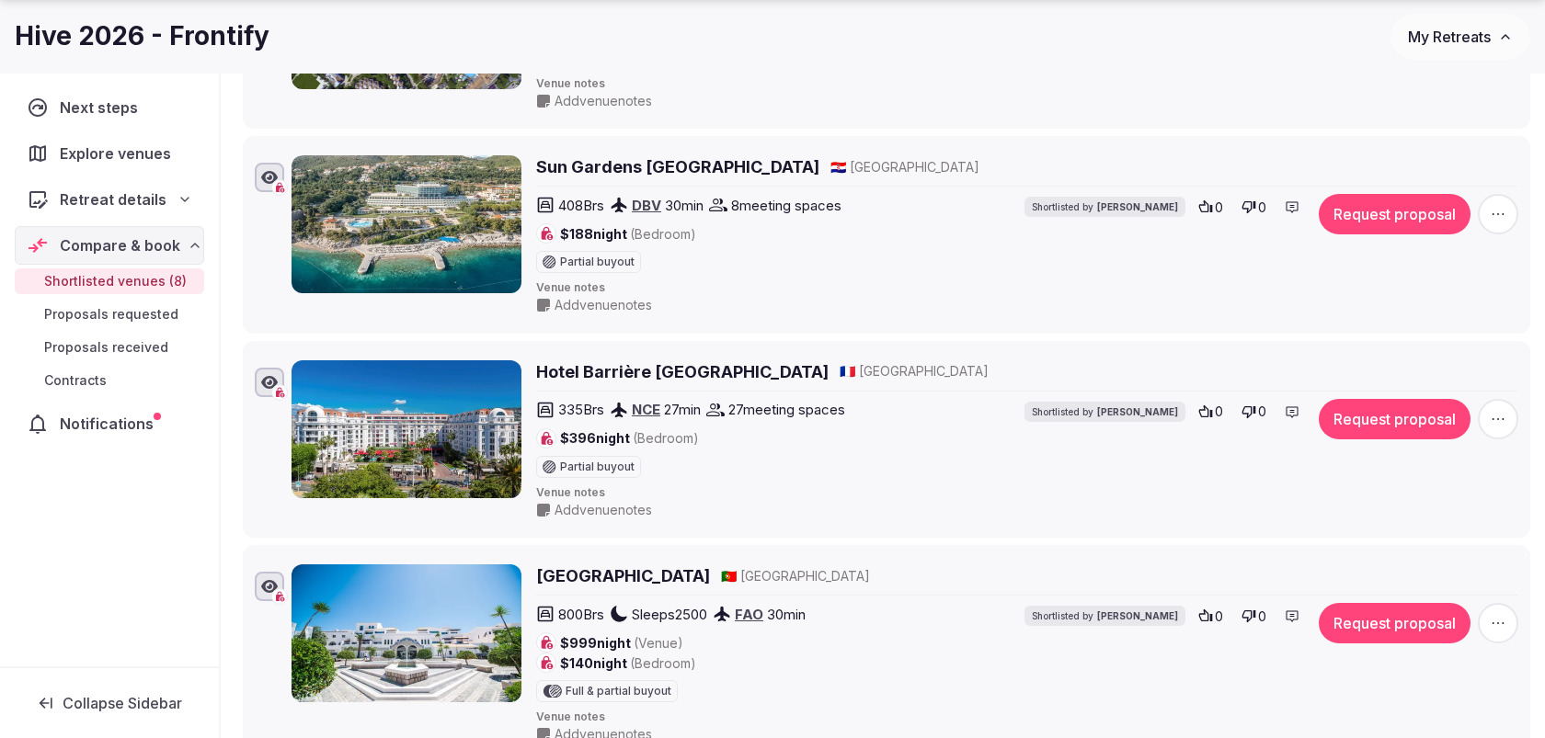
scroll to position [1422, 0]
drag, startPoint x: 531, startPoint y: 337, endPoint x: 808, endPoint y: 350, distance: 277.1
click at [808, 351] on li "Hotel Barrière Le Majestic Cannes 🇫🇷 France 335 Brs NCE 27 min 27 meeting space…" at bounding box center [886, 439] width 1287 height 198
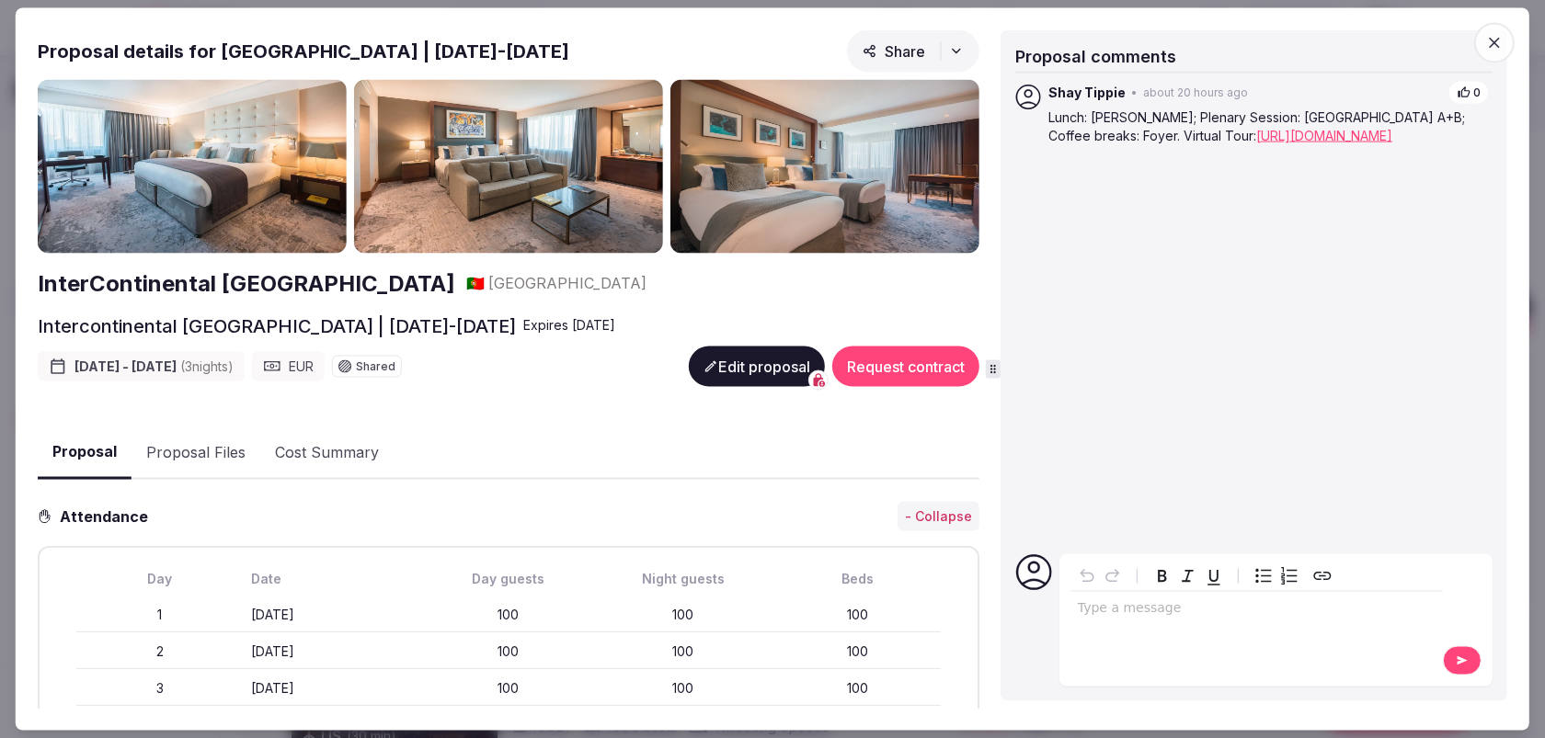
scroll to position [1160, 0]
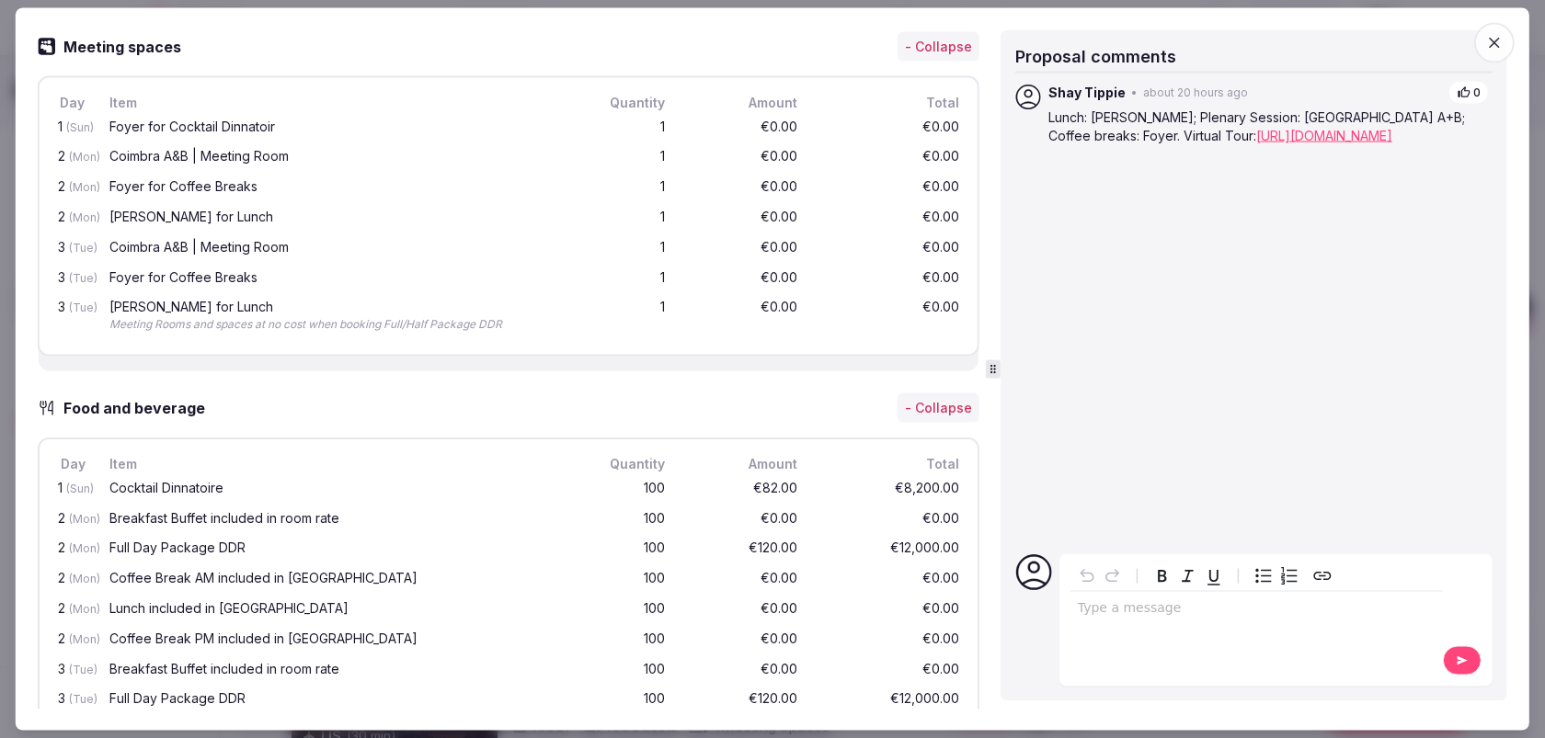
click at [1490, 36] on icon "button" at bounding box center [1494, 42] width 18 height 18
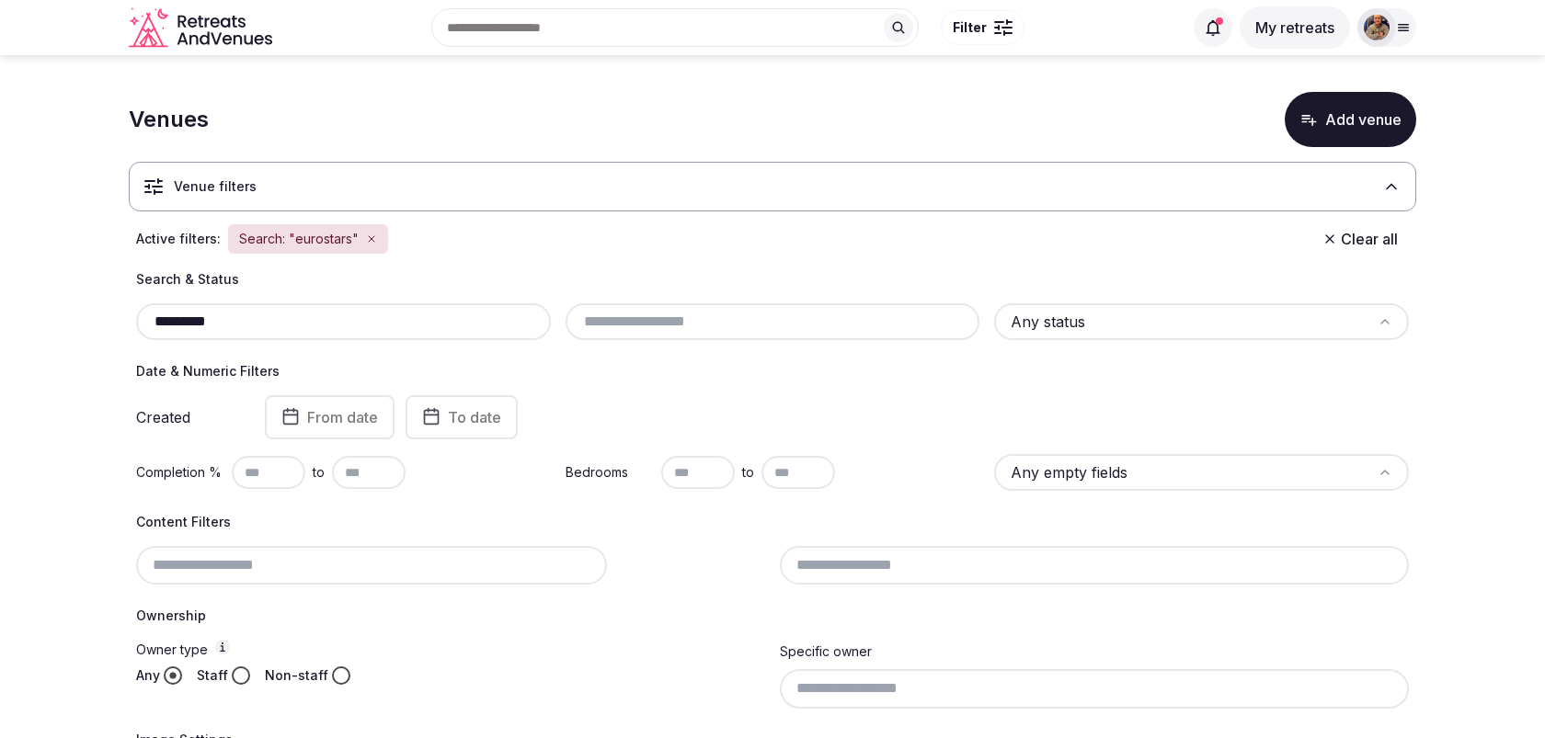
click at [379, 238] on div "Search: "eurostars"" at bounding box center [308, 238] width 160 height 29
click at [366, 238] on icon "button" at bounding box center [371, 239] width 11 height 11
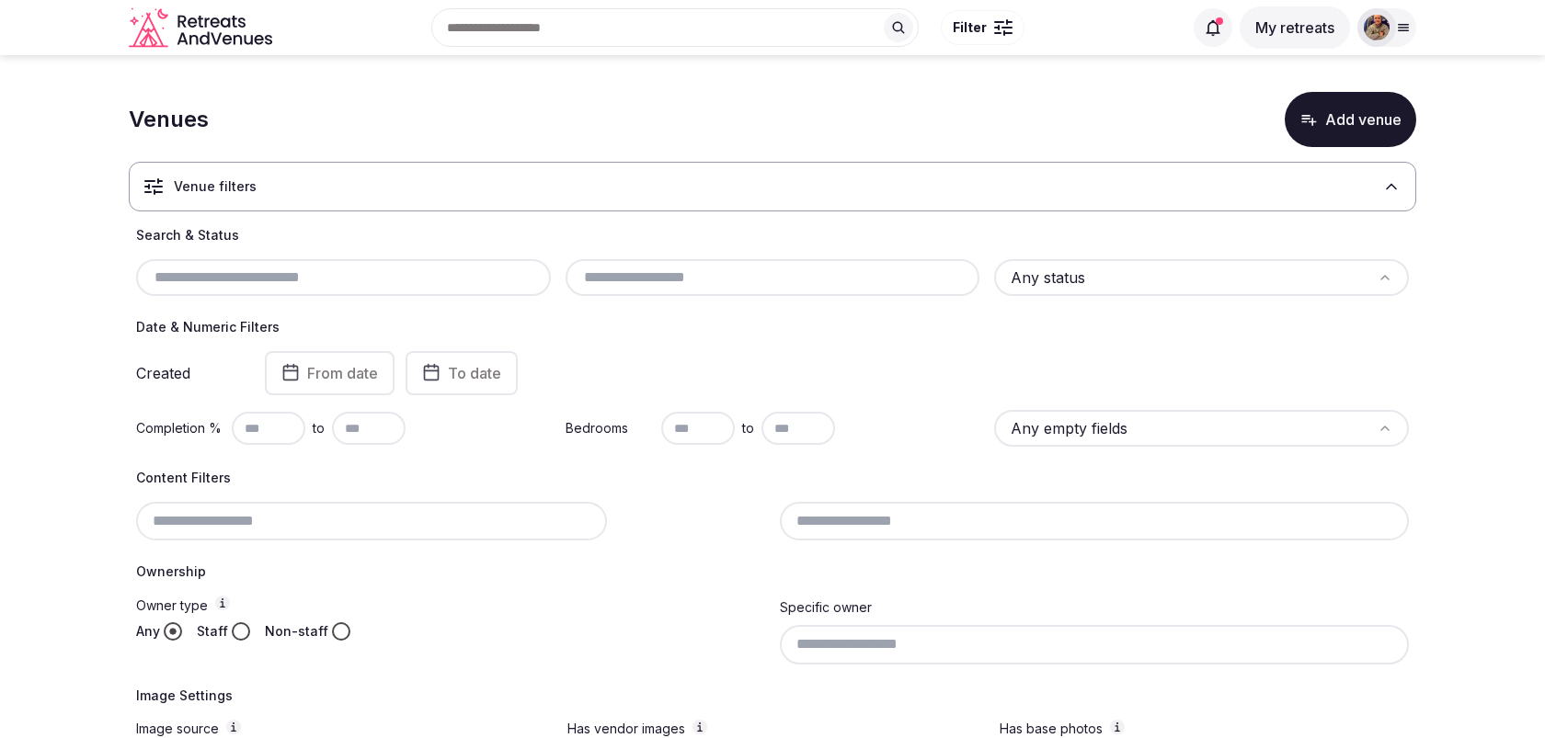
click at [347, 268] on input "text" at bounding box center [343, 278] width 400 height 22
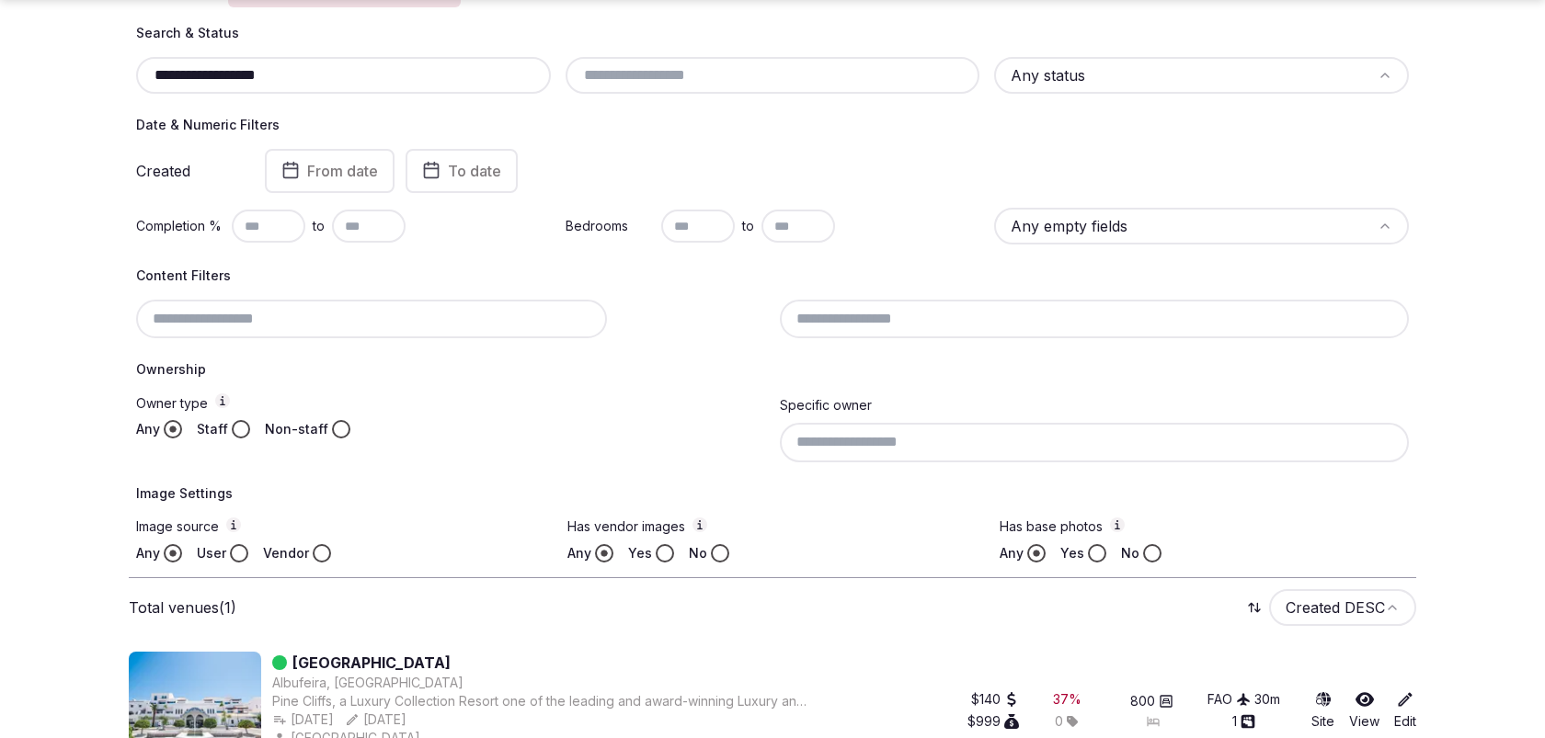
scroll to position [289, 0]
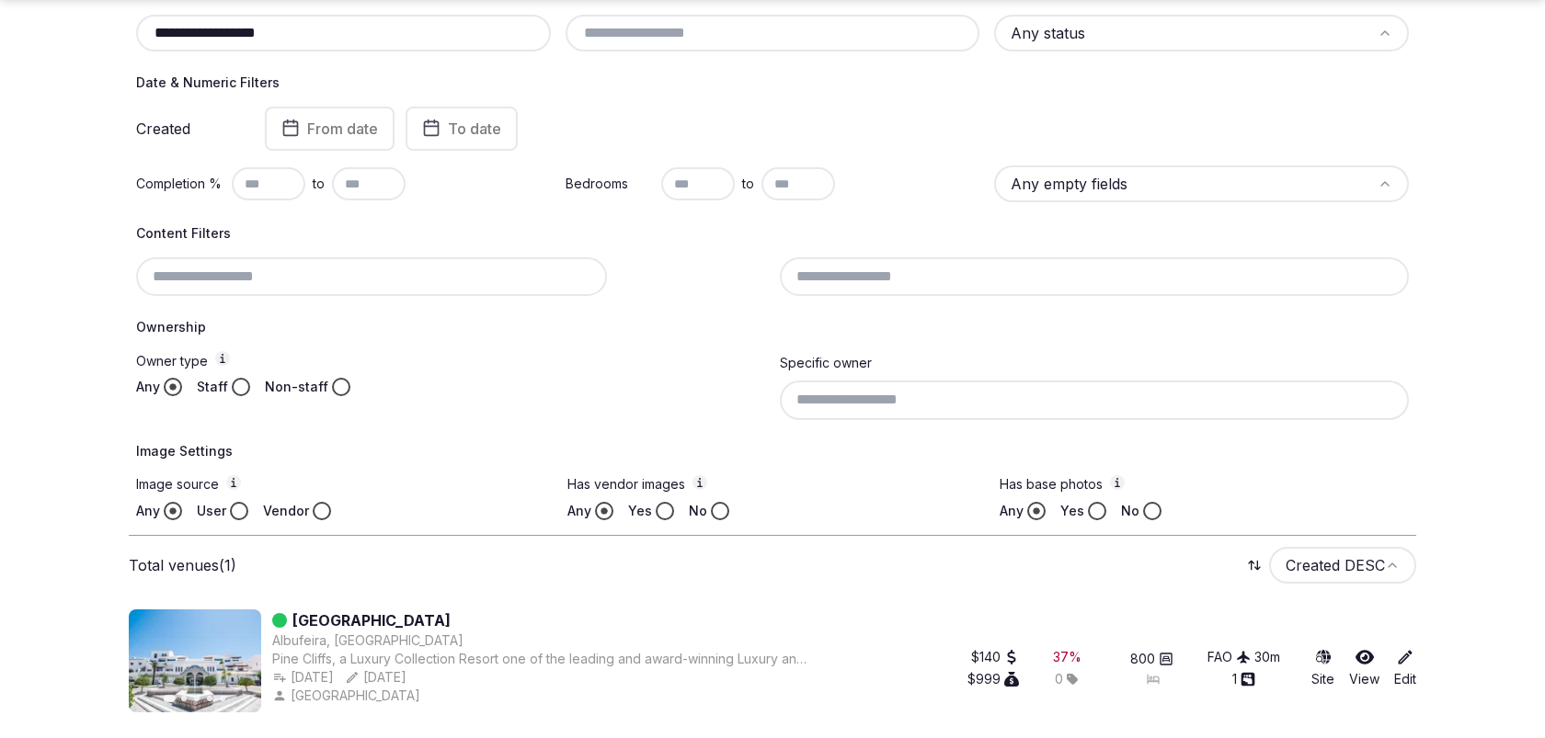
type input "**********"
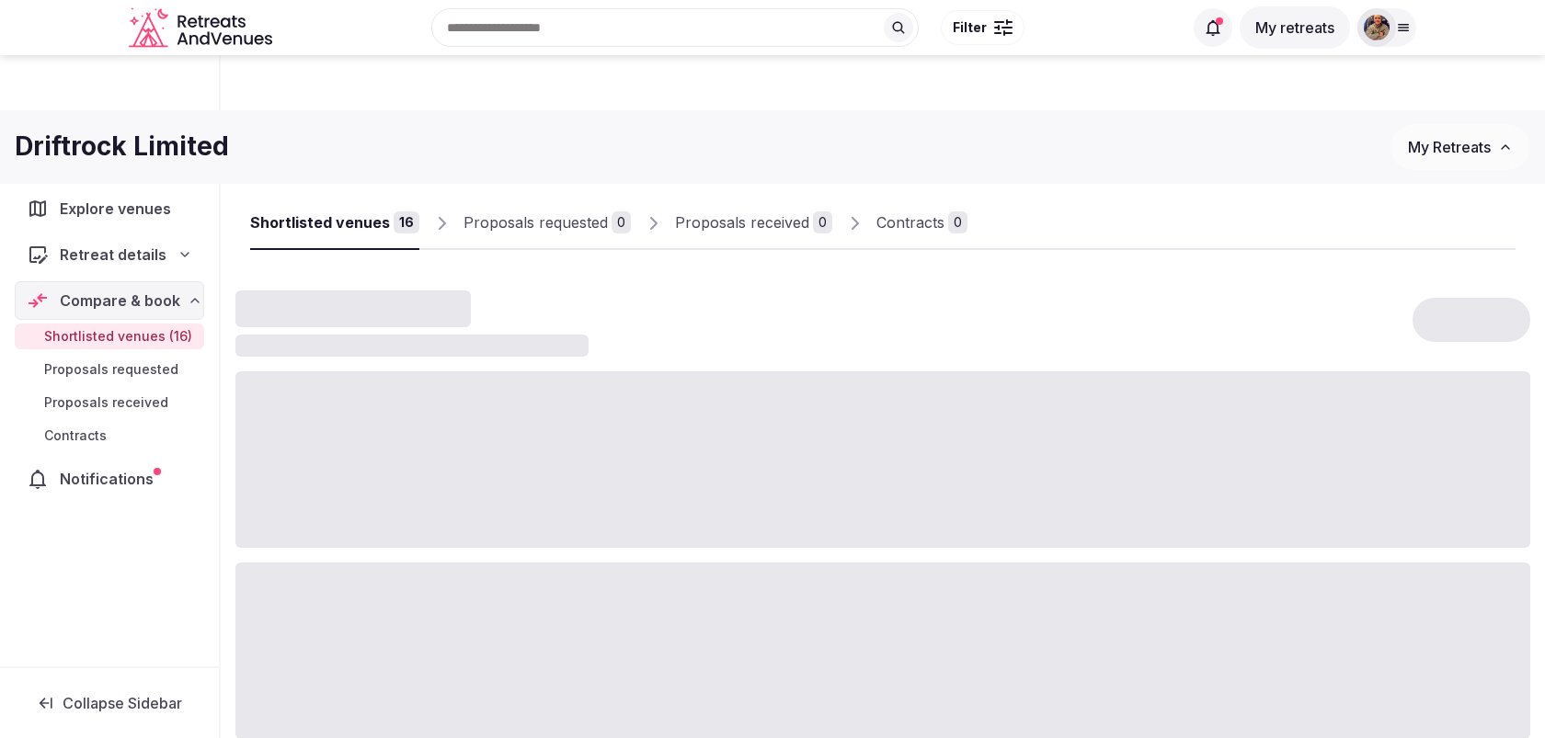
scroll to position [405, 0]
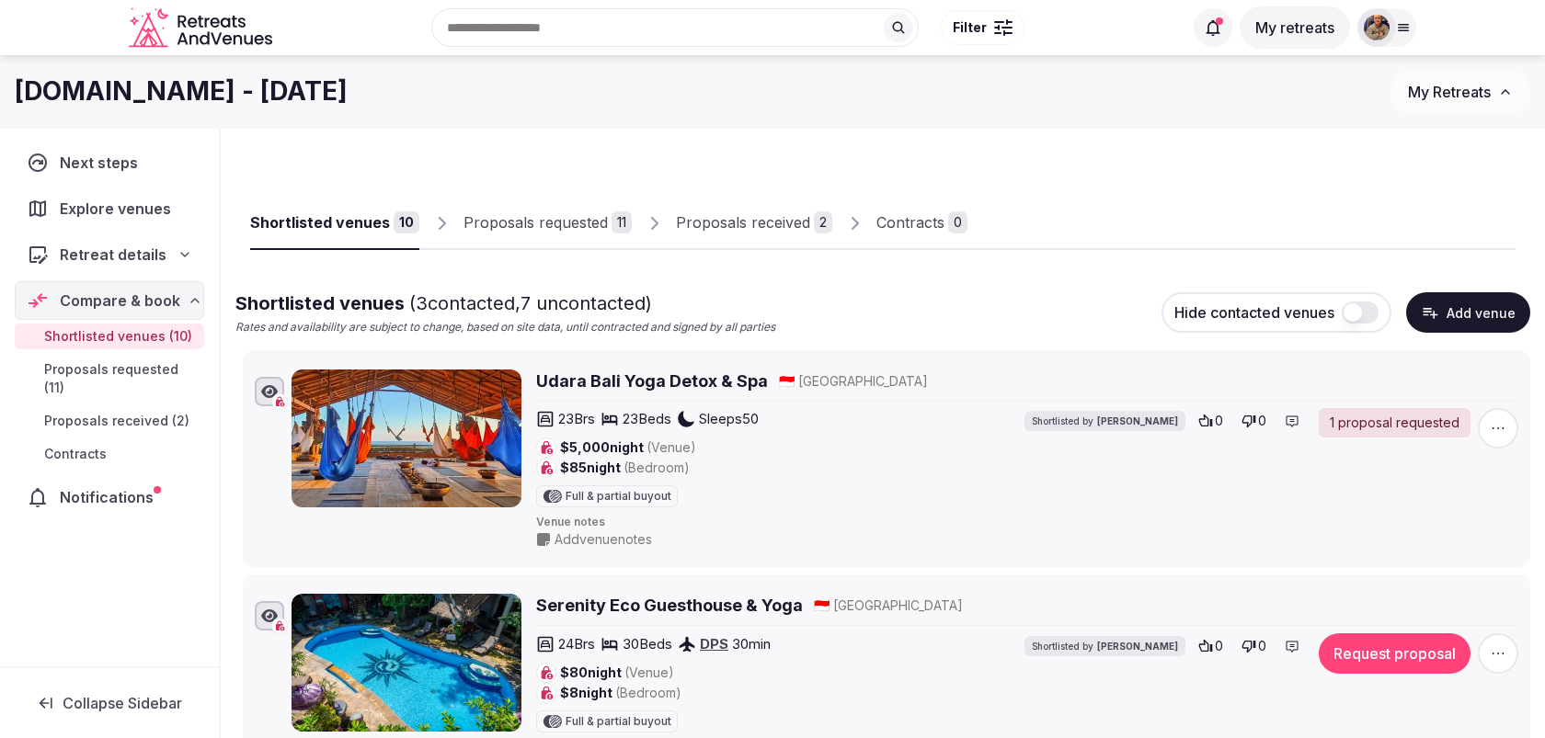
click at [601, 211] on link "Proposals requested 11" at bounding box center [547, 223] width 168 height 53
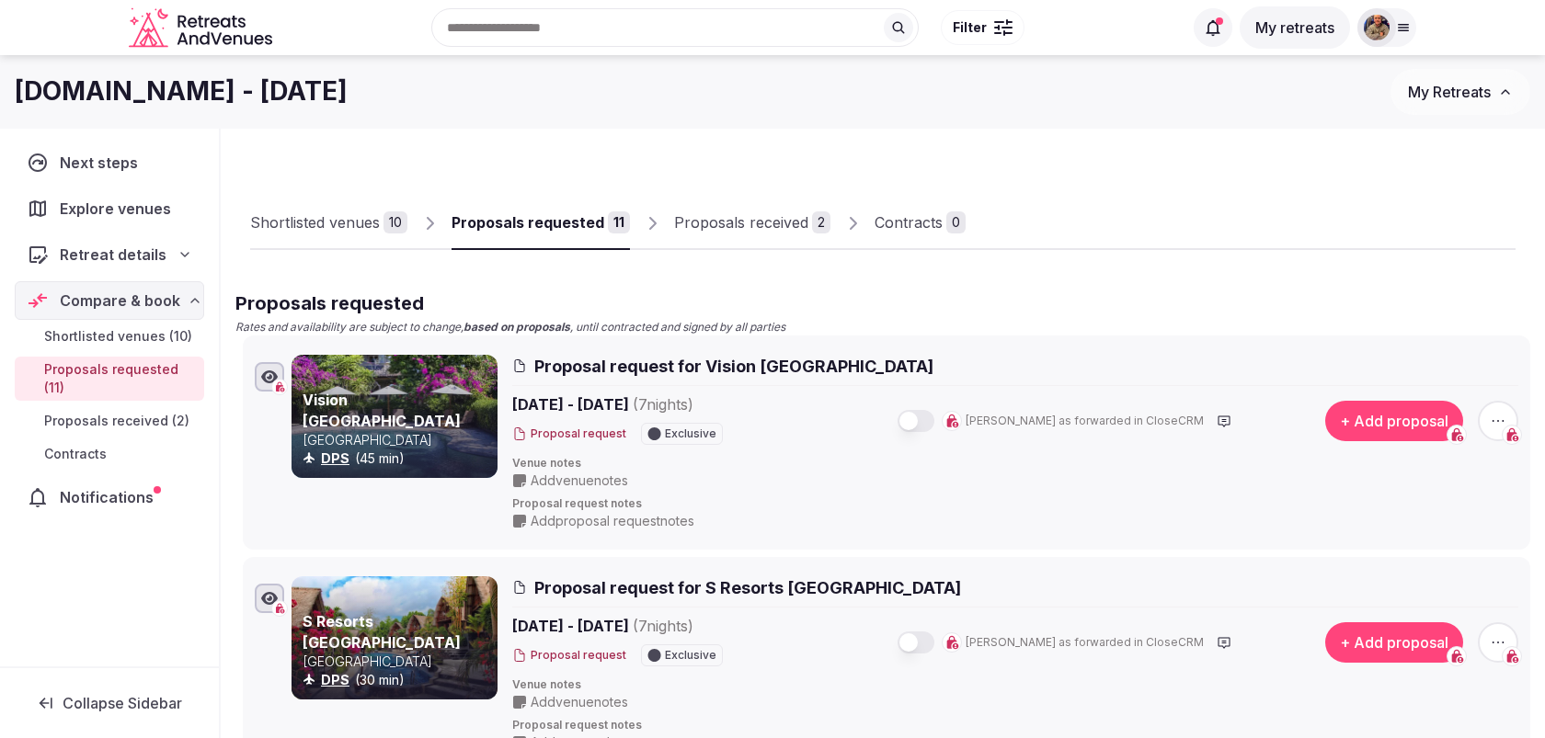
click at [934, 411] on button "button" at bounding box center [915, 421] width 37 height 22
click at [952, 655] on div "Apr 7th - 14th, 2026 ( 7 night s ) Proposal request Exclusive Mark as forwarded…" at bounding box center [897, 642] width 771 height 55
click at [934, 642] on button "button" at bounding box center [915, 643] width 37 height 22
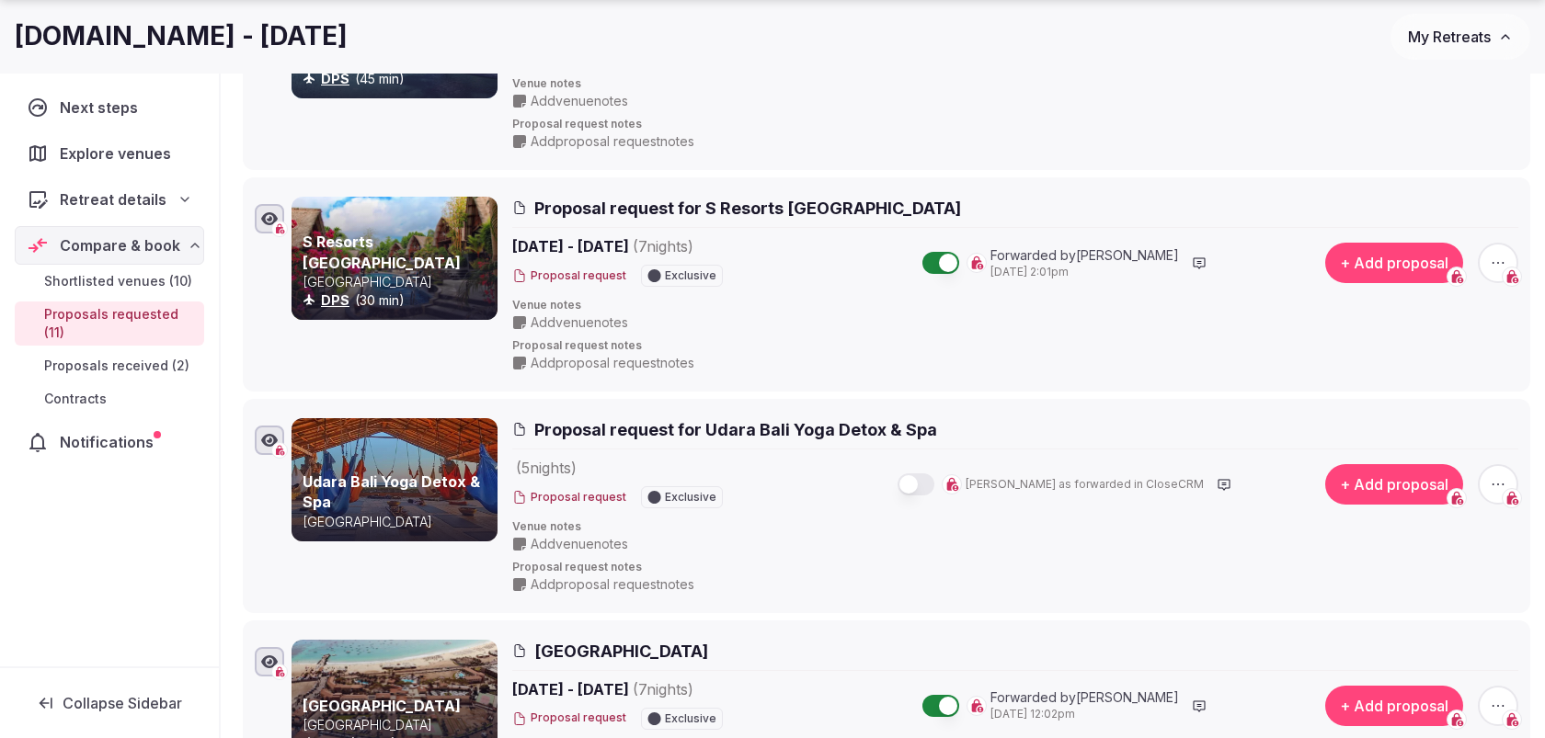
scroll to position [407, 0]
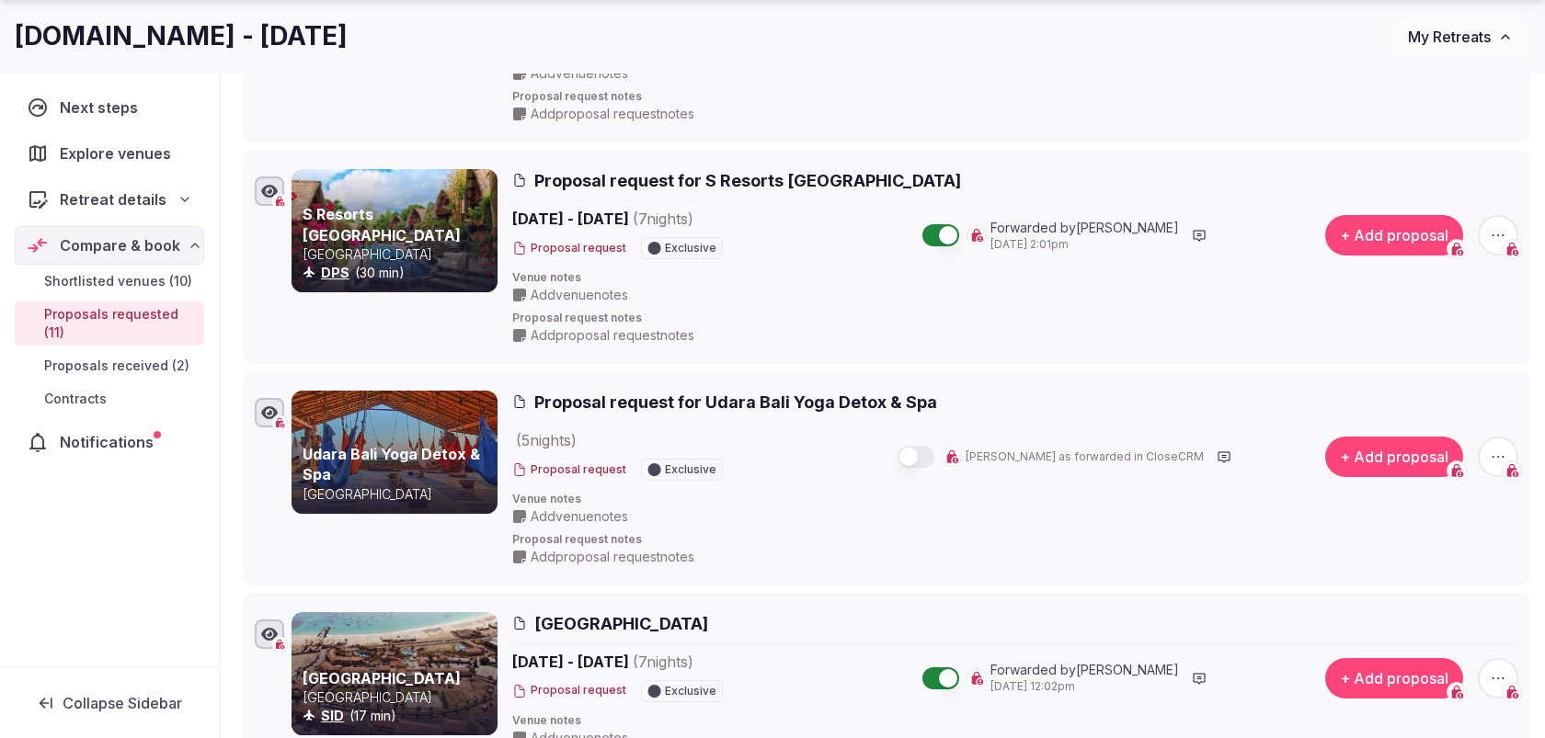
click at [934, 455] on button "button" at bounding box center [915, 457] width 37 height 22
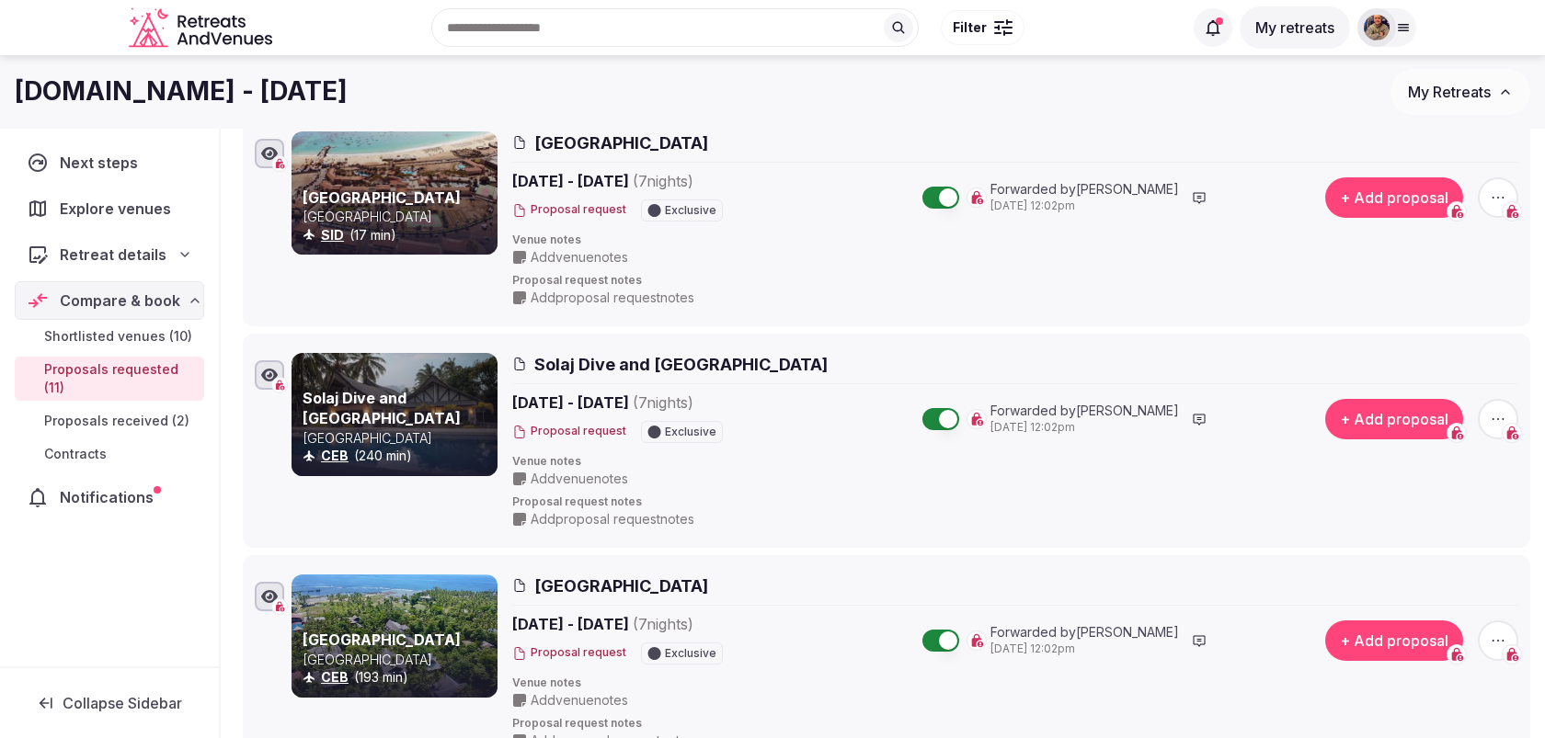
scroll to position [903, 0]
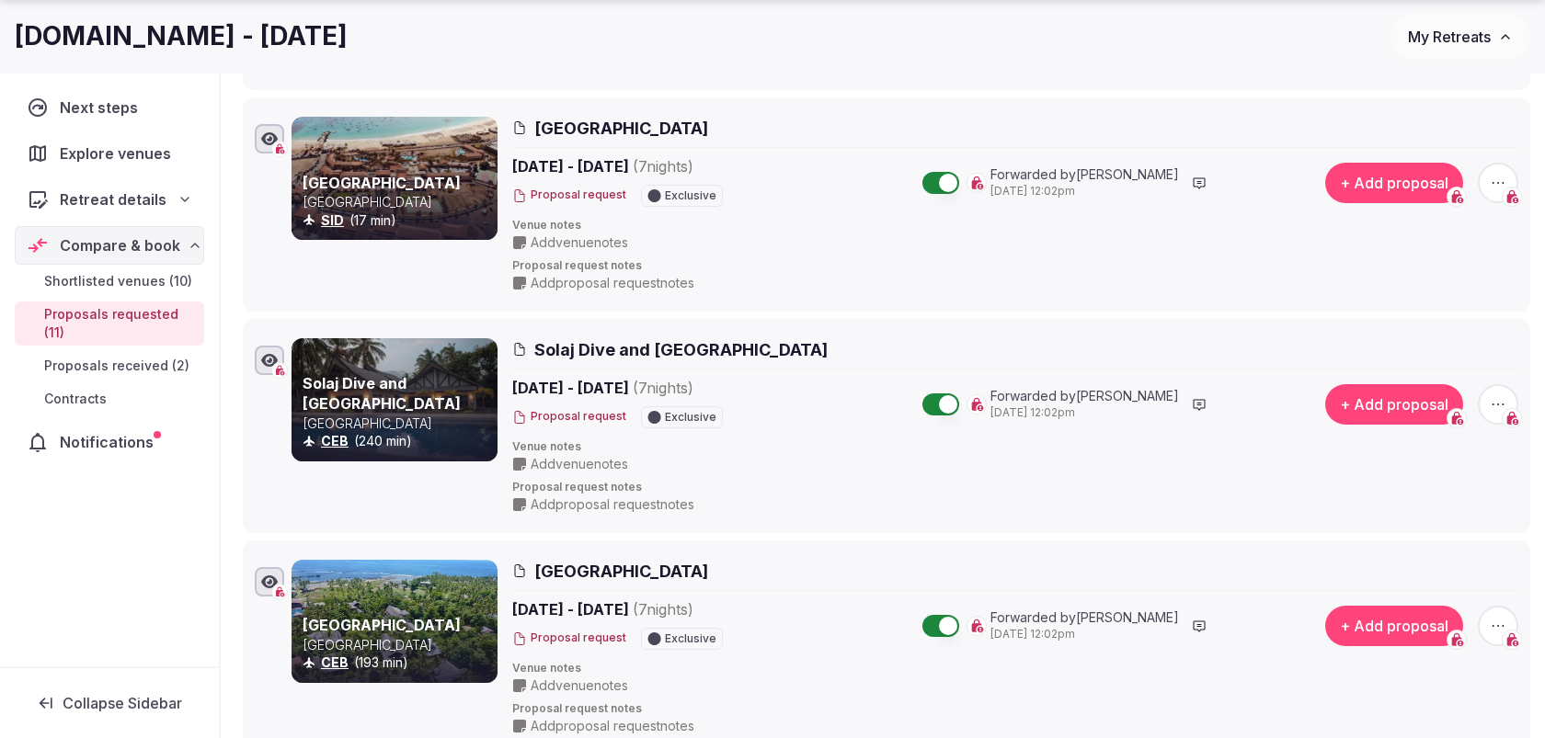
click at [1499, 402] on icon "button" at bounding box center [1498, 404] width 18 height 18
click at [1435, 293] on button "Withdraw proposal request" at bounding box center [1429, 287] width 211 height 29
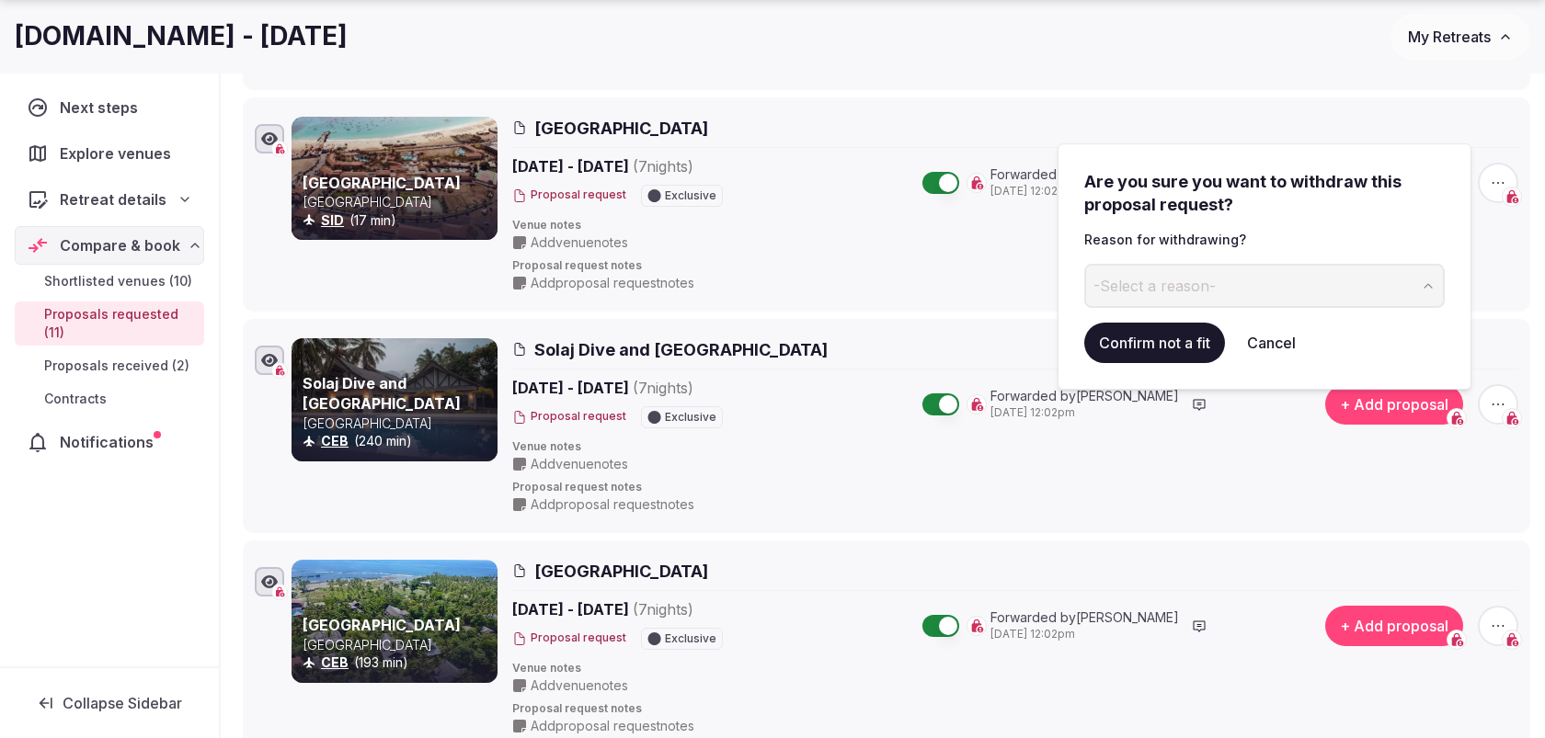
click at [1303, 299] on button "-Select a reason-" at bounding box center [1264, 286] width 360 height 44
click at [1191, 273] on input "**********" at bounding box center [1249, 286] width 330 height 44
type input "**********"
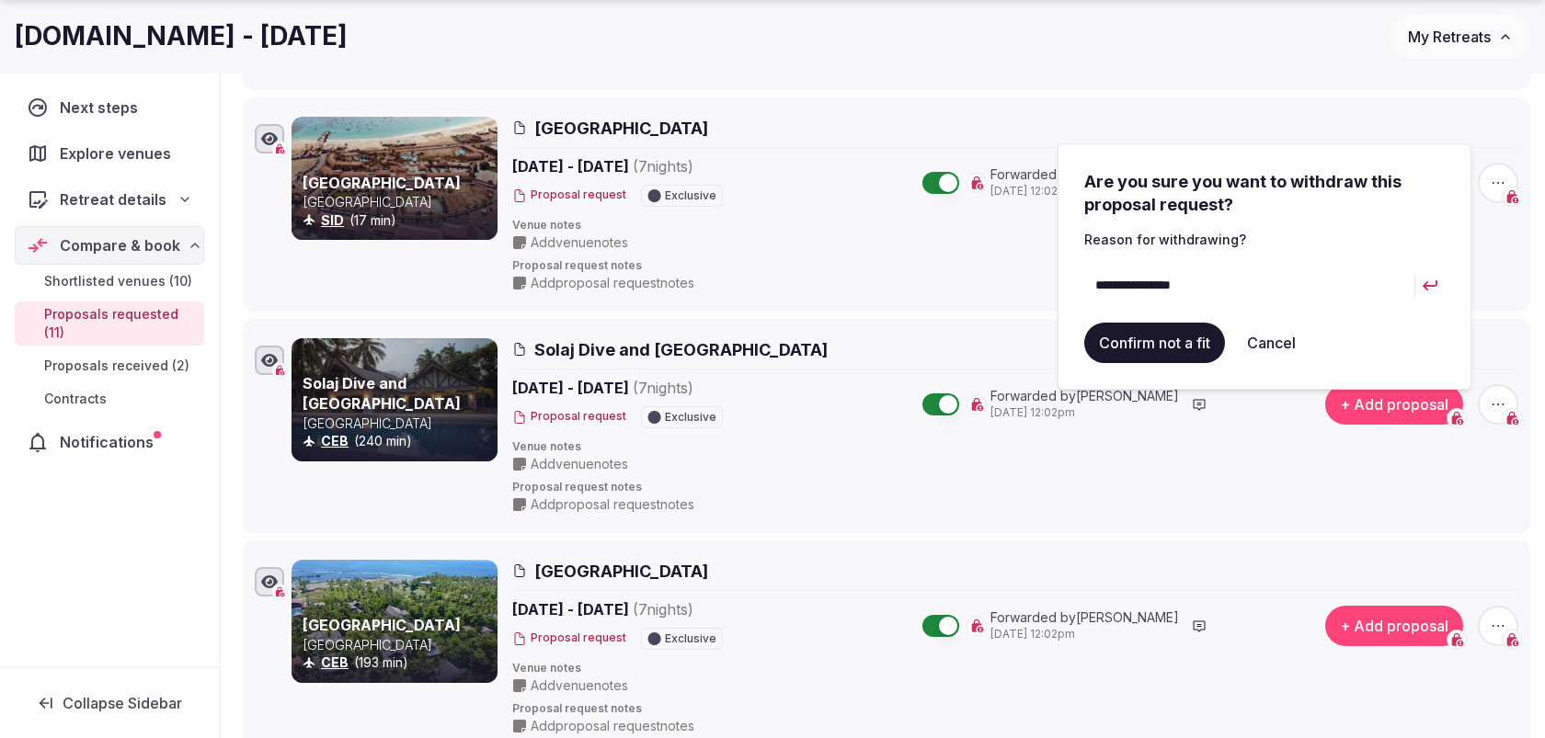
click at [1159, 347] on button "Confirm not a fit" at bounding box center [1154, 343] width 141 height 40
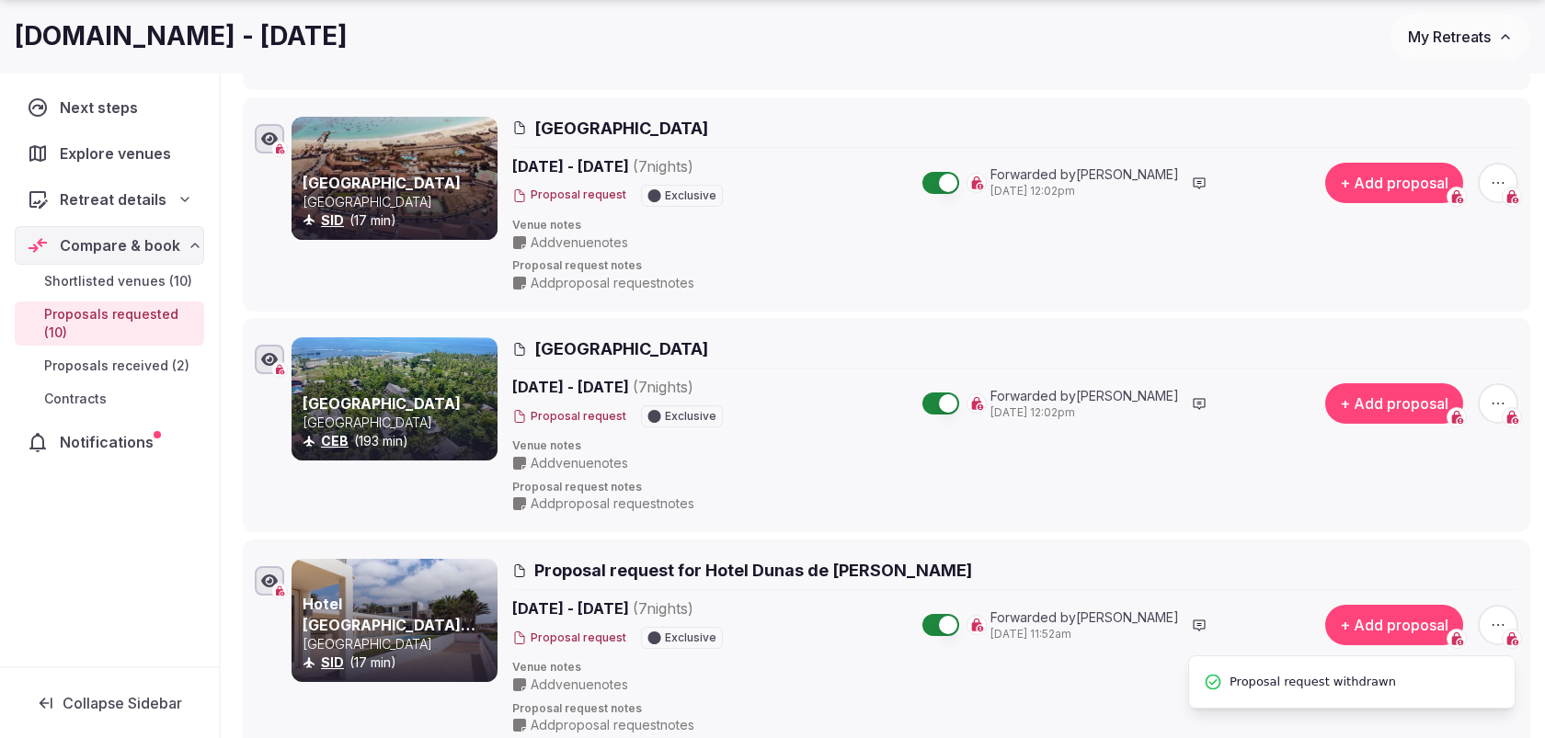
scroll to position [70, 0]
click at [1510, 394] on span "button" at bounding box center [1498, 404] width 40 height 40
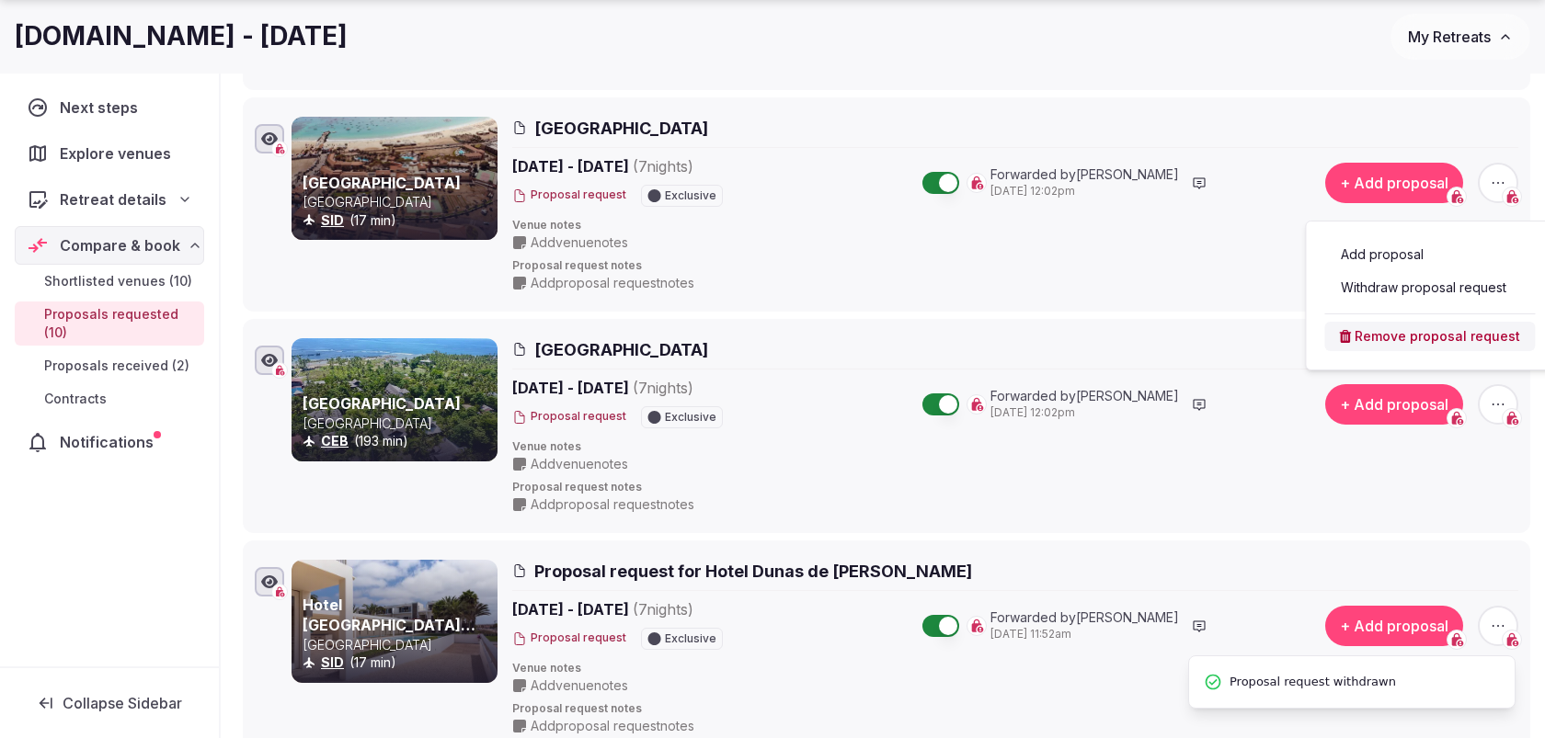
click at [1433, 291] on button "Withdraw proposal request" at bounding box center [1429, 287] width 211 height 29
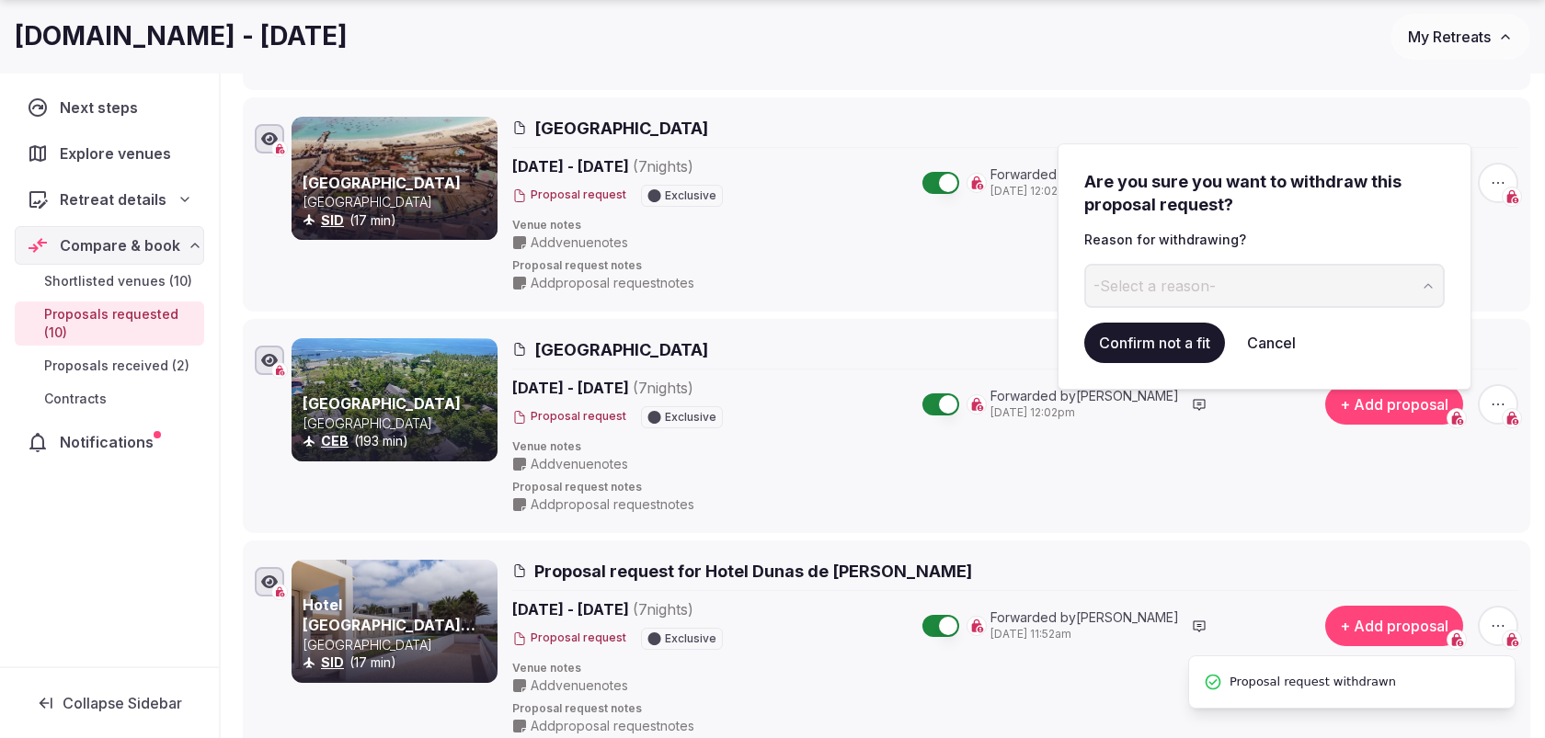
click at [1253, 279] on button "-Select a reason-" at bounding box center [1264, 286] width 360 height 44
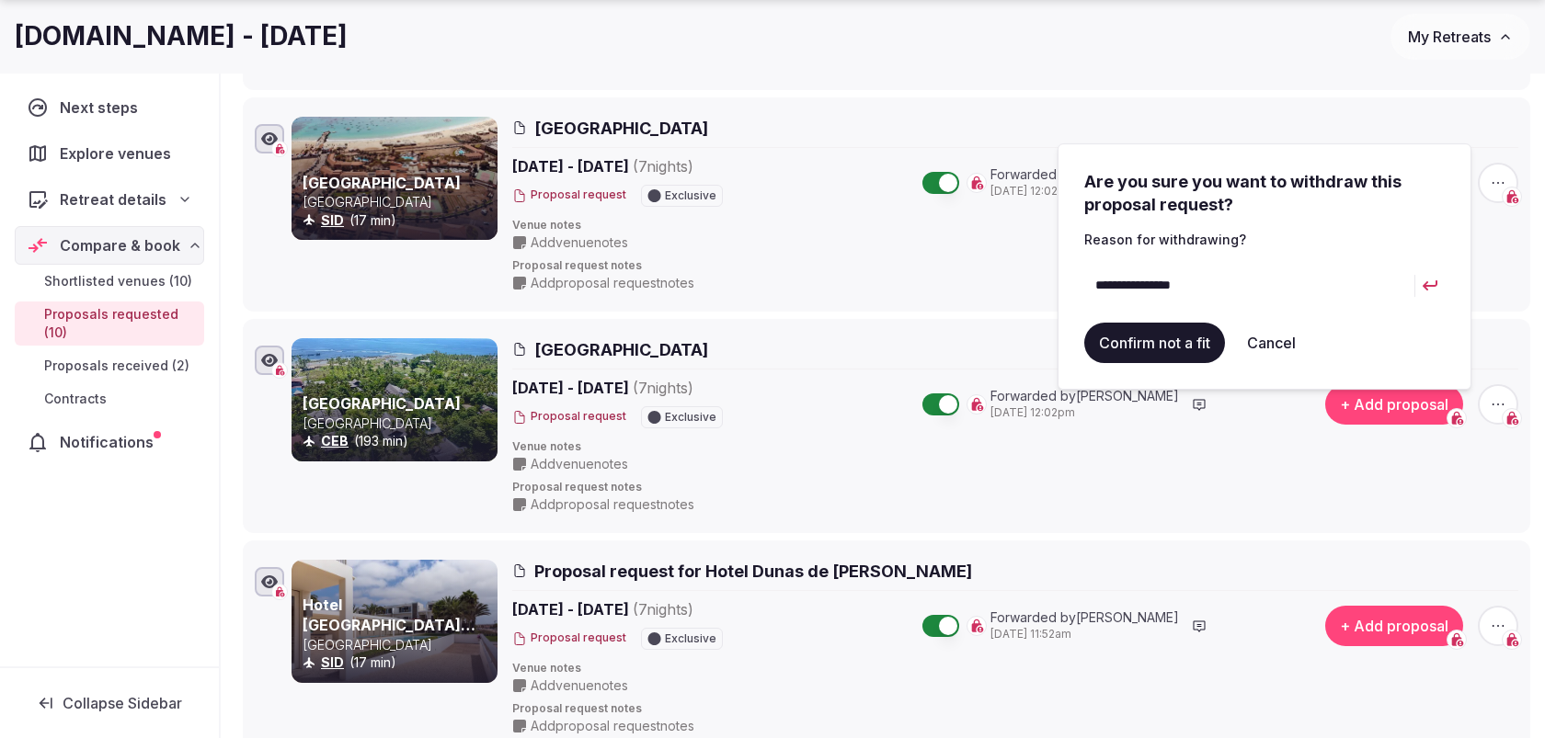
type input "**********"
click at [1174, 342] on button "Confirm not a fit" at bounding box center [1154, 343] width 141 height 40
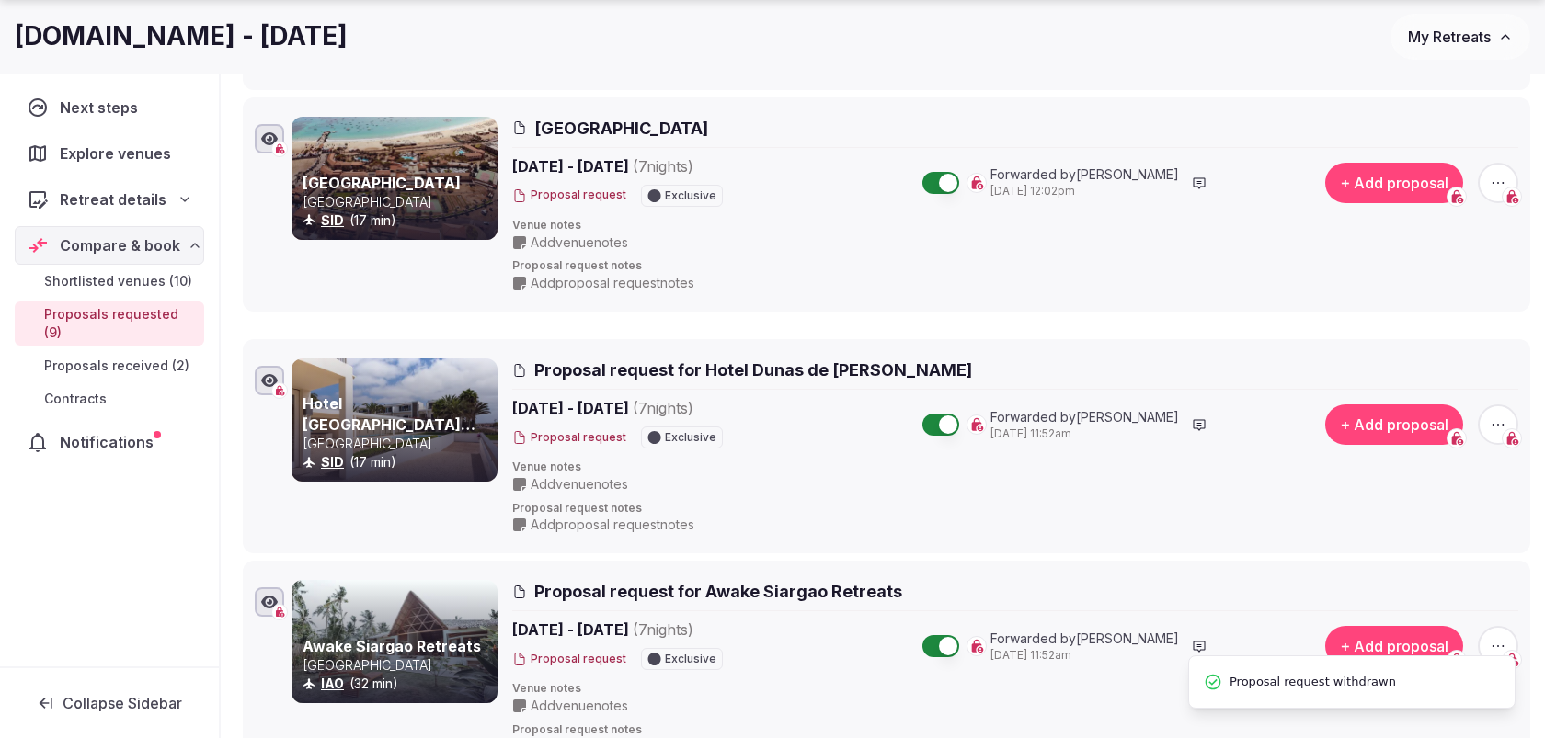
scroll to position [66, 0]
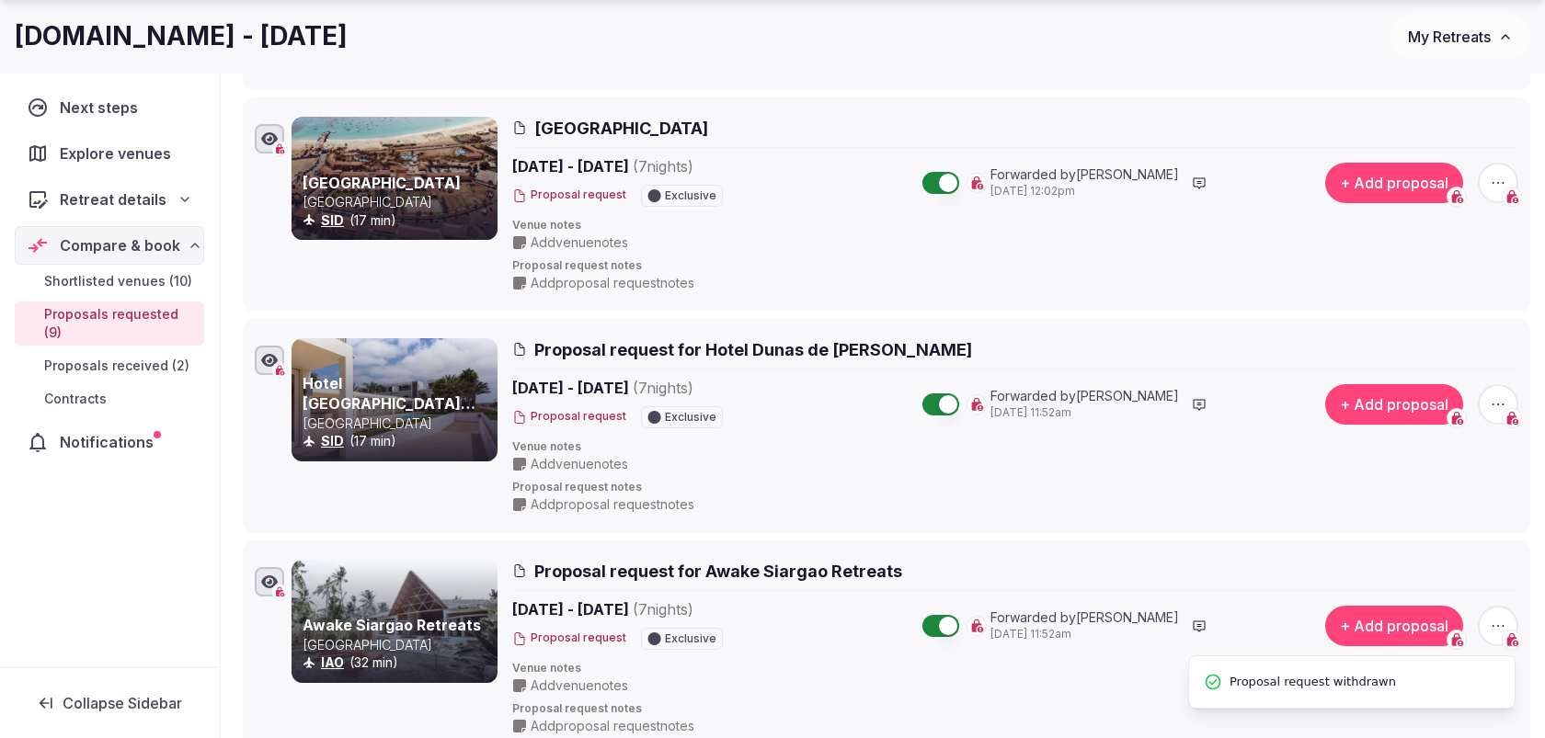
click at [1491, 401] on icon "button" at bounding box center [1498, 404] width 18 height 18
click at [1382, 301] on button "Withdraw proposal request" at bounding box center [1429, 287] width 211 height 29
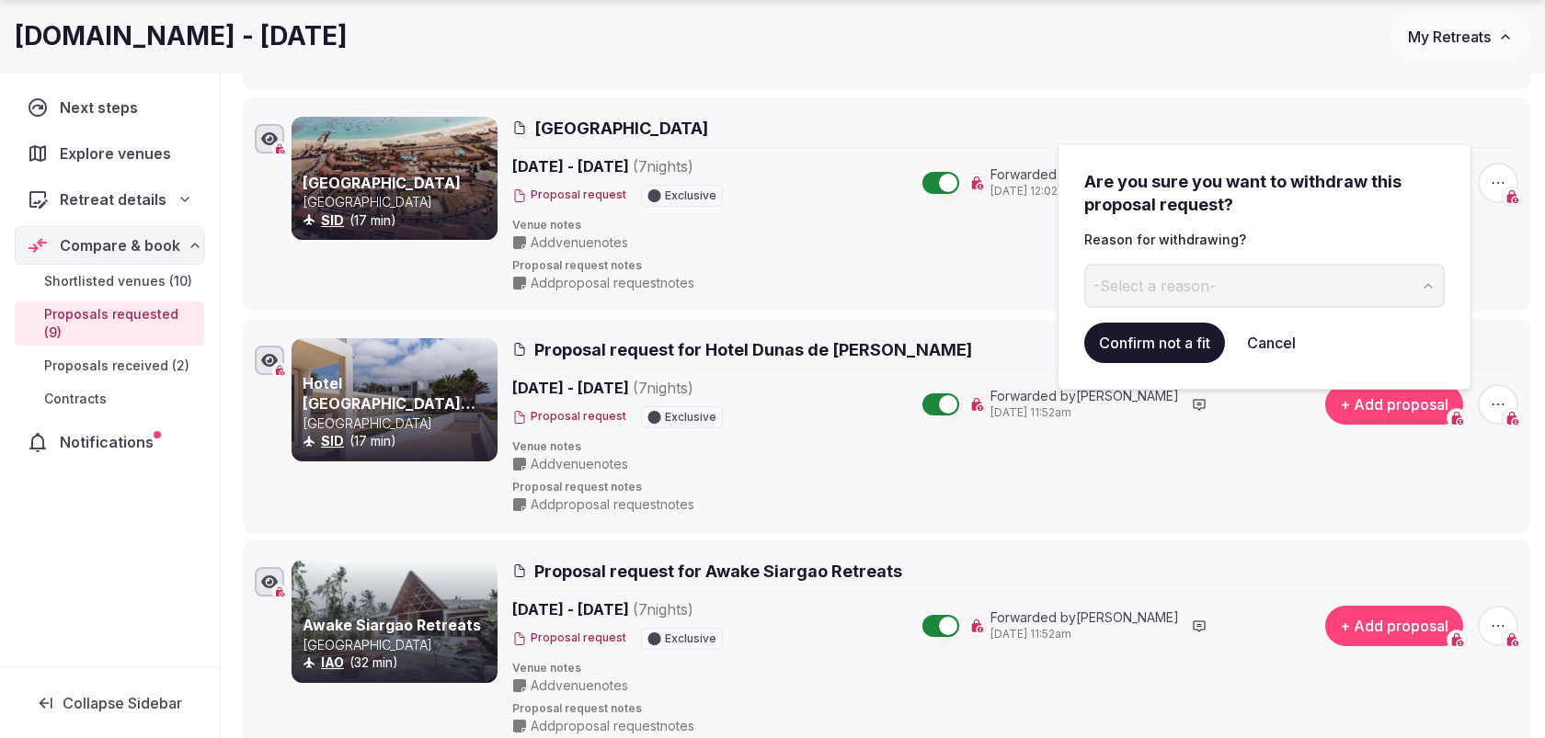
click at [1262, 280] on button "-Select a reason-" at bounding box center [1264, 286] width 360 height 44
type input "**********"
click at [1173, 340] on button "Confirm not a fit" at bounding box center [1154, 343] width 141 height 40
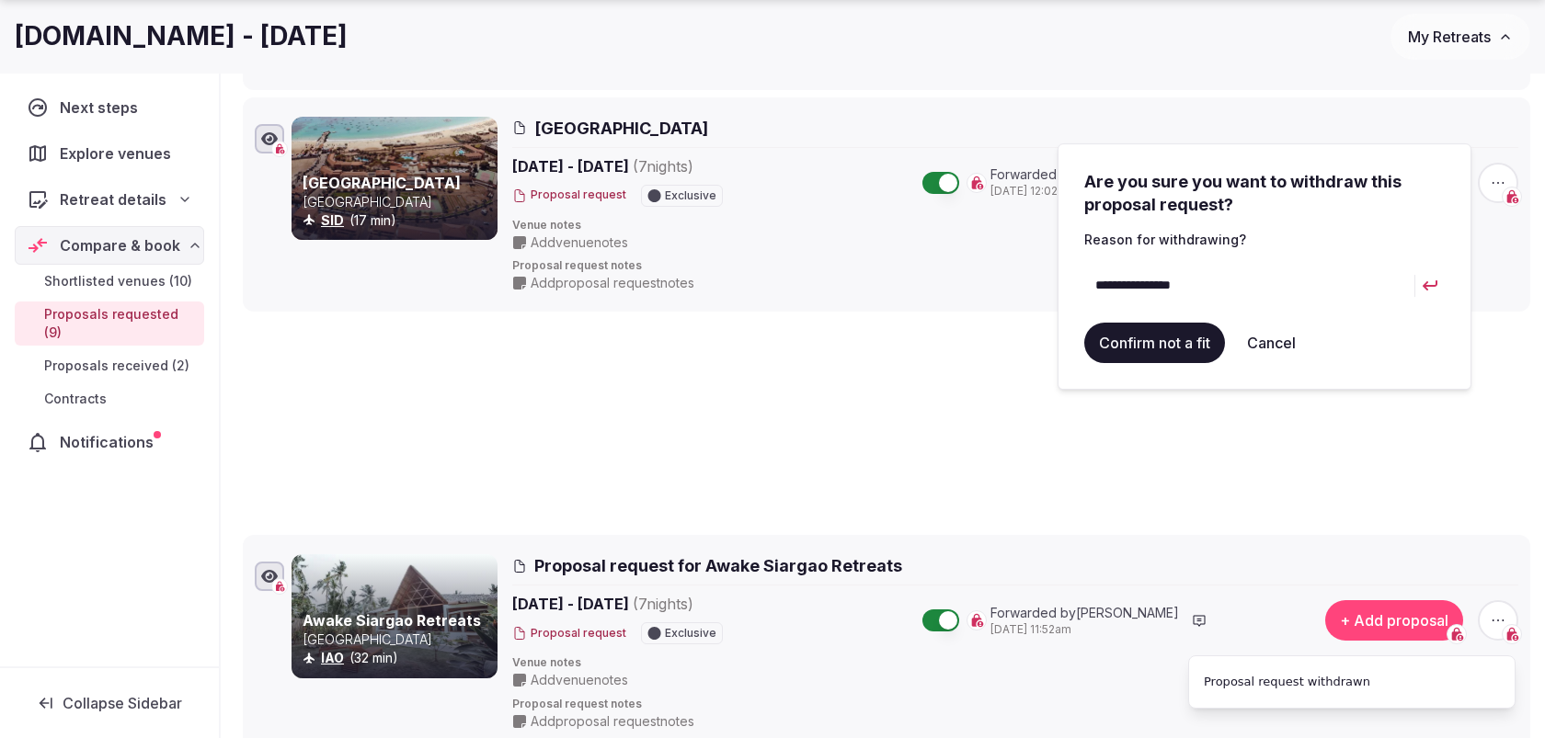
scroll to position [65, 0]
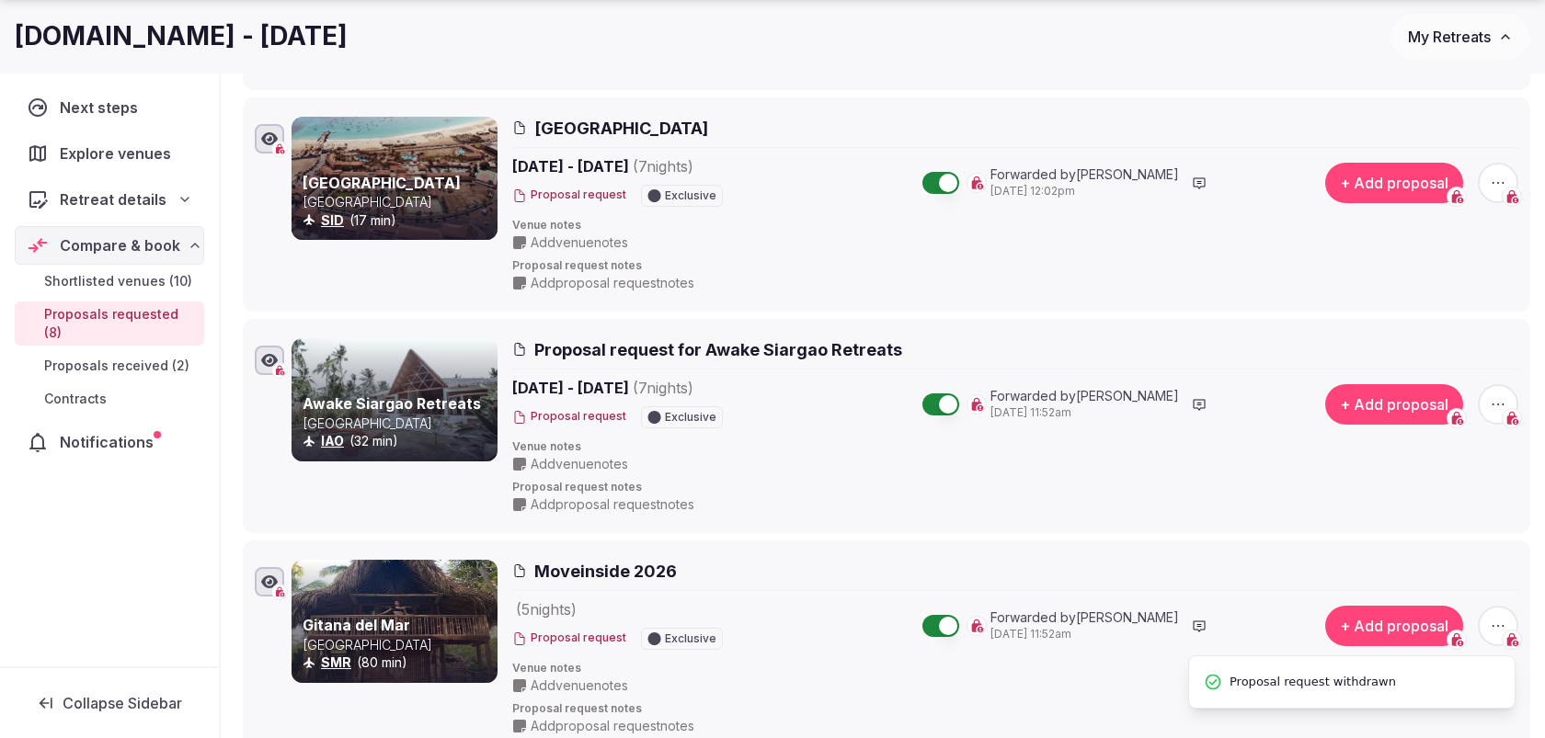
click at [1495, 395] on icon "button" at bounding box center [1498, 404] width 18 height 18
click at [1443, 288] on button "Withdraw proposal request" at bounding box center [1429, 287] width 211 height 29
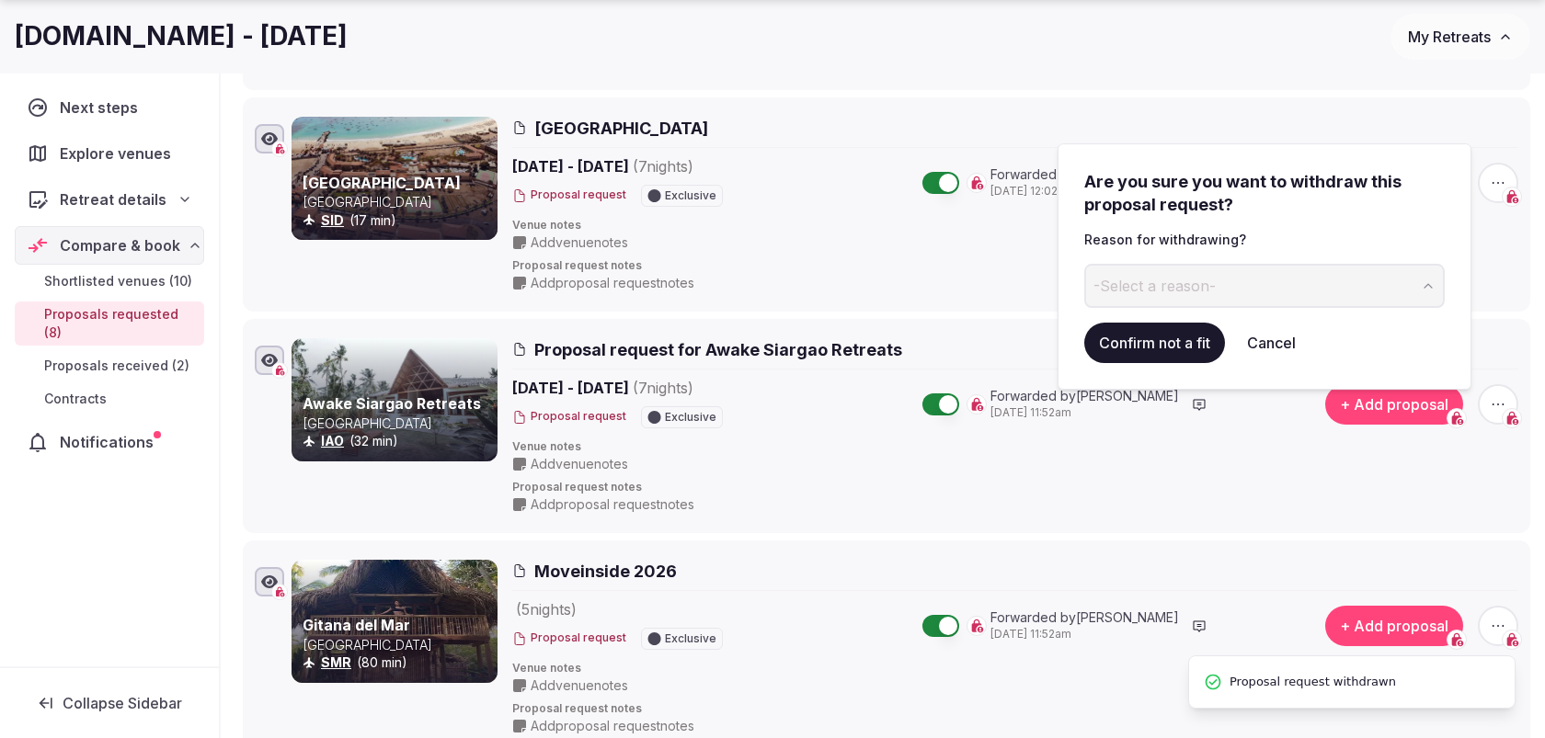
click at [1271, 291] on button "-Select a reason-" at bounding box center [1264, 286] width 360 height 44
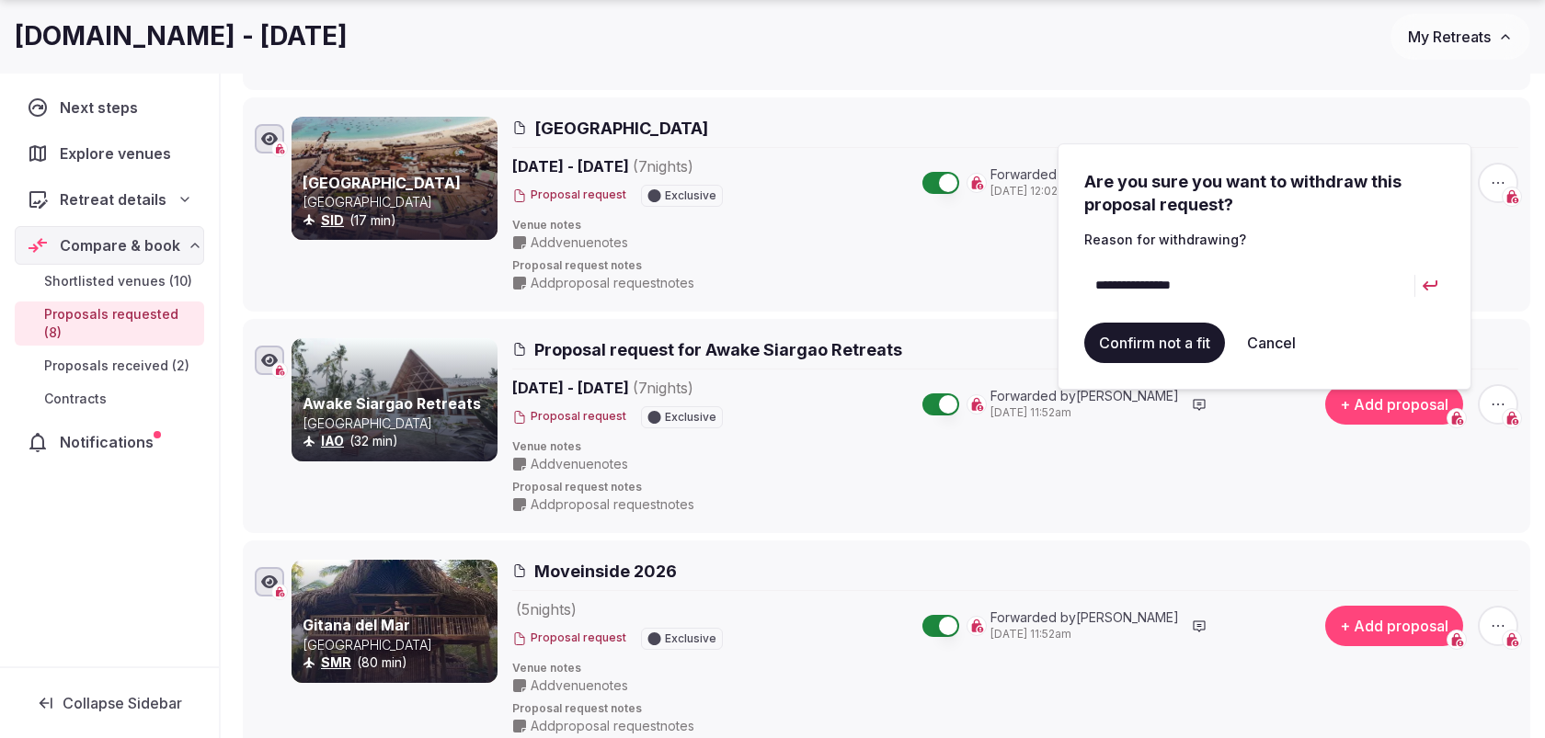
type input "**********"
click at [1160, 334] on button "Confirm not a fit" at bounding box center [1154, 343] width 141 height 40
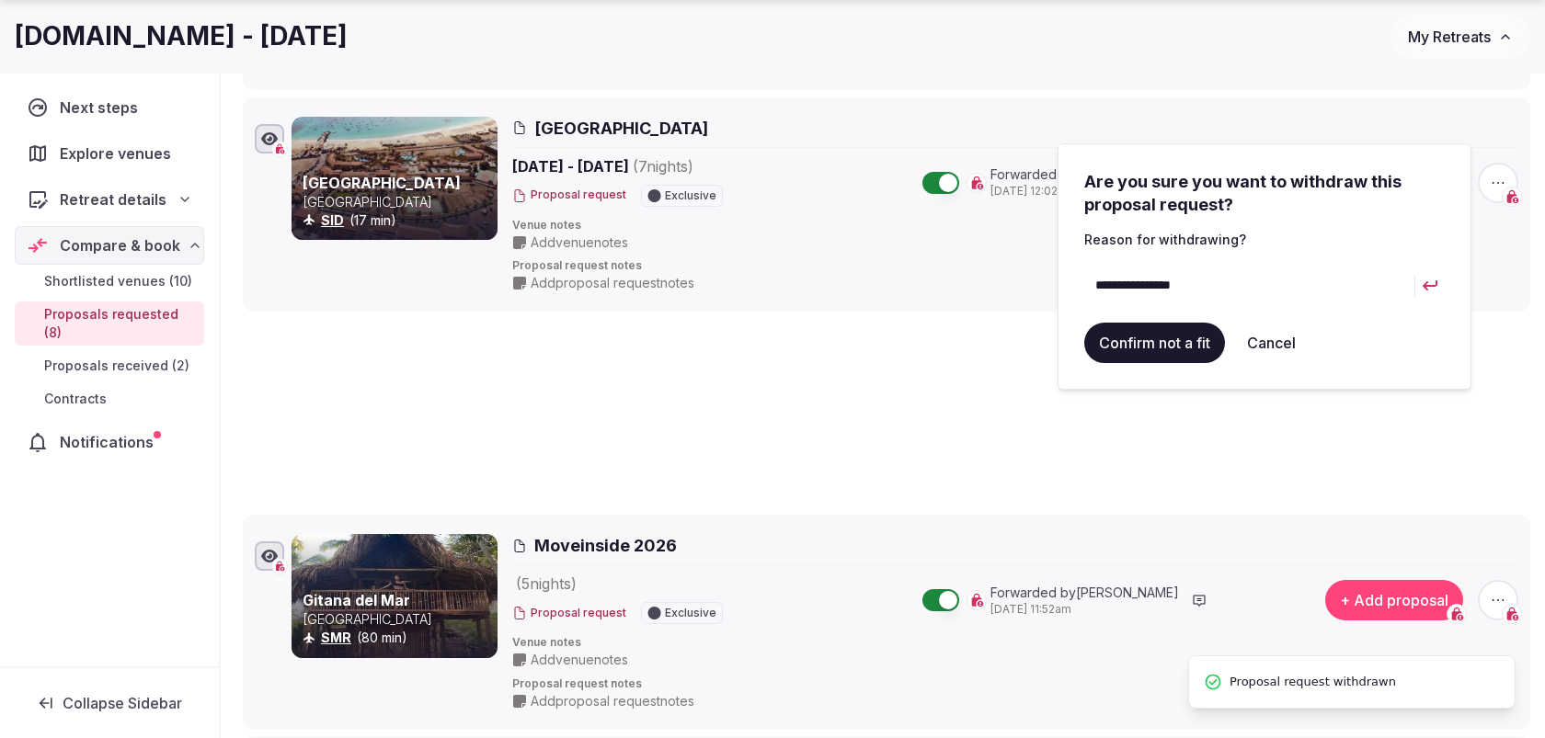
scroll to position [68, 0]
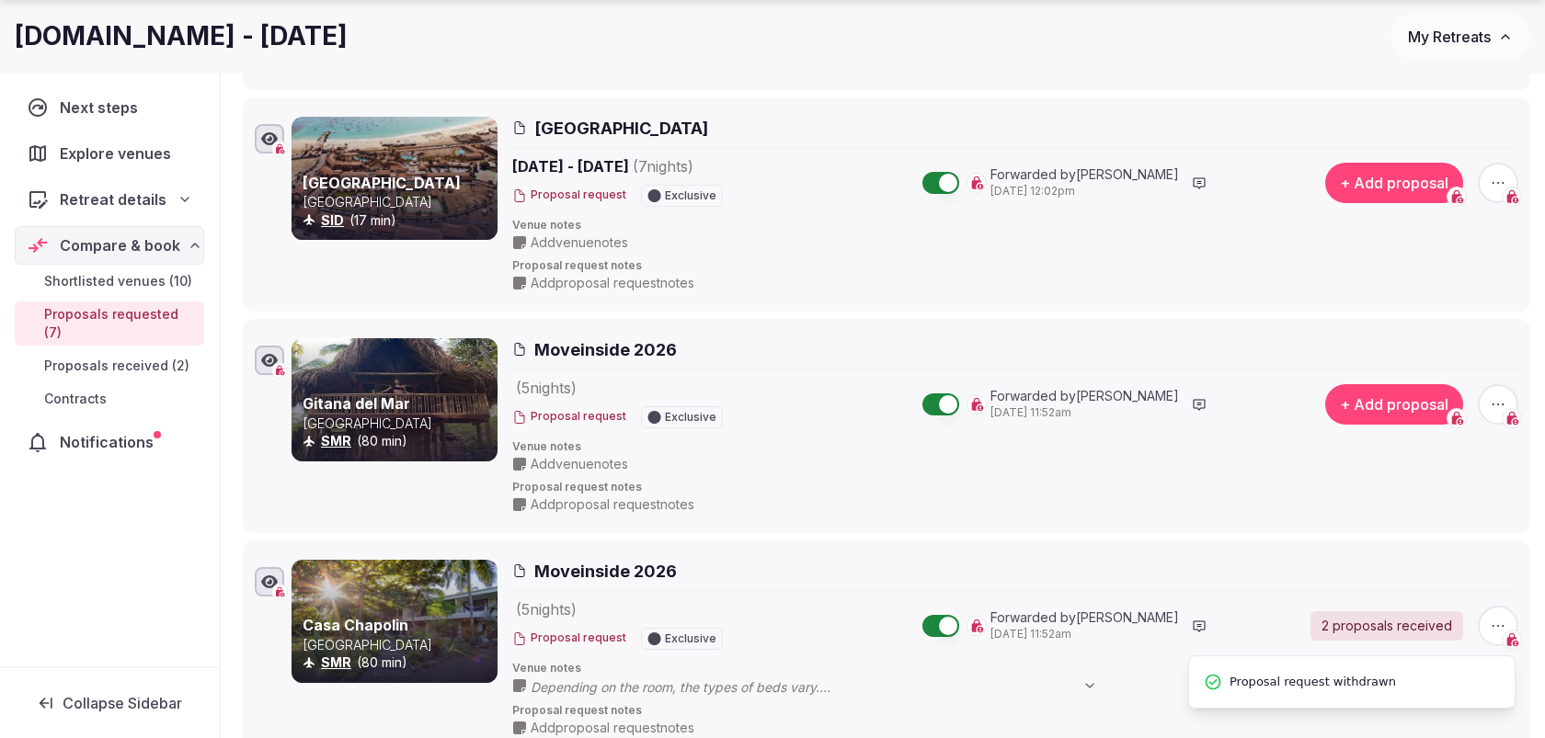
click at [1500, 396] on icon "button" at bounding box center [1498, 404] width 18 height 18
click at [1358, 480] on span "Proposal request notes" at bounding box center [1015, 488] width 1006 height 16
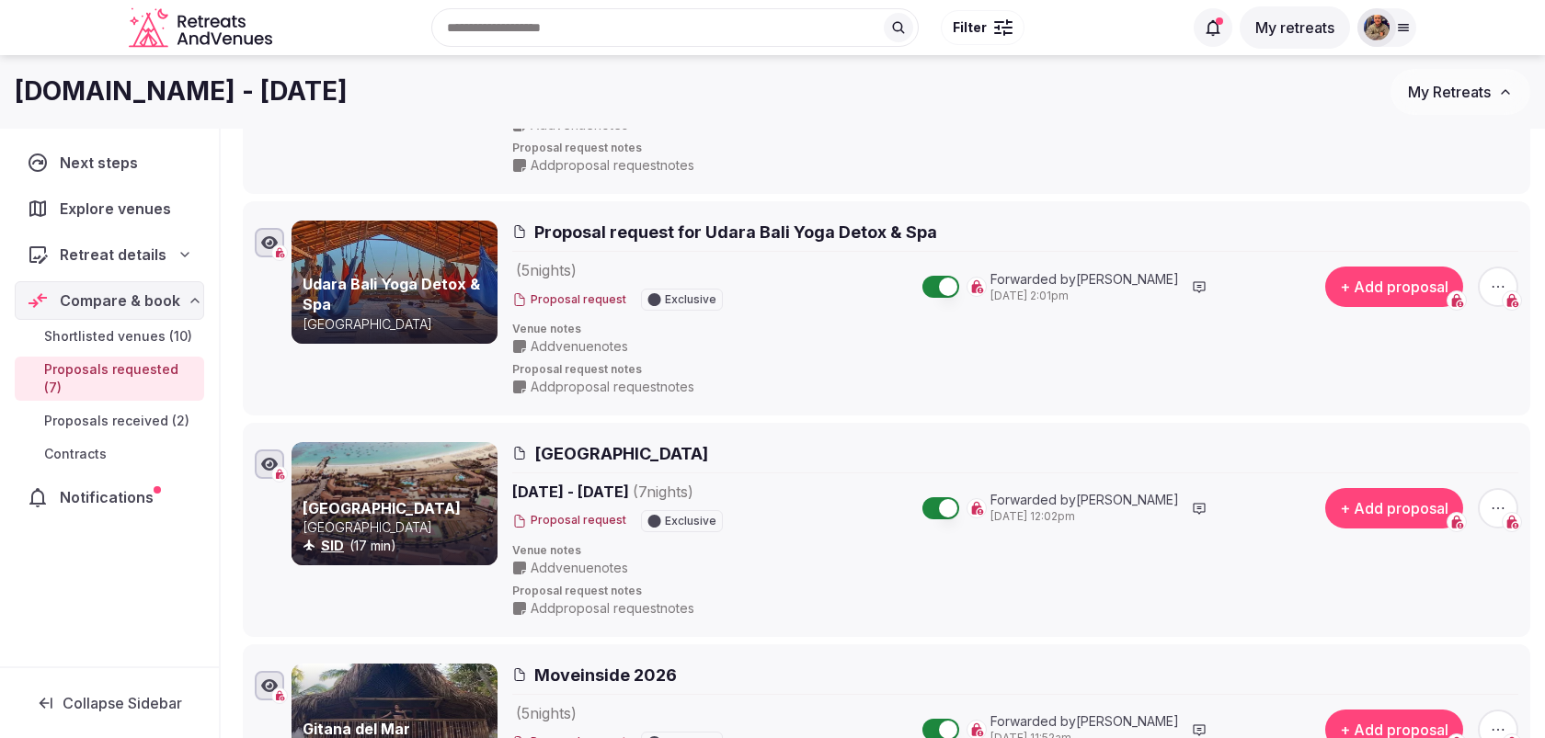
scroll to position [562, 0]
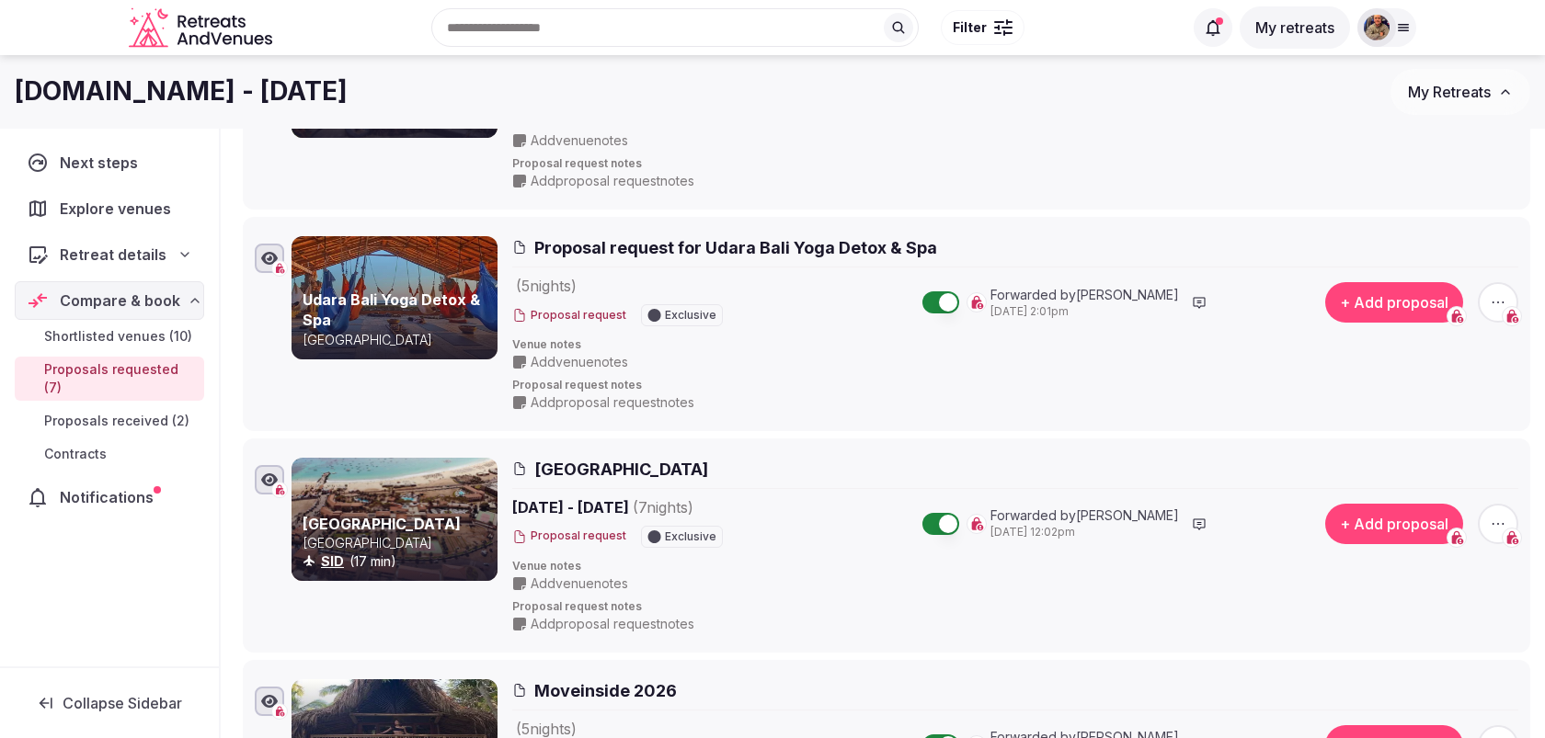
click at [1508, 521] on span "button" at bounding box center [1498, 524] width 40 height 40
click at [1466, 412] on button "Withdraw proposal request" at bounding box center [1429, 408] width 211 height 29
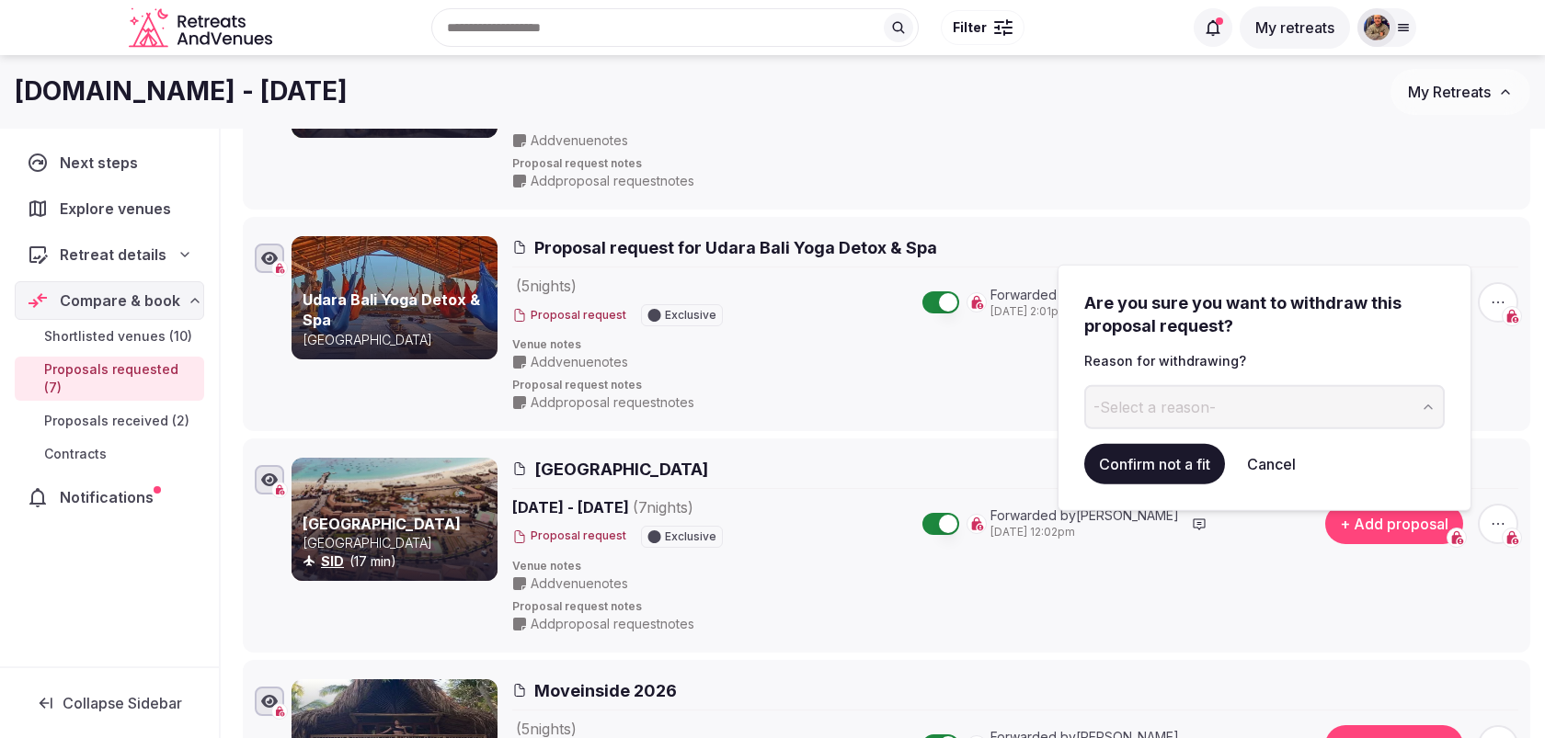
click at [1243, 405] on button "-Select a reason-" at bounding box center [1264, 407] width 360 height 44
type input "**********"
click at [1145, 467] on button "Confirm not a fit" at bounding box center [1154, 464] width 141 height 40
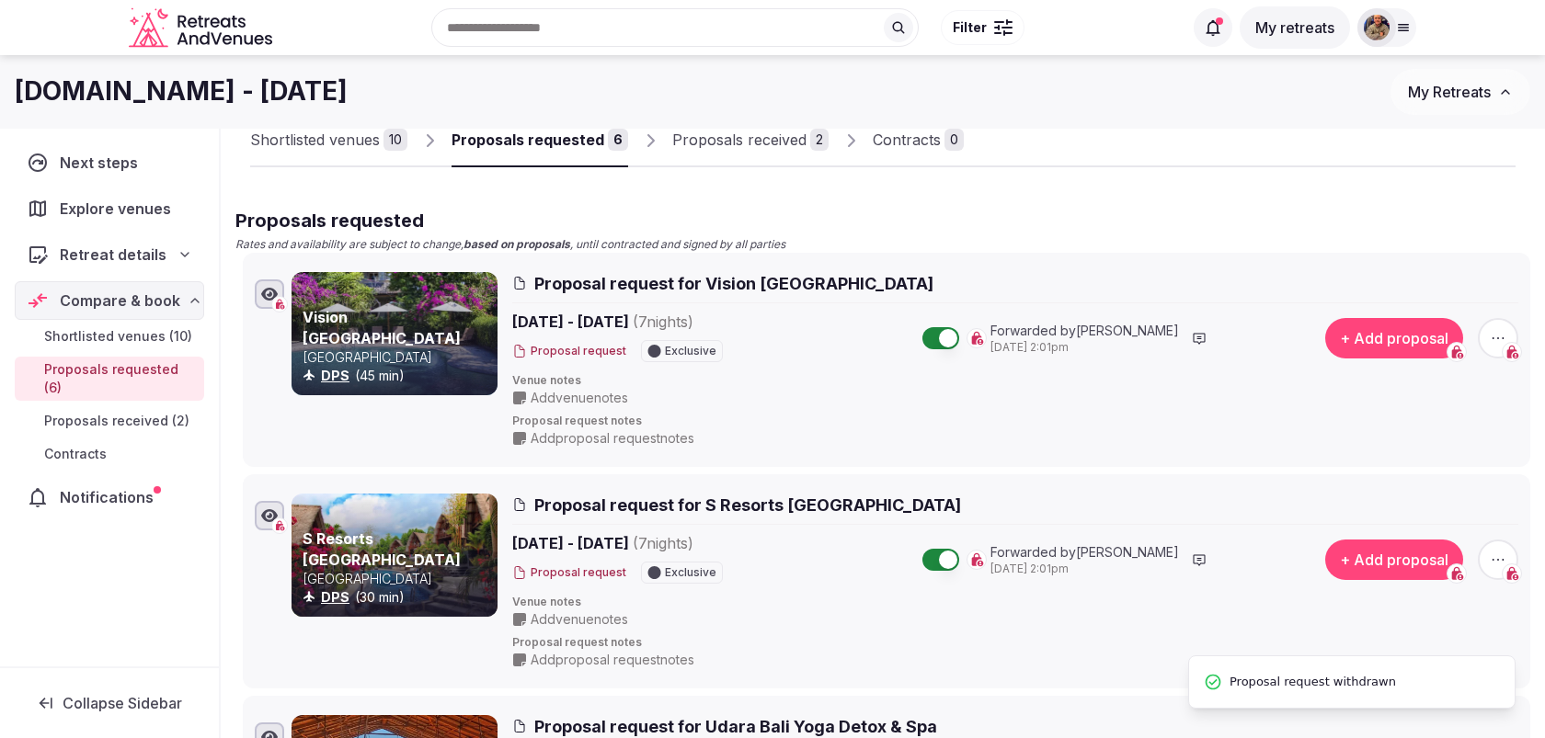
scroll to position [0, 0]
